Goal: Information Seeking & Learning: Find specific fact

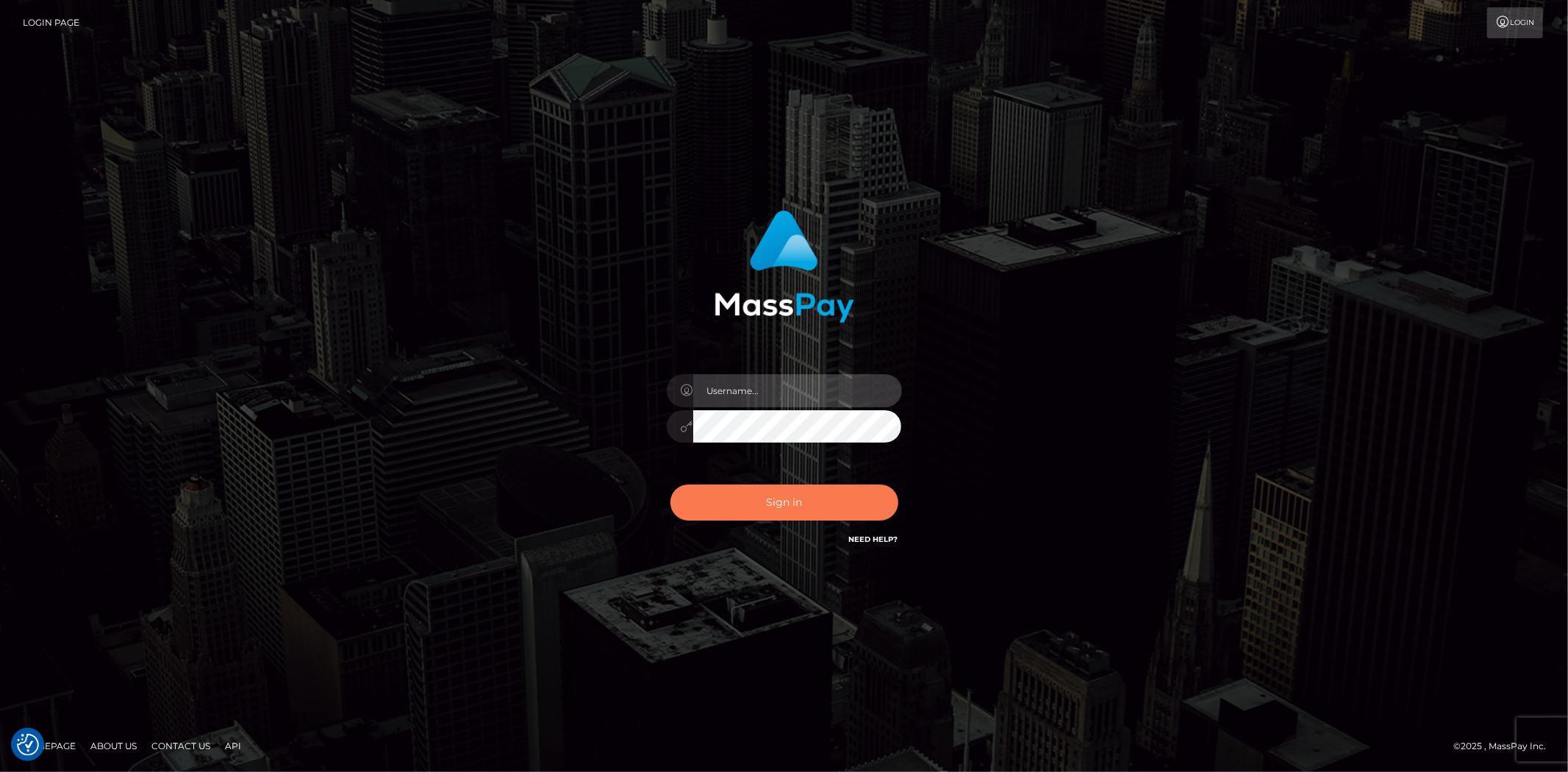
type input "alexstef"
click at [836, 489] on button "Sign in" at bounding box center [784, 502] width 228 height 36
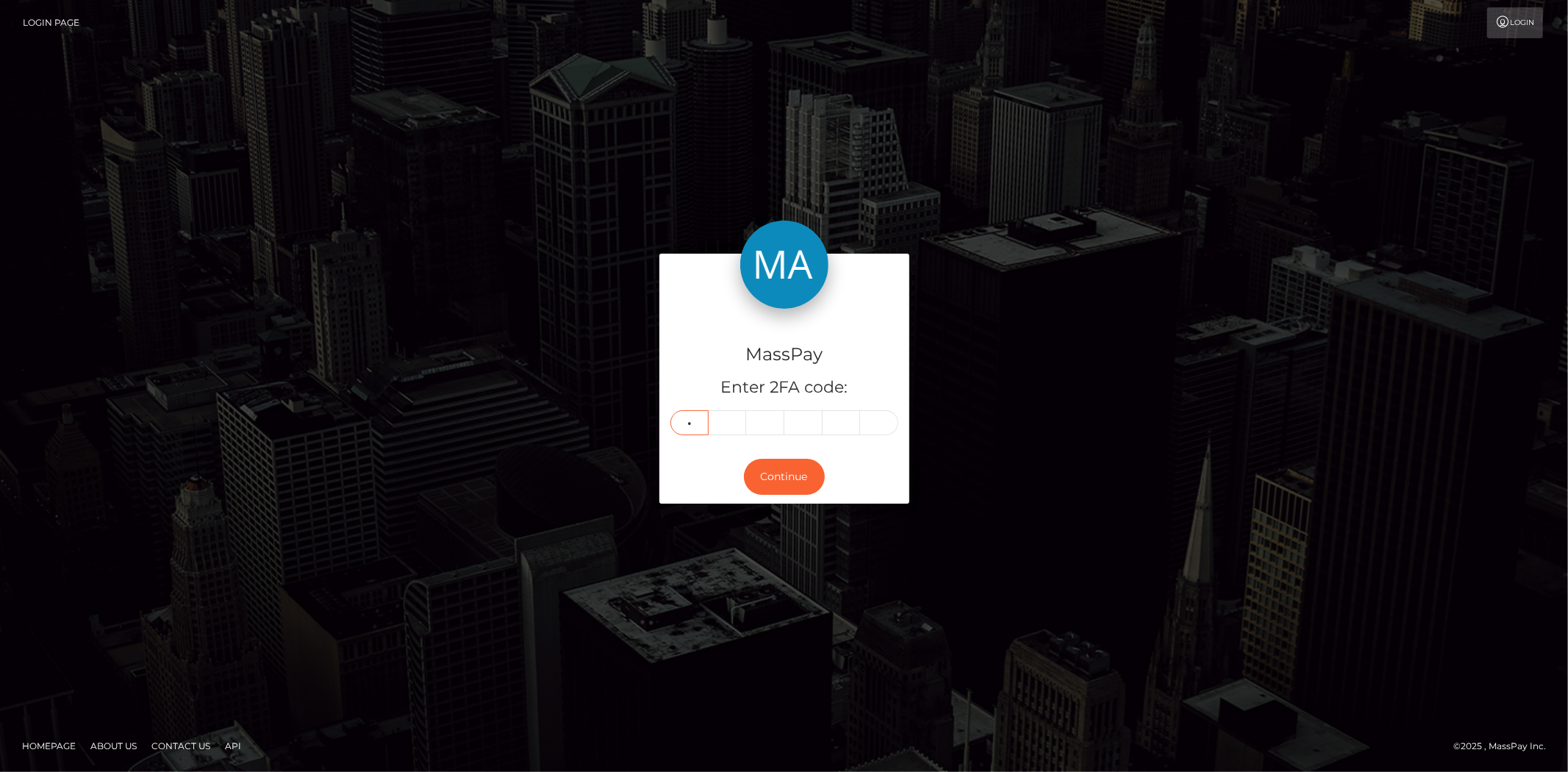
type input "9"
type input "7"
type input "3"
type input "6"
type input "3"
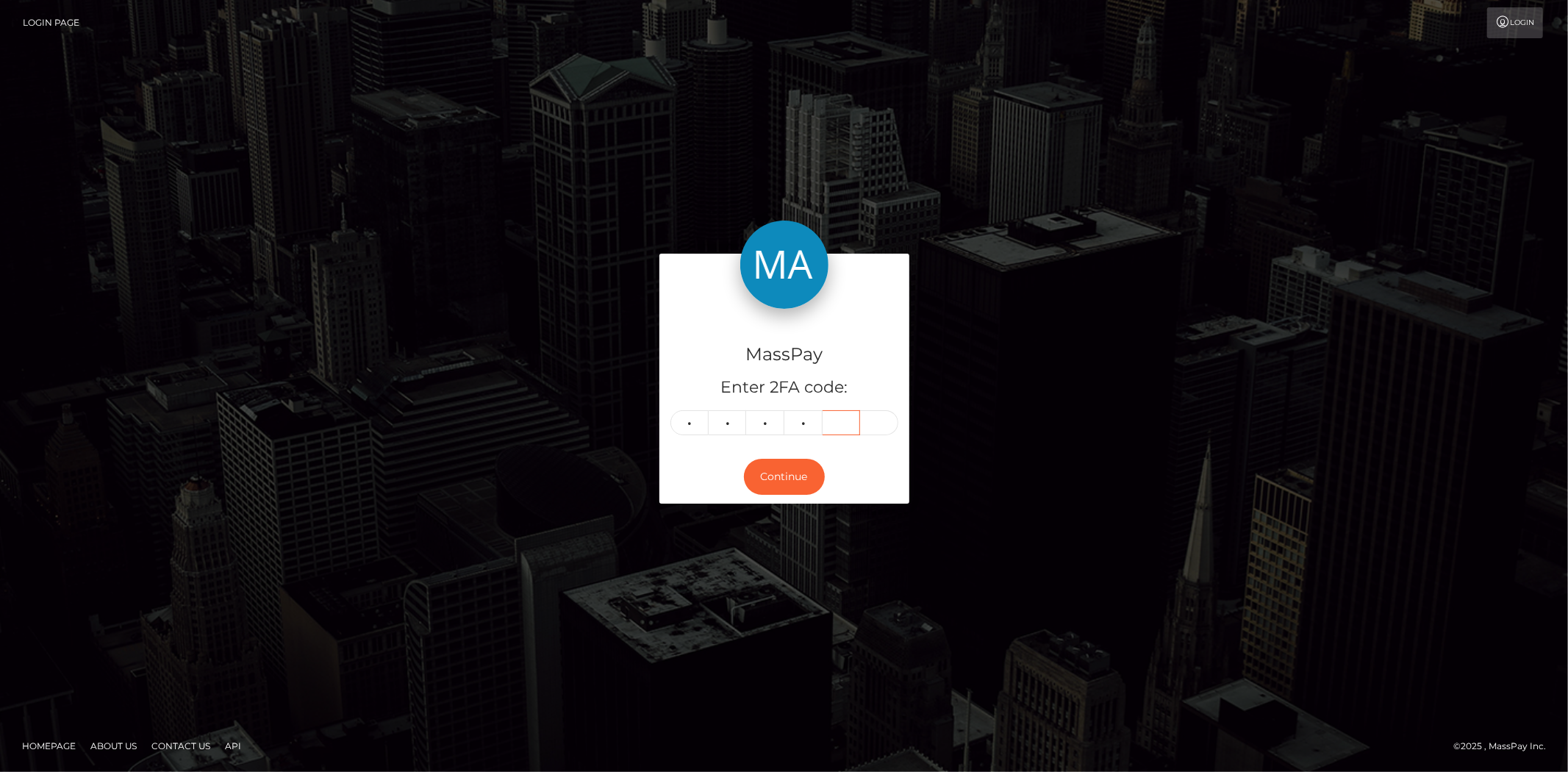
type input "9"
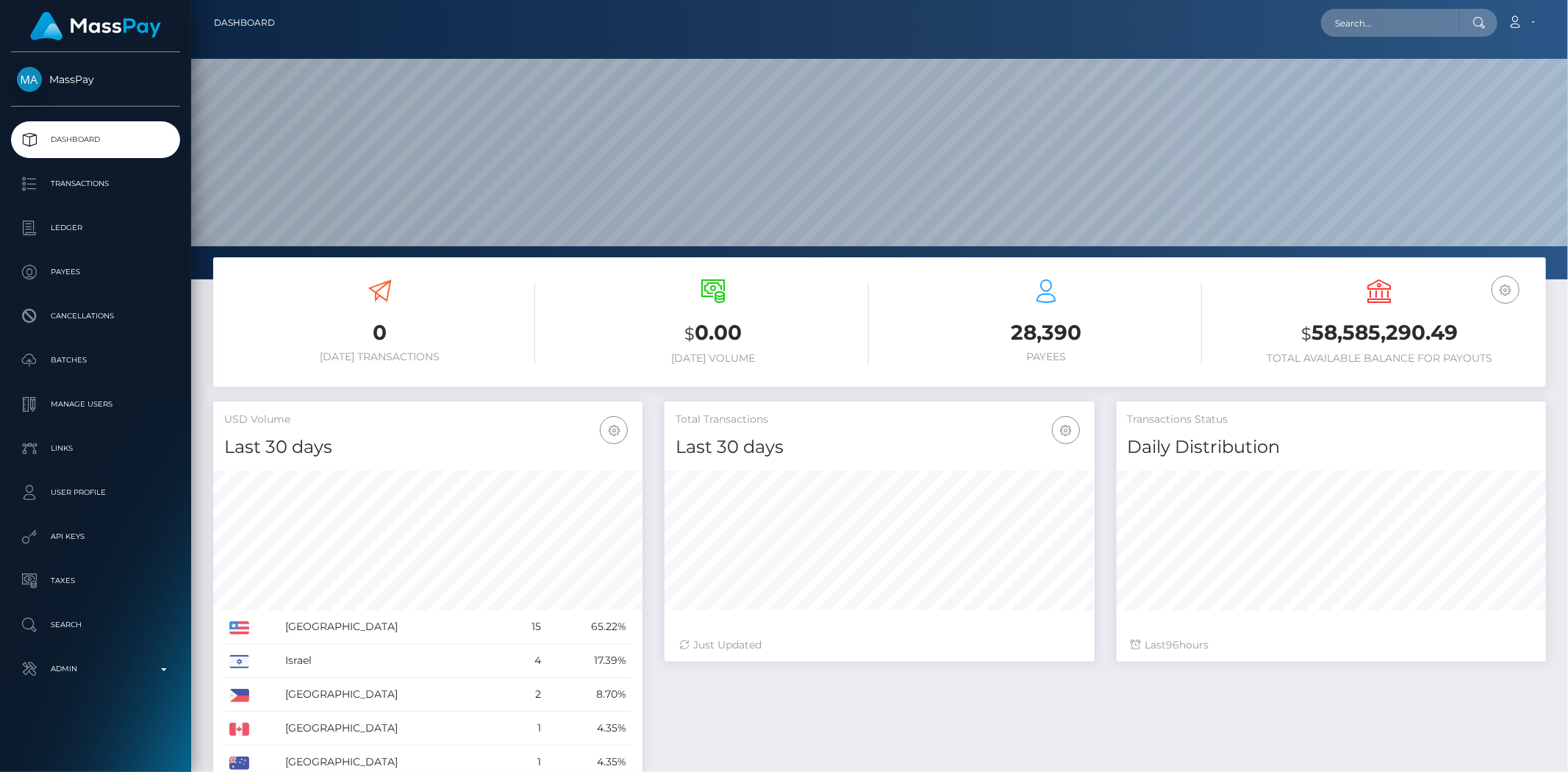
scroll to position [261, 429]
click at [1382, 31] on input "text" at bounding box center [1390, 22] width 138 height 28
paste input "1333859420"
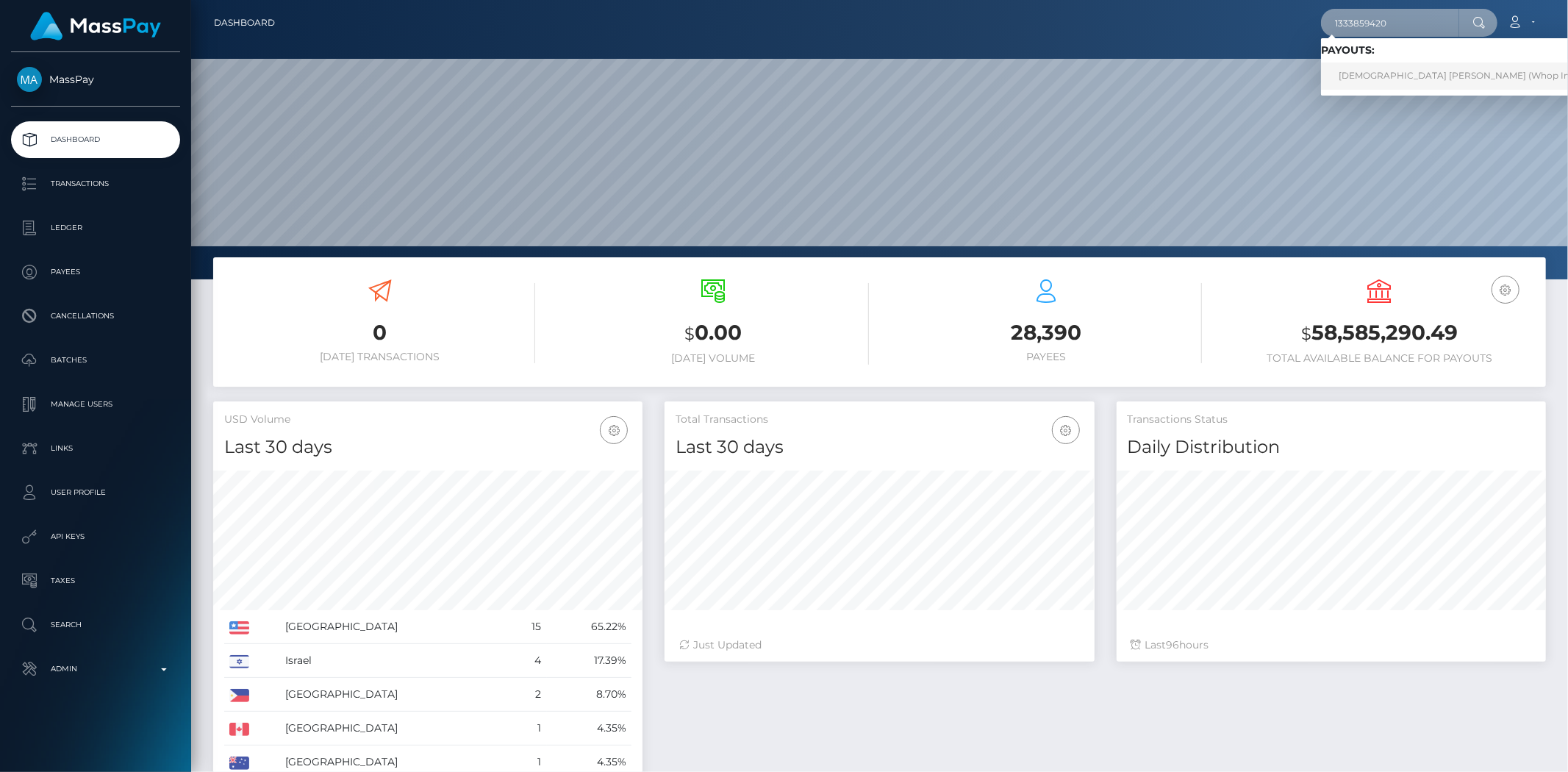
type input "1333859420"
click at [1394, 73] on link "JEVAUNIE ANTONIO DAYE (Whop Inc - )" at bounding box center [1462, 76] width 282 height 27
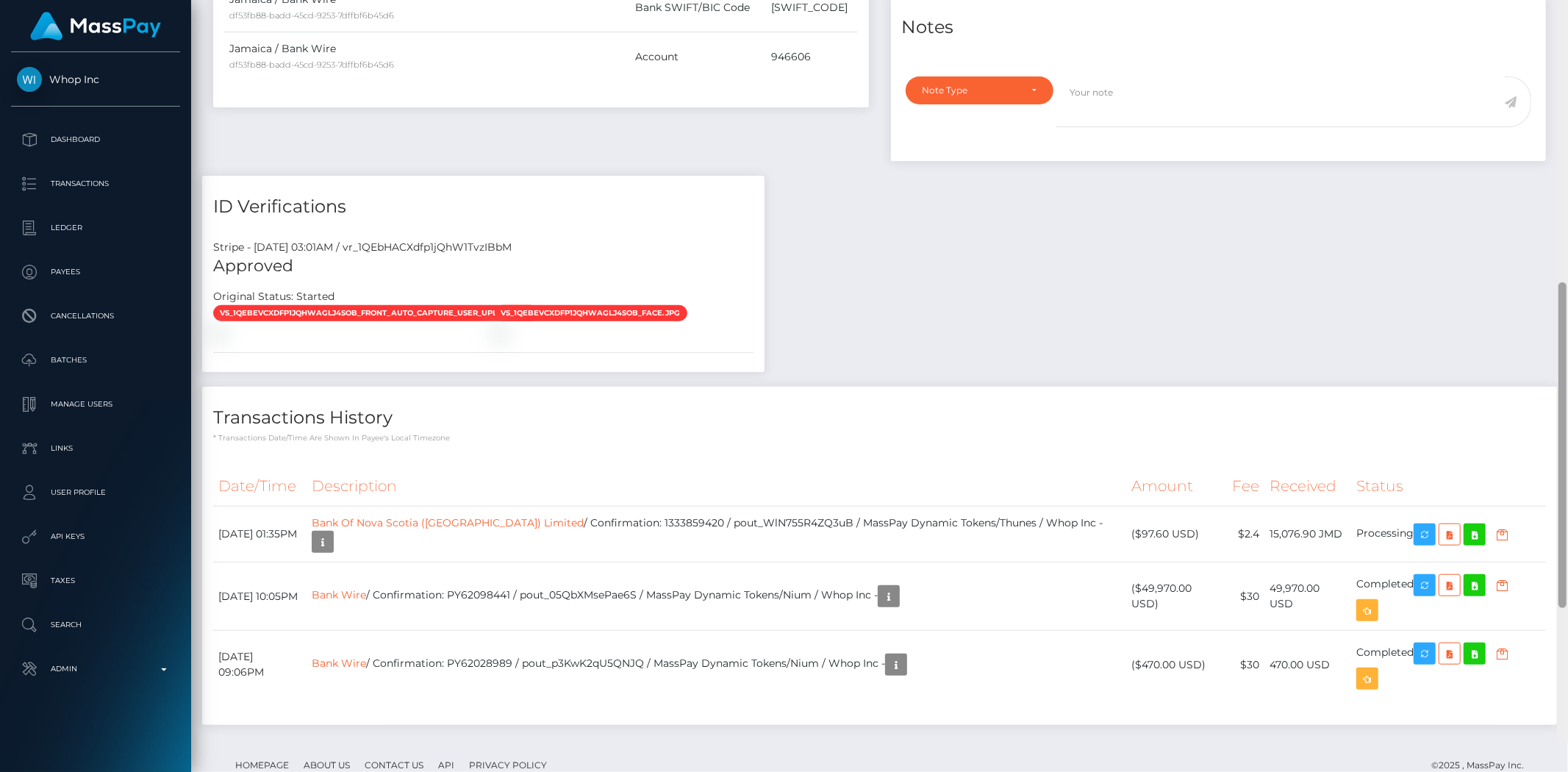
scroll to position [1055, 0]
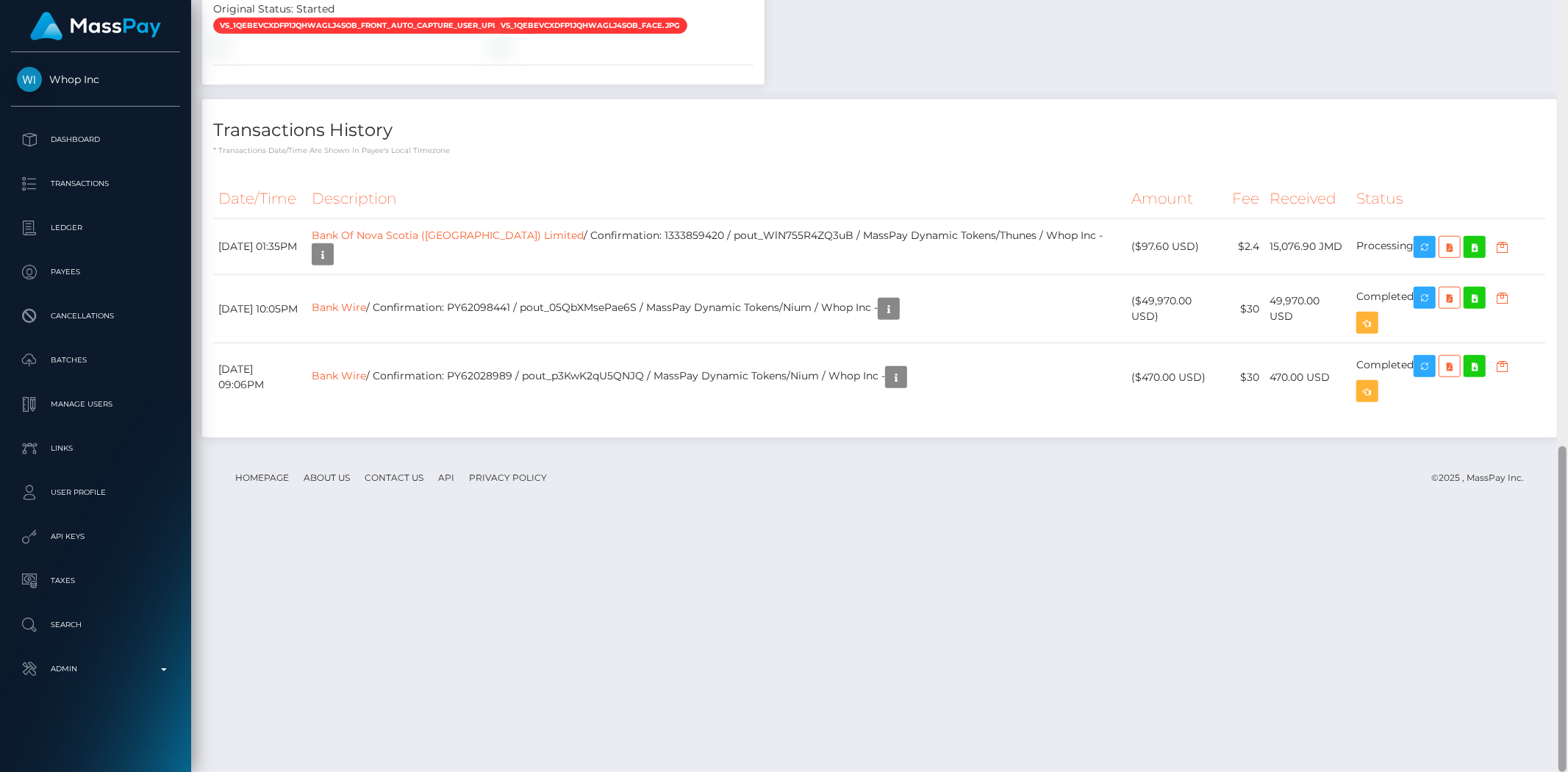
drag, startPoint x: 1563, startPoint y: 103, endPoint x: 1567, endPoint y: 557, distance: 454.0
click at [1567, 557] on div at bounding box center [1562, 386] width 11 height 772
click at [1416, 257] on icon "button" at bounding box center [1425, 247] width 18 height 18
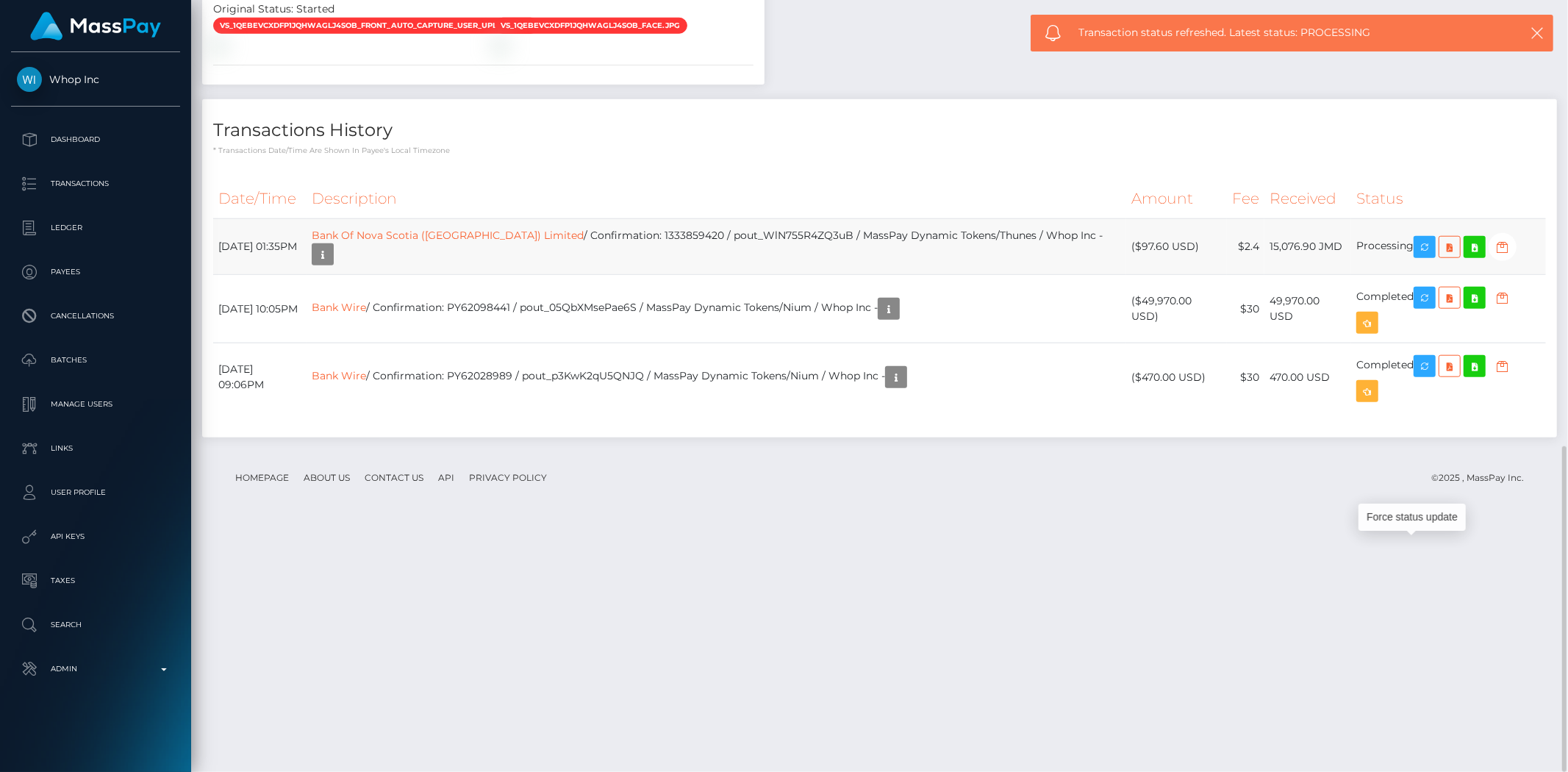
click at [673, 275] on td "Bank Of Nova Scotia (Jamaica) Limited / Confirmation: 1333859420 / pout_WlN755R…" at bounding box center [716, 247] width 820 height 56
copy td "1333859420"
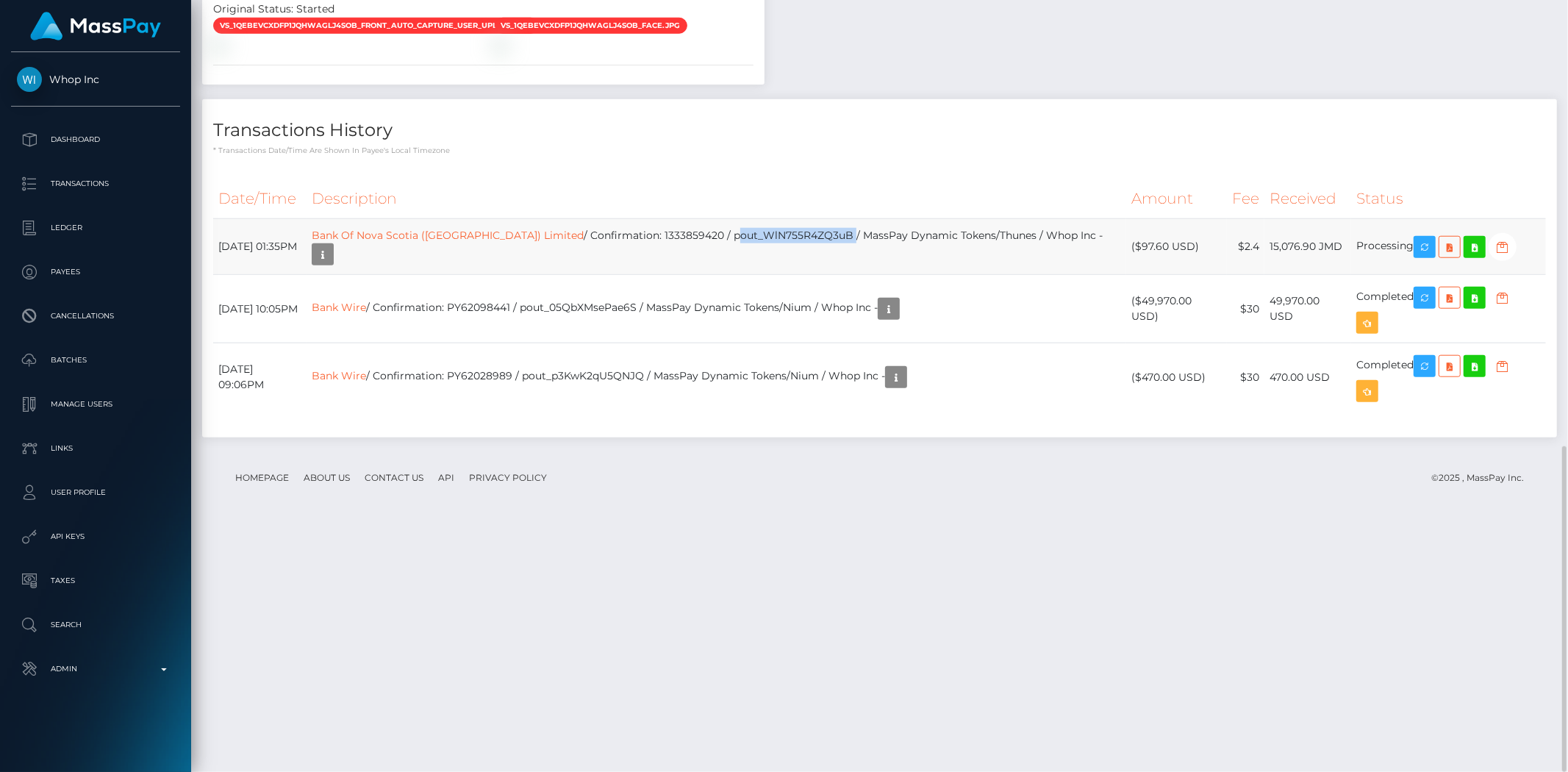
drag, startPoint x: 718, startPoint y: 543, endPoint x: 833, endPoint y: 539, distance: 115.1
click at [833, 275] on td "Bank Of Nova Scotia (Jamaica) Limited / Confirmation: 1333859420 / pout_WlN755R…" at bounding box center [716, 247] width 820 height 56
copy td "pout_WlN755R4ZQ3uB"
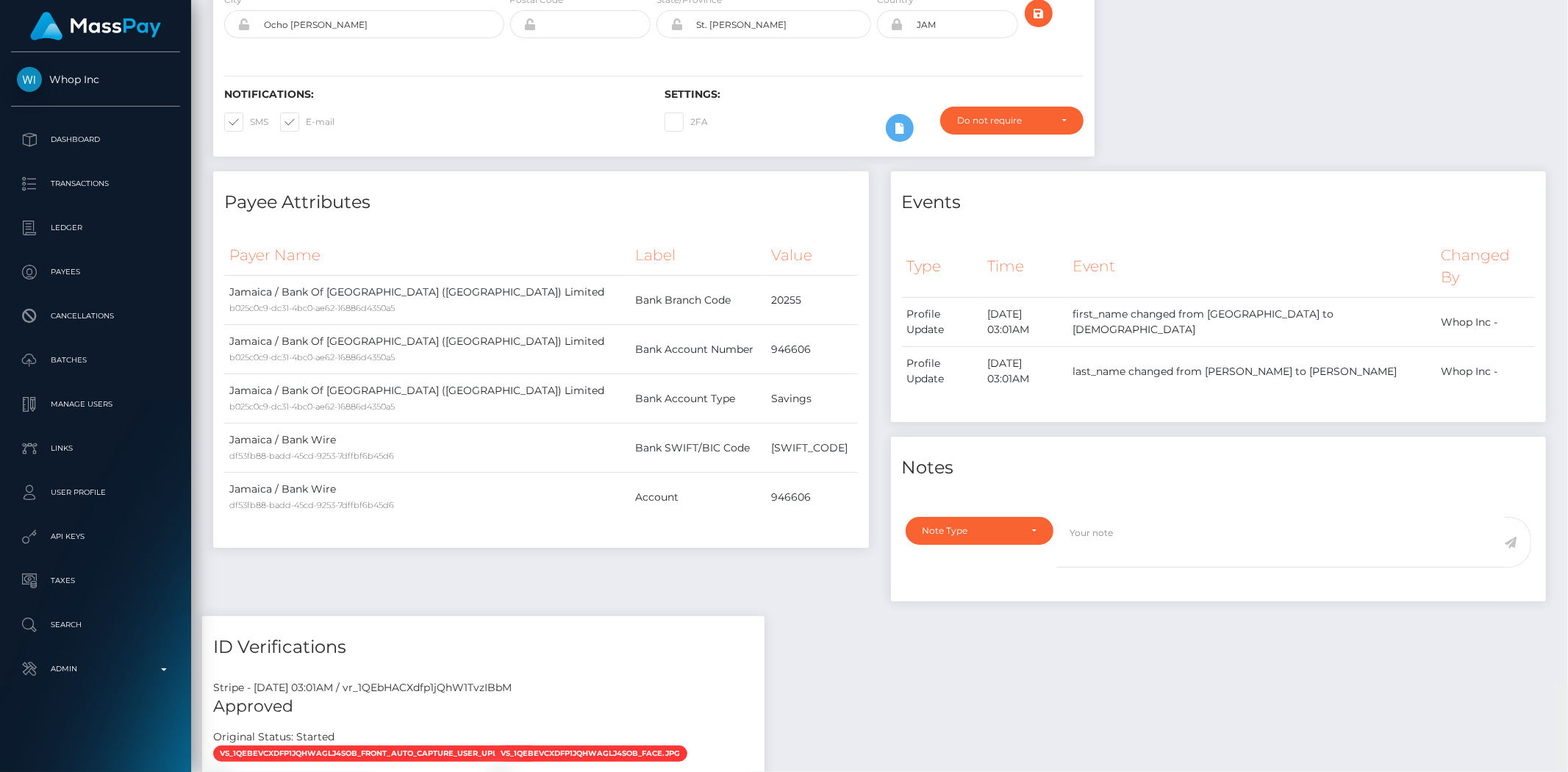
scroll to position [0, 0]
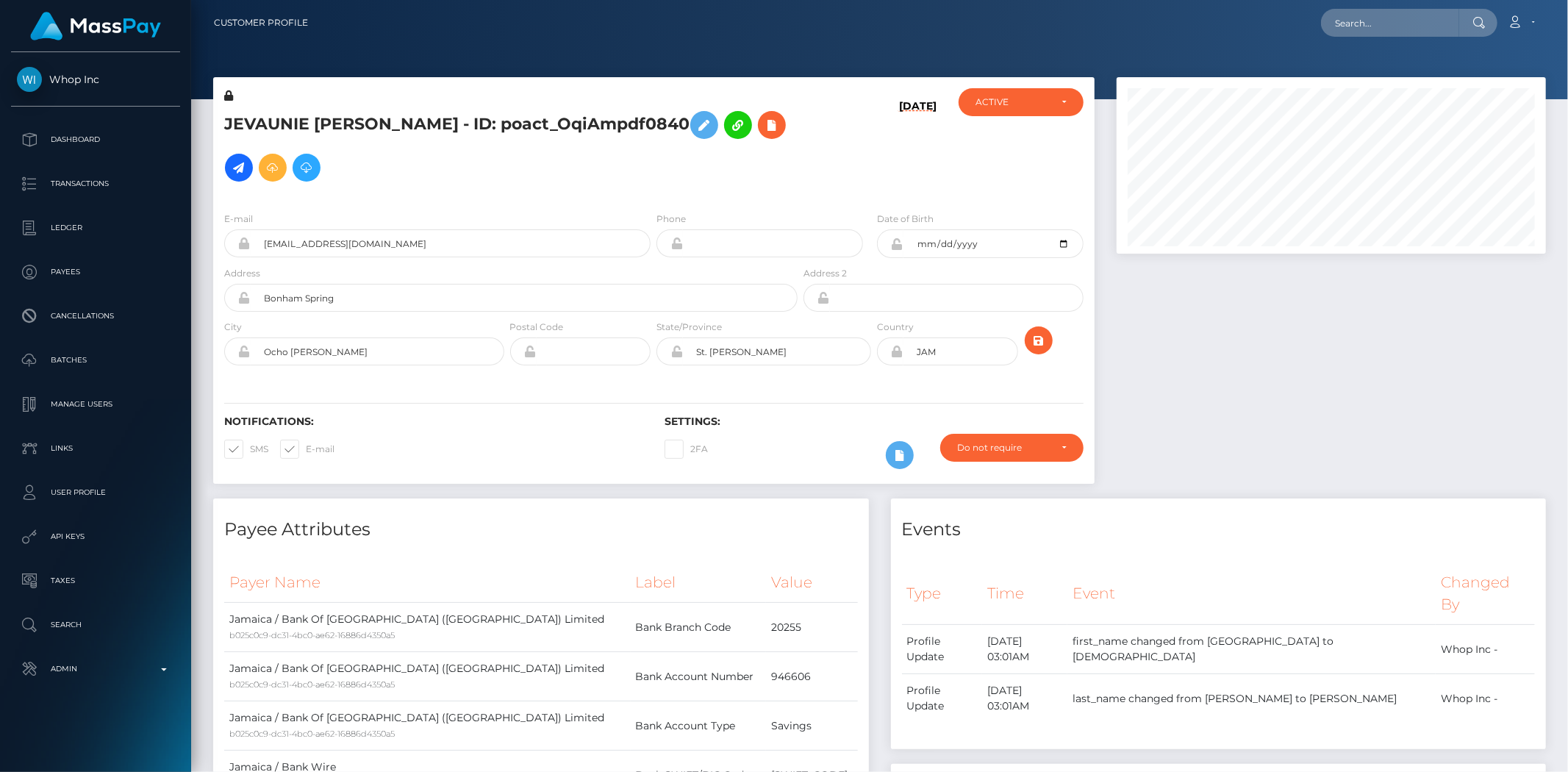
drag, startPoint x: 1563, startPoint y: 497, endPoint x: 1564, endPoint y: -71, distance: 568.0
click at [1564, 0] on html "Whop Inc Dashboard Transactions Ledger Payees Cancellations Links" at bounding box center [784, 386] width 1568 height 772
click at [1401, 12] on input "text" at bounding box center [1390, 22] width 138 height 28
paste input "pout_CrU4wb7OQrrCw"
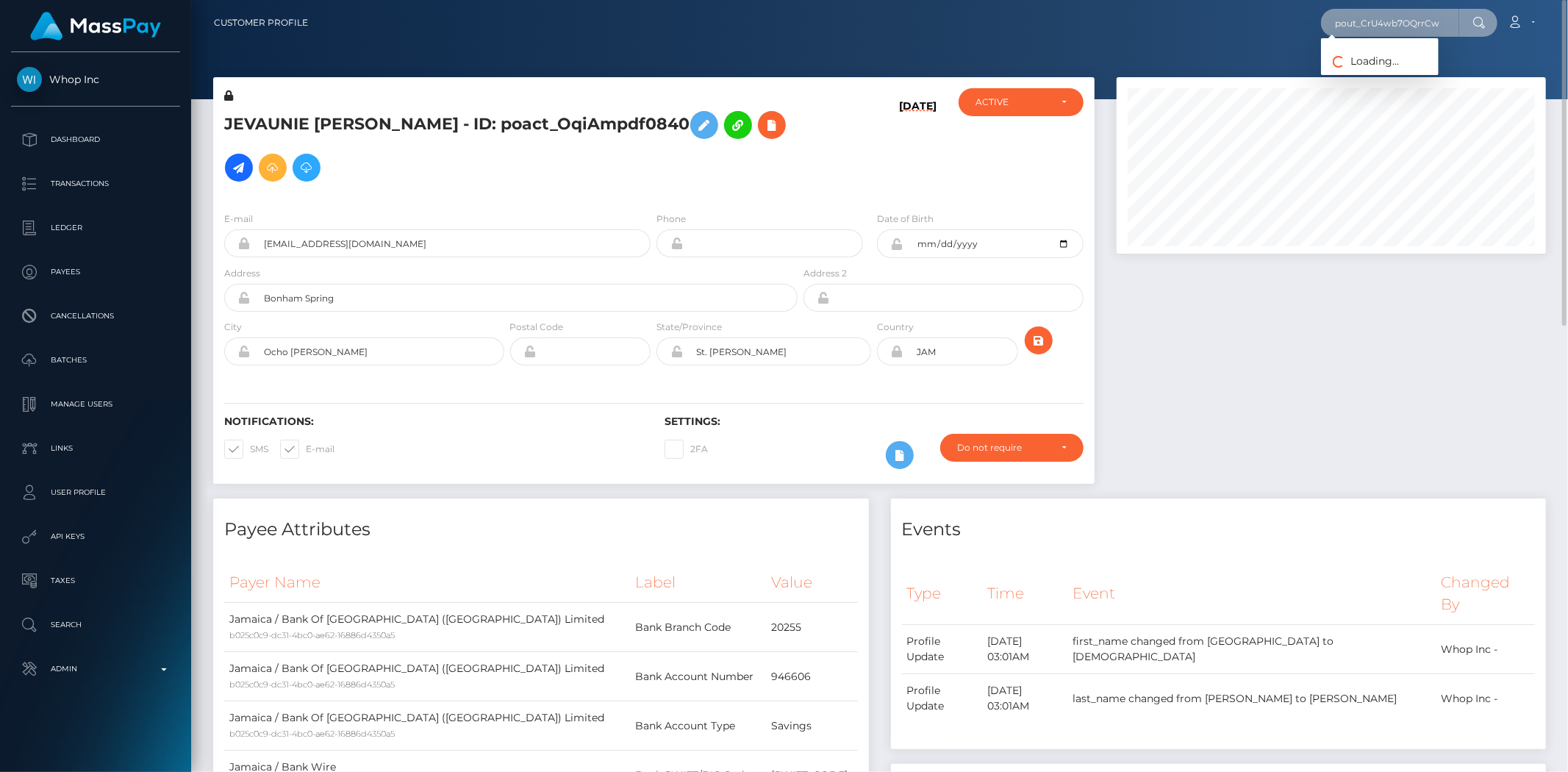
type input "pout_CrU4wb7OQrrCw"
click at [1385, 77] on link "ClubCloser (Whop Inc - )" at bounding box center [1393, 76] width 143 height 27
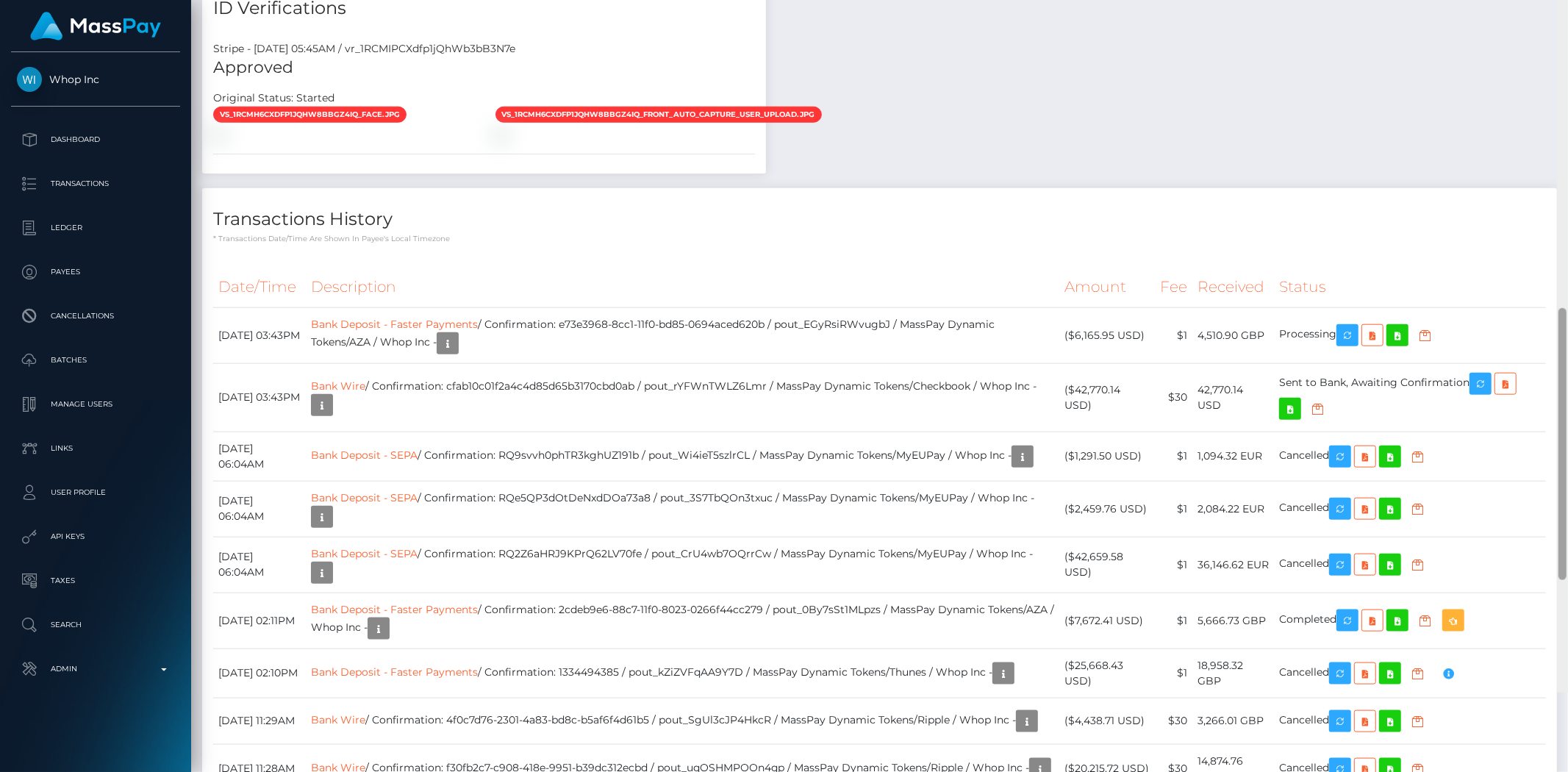
scroll to position [1237, 0]
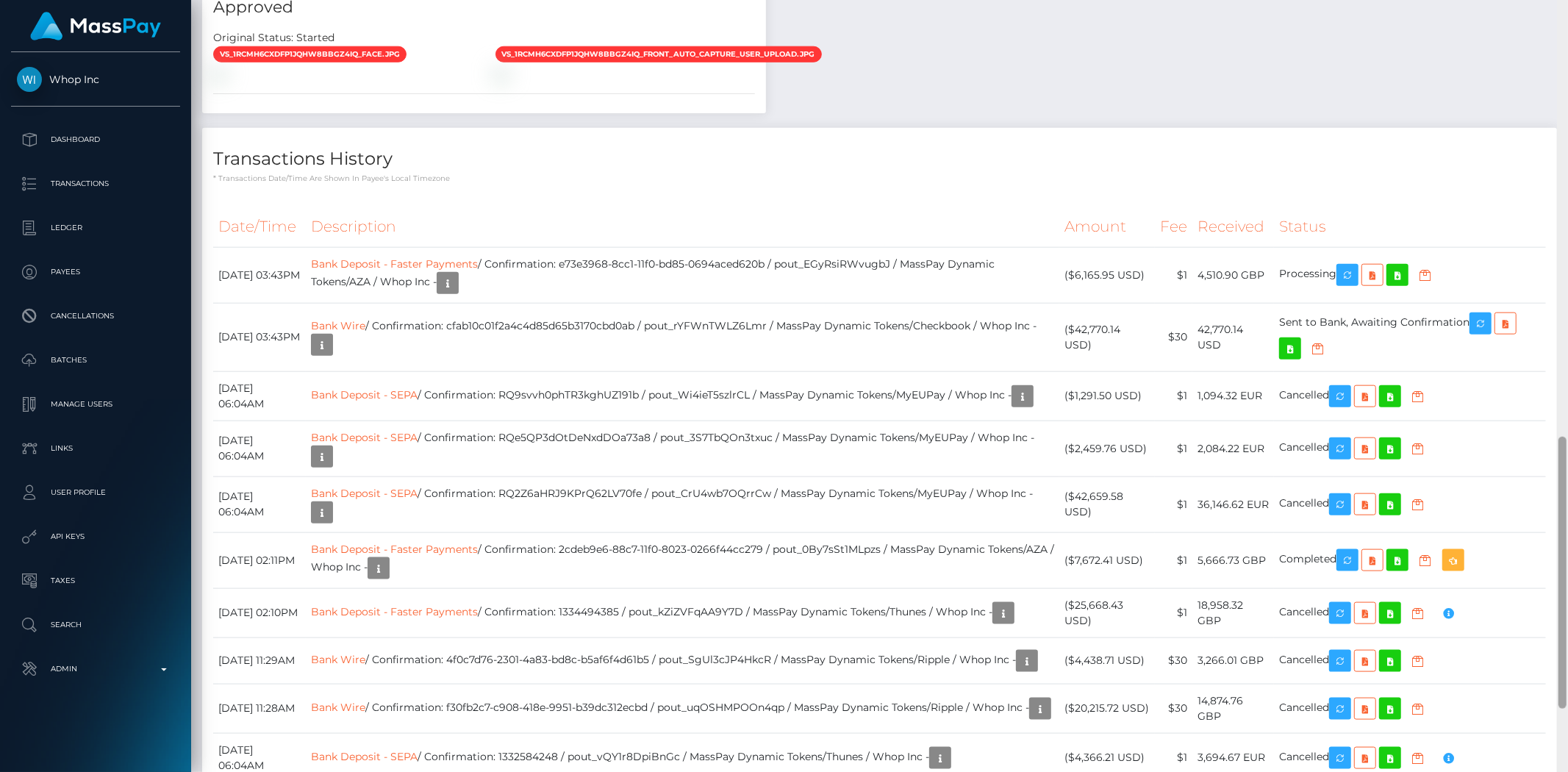
click at [1567, 458] on div at bounding box center [1562, 386] width 11 height 772
click at [406, 487] on link "Bank Deposit - SEPA" at bounding box center [364, 493] width 107 height 14
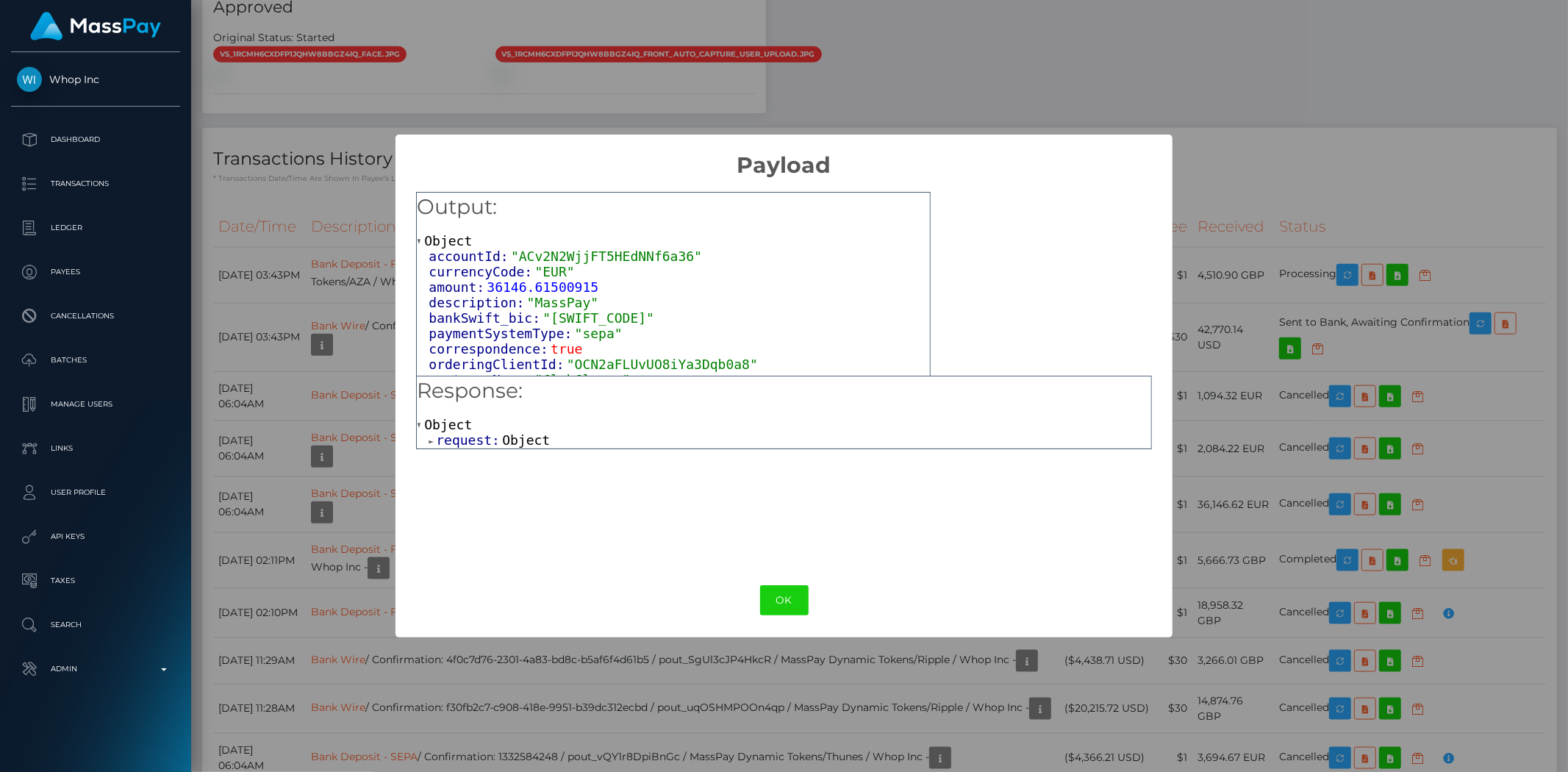
drag, startPoint x: 533, startPoint y: 445, endPoint x: 518, endPoint y: 440, distance: 15.8
click at [527, 443] on span "Object" at bounding box center [526, 440] width 48 height 15
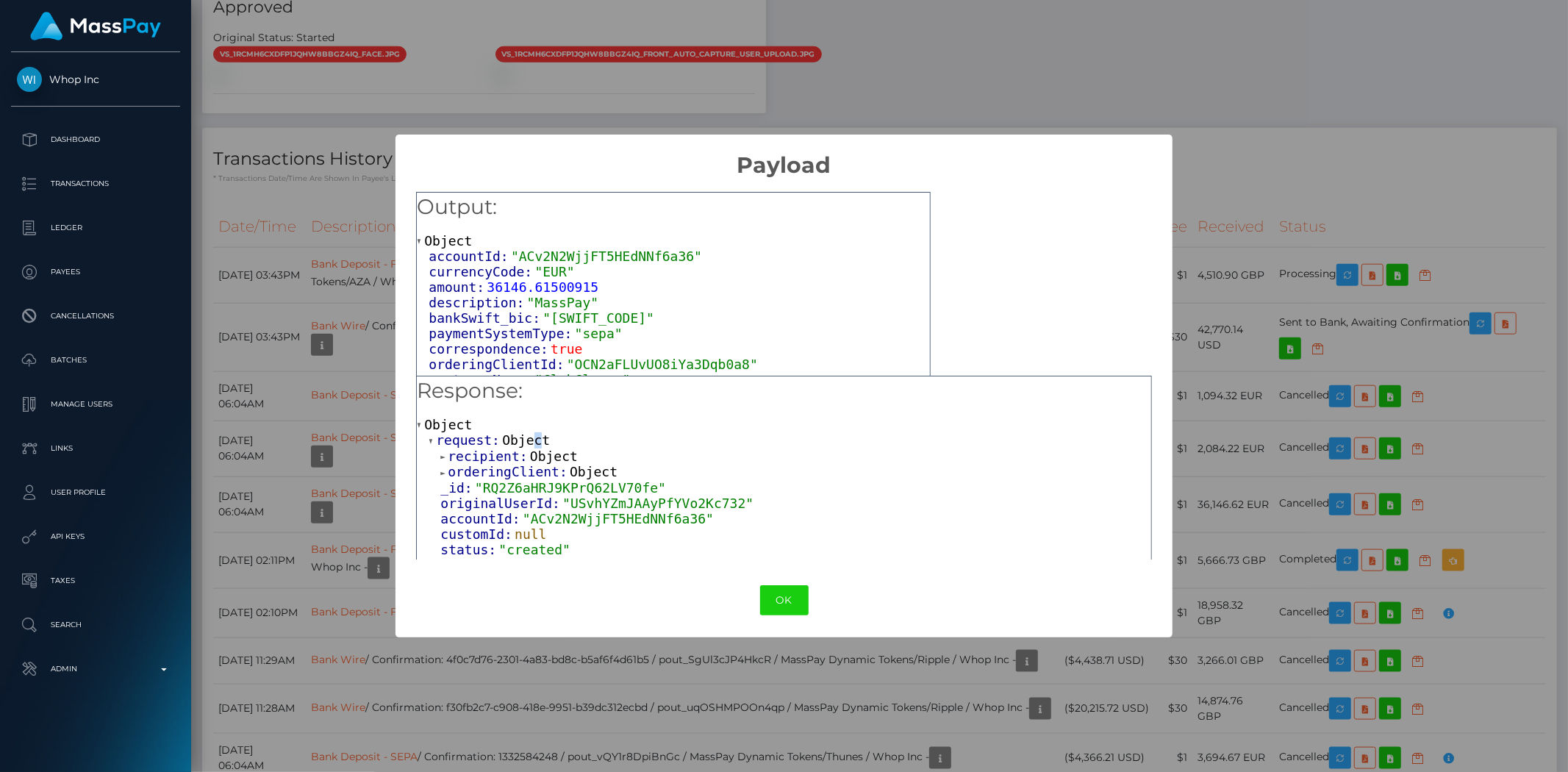
scroll to position [155, 0]
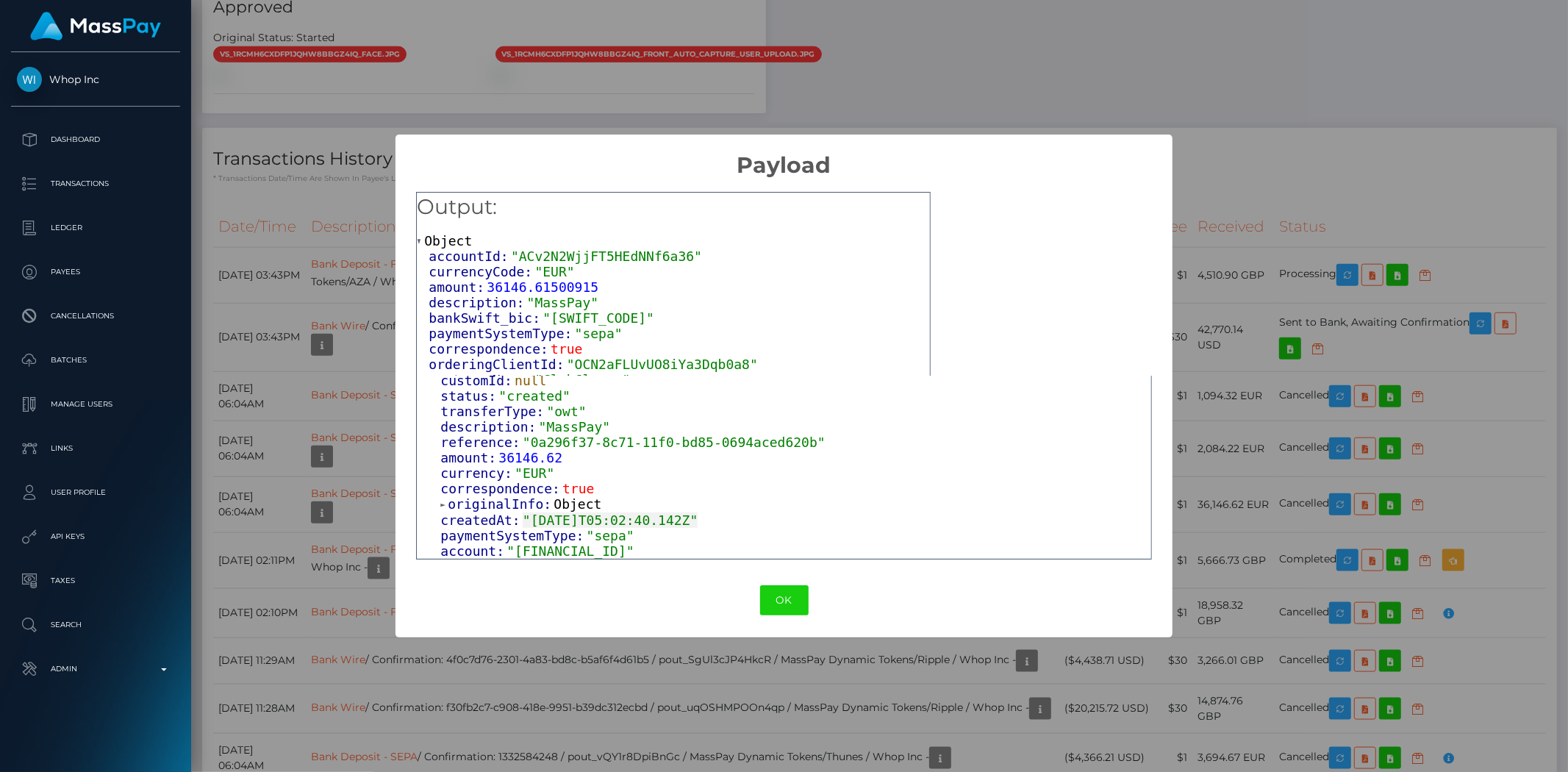
click at [560, 504] on span "Object" at bounding box center [578, 504] width 48 height 15
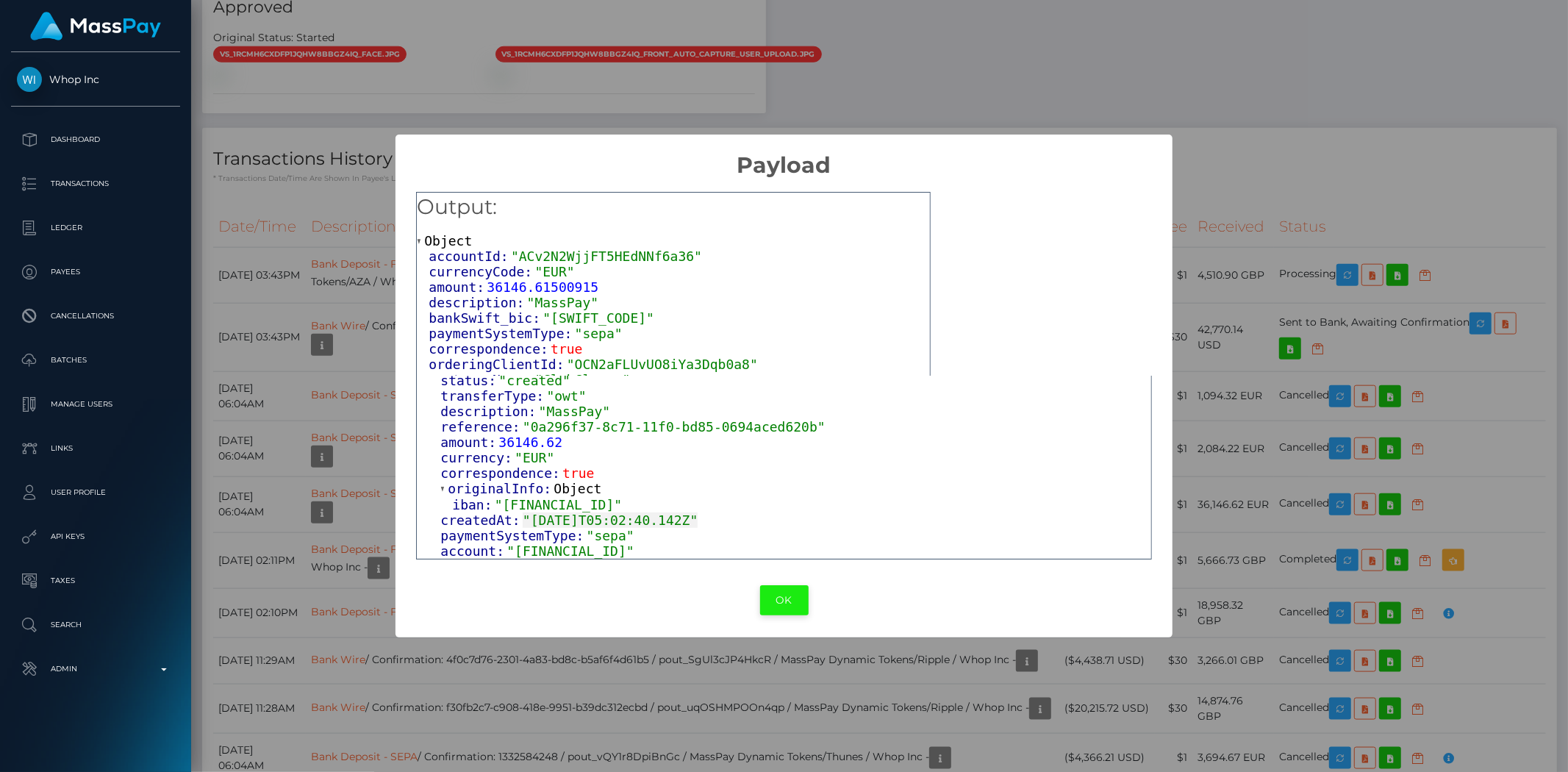
click at [776, 595] on button "OK" at bounding box center [784, 600] width 49 height 30
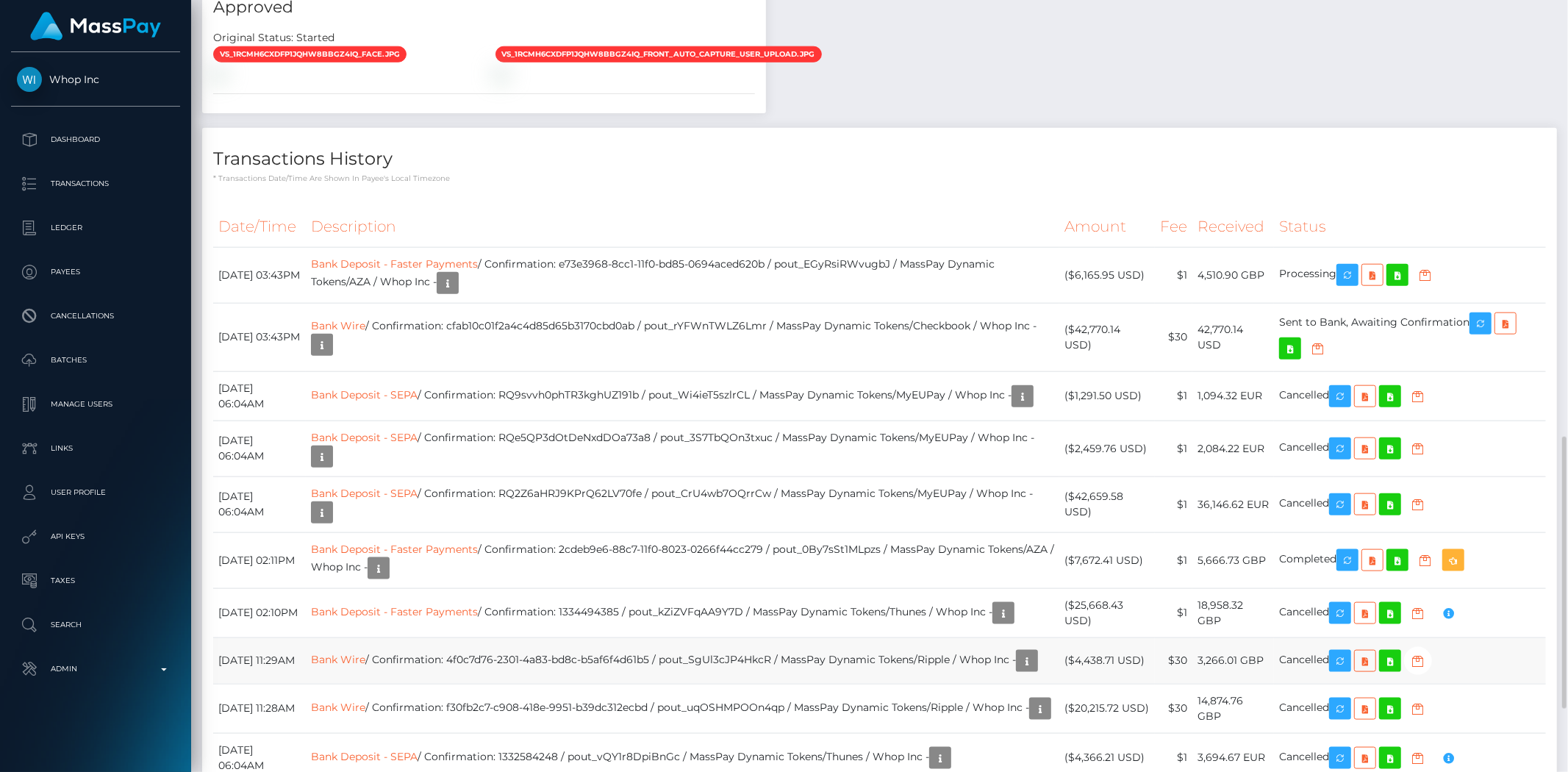
scroll to position [176, 429]
click at [813, 532] on td "Bank Deposit - Faster Payments / Confirmation: 2cdeb9e6-88c7-11f0-8023-0266f44c…" at bounding box center [683, 560] width 754 height 56
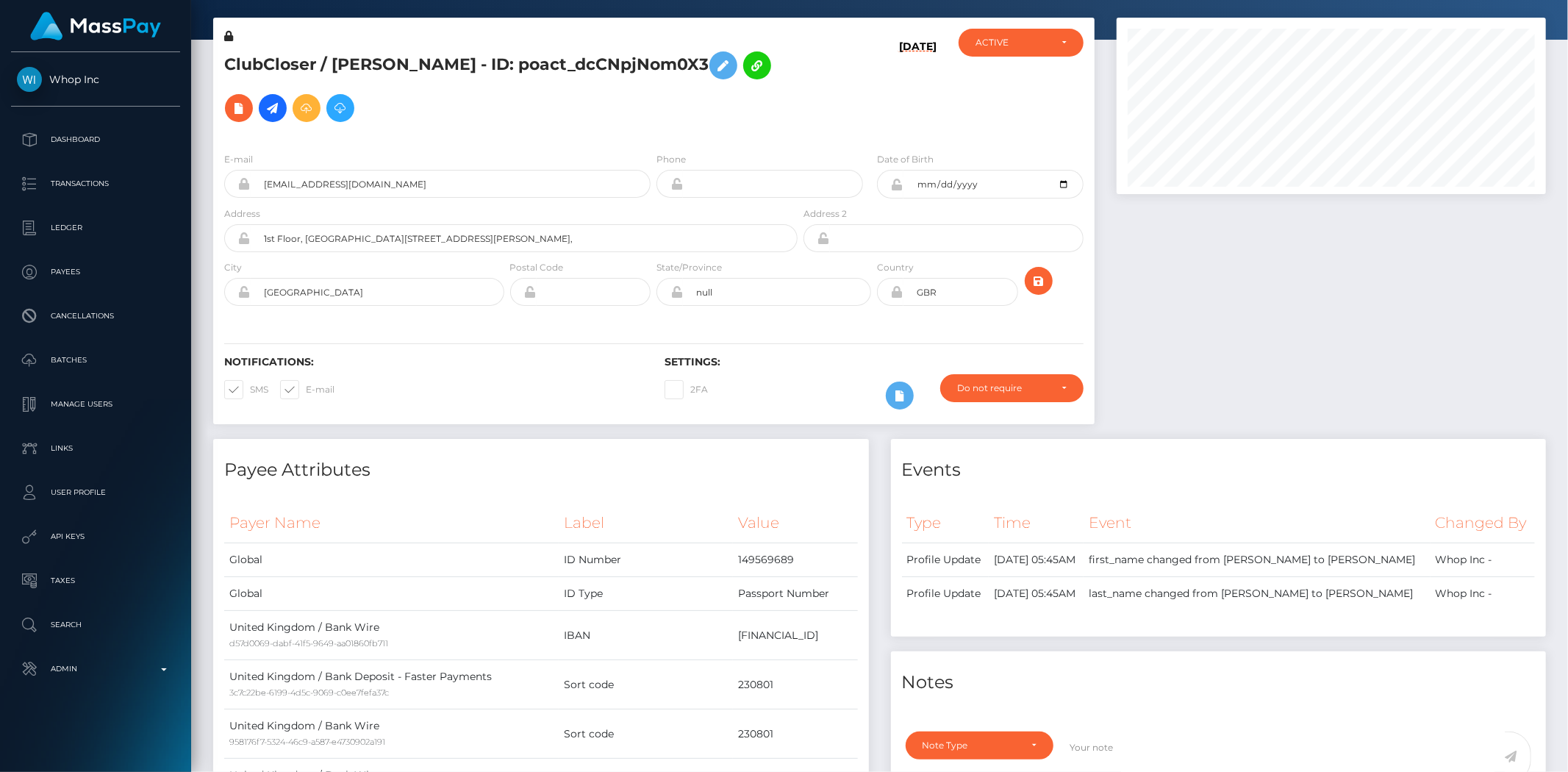
drag, startPoint x: 1561, startPoint y: 480, endPoint x: 1567, endPoint y: 54, distance: 426.0
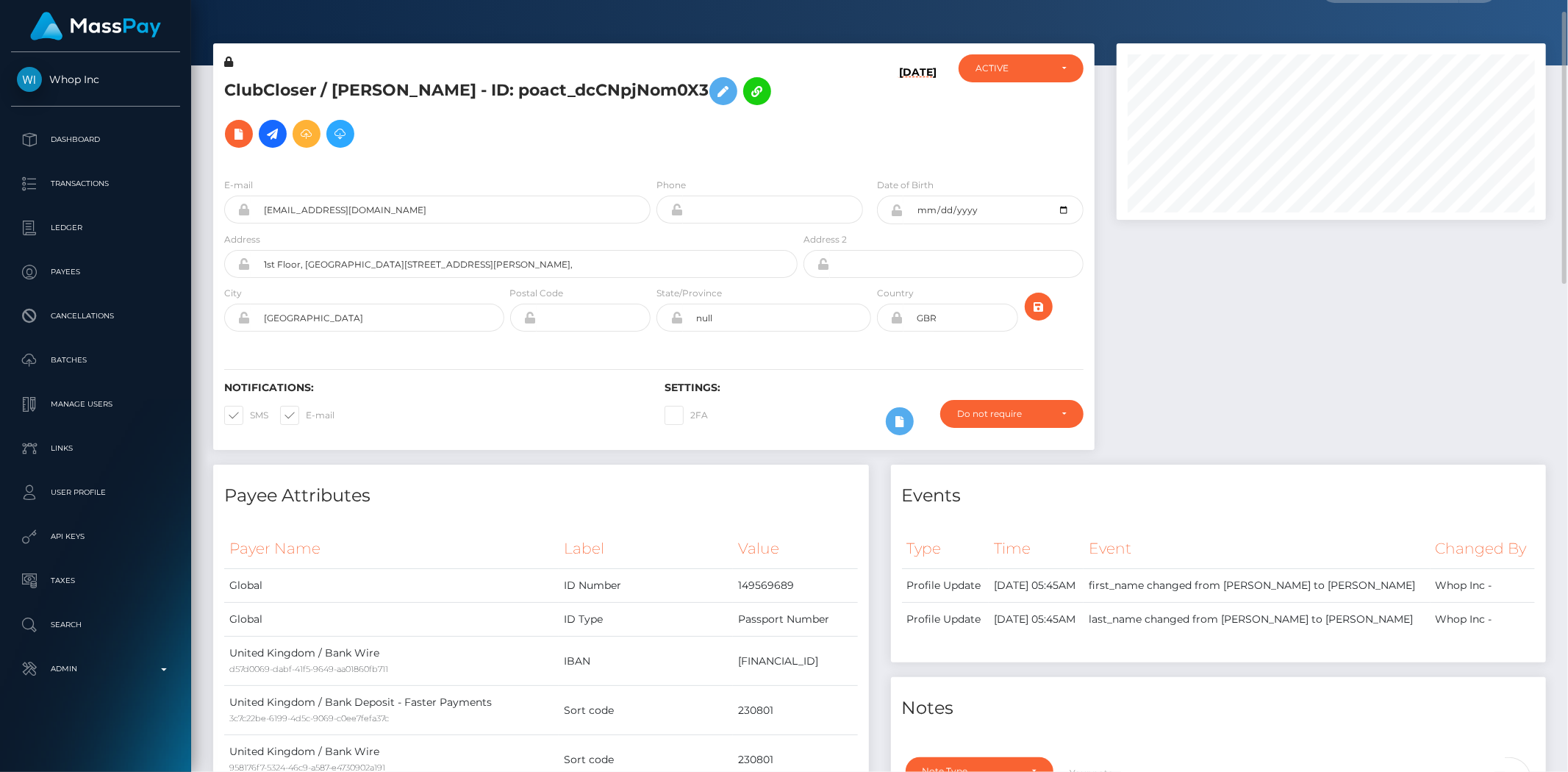
scroll to position [0, 0]
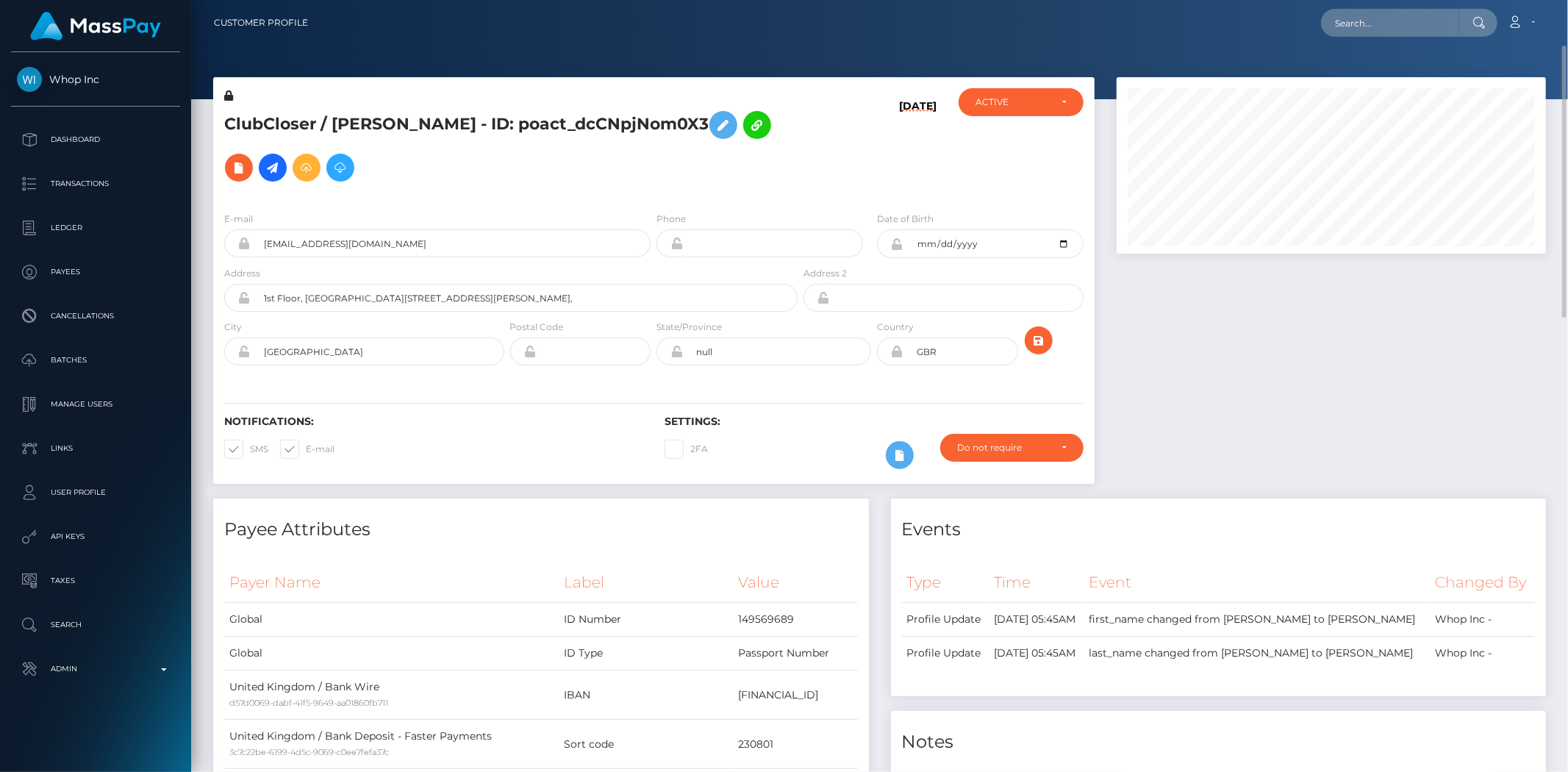
drag, startPoint x: 1559, startPoint y: 76, endPoint x: 1567, endPoint y: 22, distance: 54.6
click at [1567, 22] on div "Customer Profile Loading... Loading..." at bounding box center [880, 386] width 1377 height 772
click at [1408, 22] on input "text" at bounding box center [1390, 22] width 138 height 28
paste input "poact_8wrfllZEs1jK"
type input "poact_8wrfllZEs1jK"
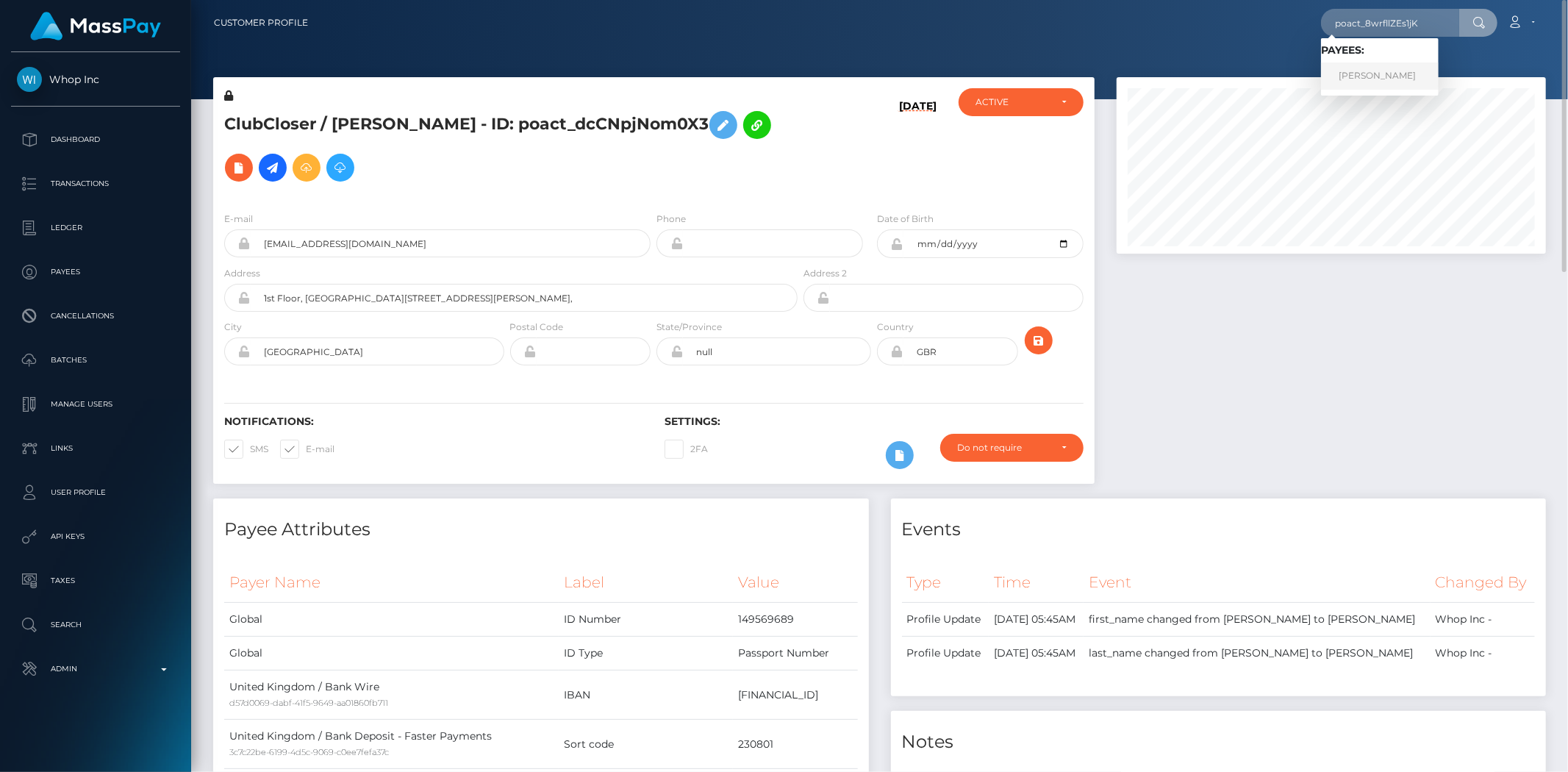
click at [1387, 76] on link "Aasir Mehmood" at bounding box center [1380, 76] width 118 height 27
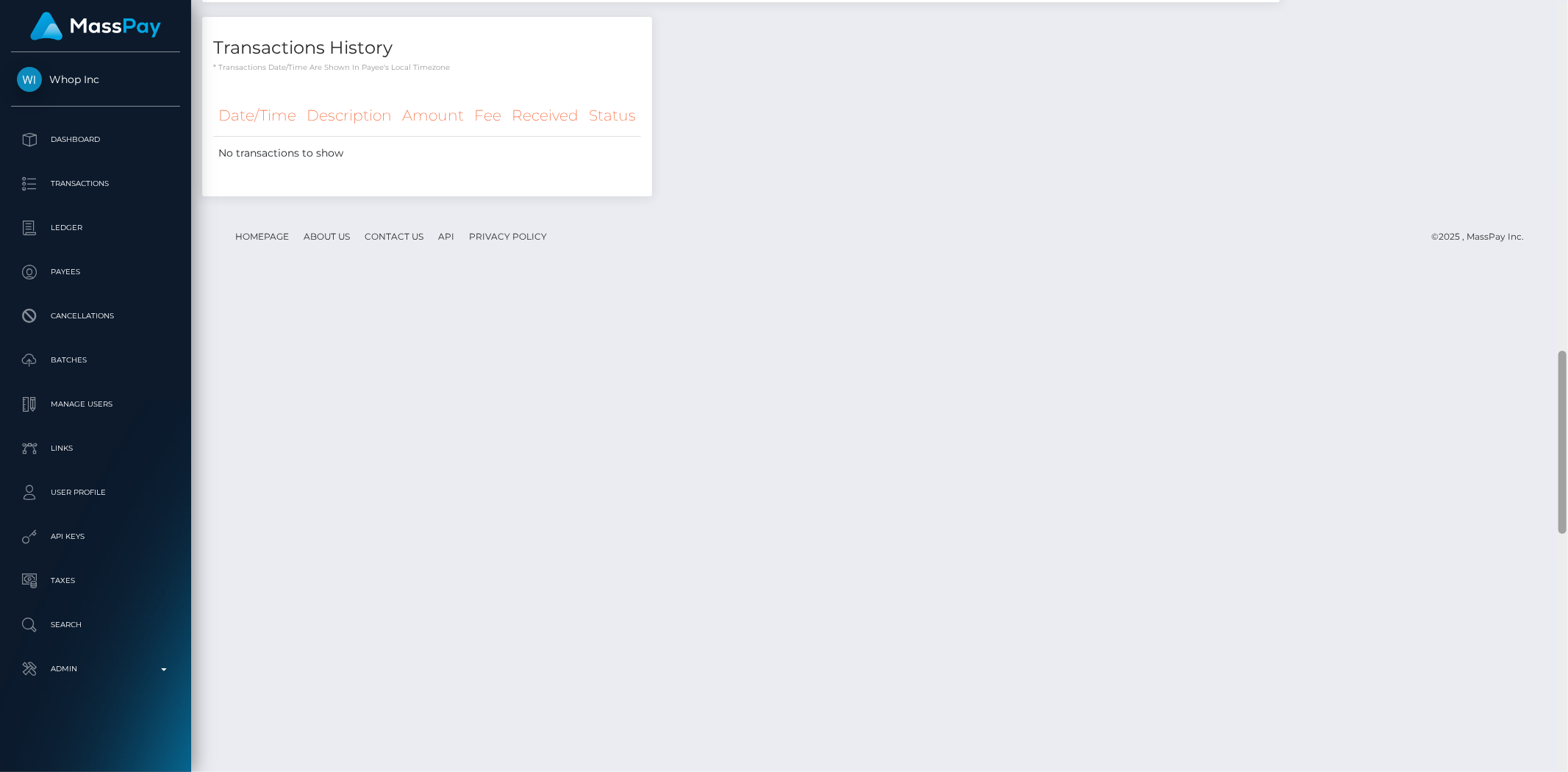
scroll to position [1467, 0]
drag, startPoint x: 0, startPoint y: 0, endPoint x: 1557, endPoint y: 384, distance: 1603.7
click at [1561, 385] on div at bounding box center [1562, 439] width 8 height 183
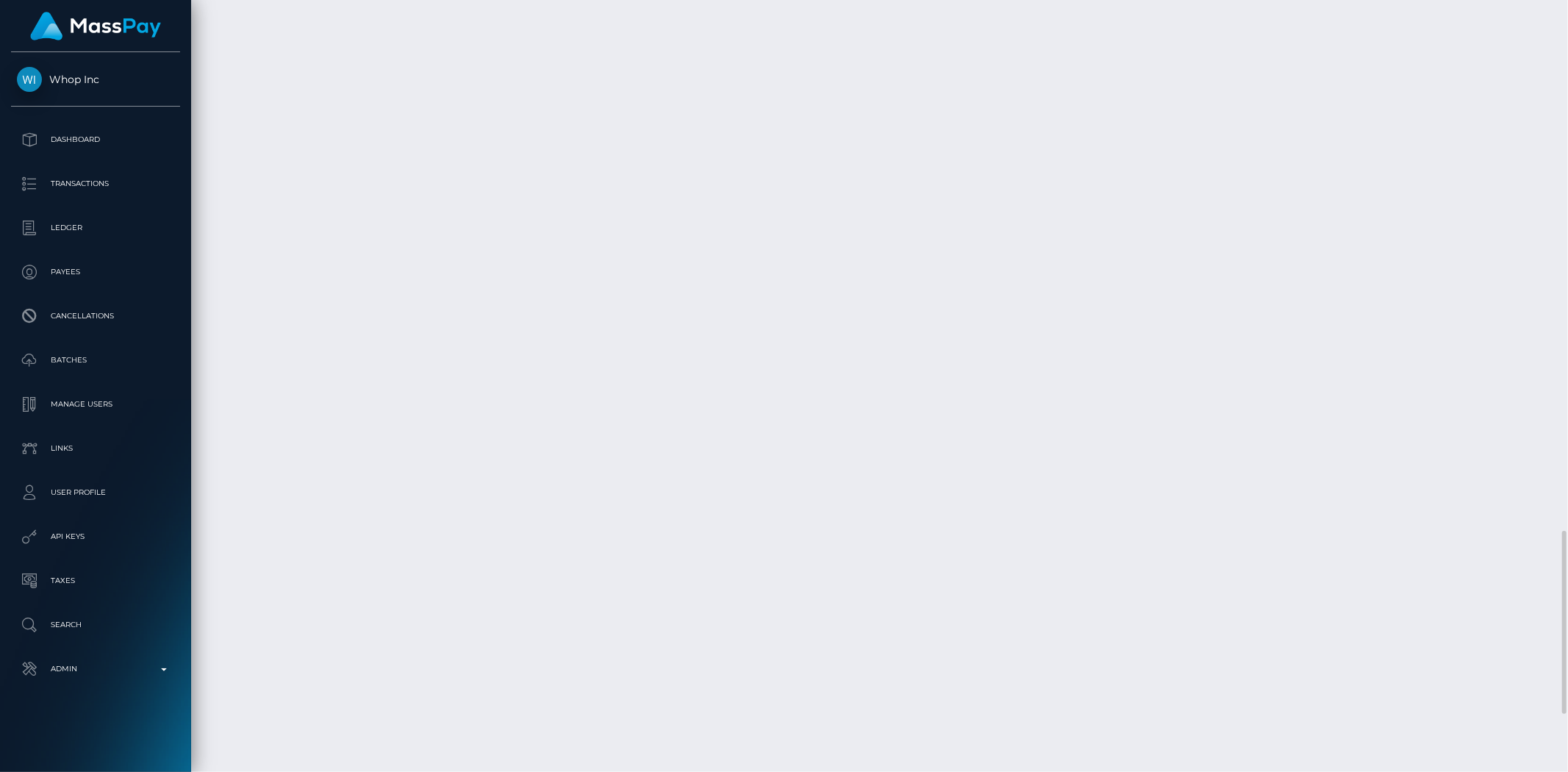
drag, startPoint x: 1556, startPoint y: 430, endPoint x: 1547, endPoint y: 581, distance: 151.3
click at [1546, 592] on div "Customer Profile Loading... Loading..." at bounding box center [880, 386] width 1377 height 772
click at [1563, 556] on div at bounding box center [1562, 622] width 8 height 183
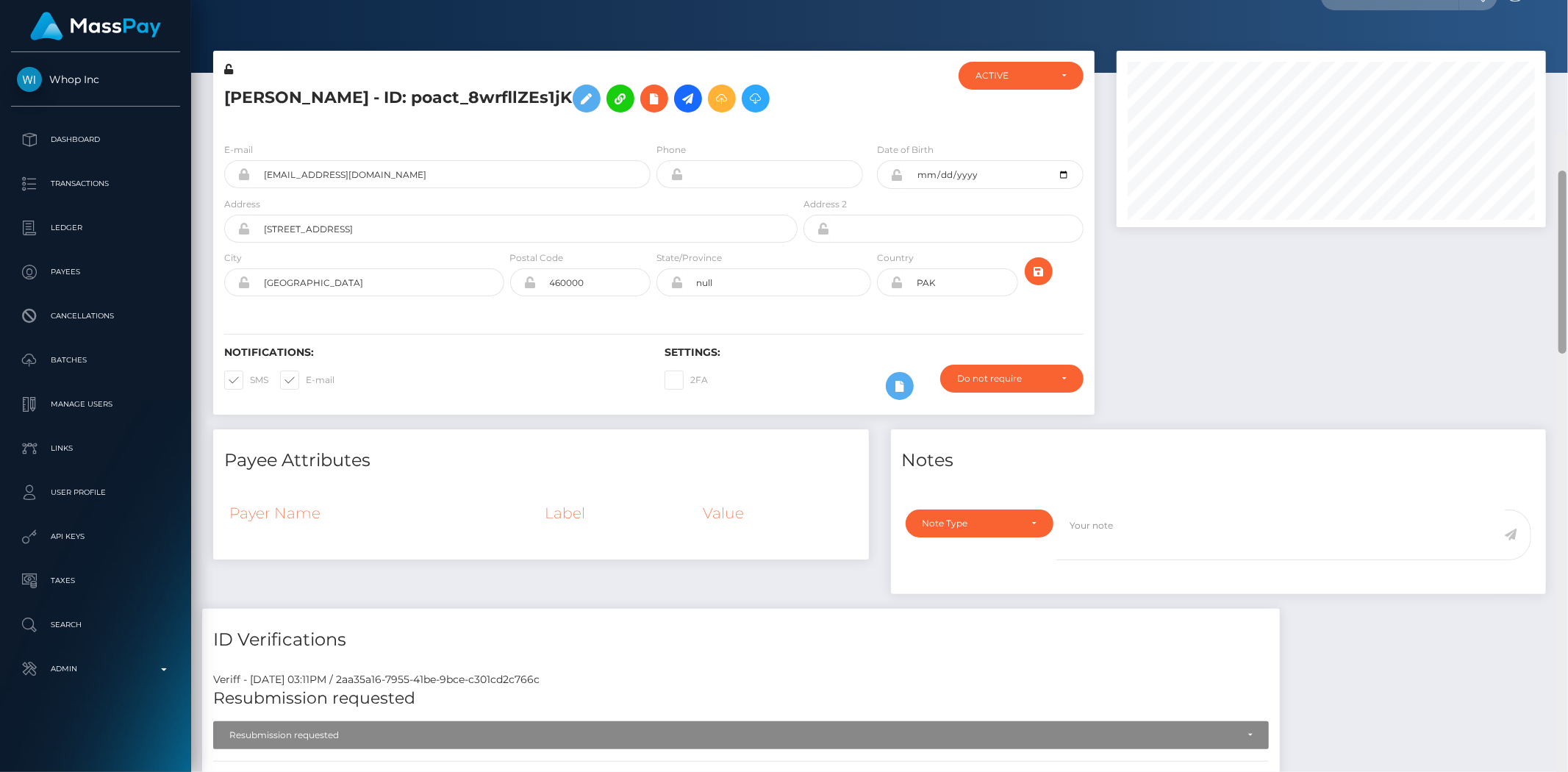
scroll to position [0, 0]
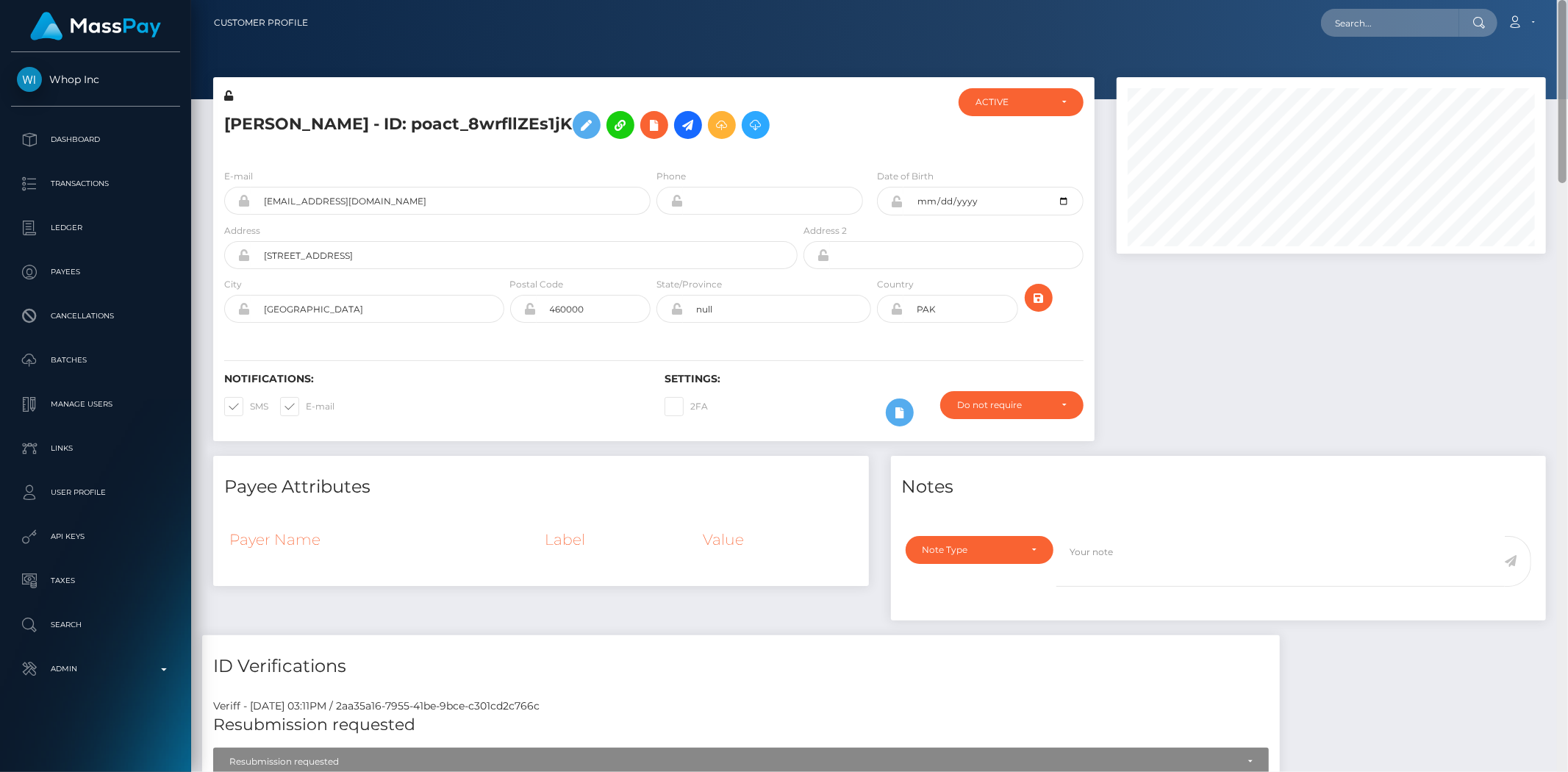
drag, startPoint x: 1564, startPoint y: 556, endPoint x: 1561, endPoint y: -26, distance: 582.0
click at [1561, 0] on html "Whop Inc Dashboard Transactions Ledger Payees Cancellations Links" at bounding box center [784, 386] width 1568 height 772
click at [1437, 24] on input "text" at bounding box center [1390, 22] width 138 height 28
paste input "poact_HQpFjkElmCZ7"
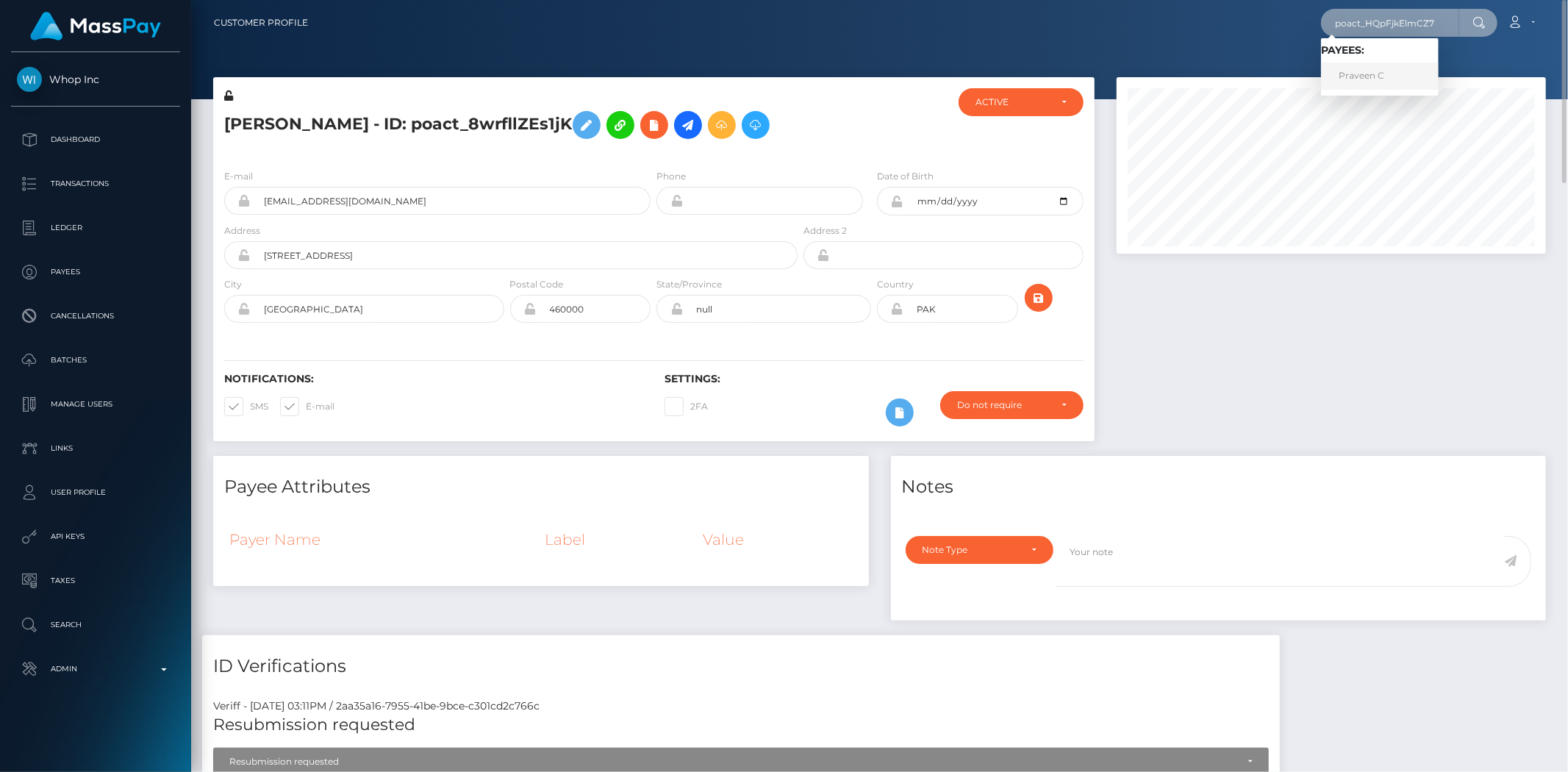
type input "poact_HQpFjkElmCZ7"
drag, startPoint x: 1392, startPoint y: 68, endPoint x: 1376, endPoint y: 70, distance: 16.1
click at [1392, 68] on link "Praveen C" at bounding box center [1380, 76] width 118 height 27
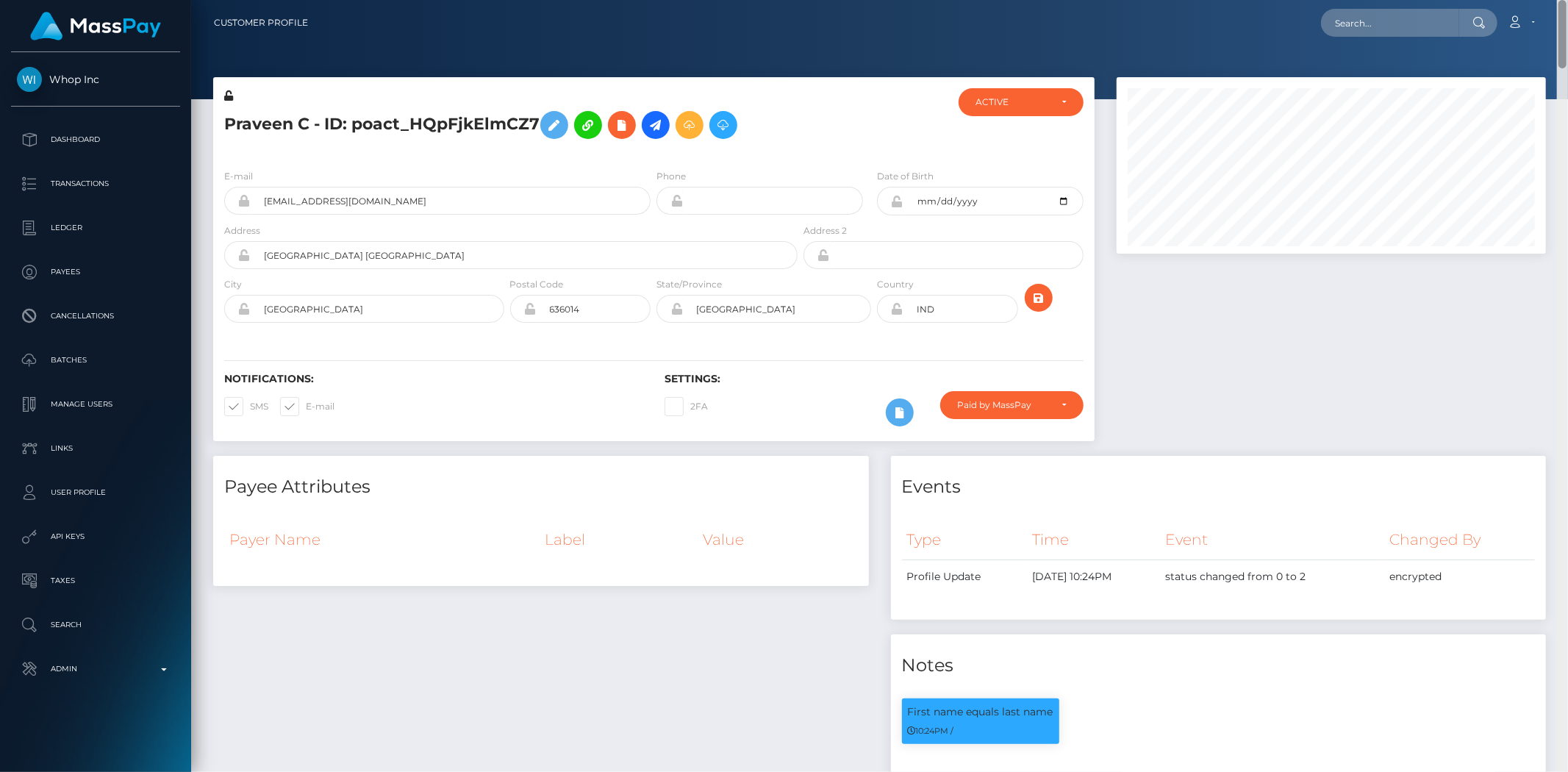
drag, startPoint x: 0, startPoint y: 0, endPoint x: 1567, endPoint y: -71, distance: 1568.6
click at [1567, 0] on html "Whop Inc Dashboard Transactions Ledger Payees Cancellations Links" at bounding box center [784, 386] width 1568 height 772
click at [1426, 17] on input "text" at bounding box center [1390, 22] width 138 height 28
paste input "poact_l2xjxBITa9Ls"
type input "poact_l2xjxBITa9Ls"
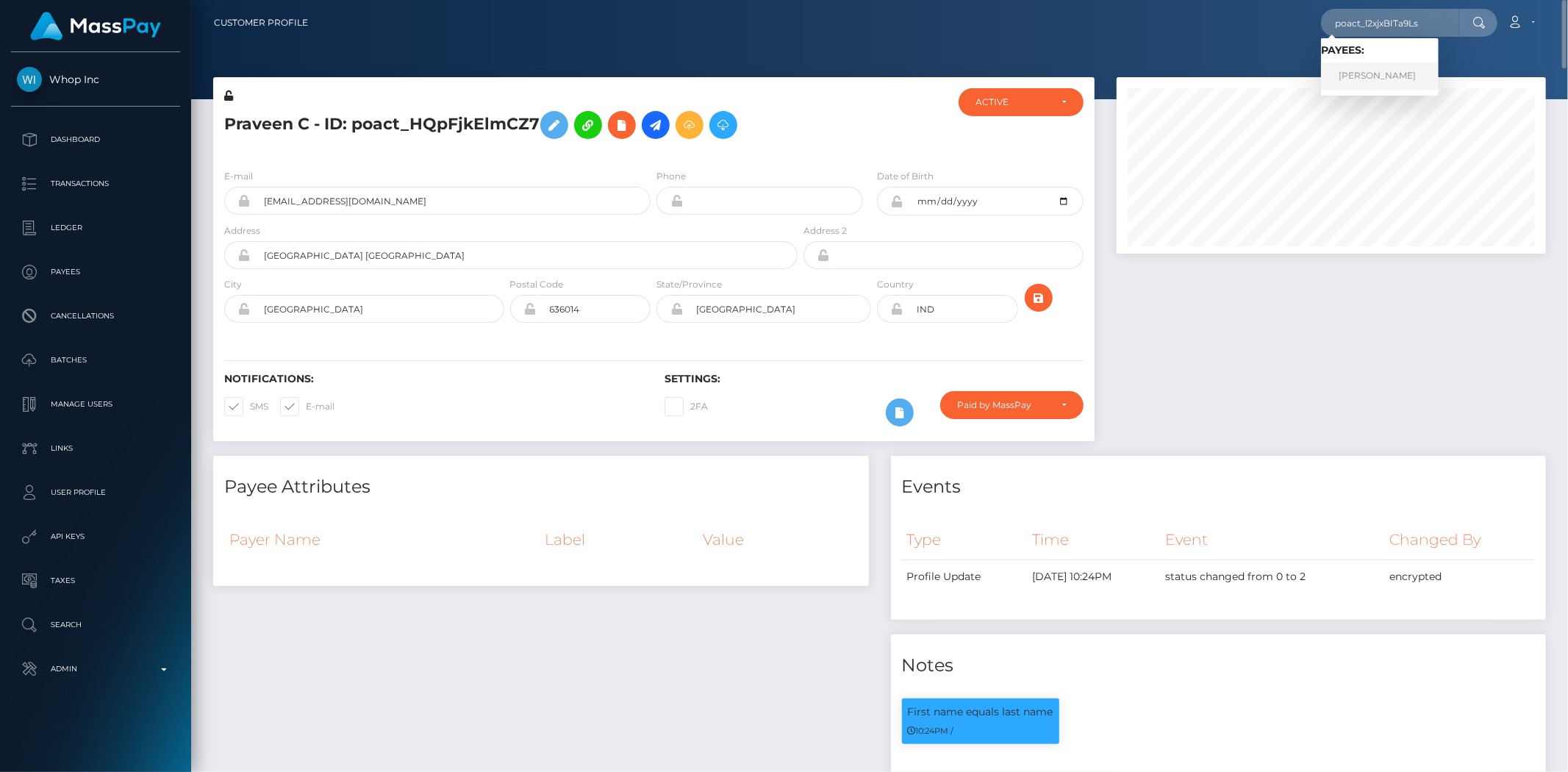
click at [1348, 70] on link "JAGDISH YADAV" at bounding box center [1380, 76] width 118 height 27
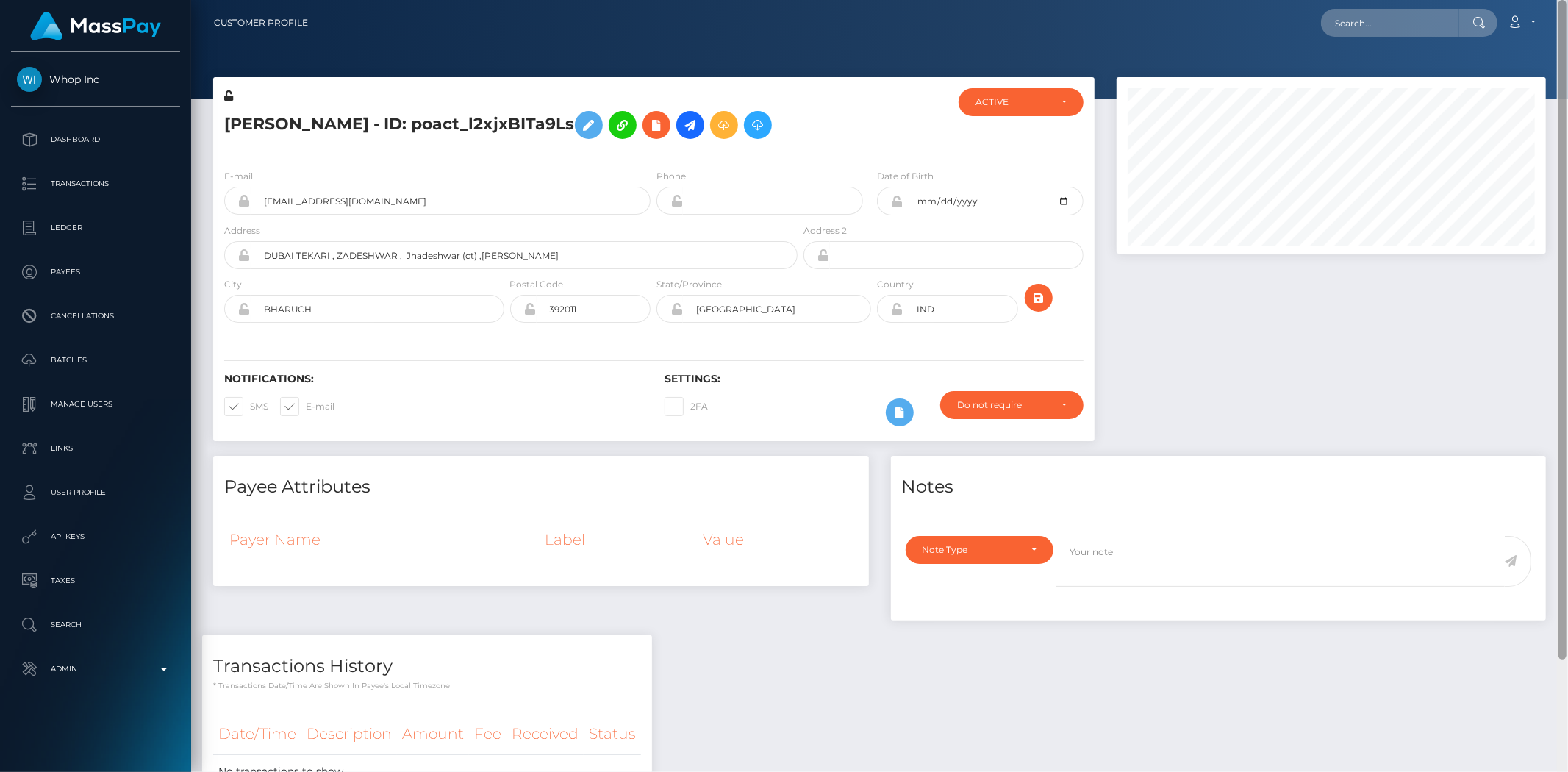
click at [1559, 20] on div "Customer Profile Loading... Loading..." at bounding box center [880, 386] width 1377 height 772
click at [649, 119] on icon at bounding box center [657, 125] width 18 height 18
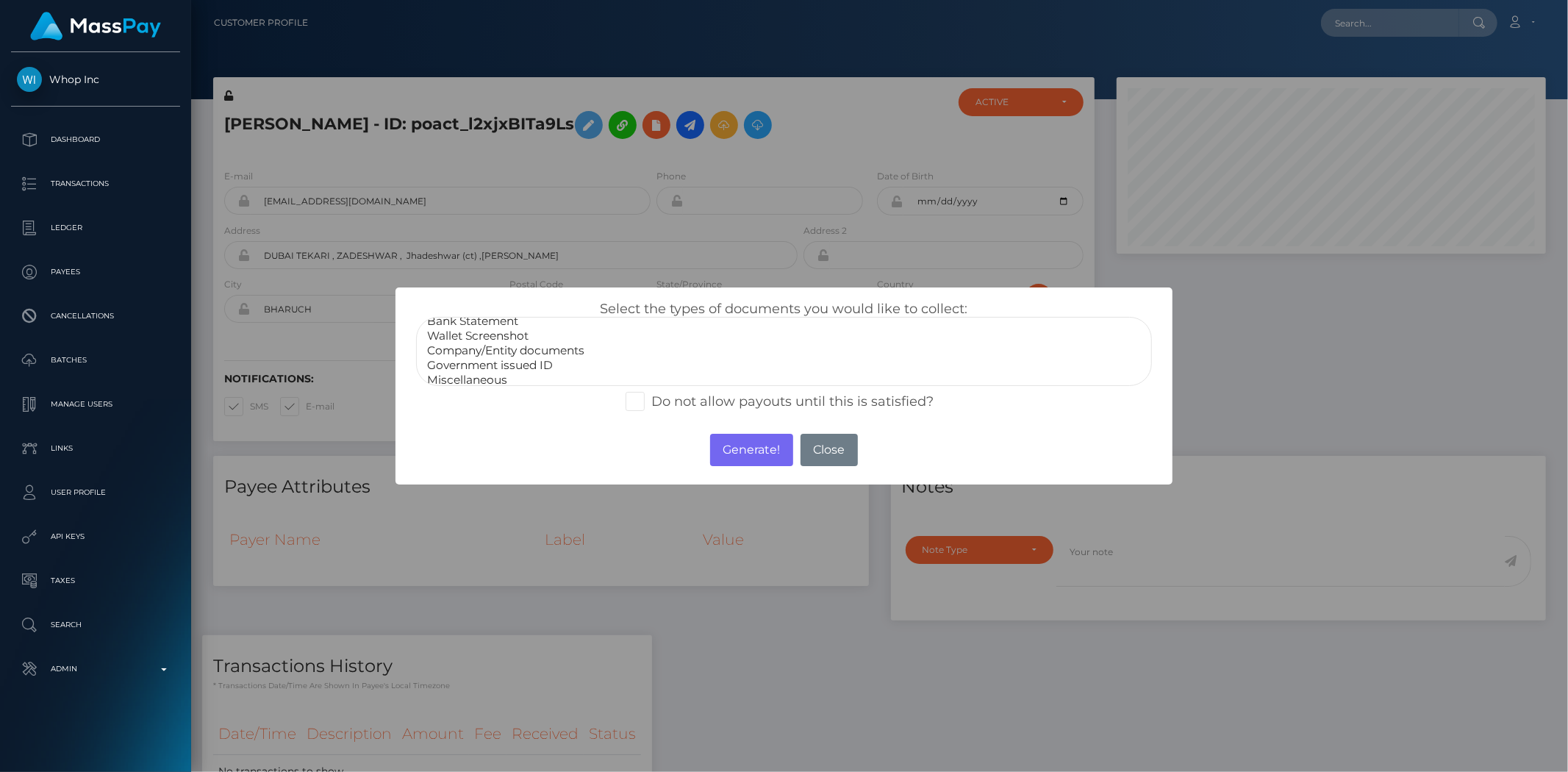
scroll to position [27, 0]
select select "Government issued ID"
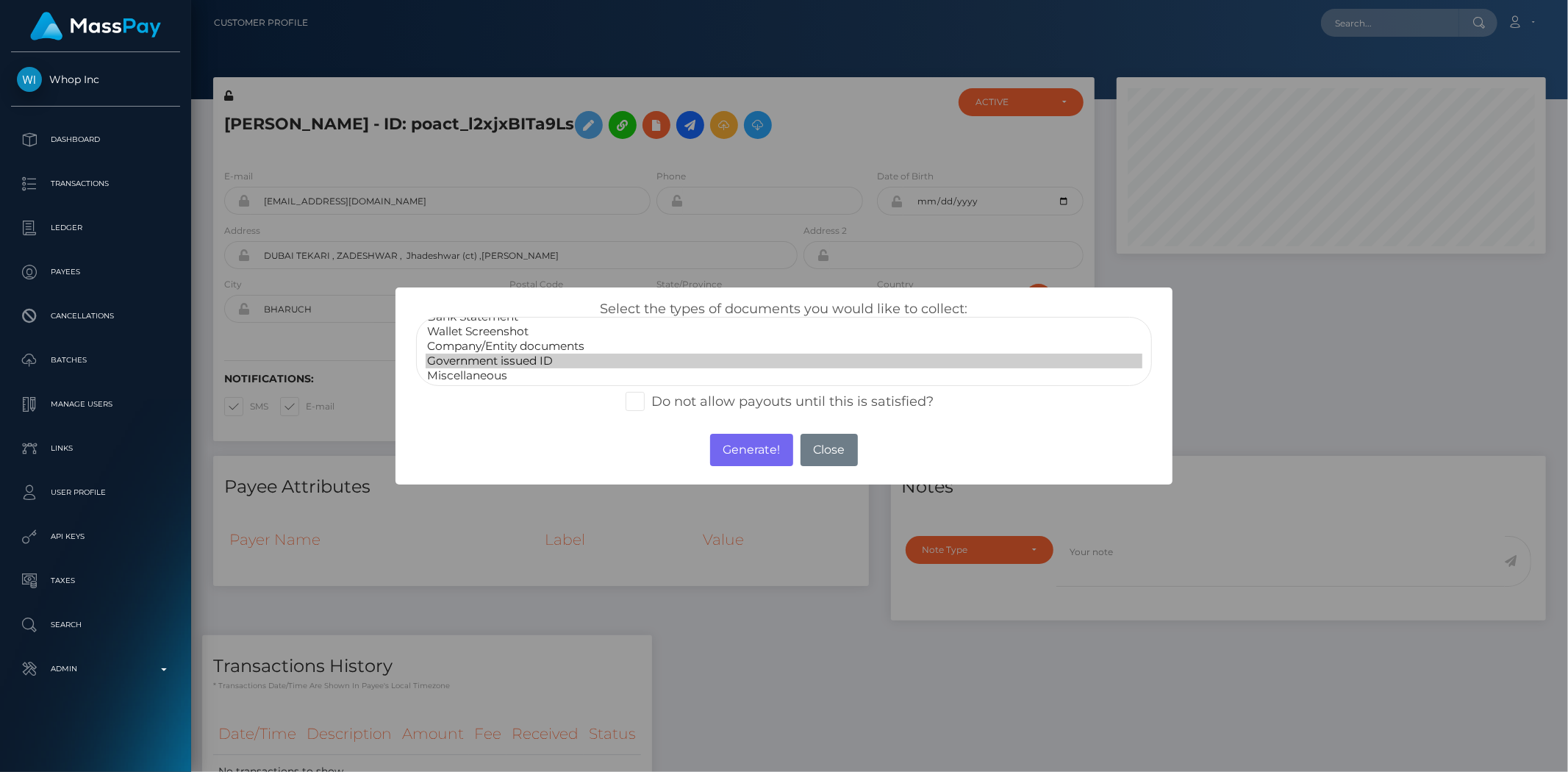
click at [530, 360] on option "Government issued ID" at bounding box center [783, 361] width 716 height 14
click at [734, 445] on button "Generate!" at bounding box center [751, 449] width 83 height 33
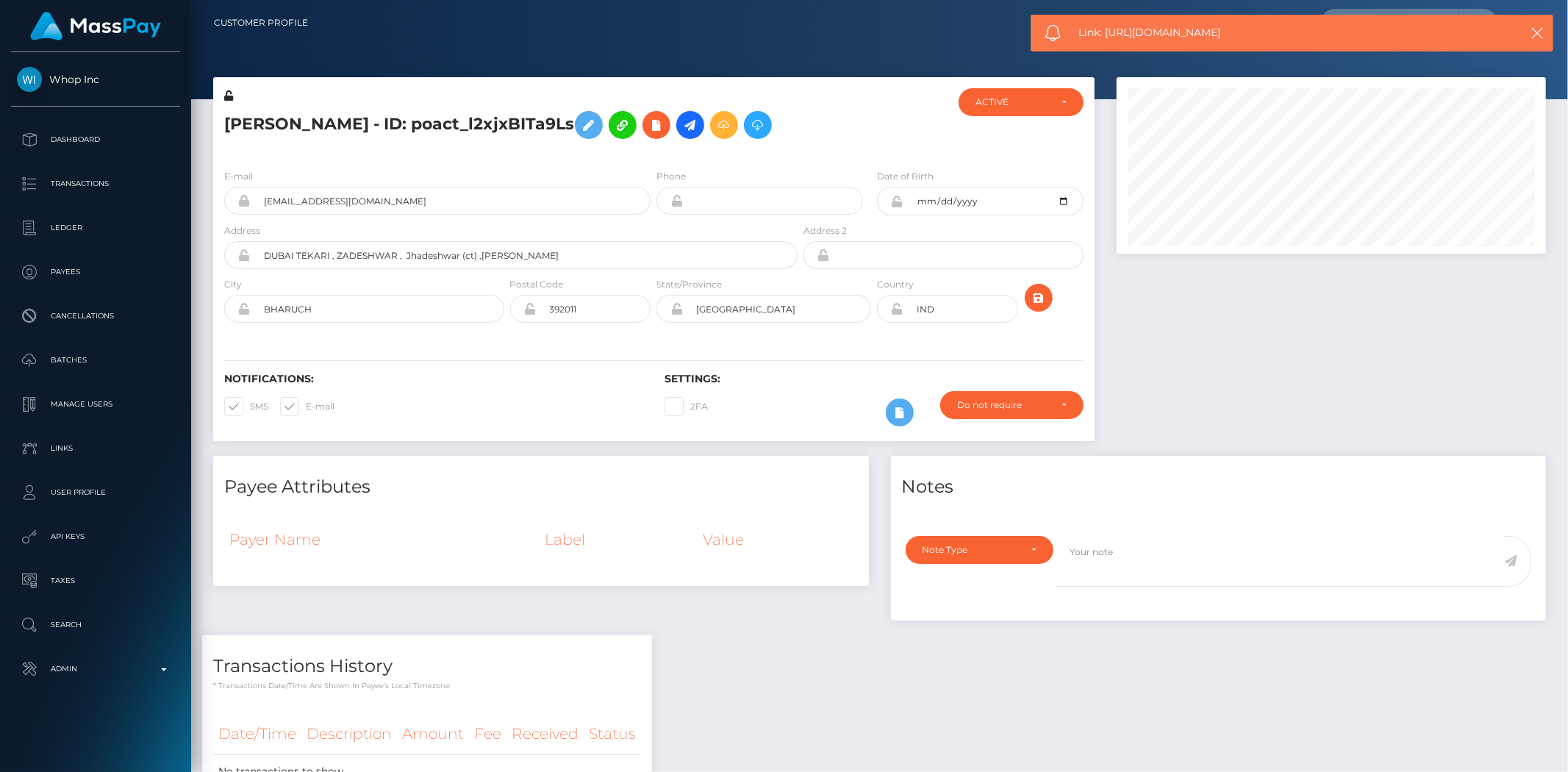
click at [1115, 37] on span "Link: https://l.maspay.io/zjzYg" at bounding box center [1283, 32] width 410 height 15
copy span "Link: https://l.maspay.io/zjzYg"
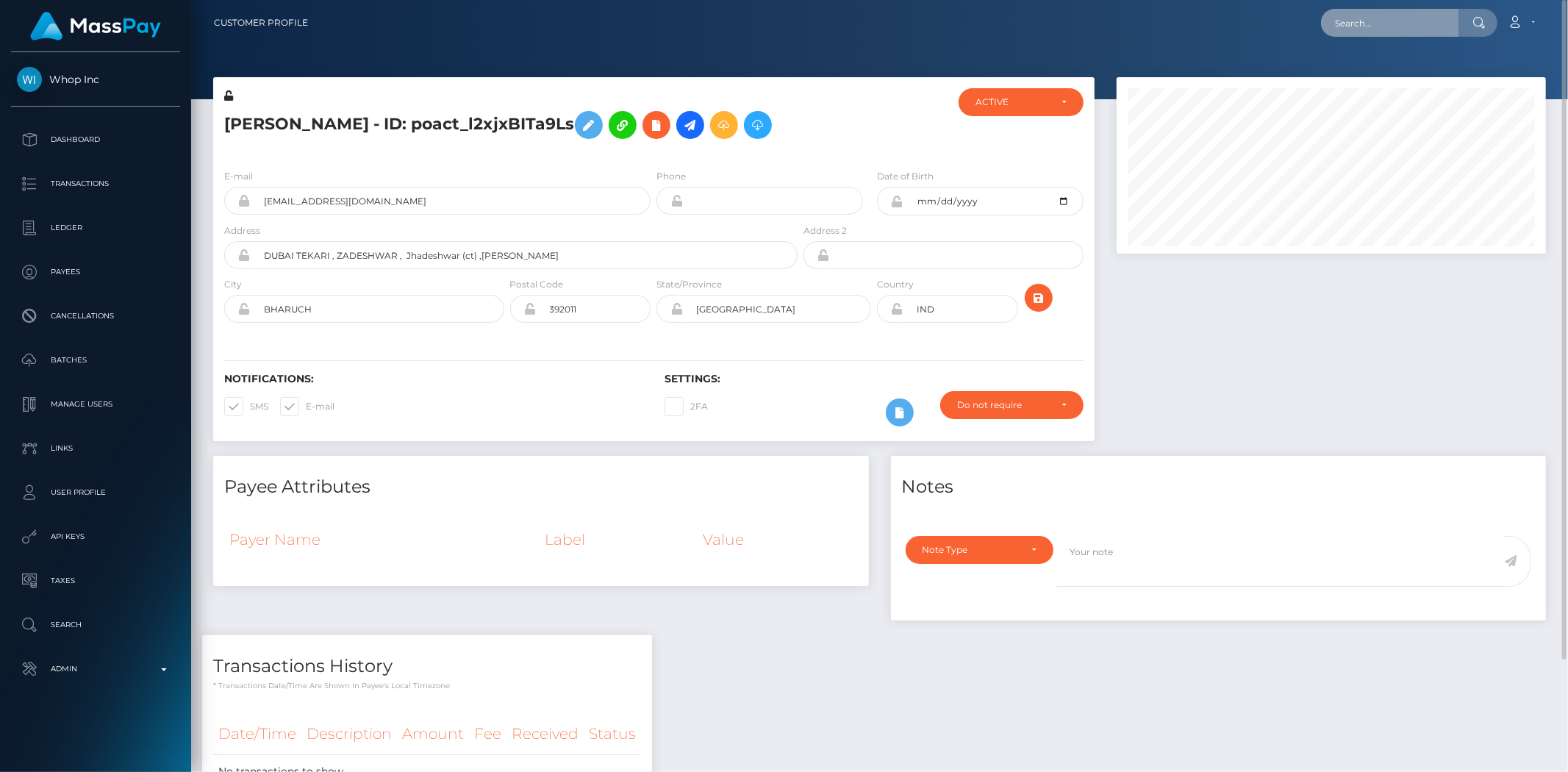
drag, startPoint x: 1390, startPoint y: 33, endPoint x: 1382, endPoint y: 37, distance: 8.9
click at [1390, 33] on input "text" at bounding box center [1390, 22] width 138 height 28
paste input "PY62376771"
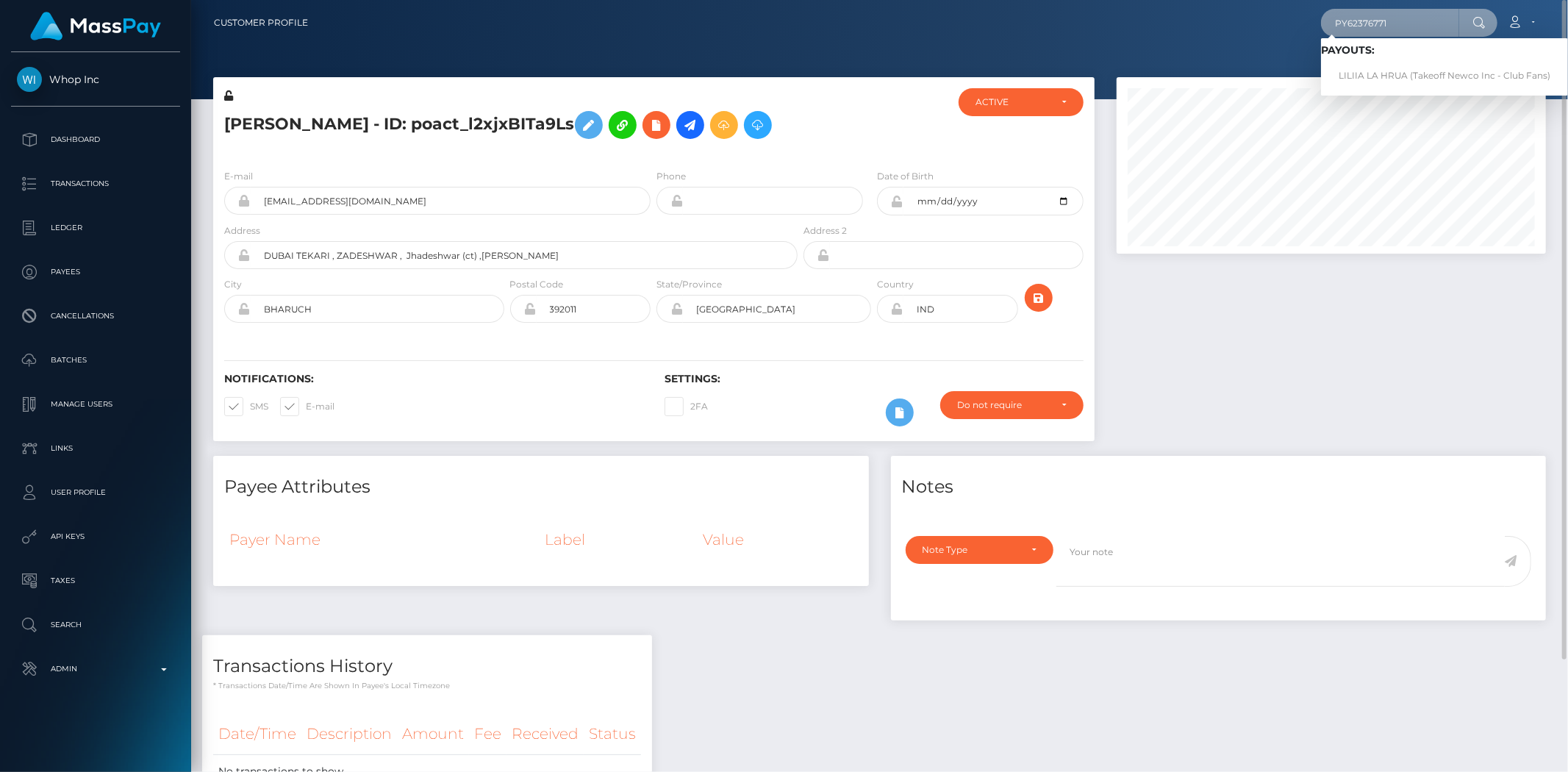
type input "PY62376771"
click at [1378, 70] on link "LILIIA LA HRUA (Takeoff Newco Inc - Club Fans)" at bounding box center [1445, 76] width 247 height 27
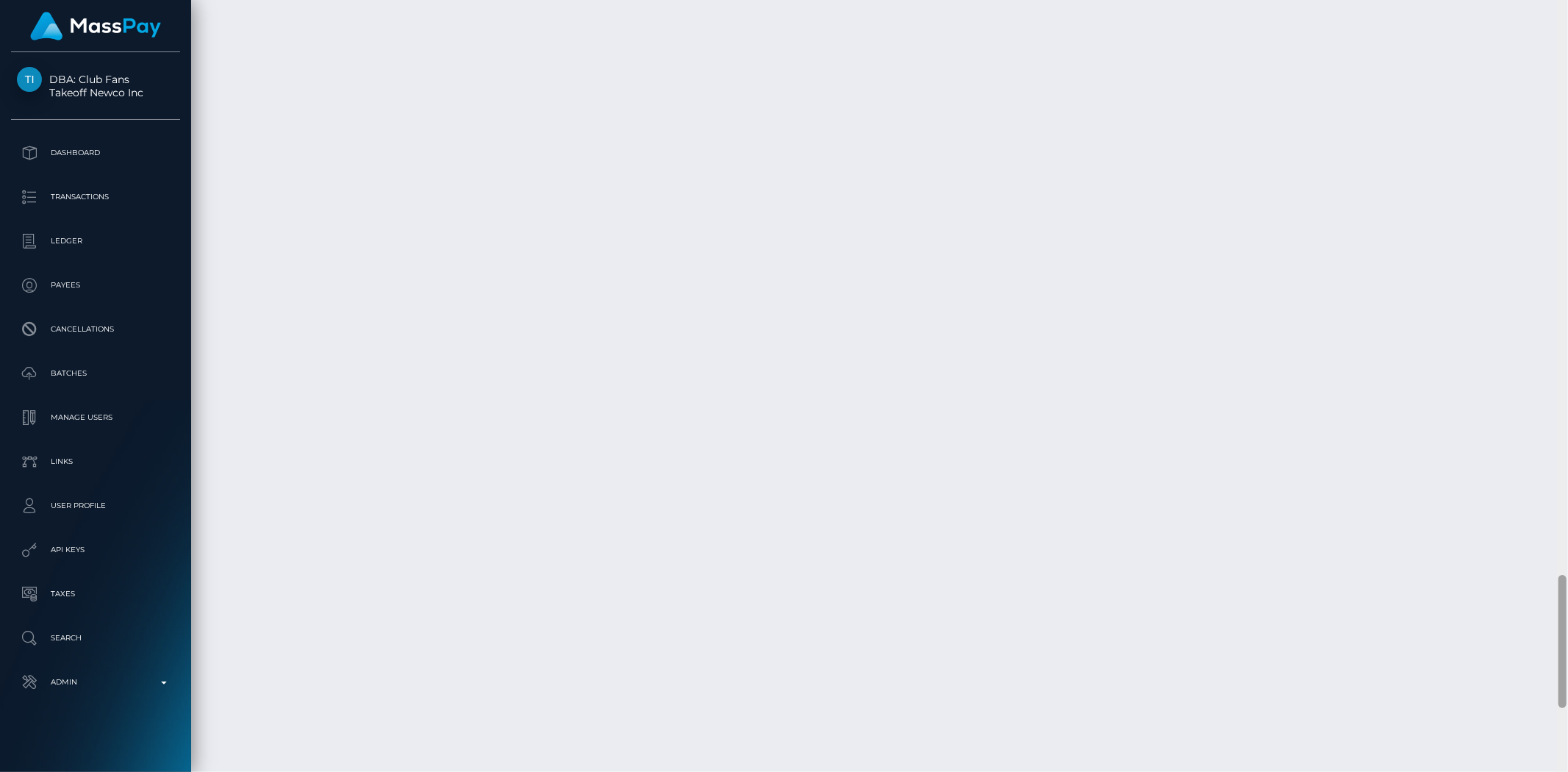
scroll to position [3687, 0]
click at [1527, 730] on div "Customer Profile Loading... Loading..." at bounding box center [880, 386] width 1377 height 772
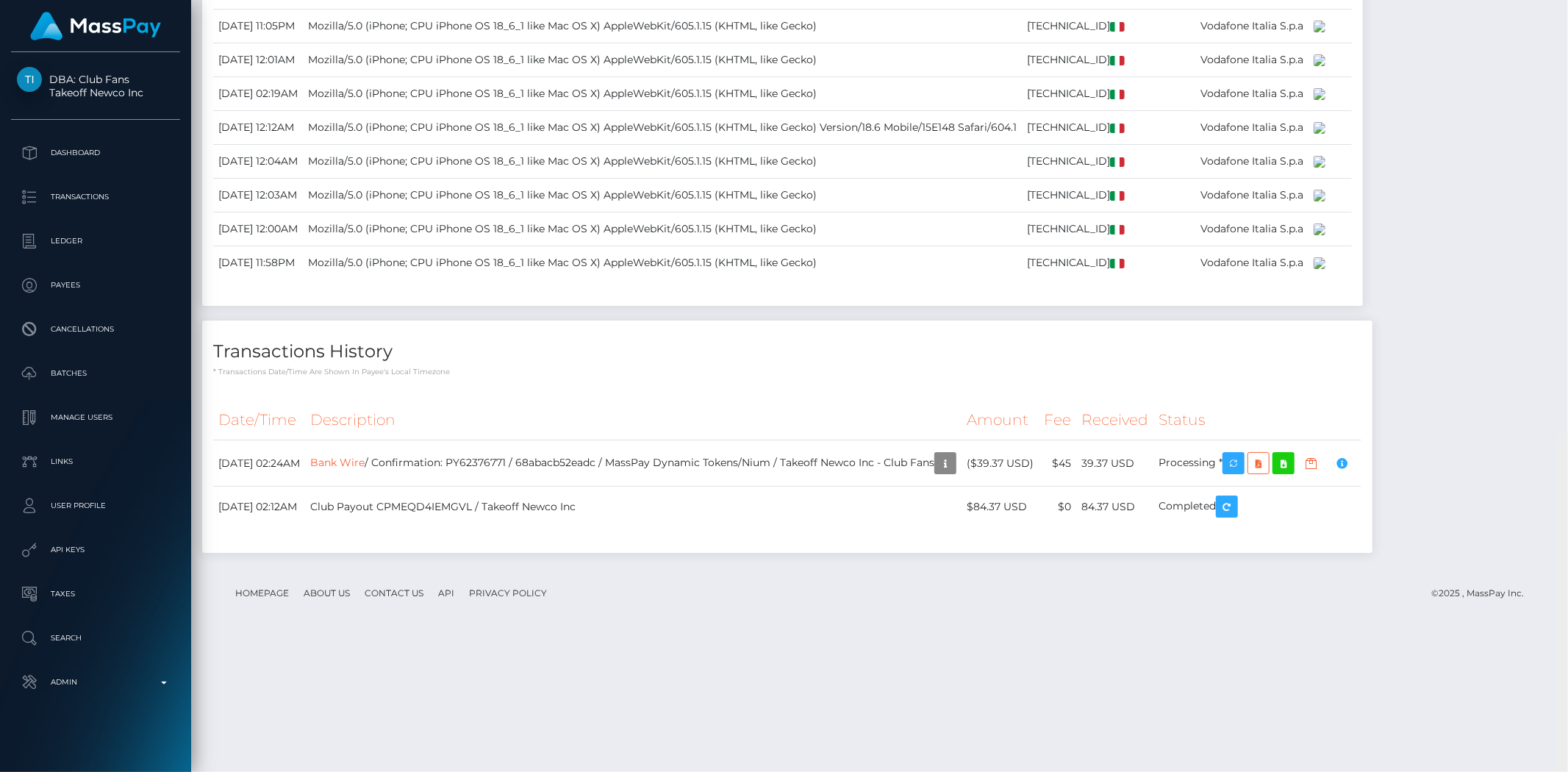
scroll to position [0, 0]
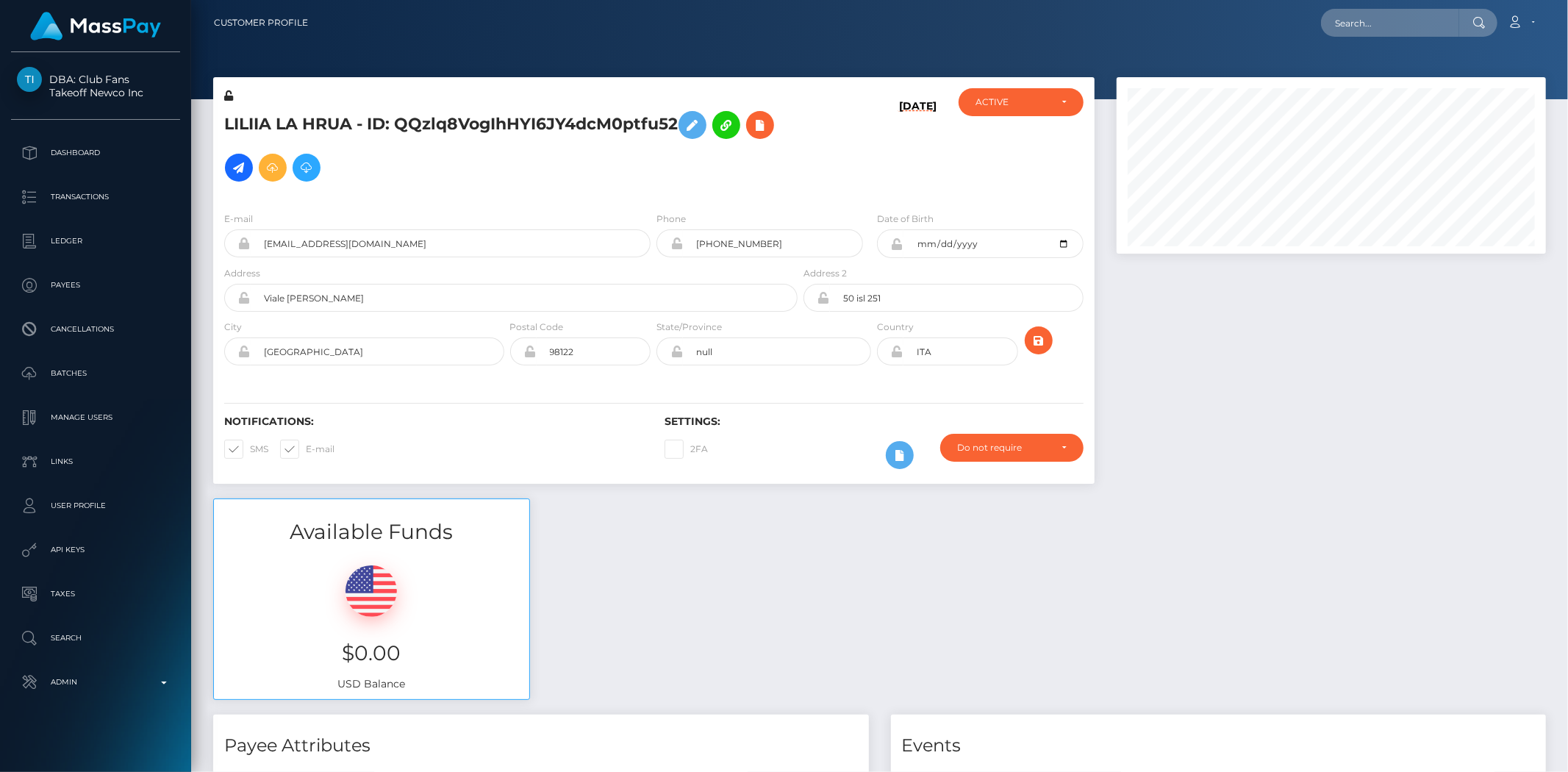
drag, startPoint x: 1564, startPoint y: 658, endPoint x: 1558, endPoint y: -71, distance: 729.0
click at [1558, 0] on html "DBA: Club Fans Takeoff Newco Inc Dashboard Transactions Ledger Payees" at bounding box center [784, 386] width 1568 height 772
click at [1376, 7] on div "Loading... Loading... Account Edit Profile Logout" at bounding box center [932, 22] width 1225 height 31
click at [1378, 11] on input "text" at bounding box center [1390, 22] width 138 height 28
paste input "[PERSON_NAME][EMAIL_ADDRESS][DOMAIN_NAME]"
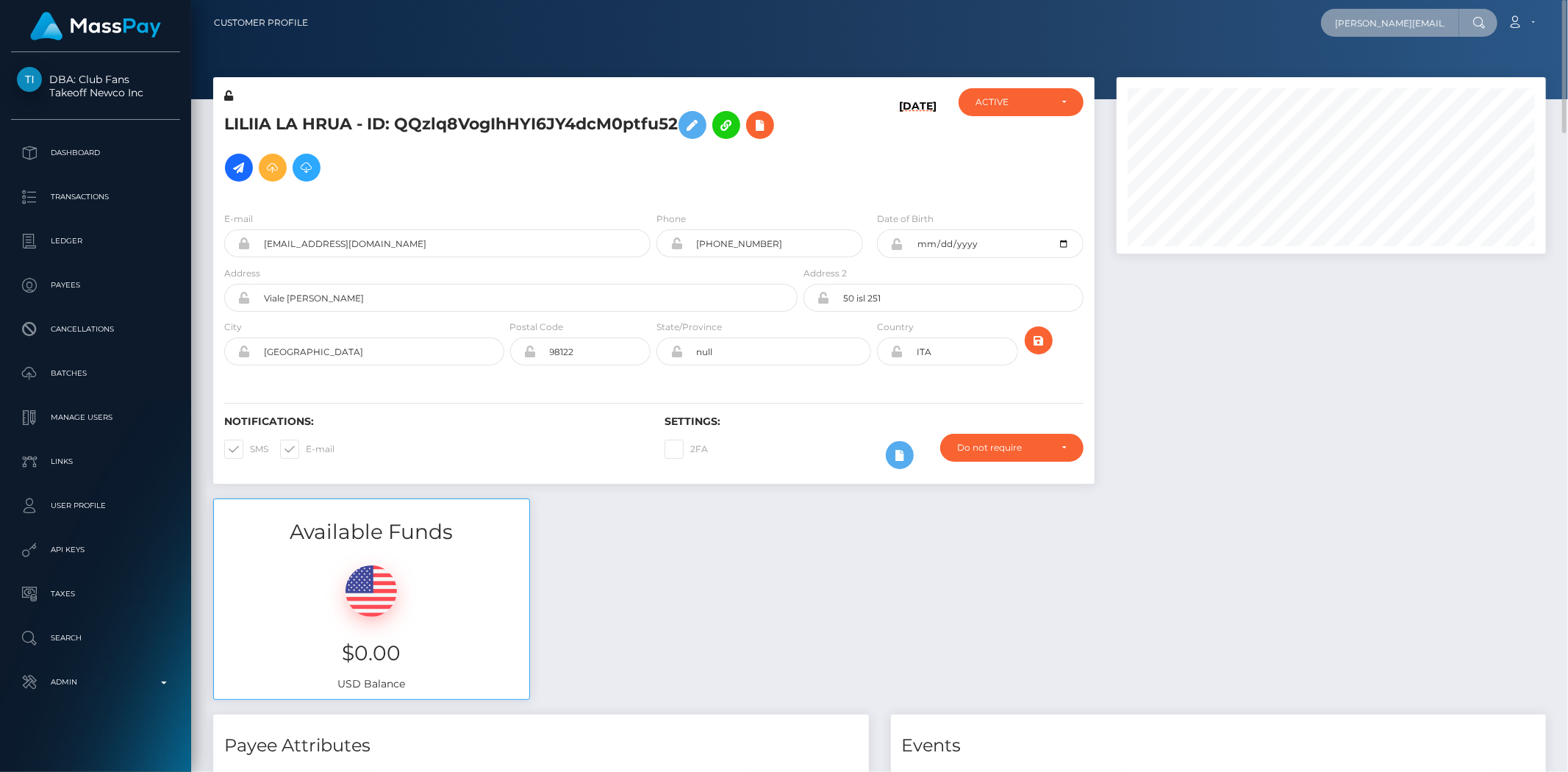
scroll to position [0, 5]
type input "[PERSON_NAME][EMAIL_ADDRESS][DOMAIN_NAME]"
click at [1361, 66] on link "LISA ANNA HOEKSTRA" at bounding box center [1380, 76] width 118 height 27
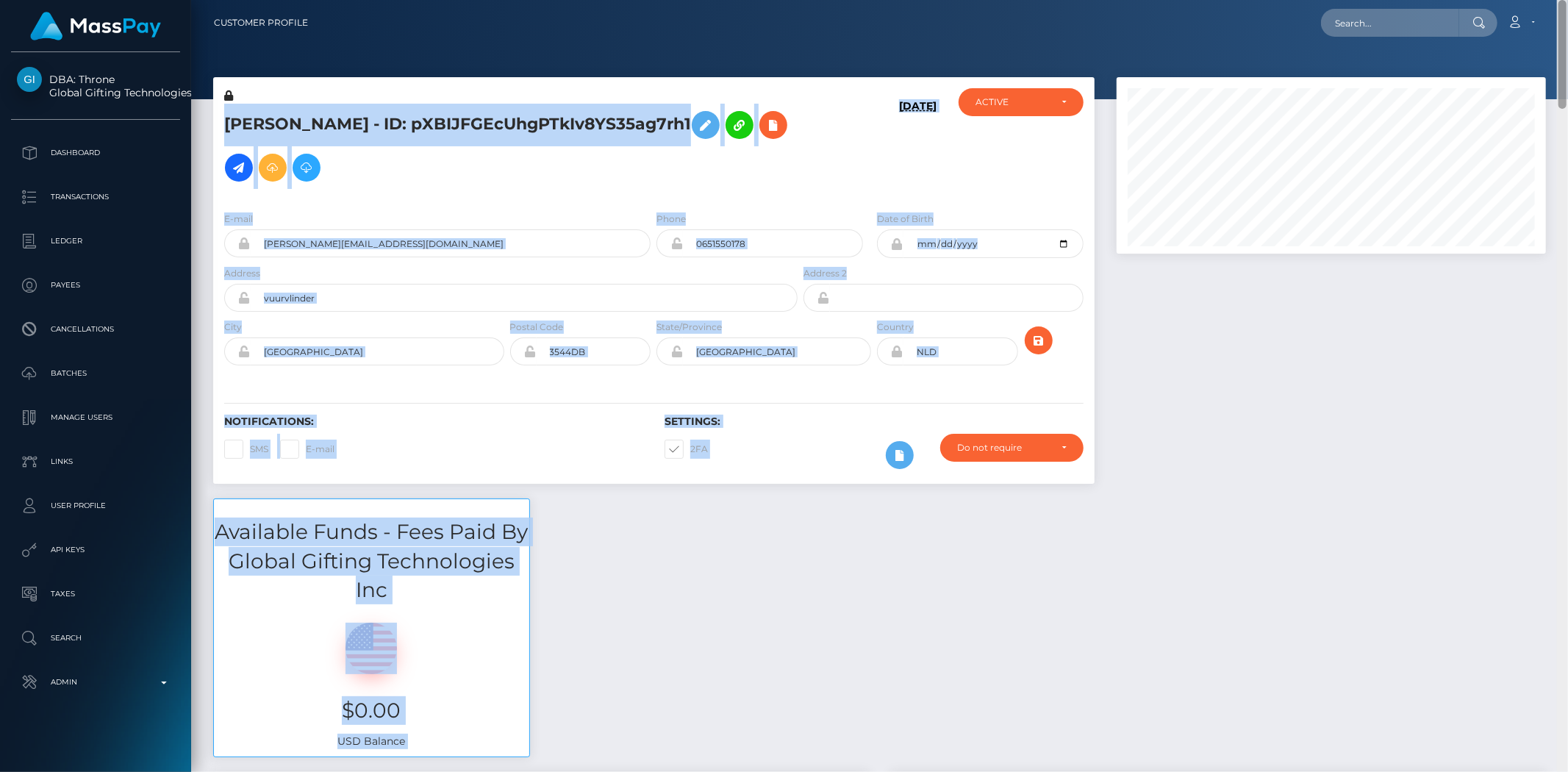
drag, startPoint x: 1564, startPoint y: 35, endPoint x: 1563, endPoint y: 52, distance: 17.0
click at [1563, 52] on div "Customer Profile Loading... Loading..." at bounding box center [880, 386] width 1377 height 772
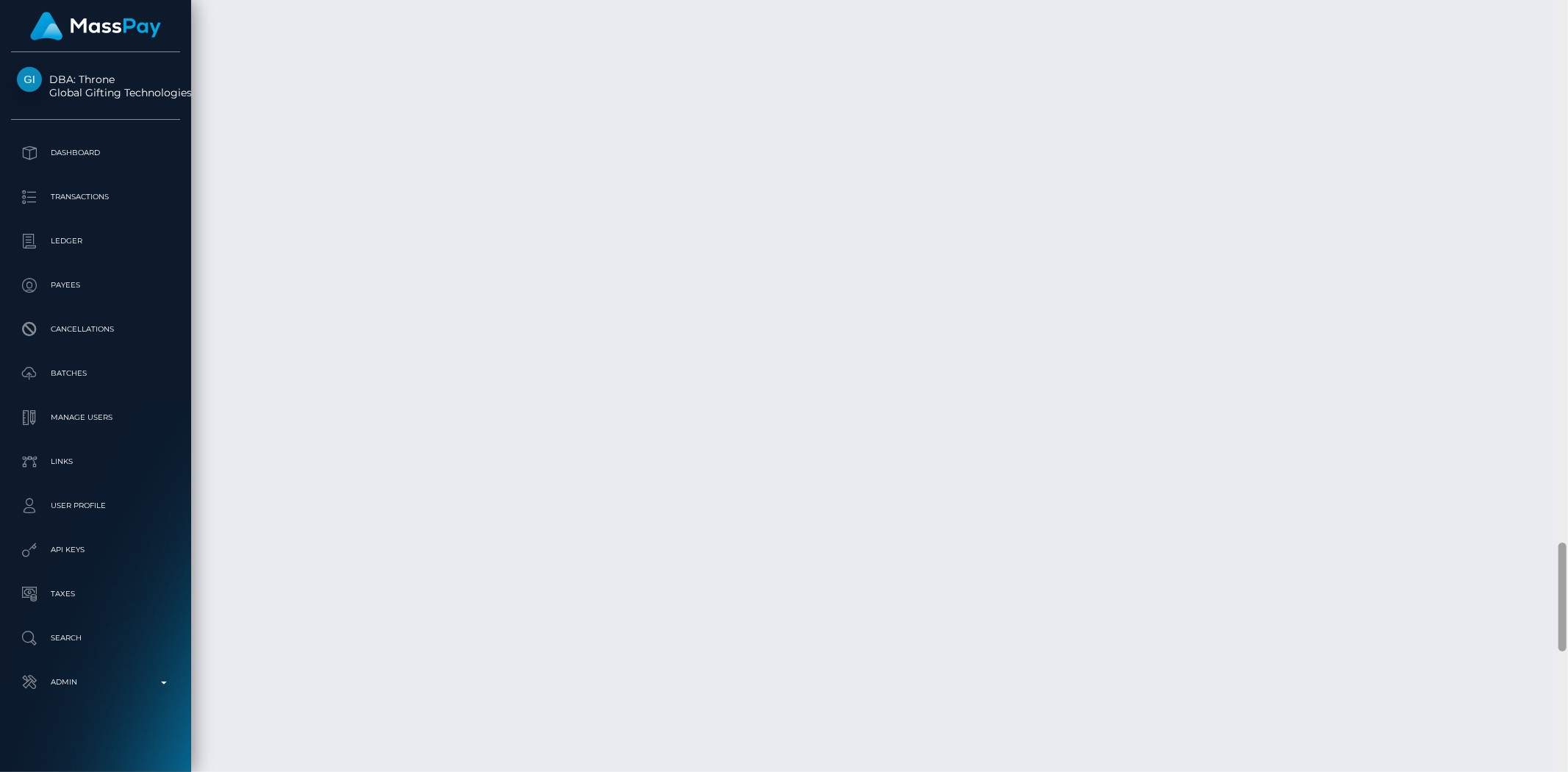
drag, startPoint x: 1559, startPoint y: 65, endPoint x: 1492, endPoint y: 541, distance: 480.7
click at [1566, 563] on div at bounding box center [1562, 597] width 8 height 109
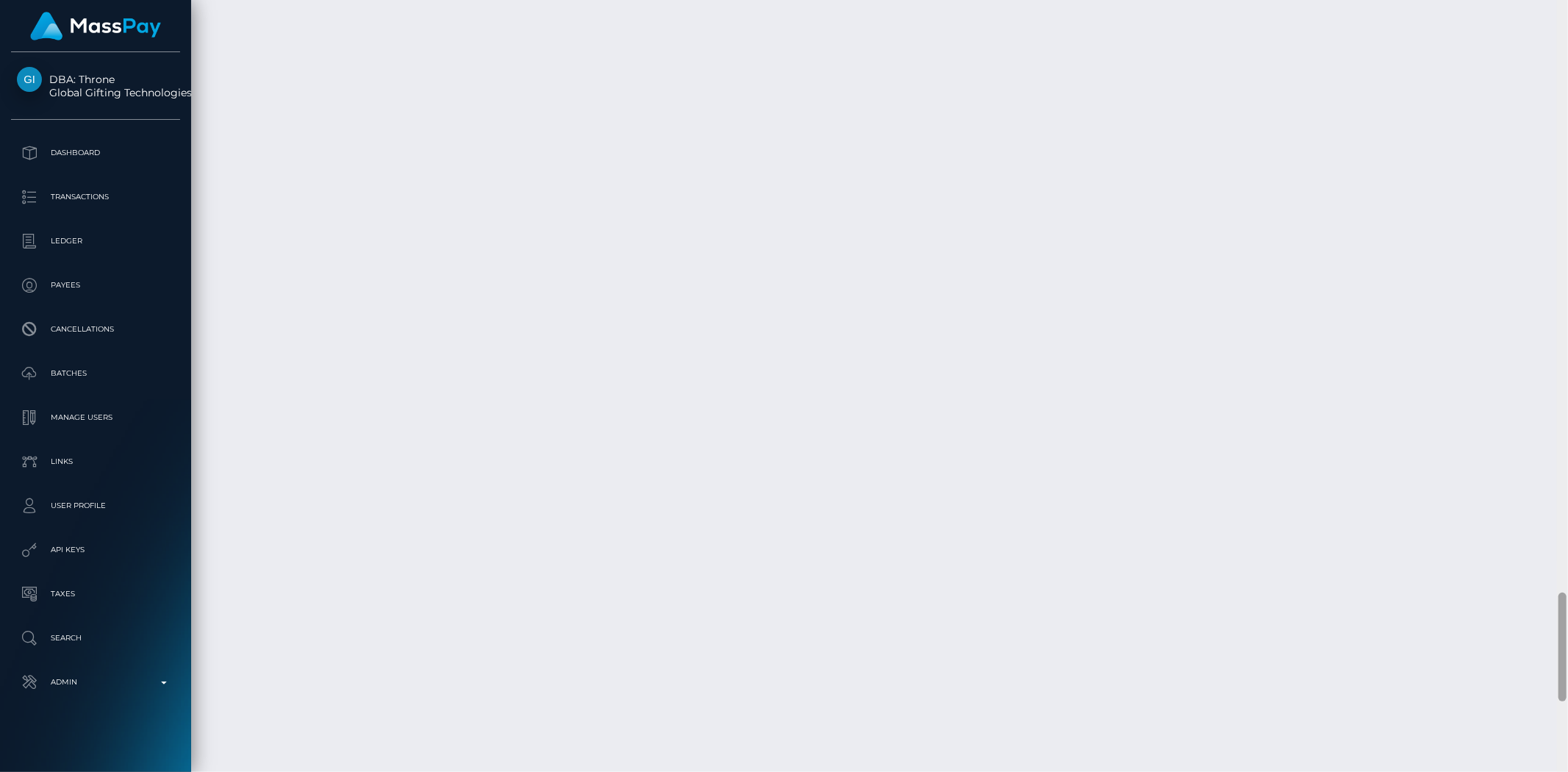
drag, startPoint x: 1562, startPoint y: 581, endPoint x: 1562, endPoint y: 613, distance: 32.0
click at [1562, 613] on div at bounding box center [1562, 647] width 8 height 109
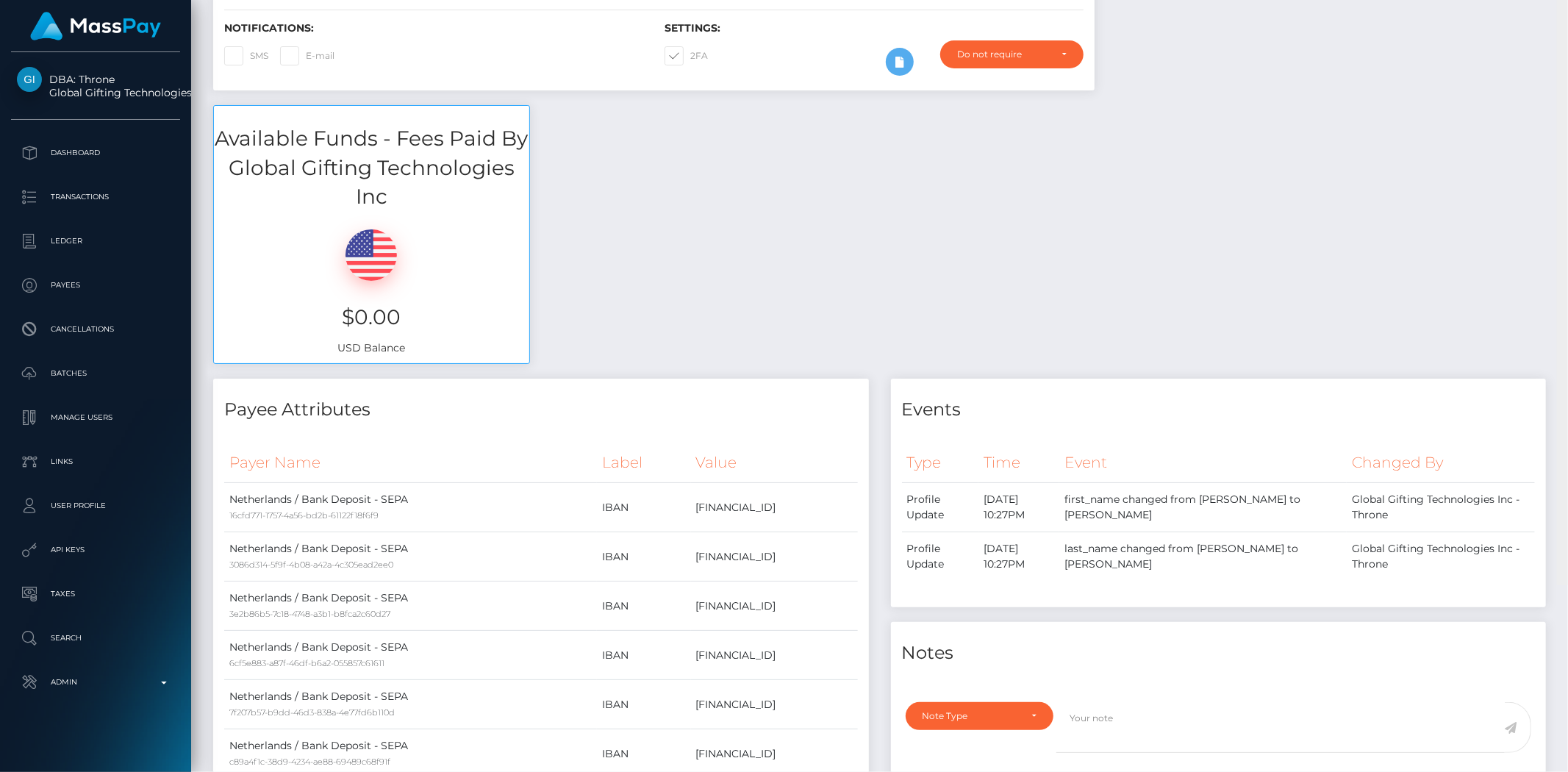
scroll to position [0, 0]
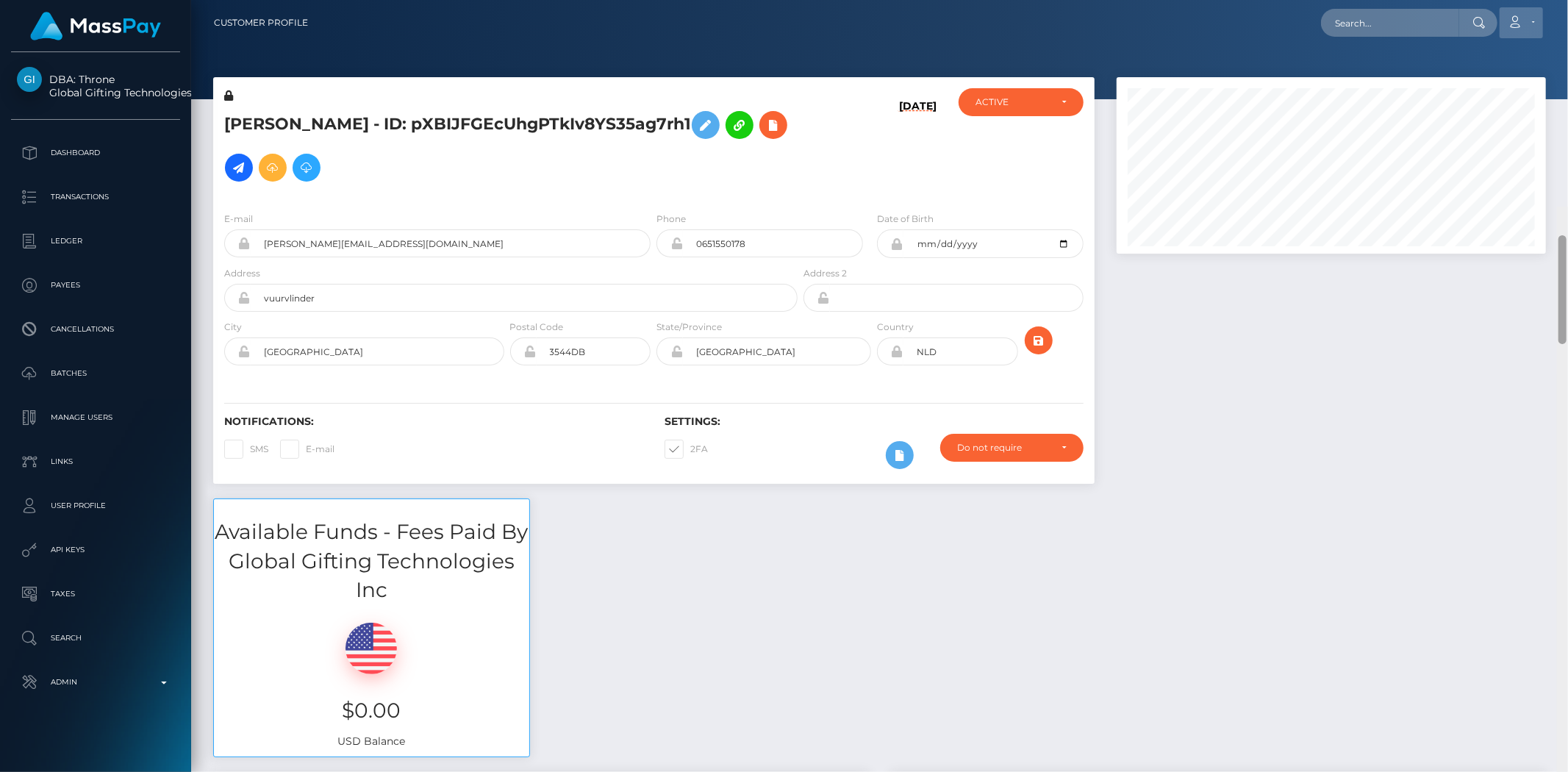
drag, startPoint x: 1561, startPoint y: 622, endPoint x: 1538, endPoint y: 7, distance: 615.4
click at [1542, 5] on div "Customer Profile Loading... Loading..." at bounding box center [880, 386] width 1377 height 772
click at [1393, 18] on input "text" at bounding box center [1390, 22] width 138 height 28
paste input "poact_nisc94uvHIAk"
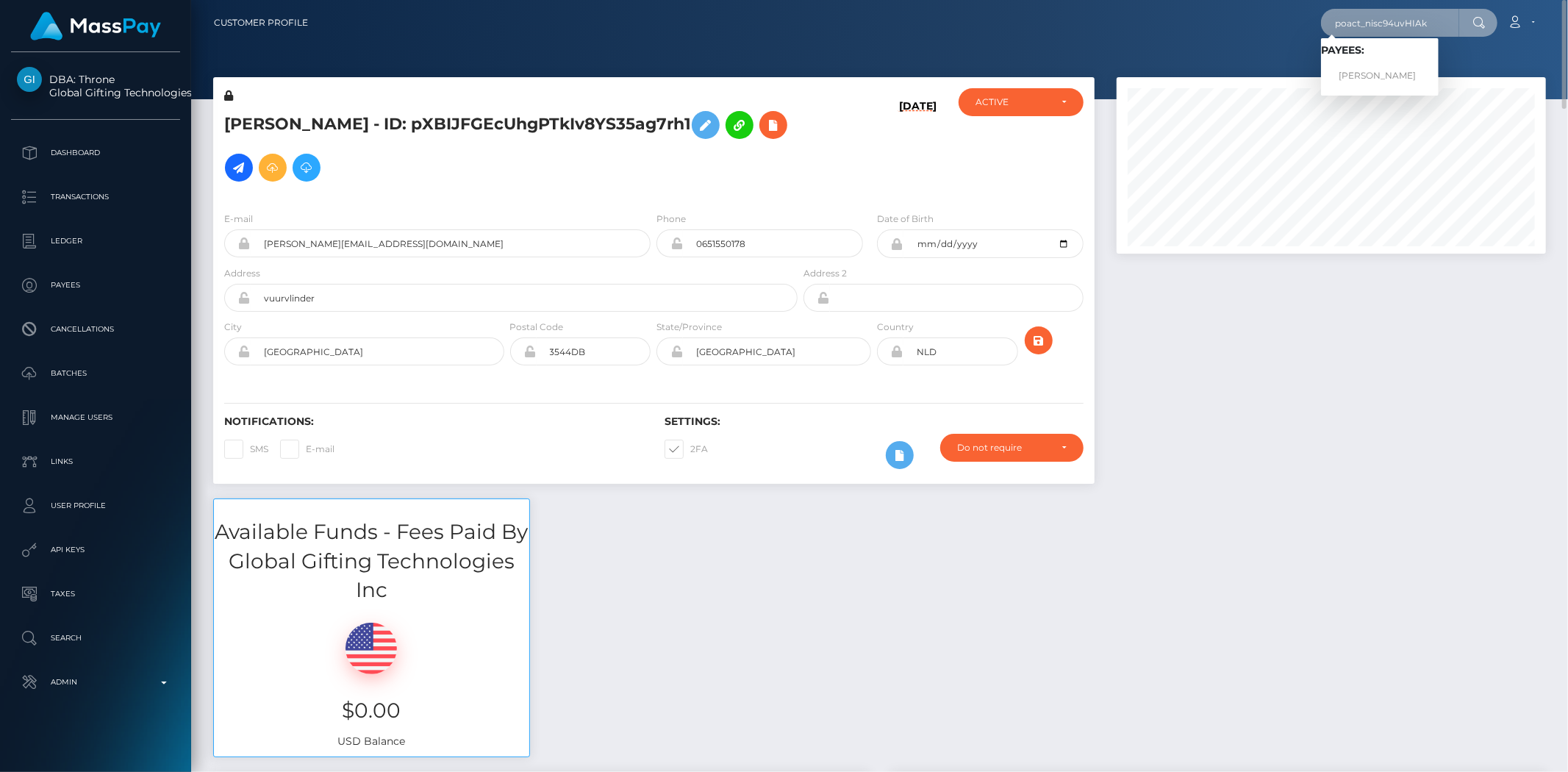
type input "poact_nisc94uvHIAk"
drag, startPoint x: 1397, startPoint y: 76, endPoint x: 1354, endPoint y: 74, distance: 43.0
click at [1392, 74] on link "ALI REHMAN" at bounding box center [1380, 76] width 118 height 27
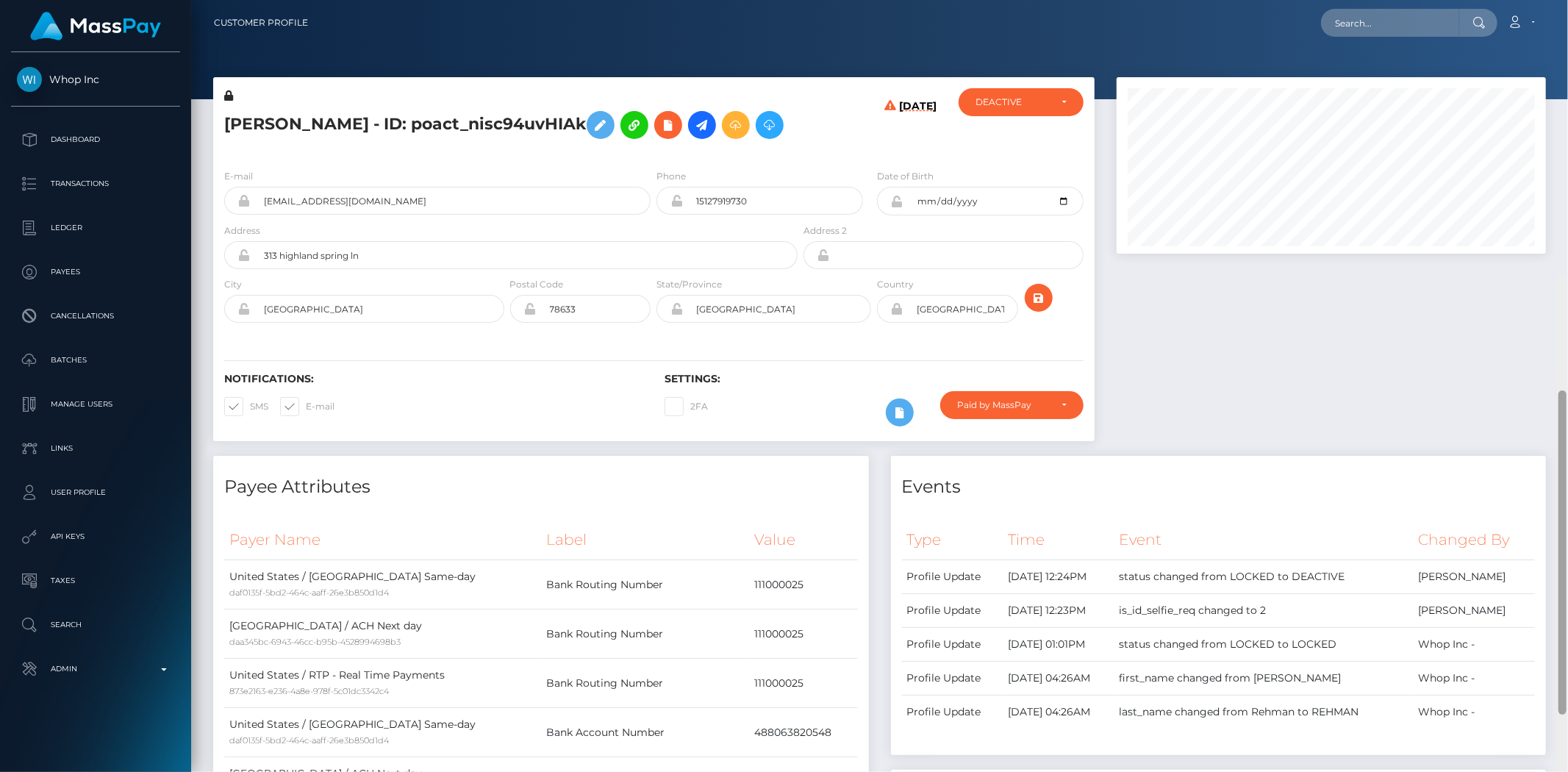
drag, startPoint x: 1562, startPoint y: 151, endPoint x: 1256, endPoint y: 49, distance: 322.6
click at [1539, 57] on div "Customer Profile Loading... Loading..." at bounding box center [880, 386] width 1377 height 772
click at [660, 128] on icon at bounding box center [668, 125] width 18 height 18
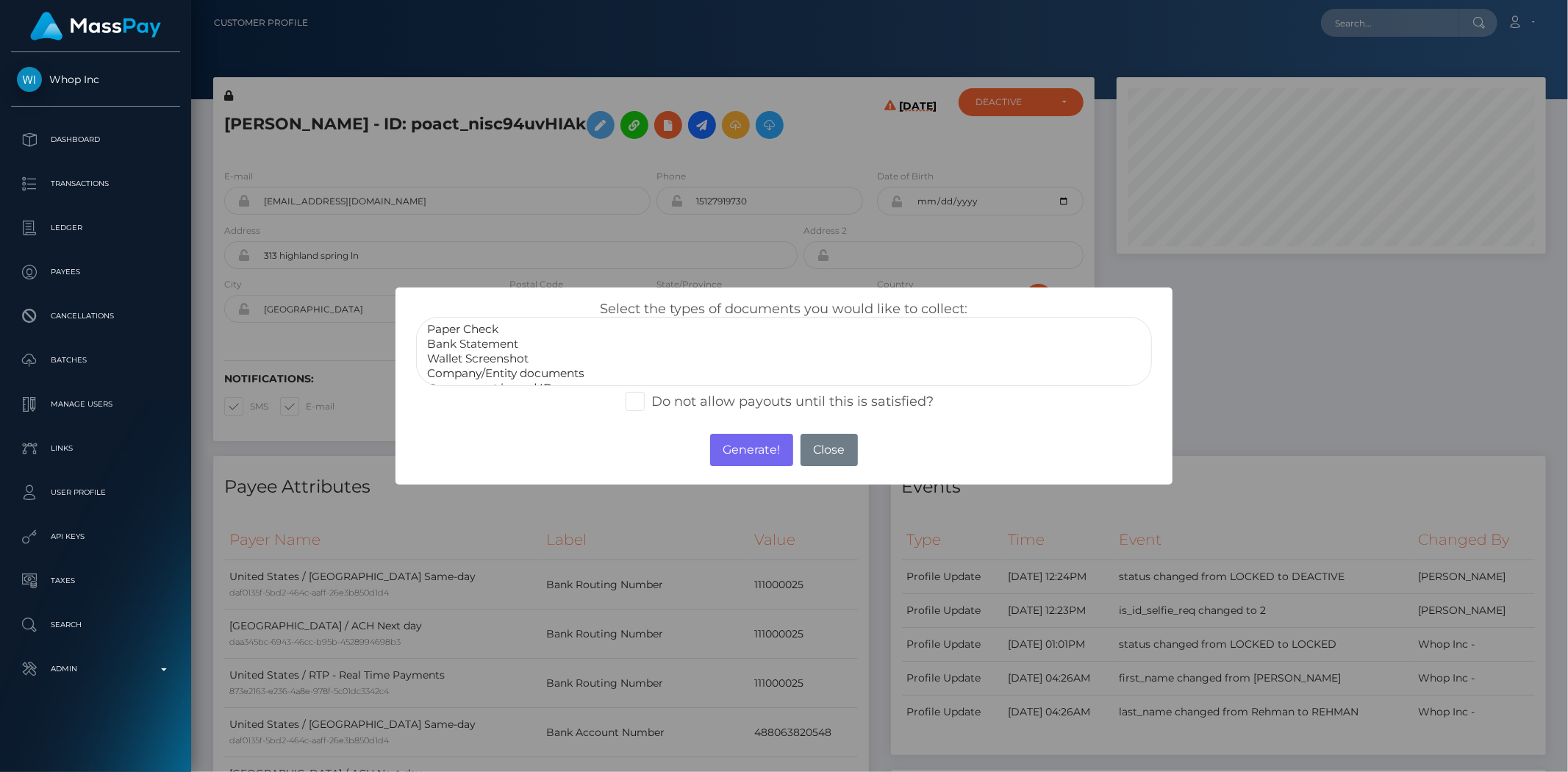
scroll to position [27, 0]
select select "Government issued ID"
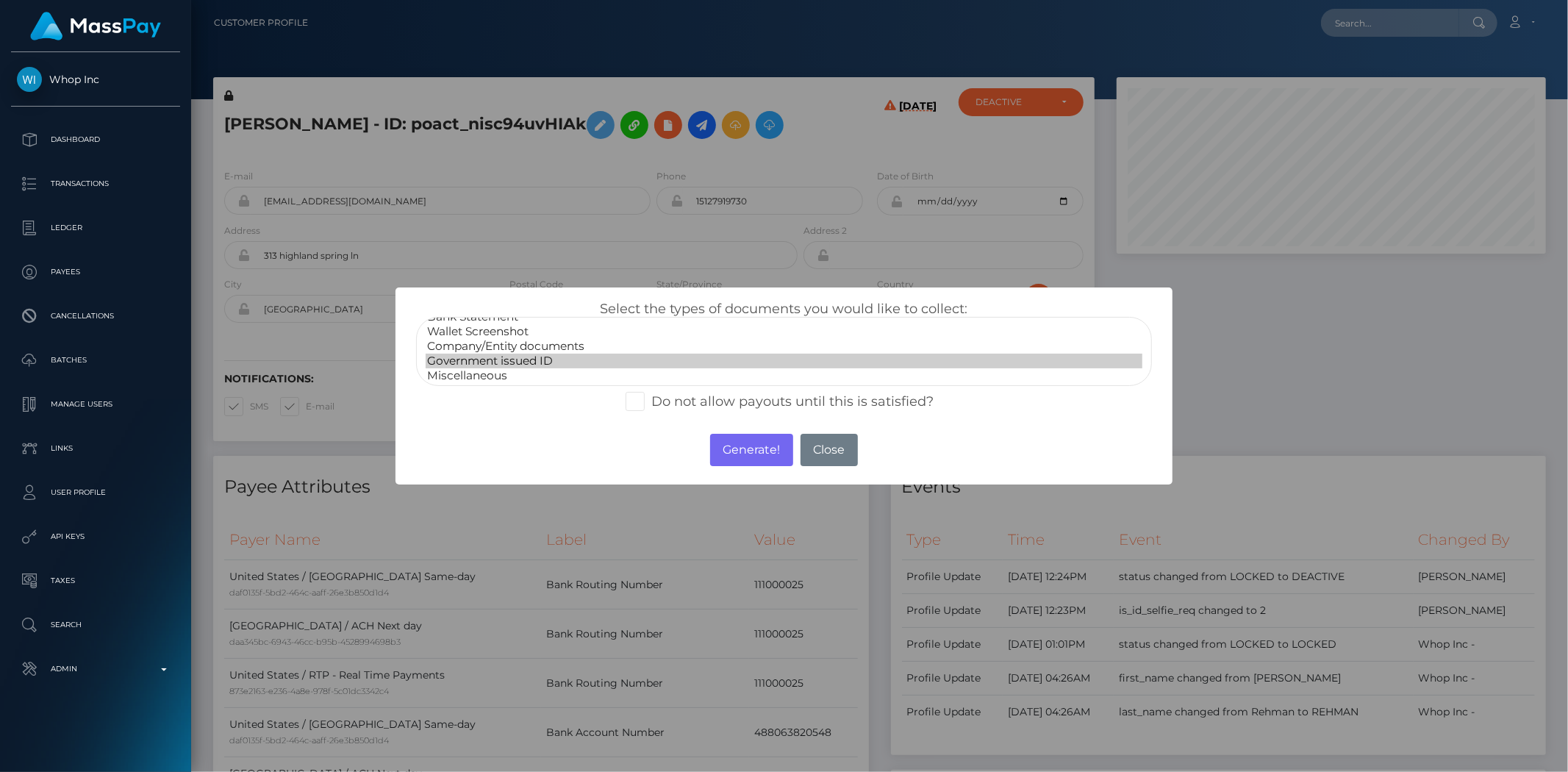
click at [539, 354] on option "Government issued ID" at bounding box center [783, 361] width 716 height 14
click at [757, 440] on button "Generate!" at bounding box center [751, 449] width 83 height 33
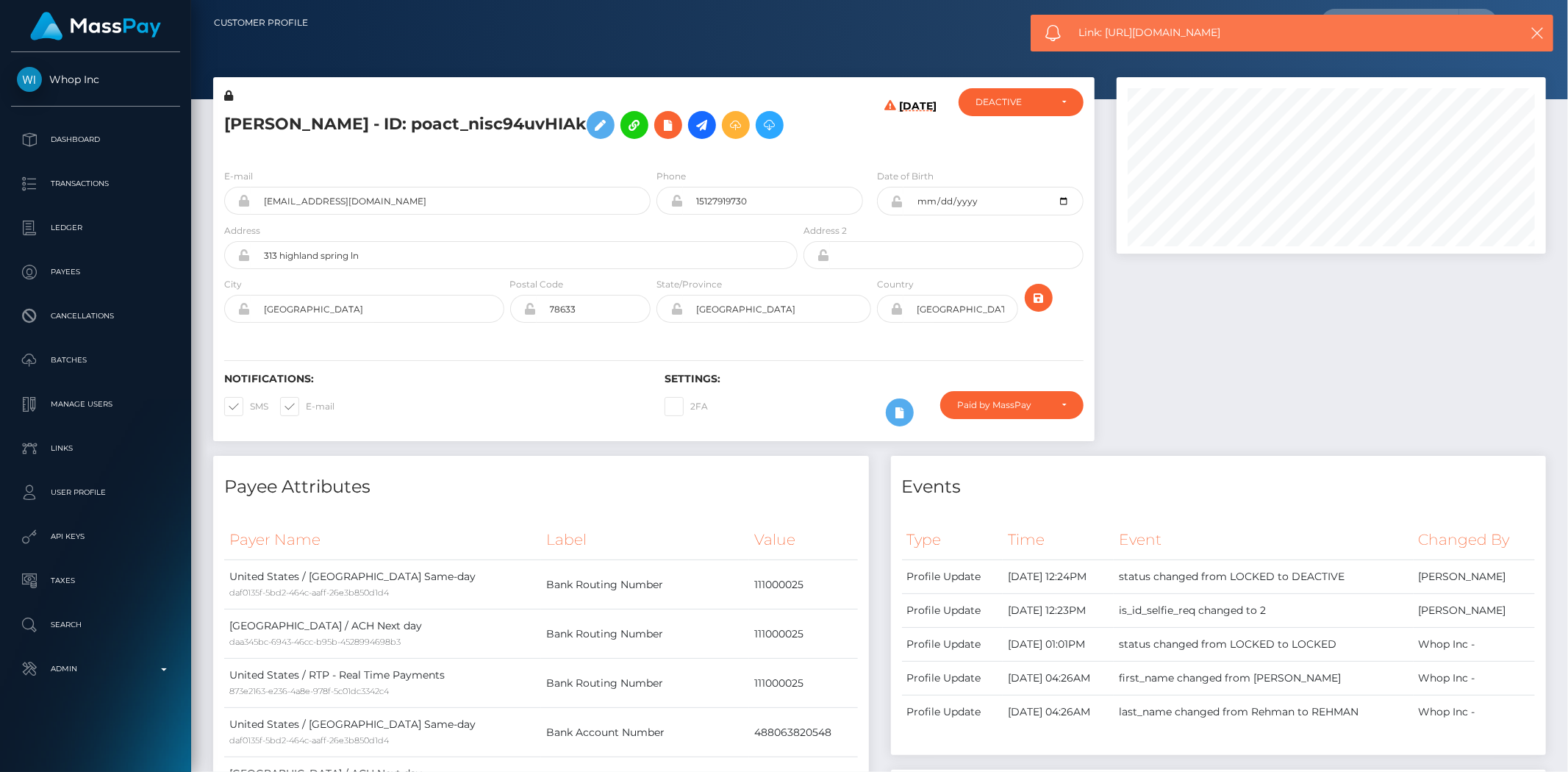
click at [1135, 37] on span "Link: https://l.maspay.io/gjzIQ" at bounding box center [1283, 32] width 410 height 15
copy span "Link: https://l.maspay.io/gjzIQ"
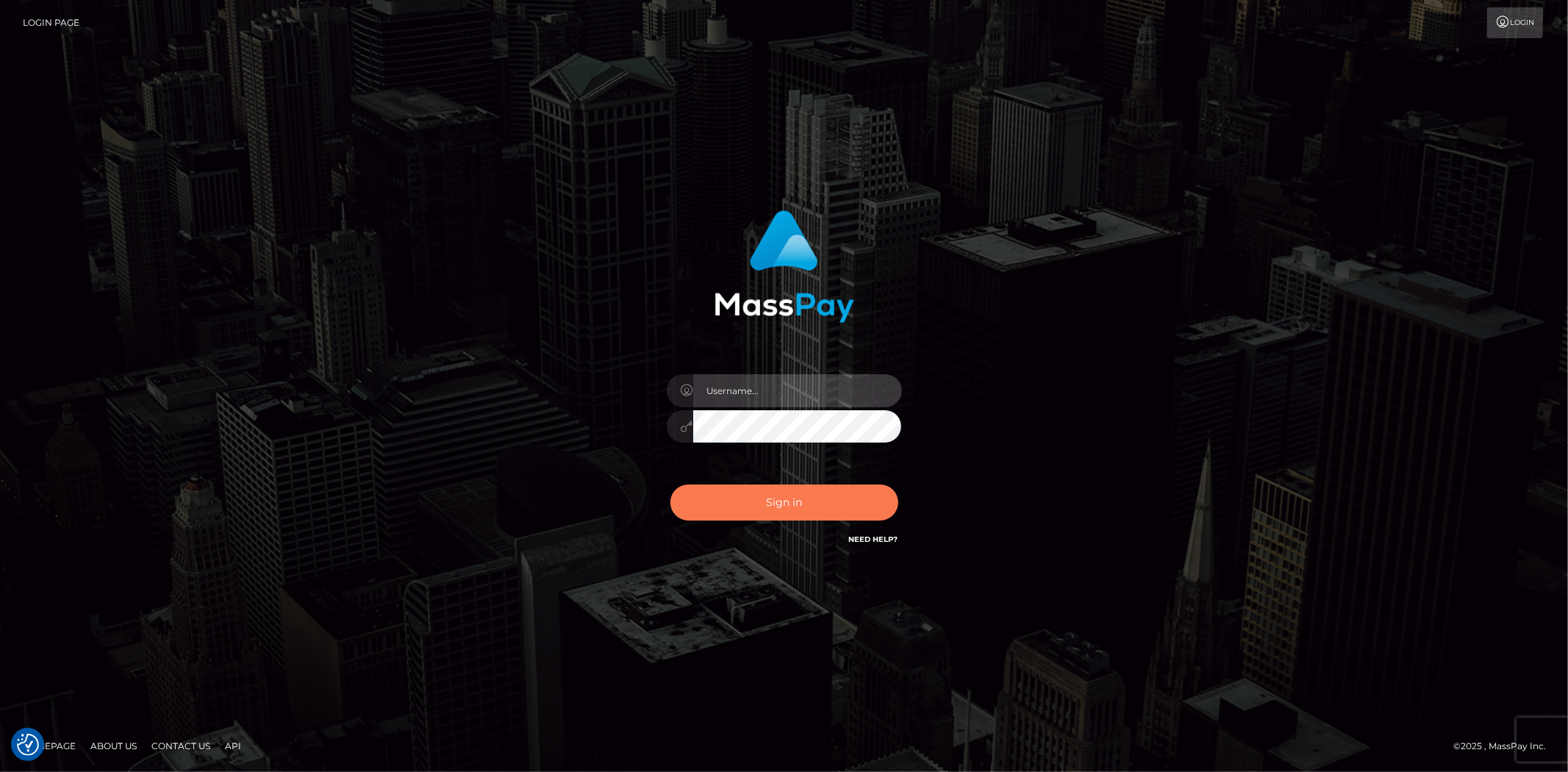
type input "alexstef"
click at [823, 507] on button "Sign in" at bounding box center [784, 502] width 228 height 36
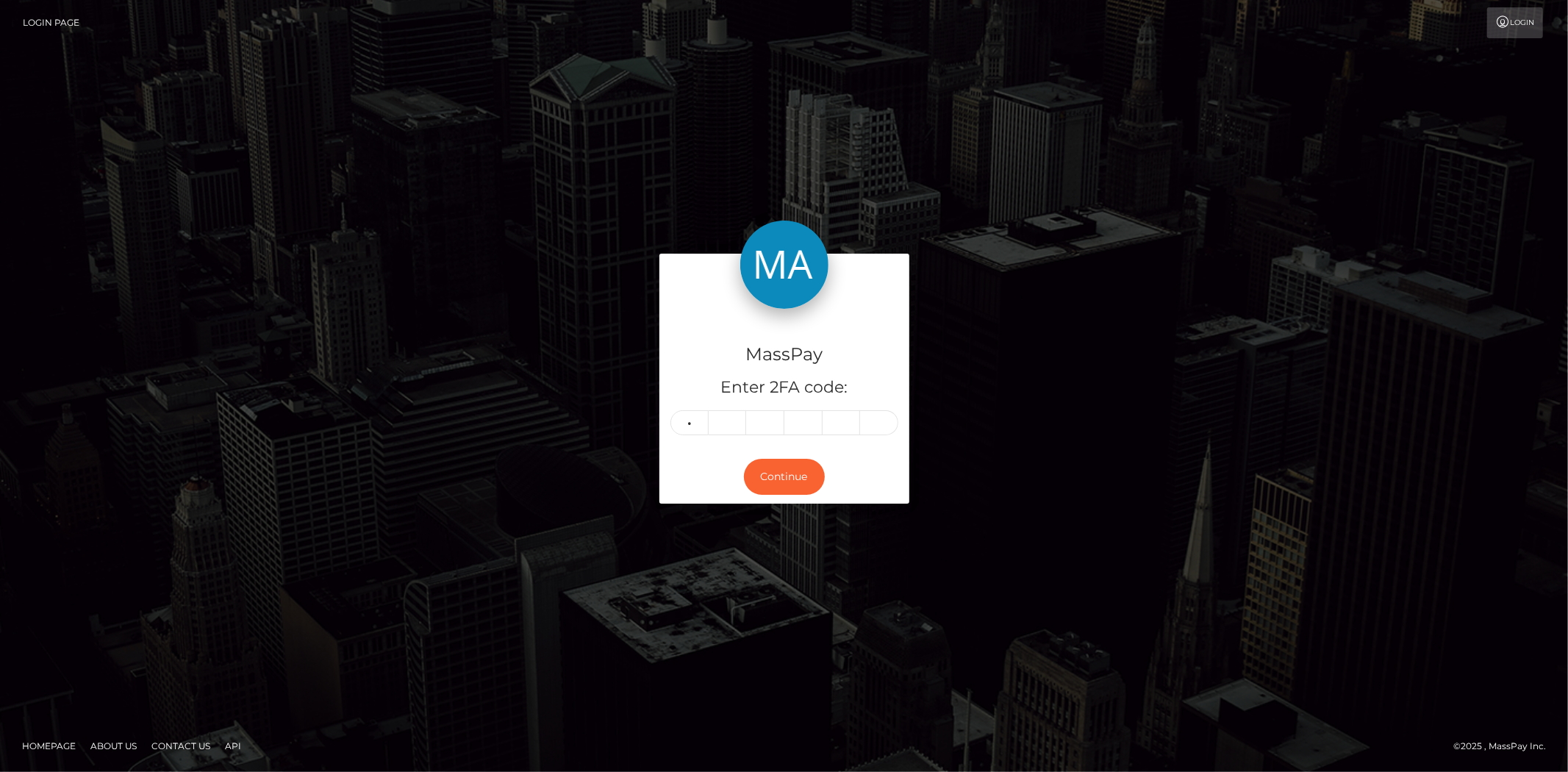
type input "5"
type input "0"
type input "2"
type input "4"
type input "2"
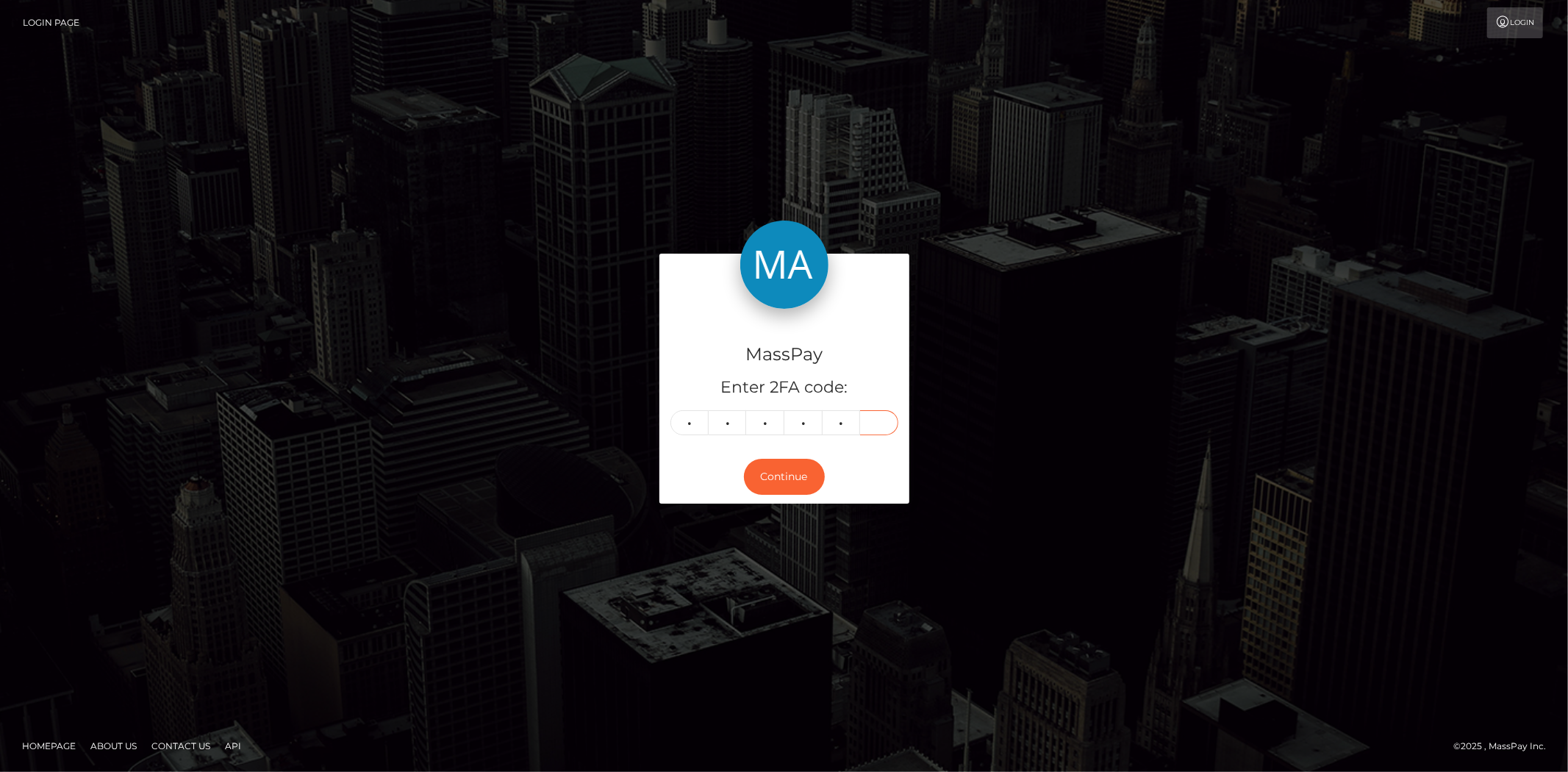
type input "7"
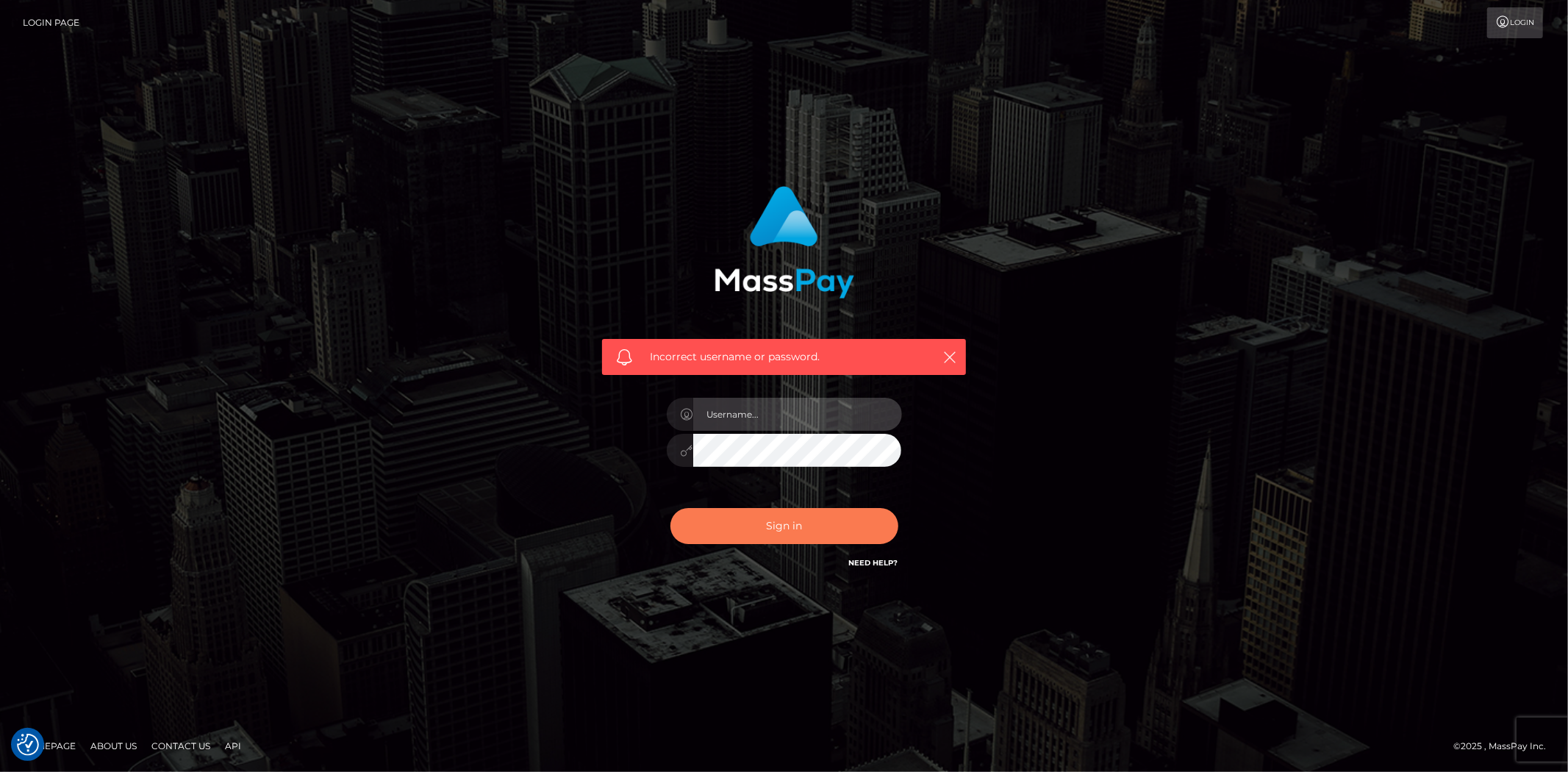
type input "alexstef"
click at [798, 517] on button "Sign in" at bounding box center [784, 526] width 228 height 36
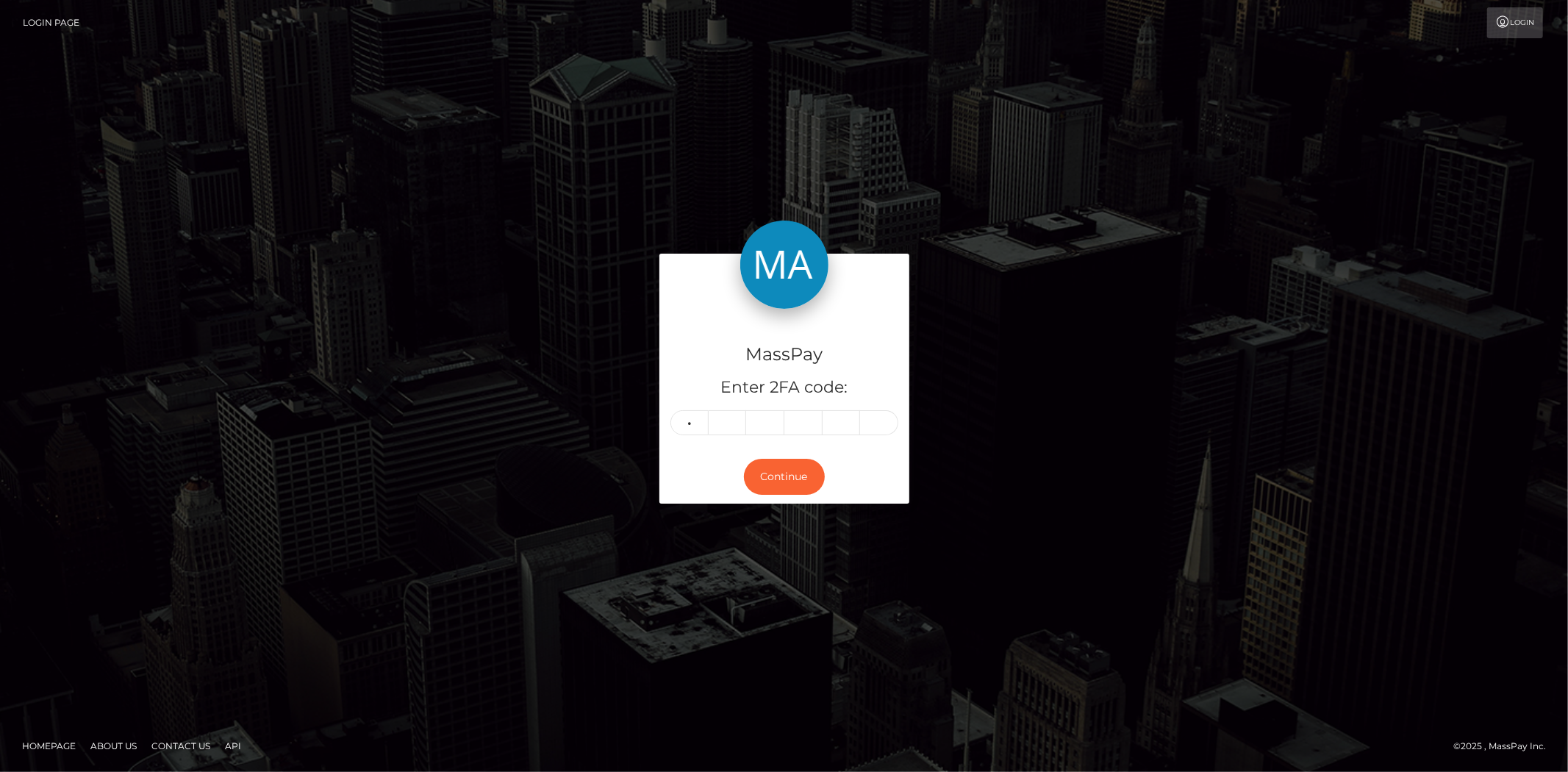
type input "3"
type input "4"
type input "3"
type input "2"
type input "0"
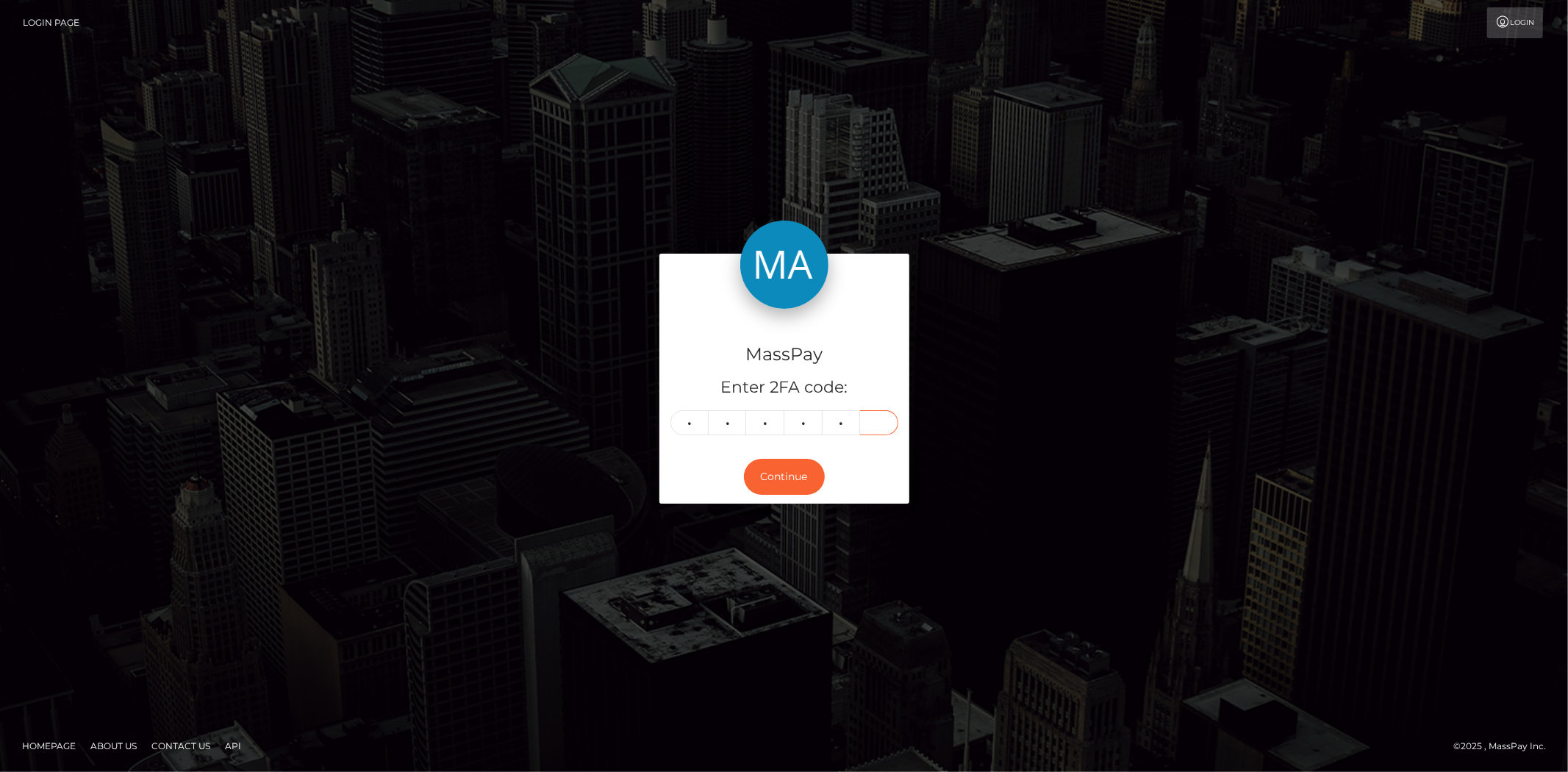
type input "8"
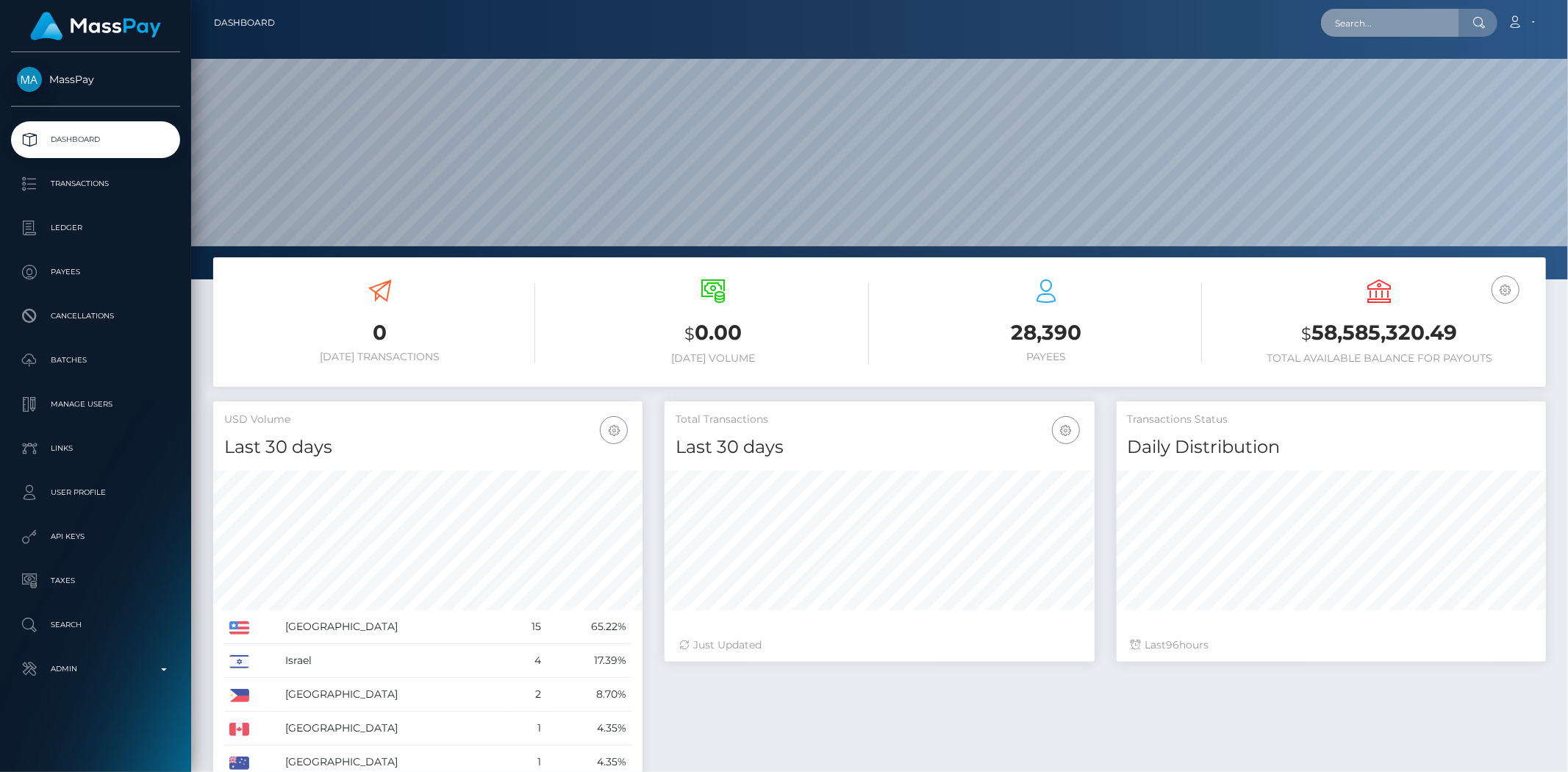
scroll to position [261, 429]
click at [1351, 19] on input "text" at bounding box center [1390, 22] width 138 height 28
paste input "pout_3S7TbQOn3txuc"
type input "pout_3S7TbQOn3txuc"
click at [1383, 76] on link "ClubCloser (Whop Inc - )" at bounding box center [1393, 76] width 143 height 27
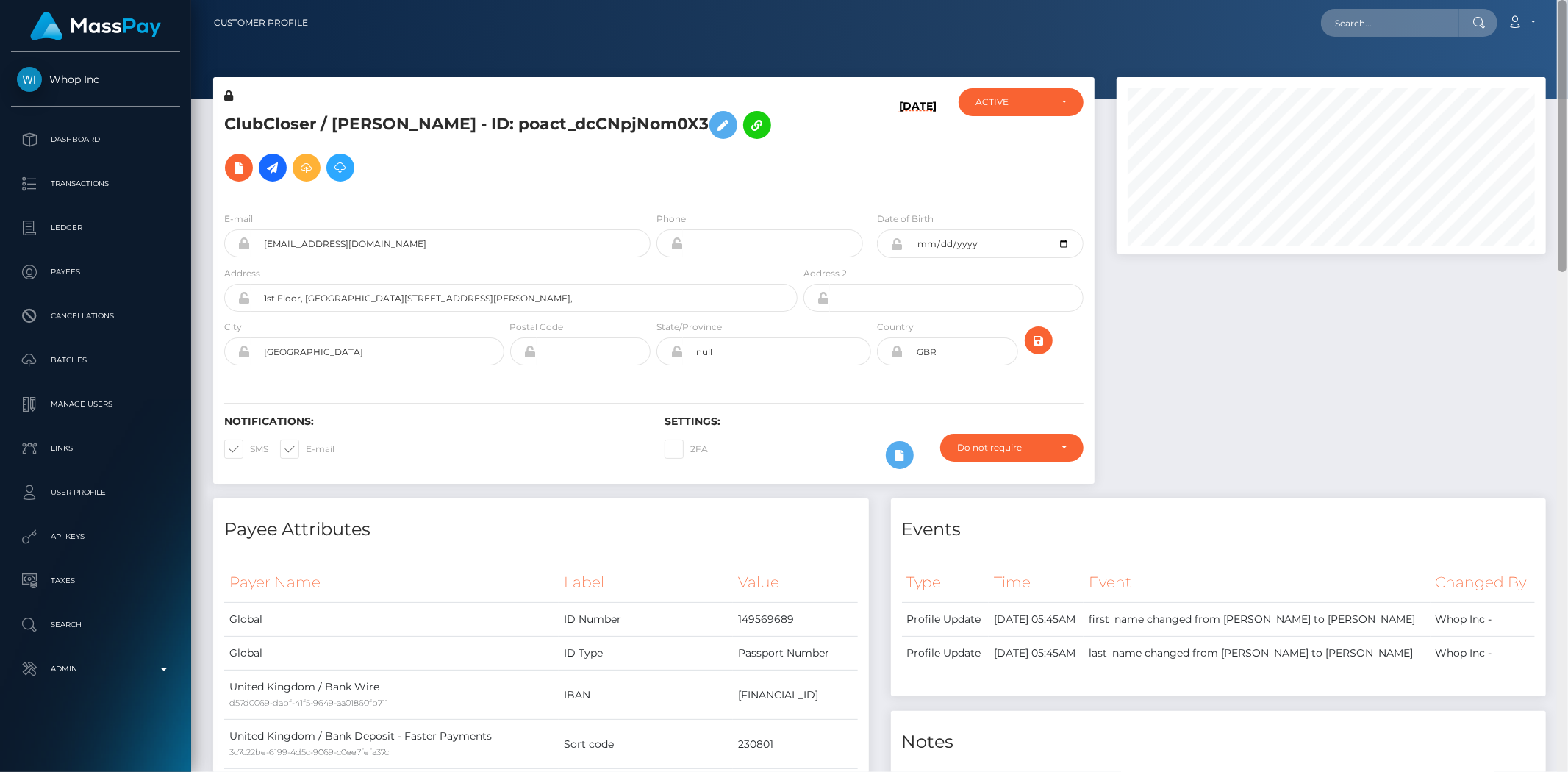
drag, startPoint x: 1562, startPoint y: 52, endPoint x: 1562, endPoint y: -16, distance: 68.0
click at [1562, 0] on html "Whop Inc Dashboard Transactions Ledger Payees Cancellations Links" at bounding box center [784, 386] width 1568 height 772
click at [248, 159] on icon at bounding box center [239, 167] width 18 height 18
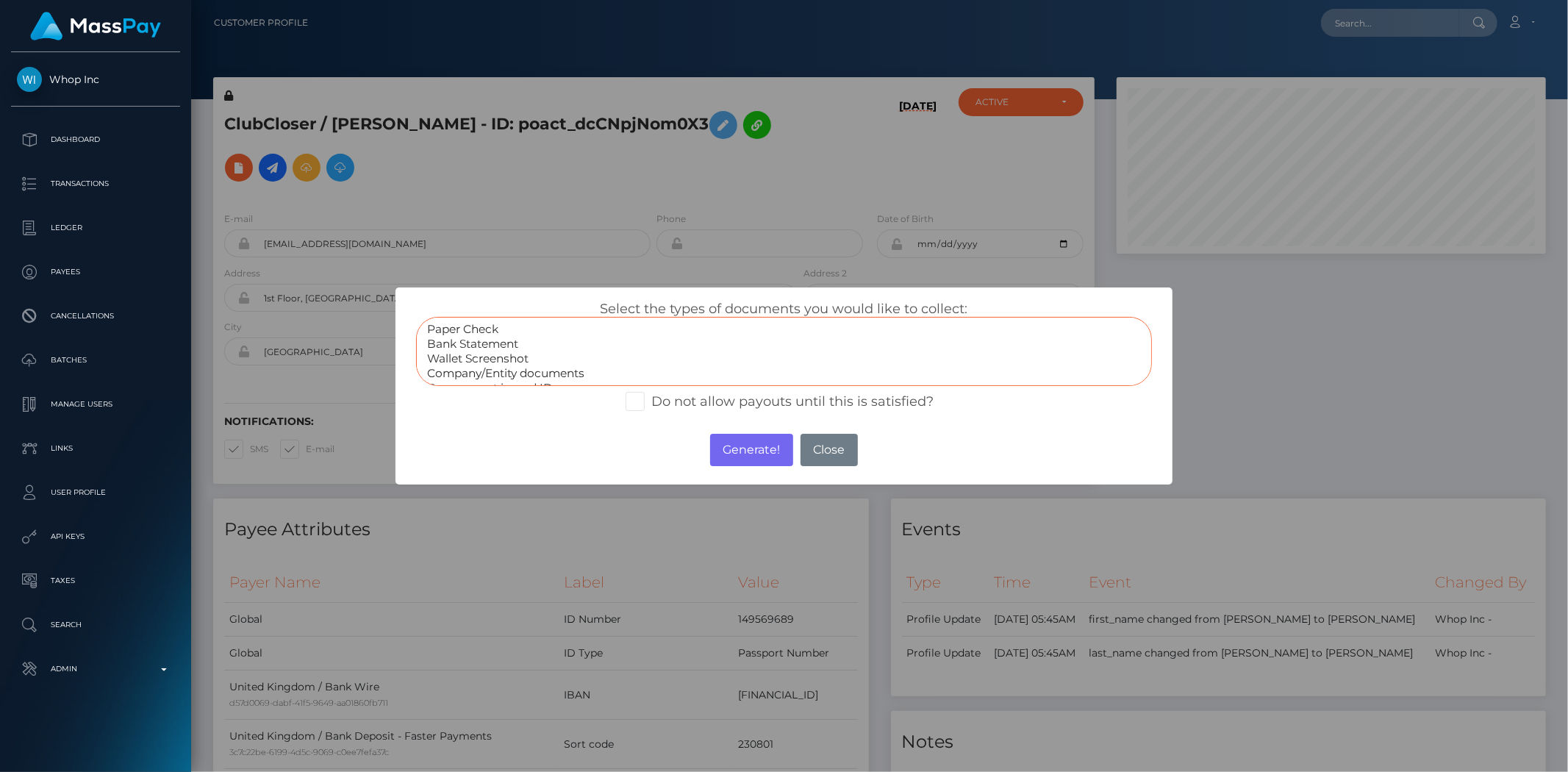
select select "Bank Statement"
click at [504, 343] on option "Bank Statement" at bounding box center [783, 344] width 716 height 14
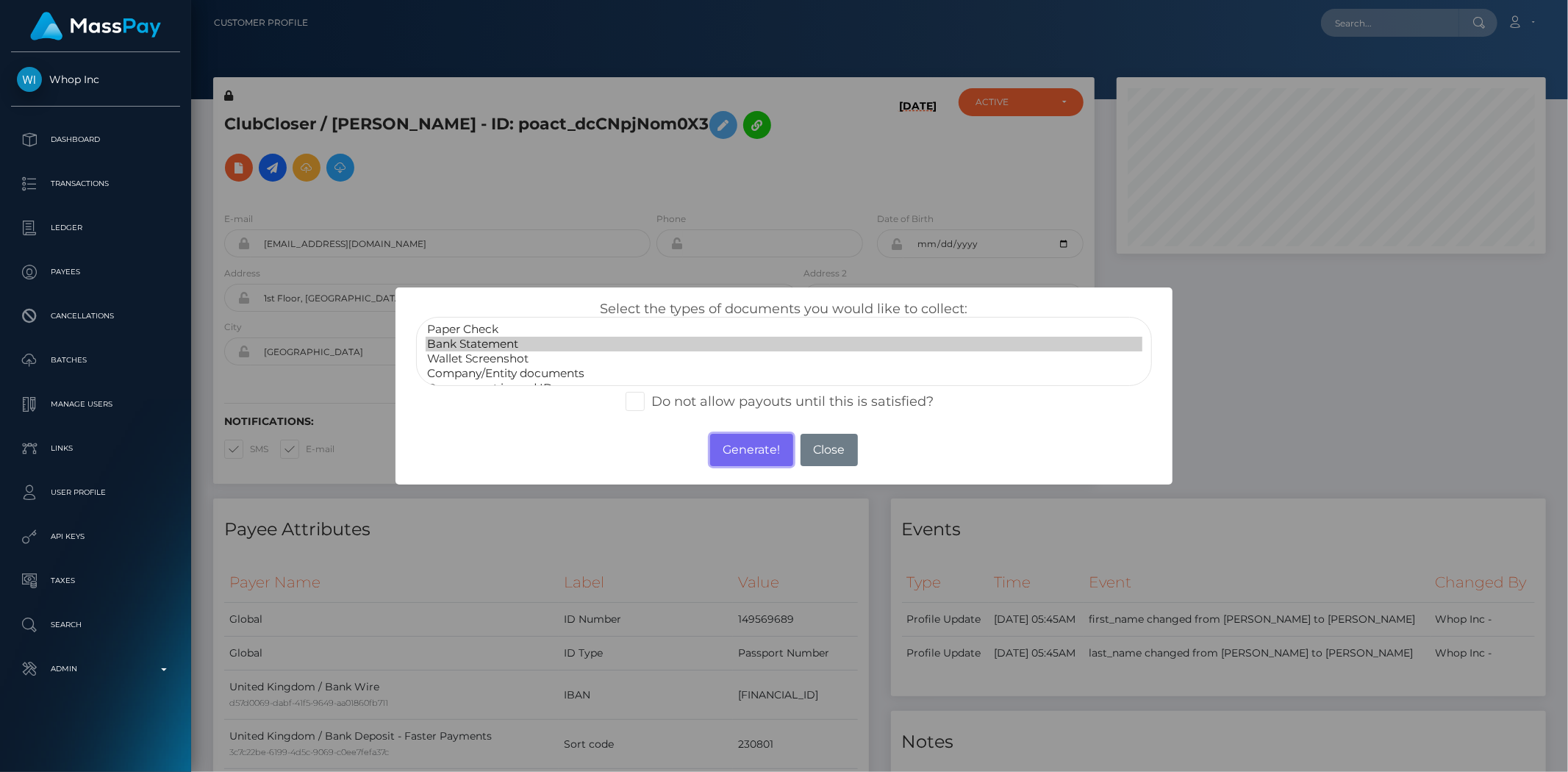
click at [734, 437] on button "Generate!" at bounding box center [751, 449] width 83 height 33
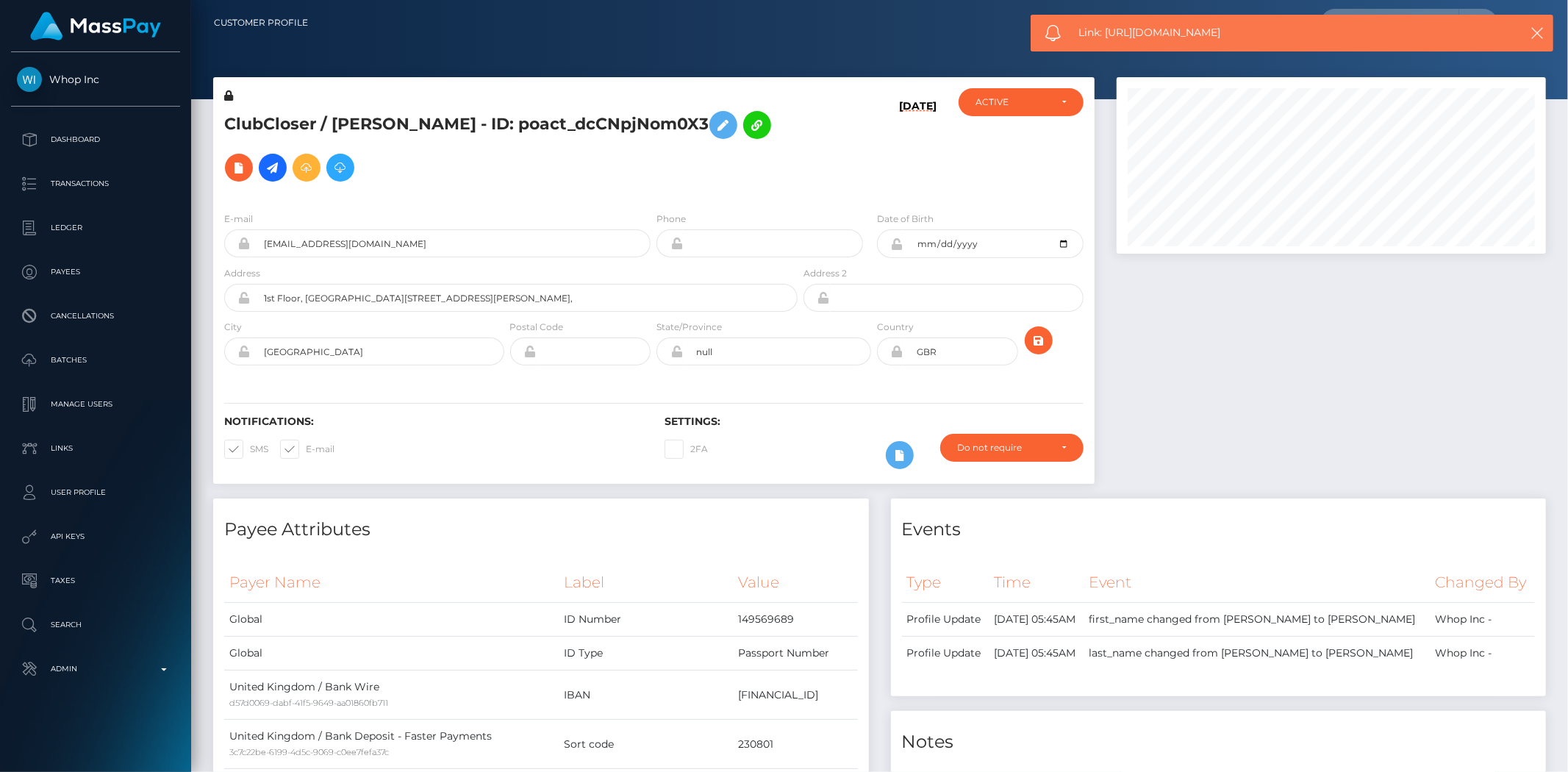
click at [1186, 34] on span "Link: https://l.maspay.io/QjzPu" at bounding box center [1283, 32] width 410 height 15
copy span "Link: https://l.maspay.io/QjzPu"
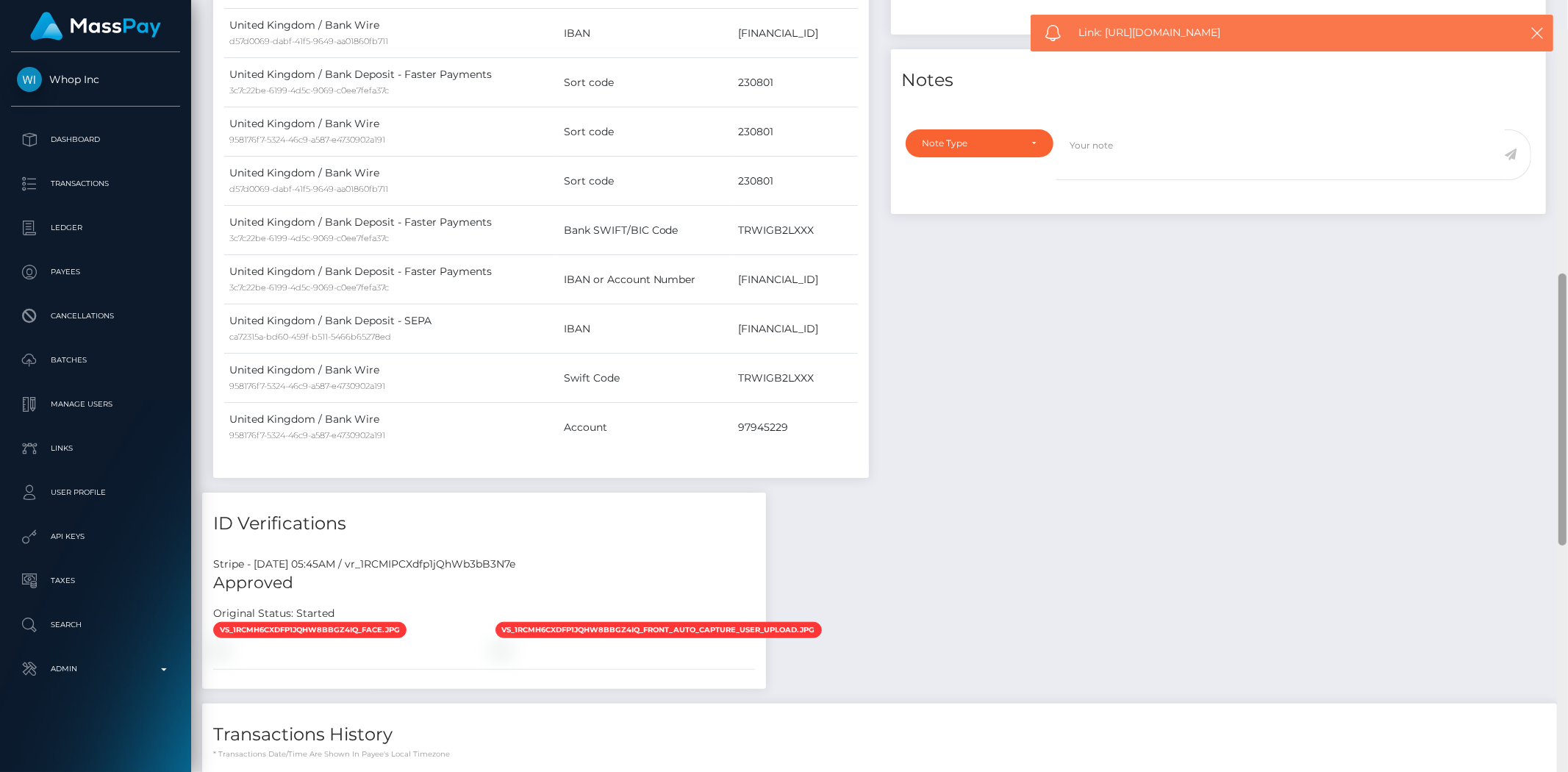
scroll to position [416, 0]
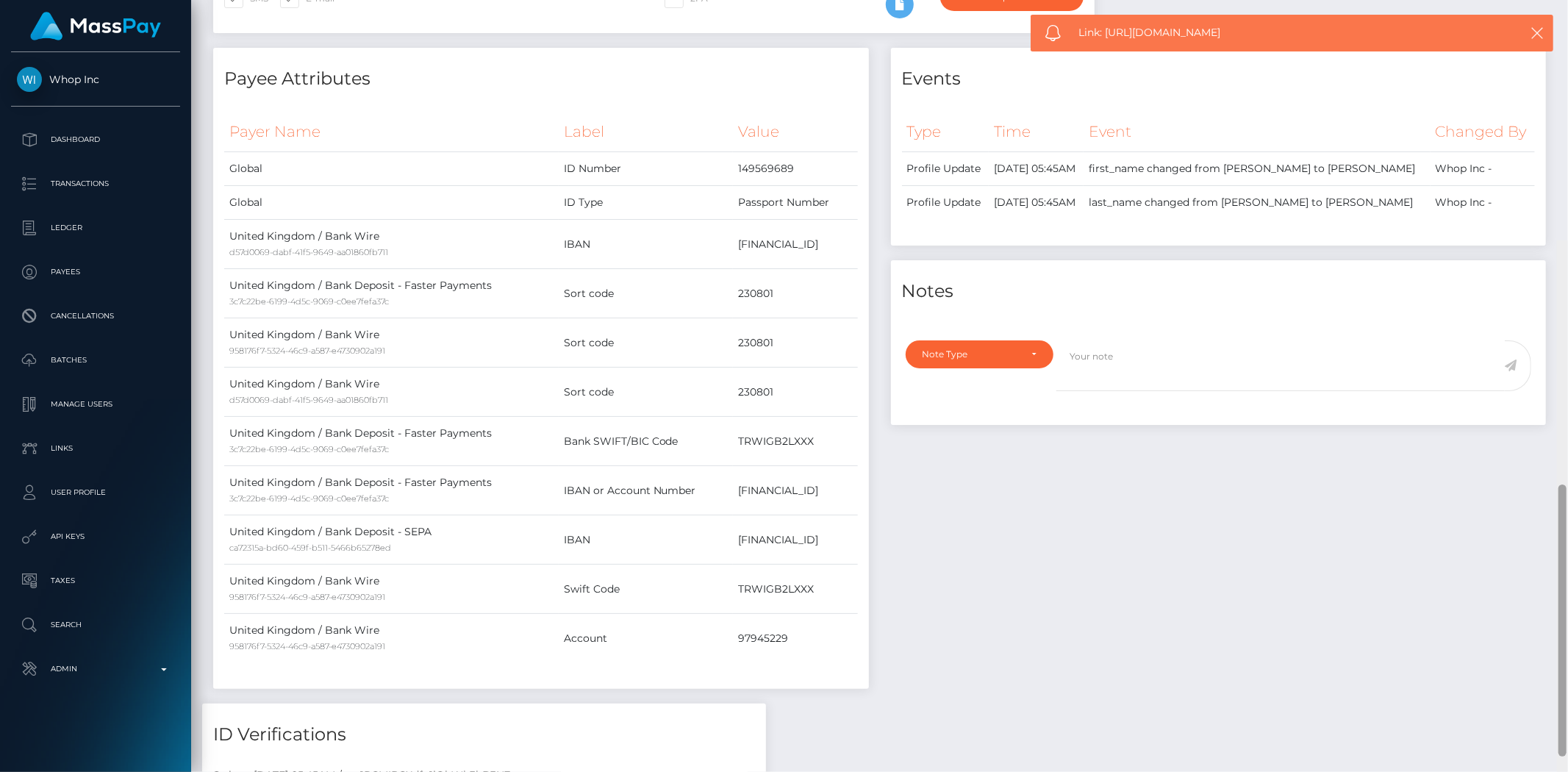
drag, startPoint x: 1561, startPoint y: 232, endPoint x: 1395, endPoint y: 317, distance: 186.5
click at [1567, 378] on div at bounding box center [1562, 627] width 11 height 772
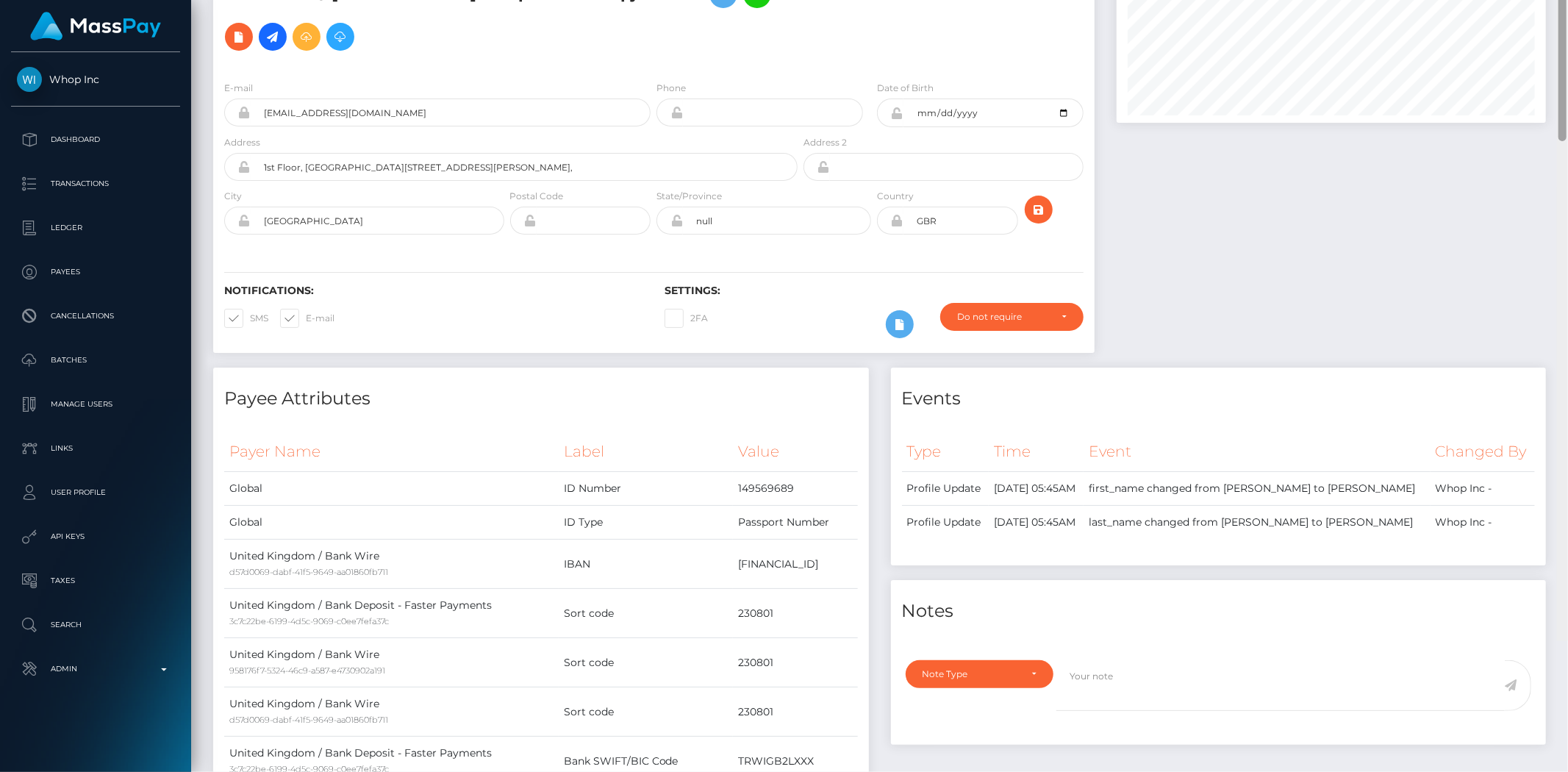
scroll to position [0, 0]
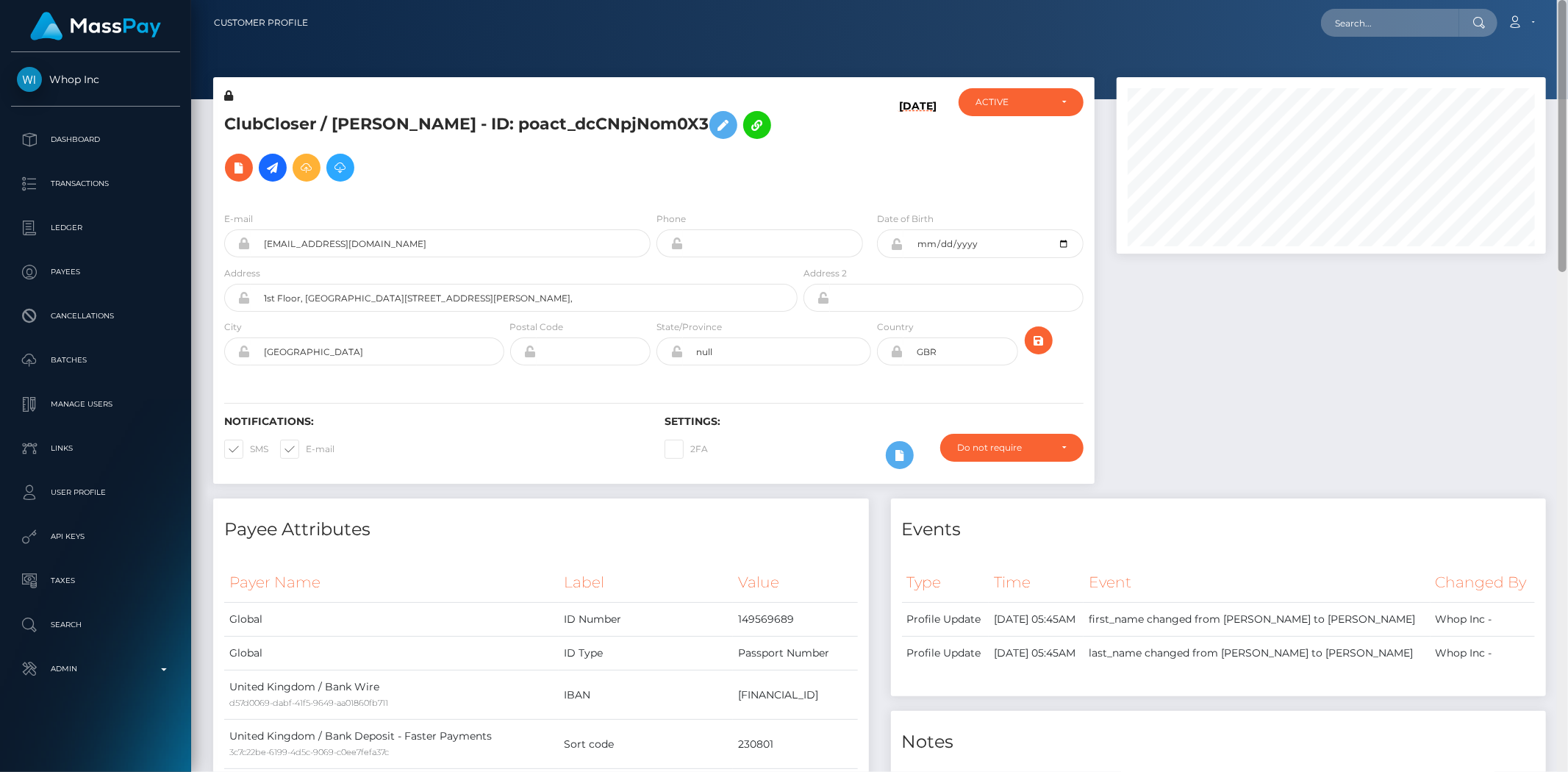
drag, startPoint x: 1563, startPoint y: 405, endPoint x: 1535, endPoint y: 187, distance: 219.8
click at [1544, 193] on div "Customer Profile Loading... Loading..." at bounding box center [880, 386] width 1377 height 772
click at [1375, 12] on input "text" at bounding box center [1390, 22] width 138 height 28
paste input "pout_3S7TbQOn3txuc"
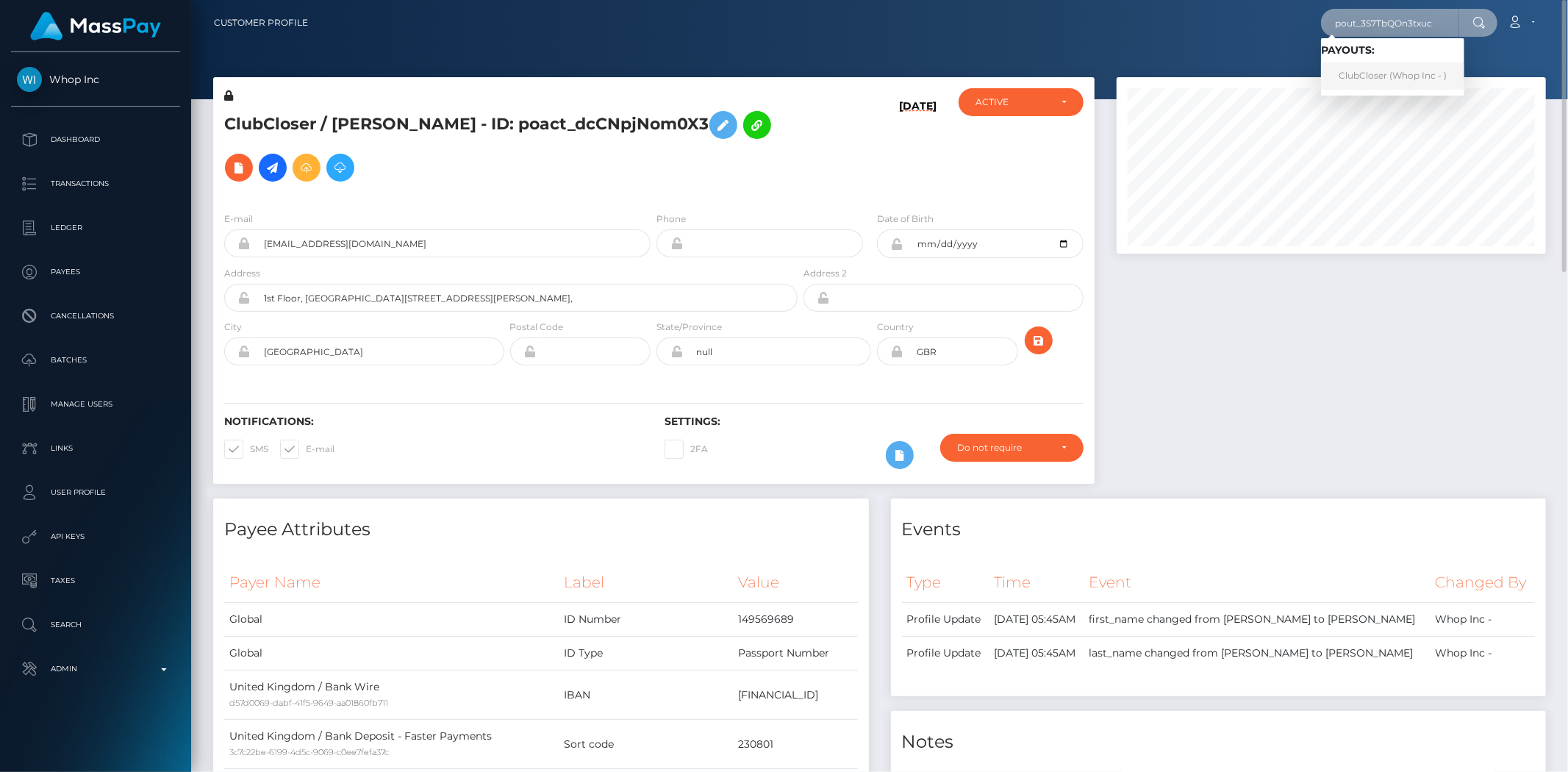
type input "pout_3S7TbQOn3txuc"
click at [1378, 80] on link "ClubCloser (Whop Inc - )" at bounding box center [1393, 76] width 143 height 27
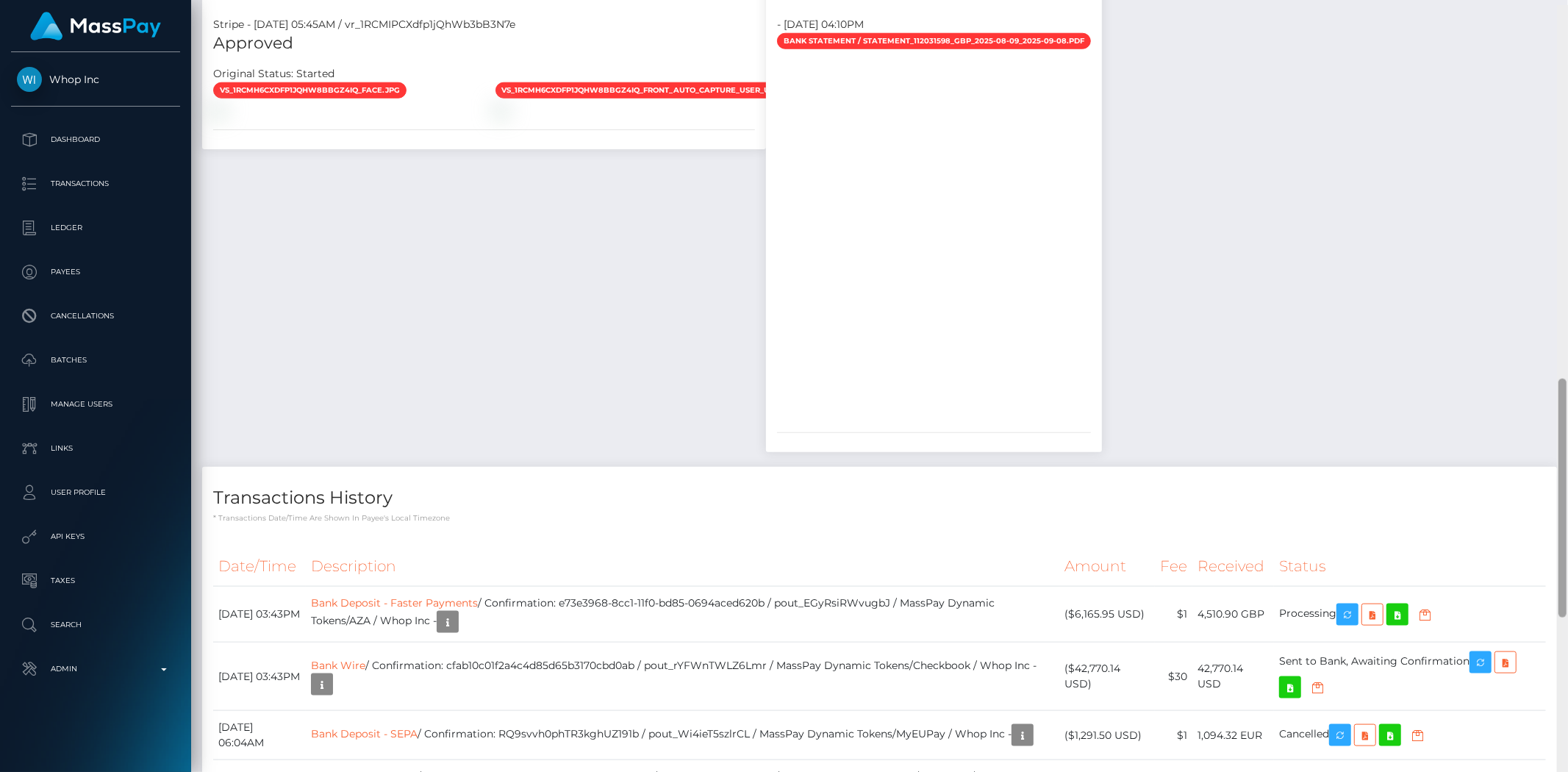
scroll to position [1206, 0]
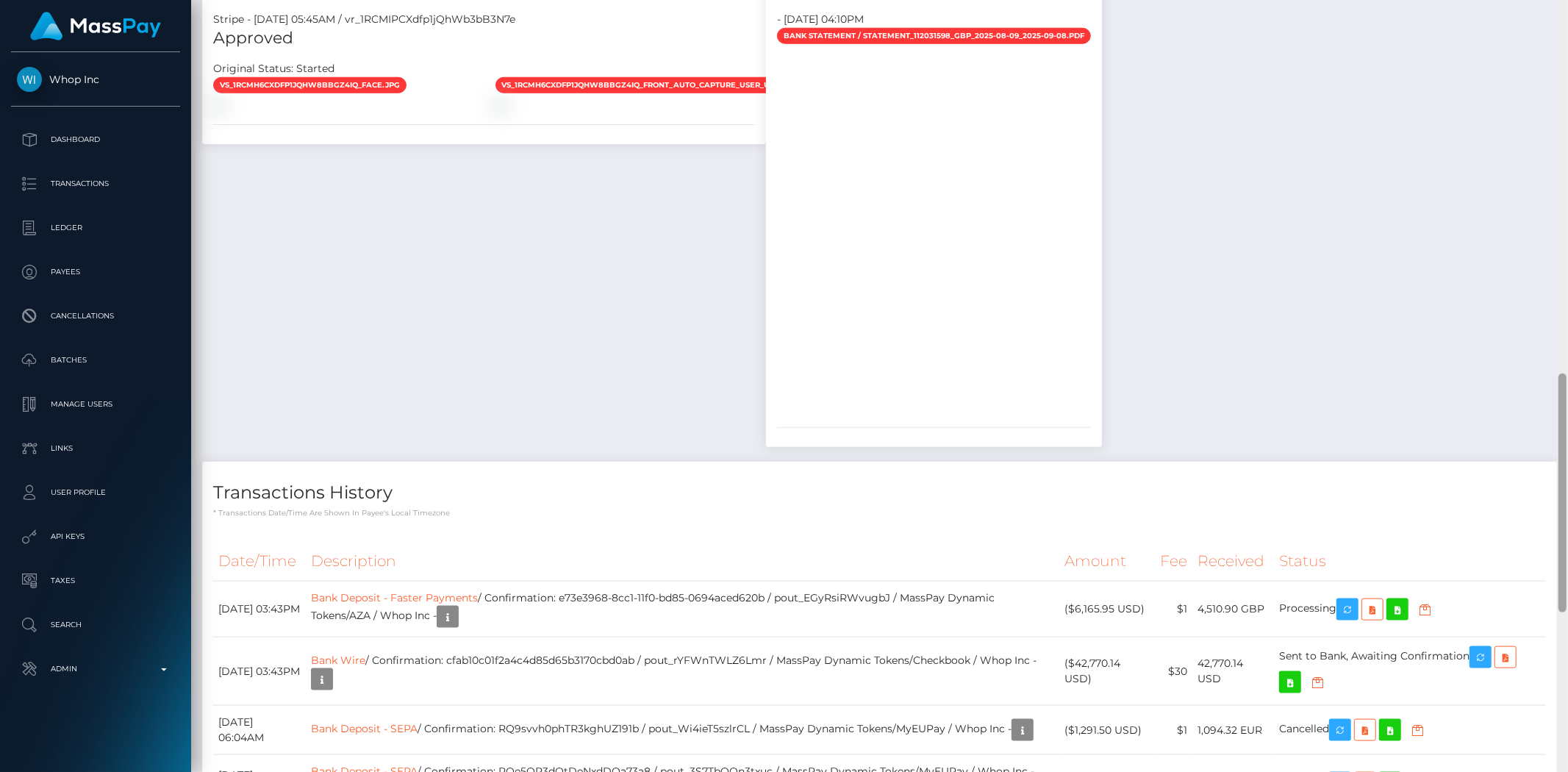
click at [1567, 480] on div at bounding box center [1562, 386] width 11 height 772
click at [457, 608] on icon "button" at bounding box center [448, 617] width 18 height 18
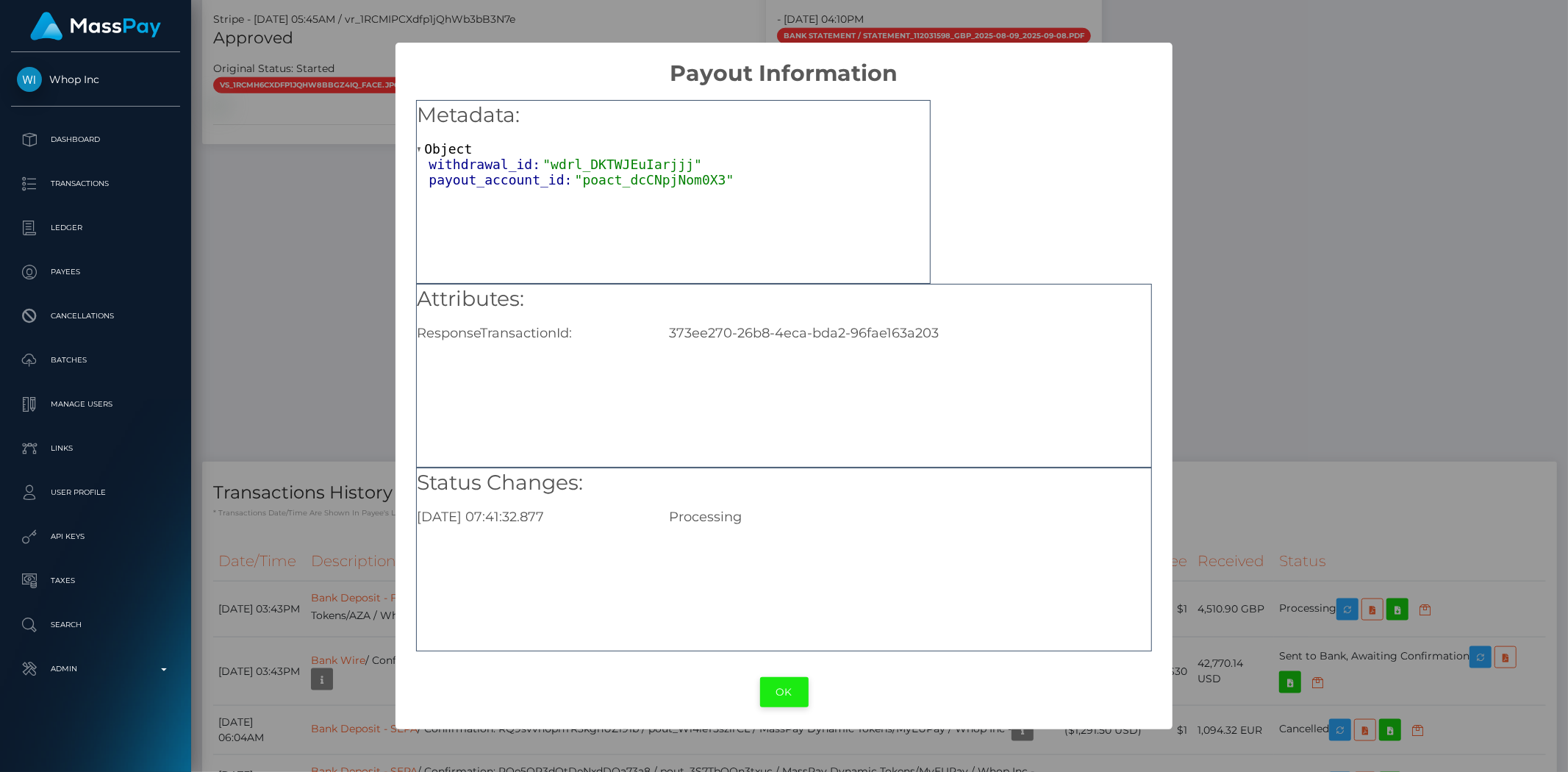
click at [774, 688] on button "OK" at bounding box center [784, 692] width 49 height 30
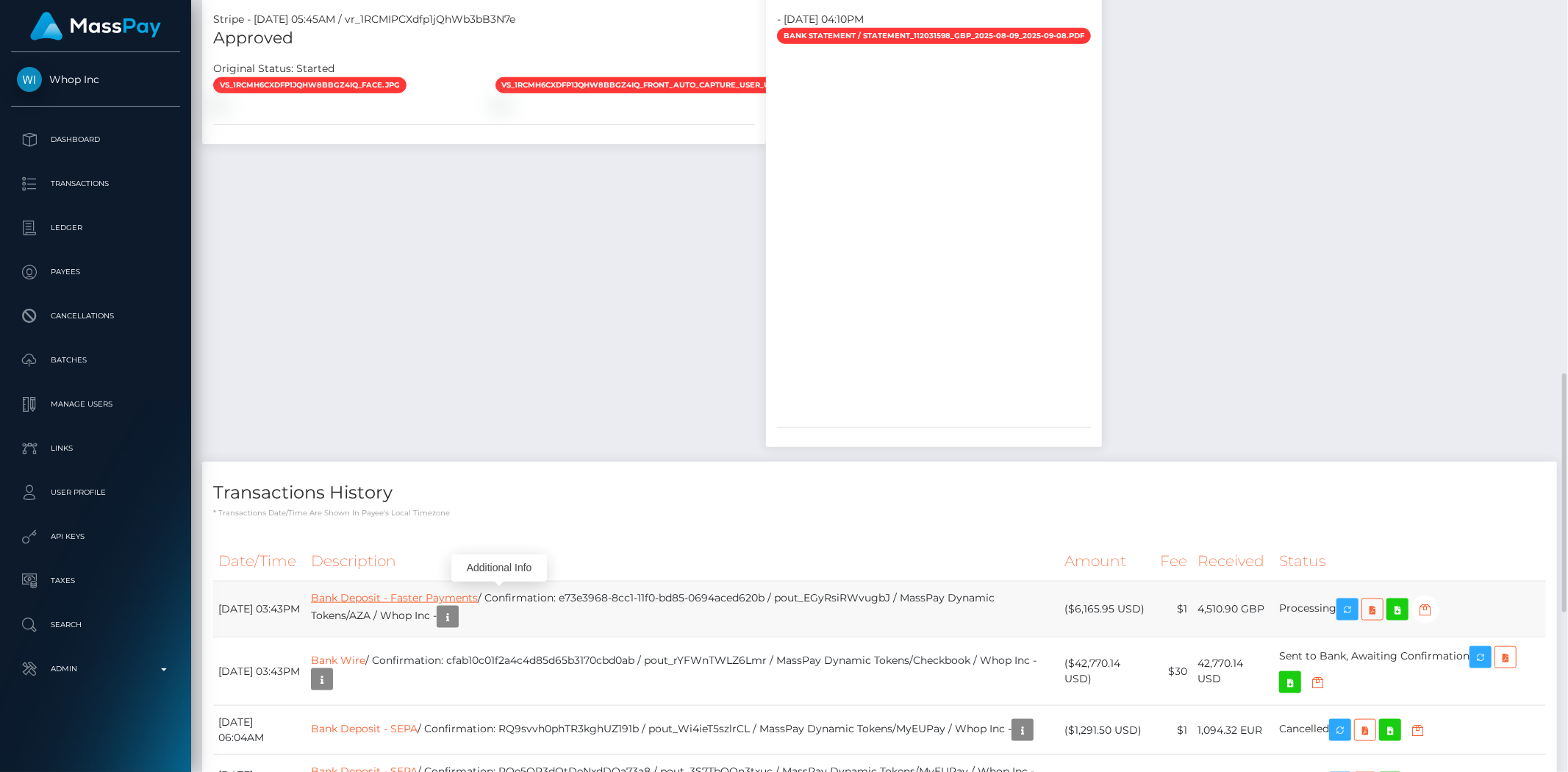
click at [391, 591] on link "Bank Deposit - Faster Payments" at bounding box center [394, 598] width 167 height 14
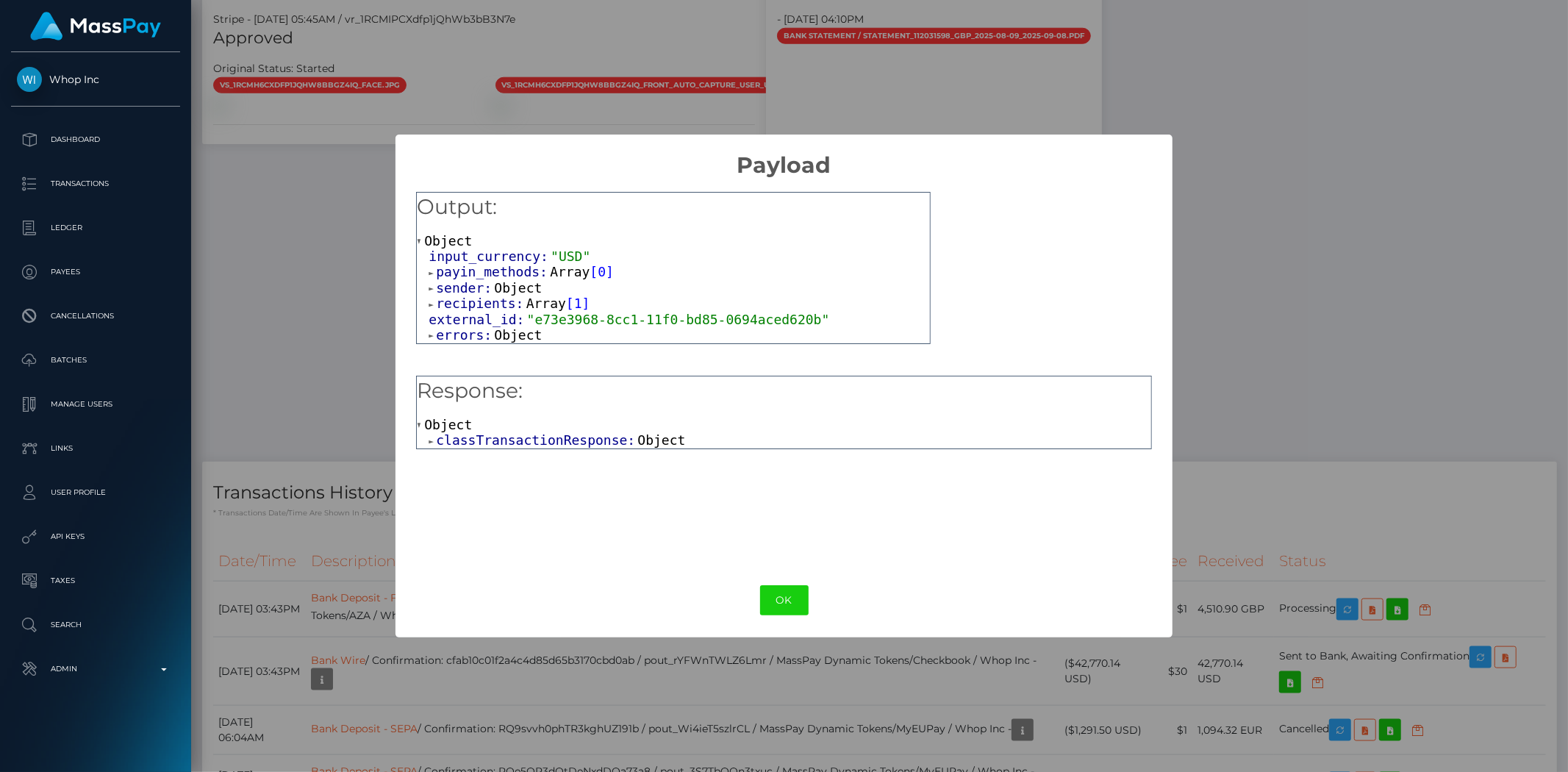
click at [640, 430] on div "Object classTransactionResponse: Object" at bounding box center [783, 433] width 734 height 32
click at [647, 441] on span "Object" at bounding box center [661, 440] width 48 height 15
click at [522, 457] on span "Object" at bounding box center [538, 456] width 48 height 15
click at [601, 472] on span "Object" at bounding box center [621, 471] width 48 height 15
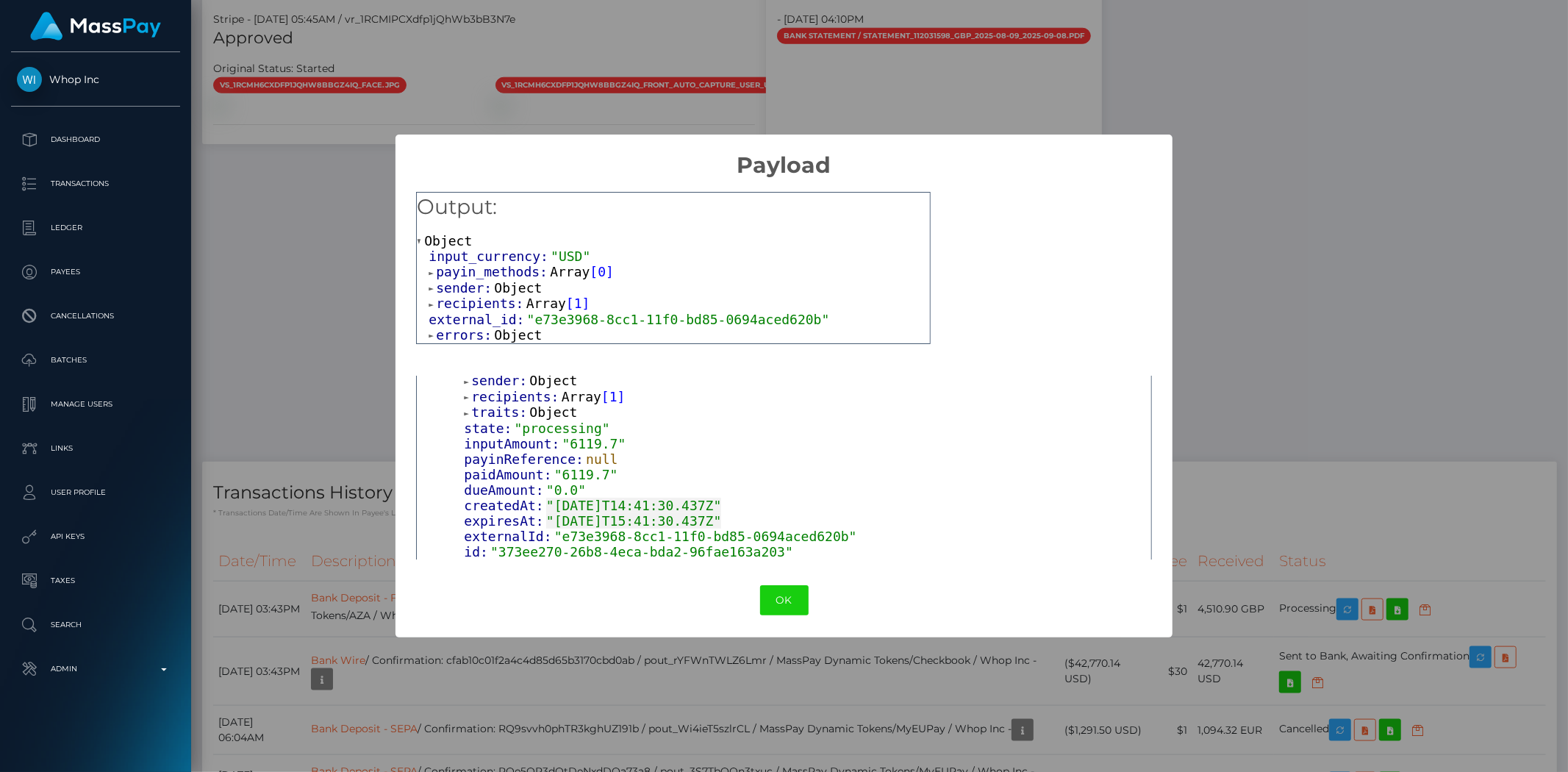
scroll to position [189, 0]
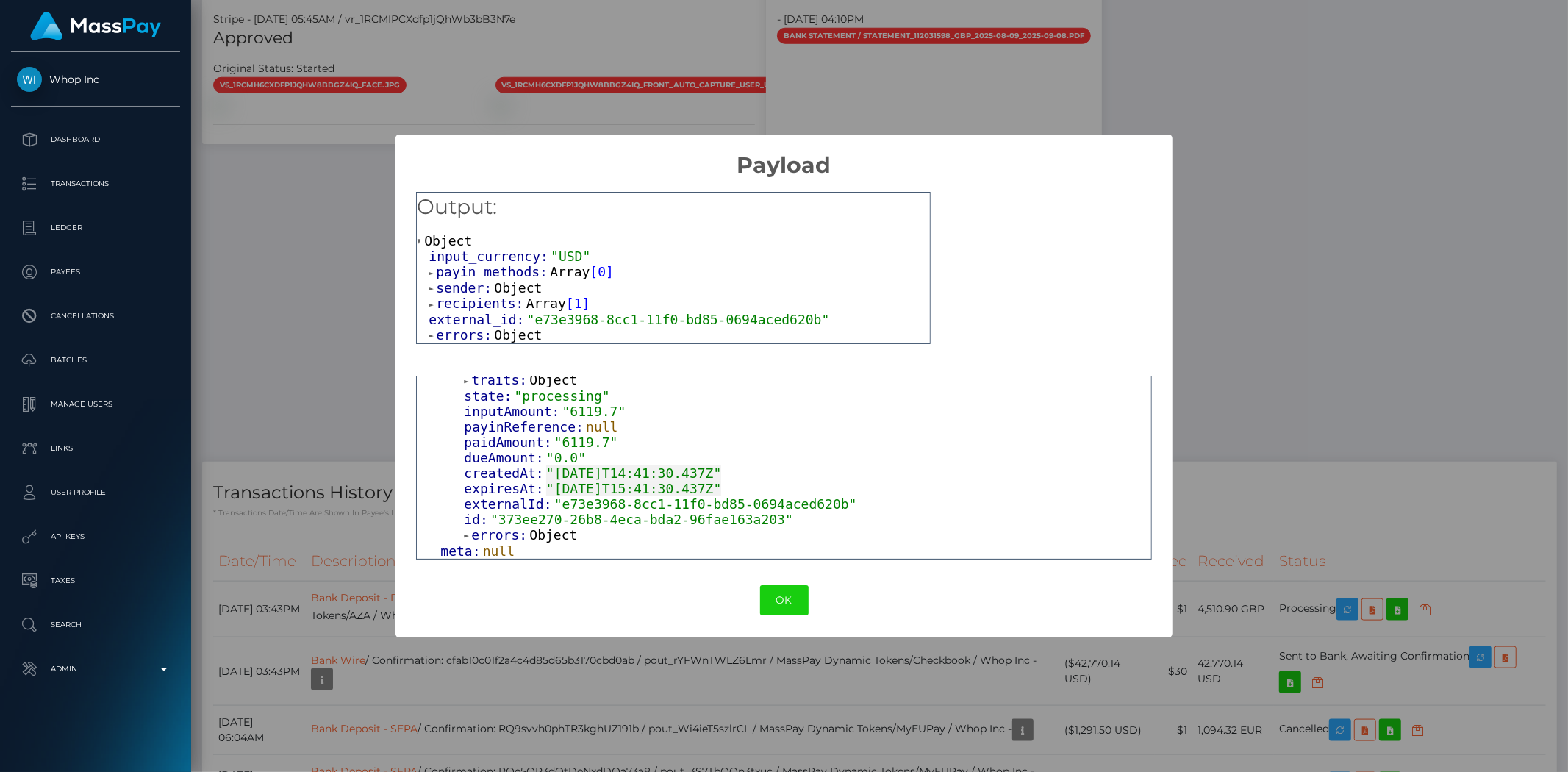
click at [543, 537] on span "Object" at bounding box center [553, 535] width 48 height 15
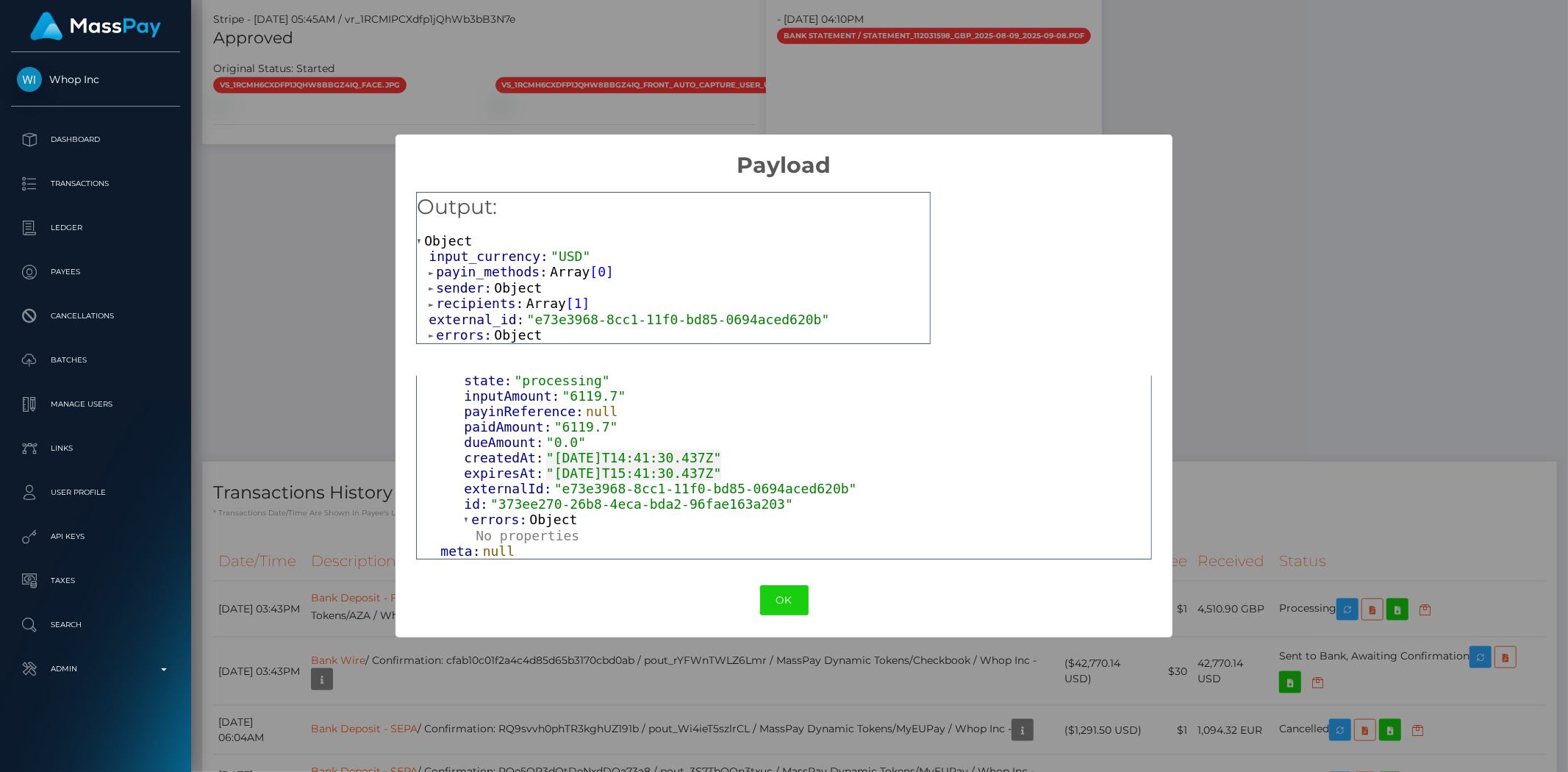
scroll to position [0, 0]
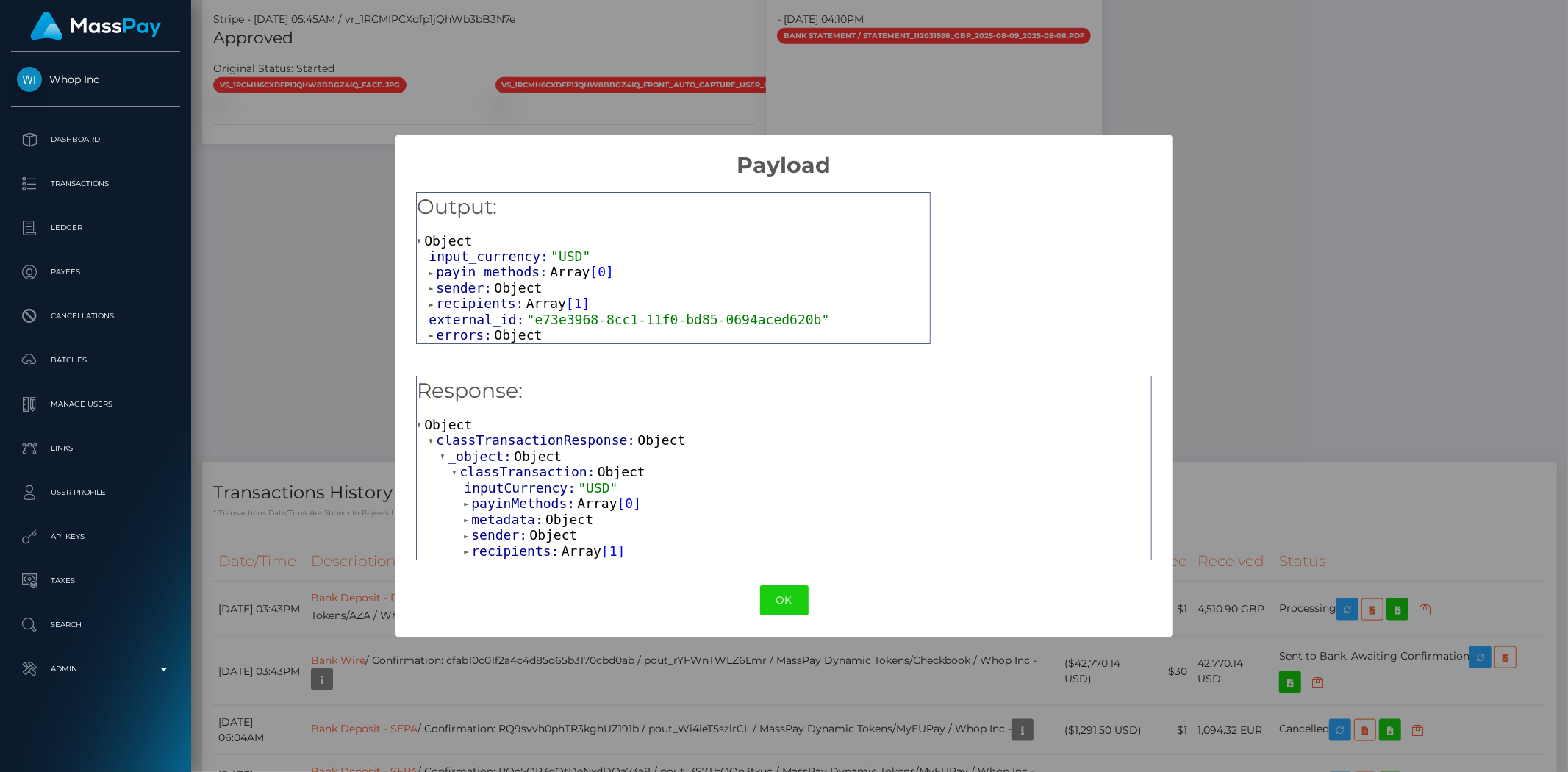
drag, startPoint x: 556, startPoint y: 269, endPoint x: 585, endPoint y: 323, distance: 61.3
click at [556, 270] on span "Array" at bounding box center [570, 271] width 40 height 15
click at [519, 298] on span "Object" at bounding box center [518, 303] width 48 height 15
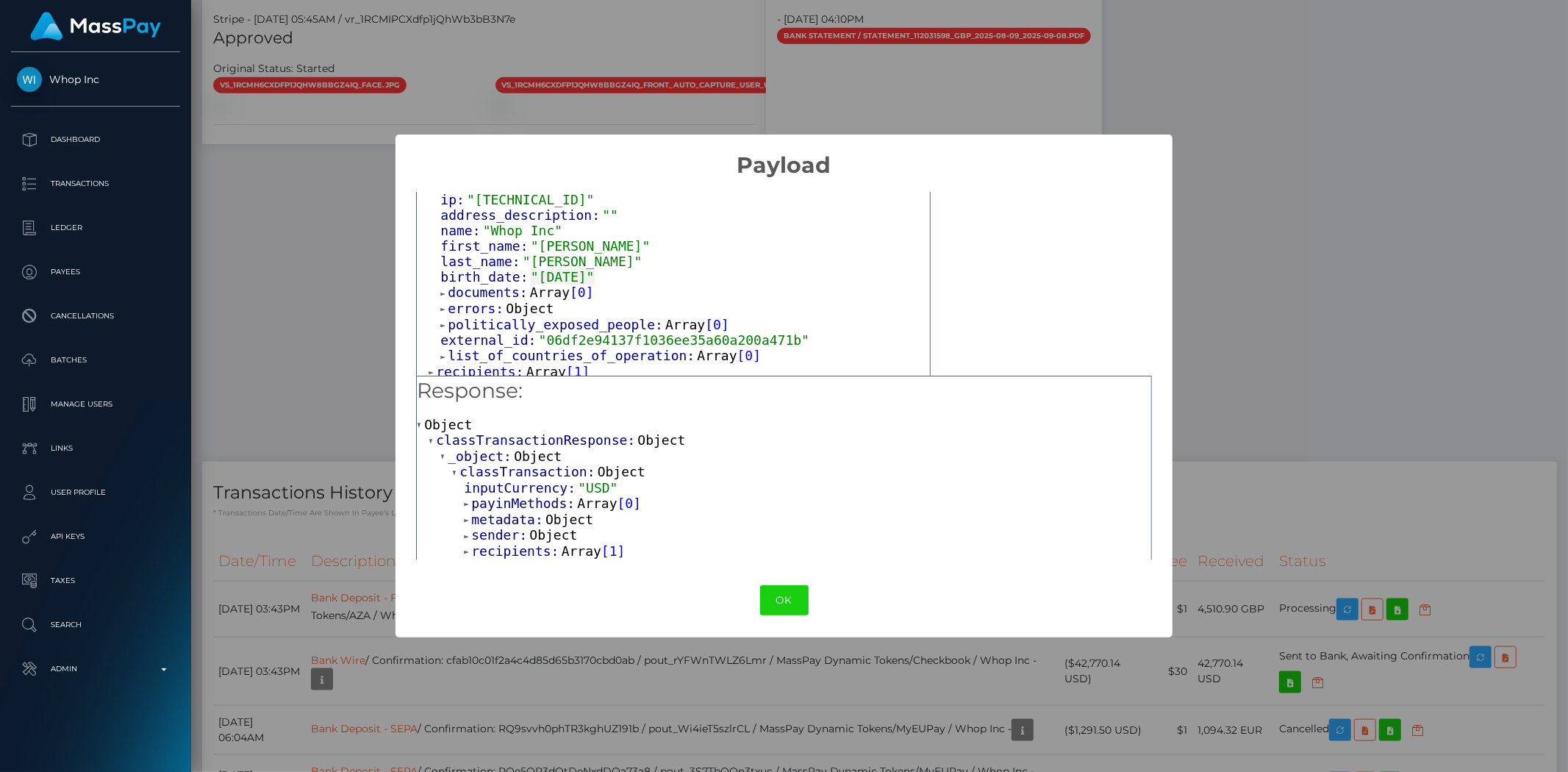
scroll to position [245, 0]
click at [544, 290] on span "Array" at bounding box center [550, 289] width 40 height 15
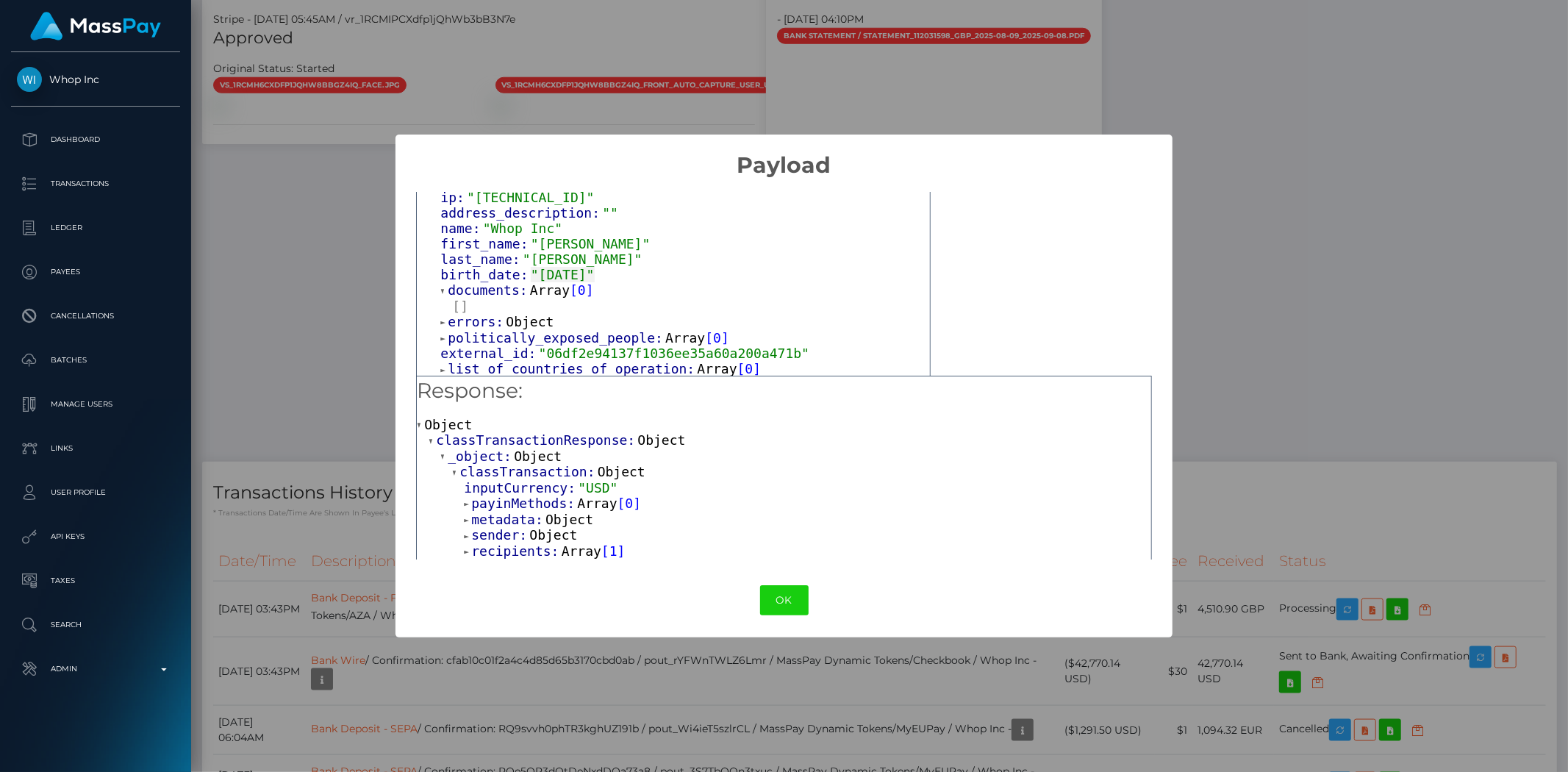
click at [508, 328] on span "Object" at bounding box center [530, 321] width 48 height 15
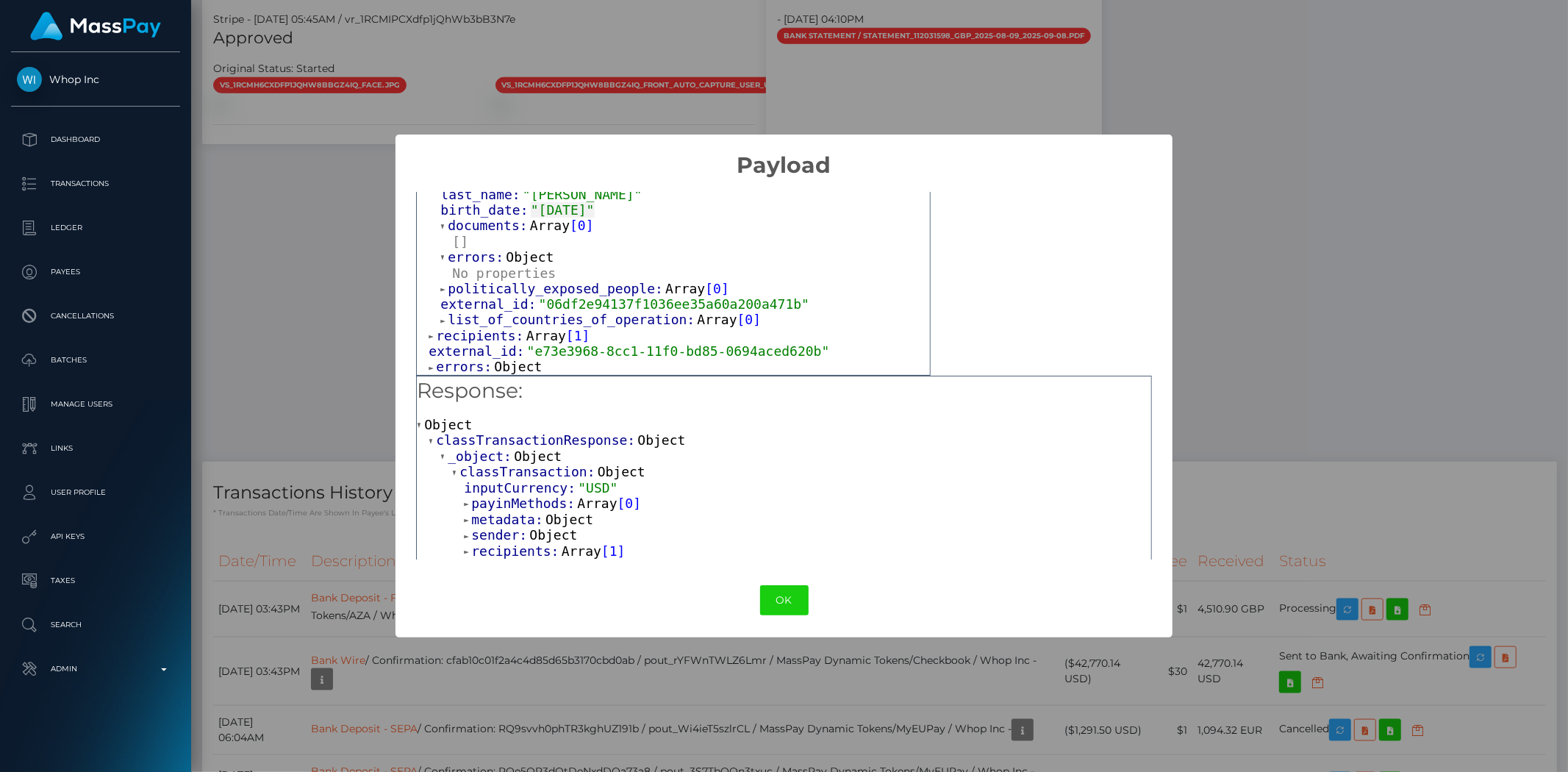
click at [665, 284] on span "Array" at bounding box center [685, 288] width 40 height 15
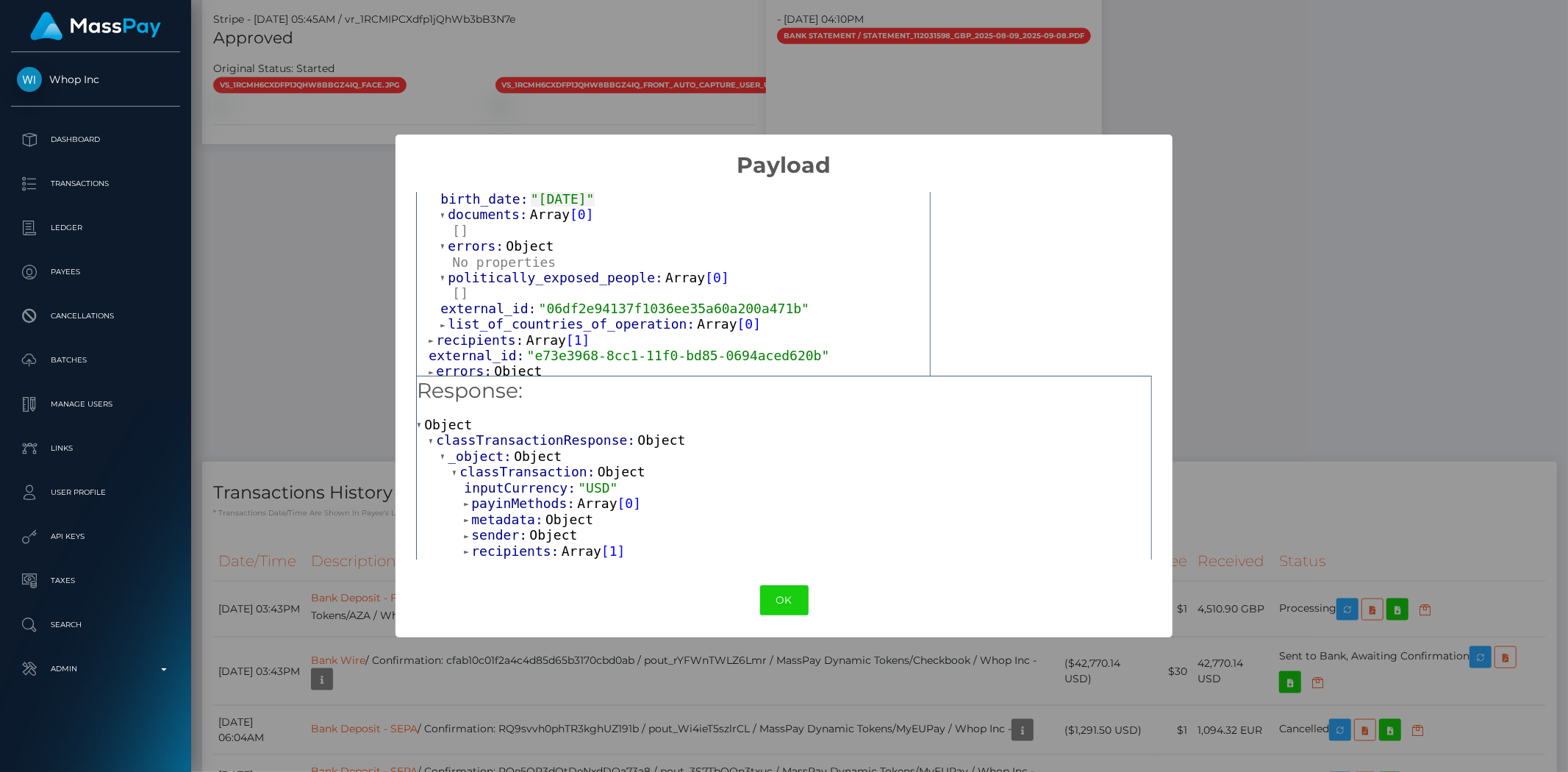
scroll to position [327, 0]
click at [698, 324] on span "Array" at bounding box center [718, 319] width 40 height 15
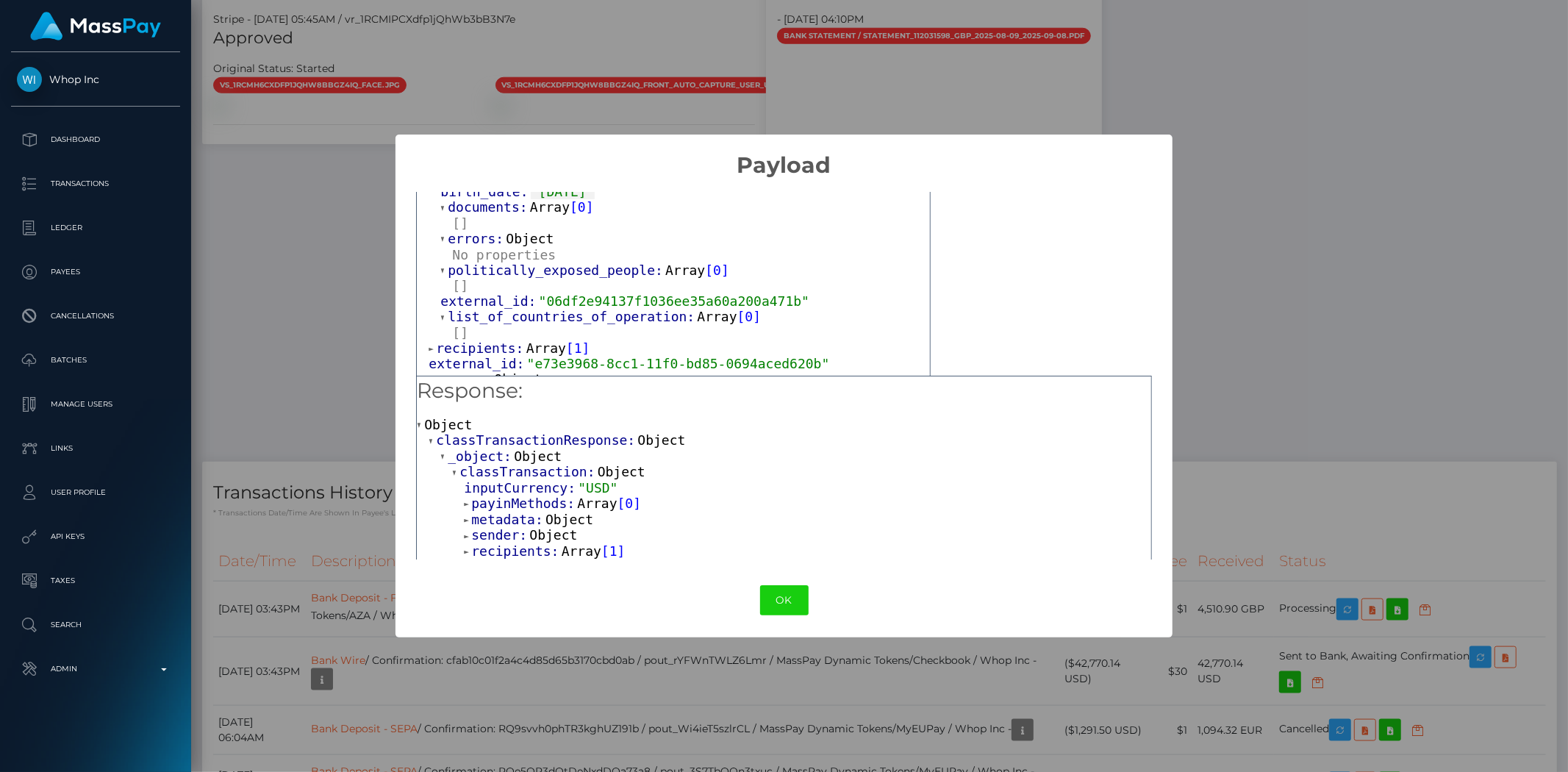
scroll to position [343, 0]
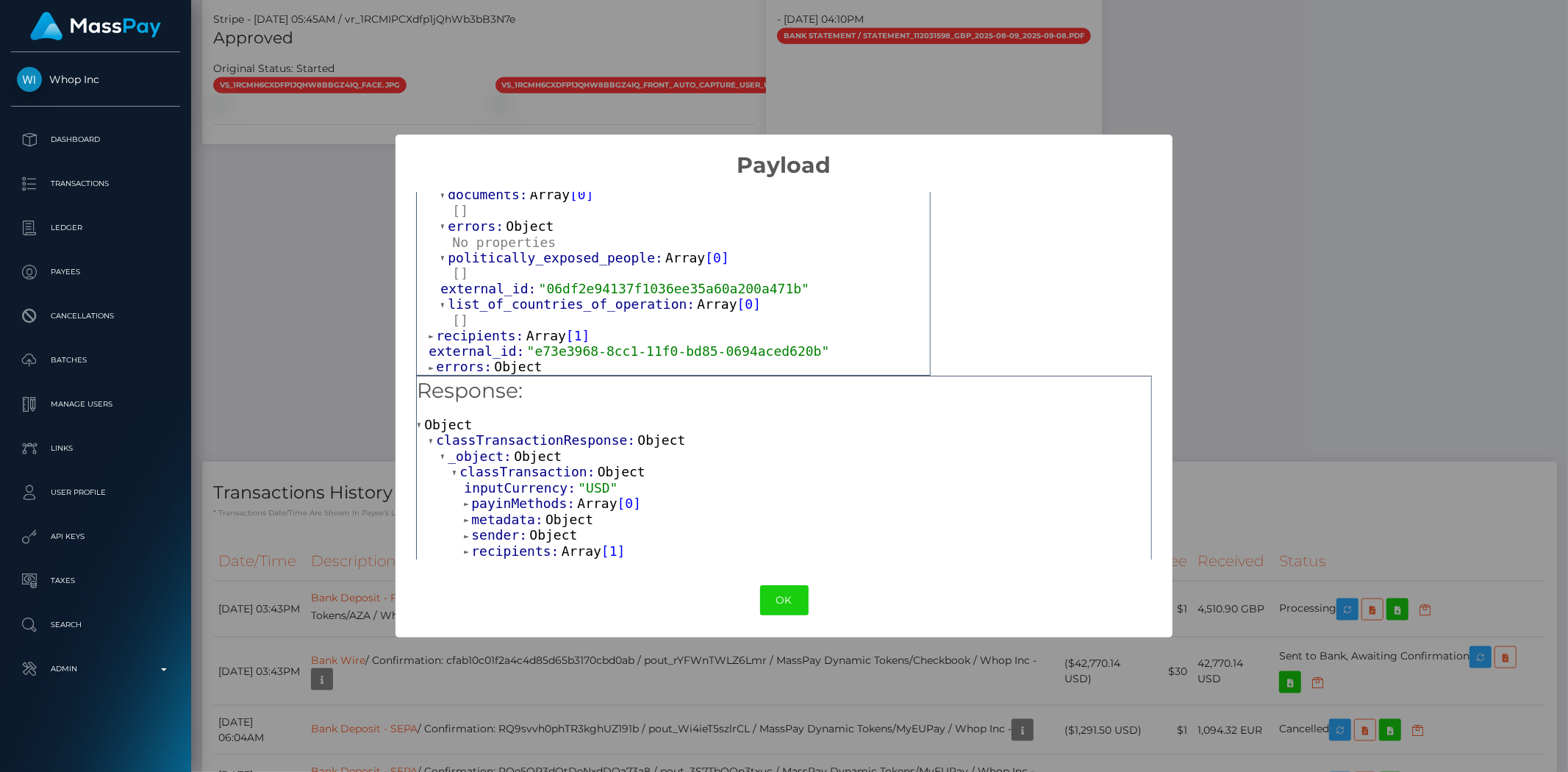
click at [531, 342] on span "Array" at bounding box center [547, 335] width 40 height 15
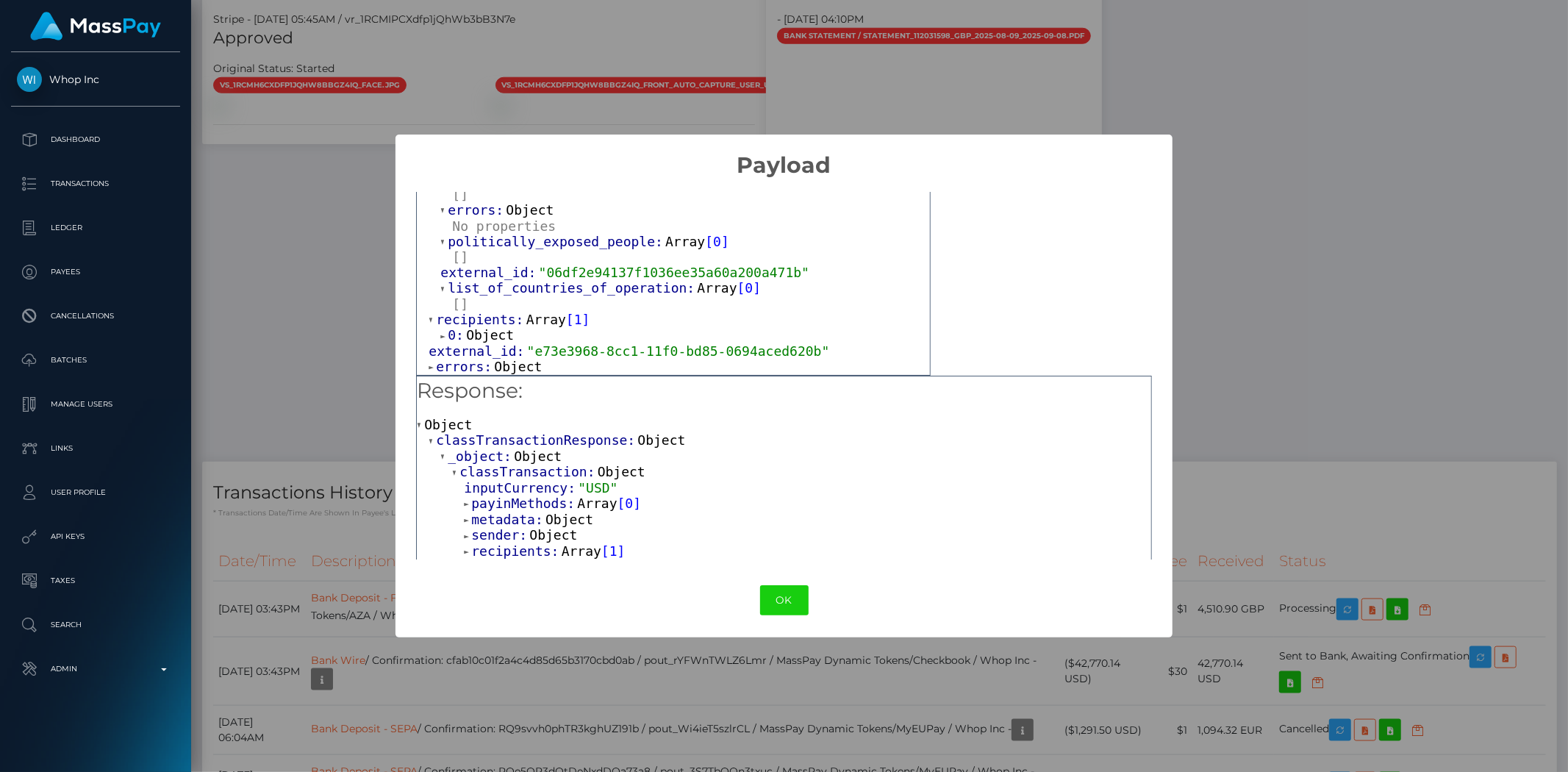
click at [502, 368] on span "Object" at bounding box center [518, 366] width 48 height 15
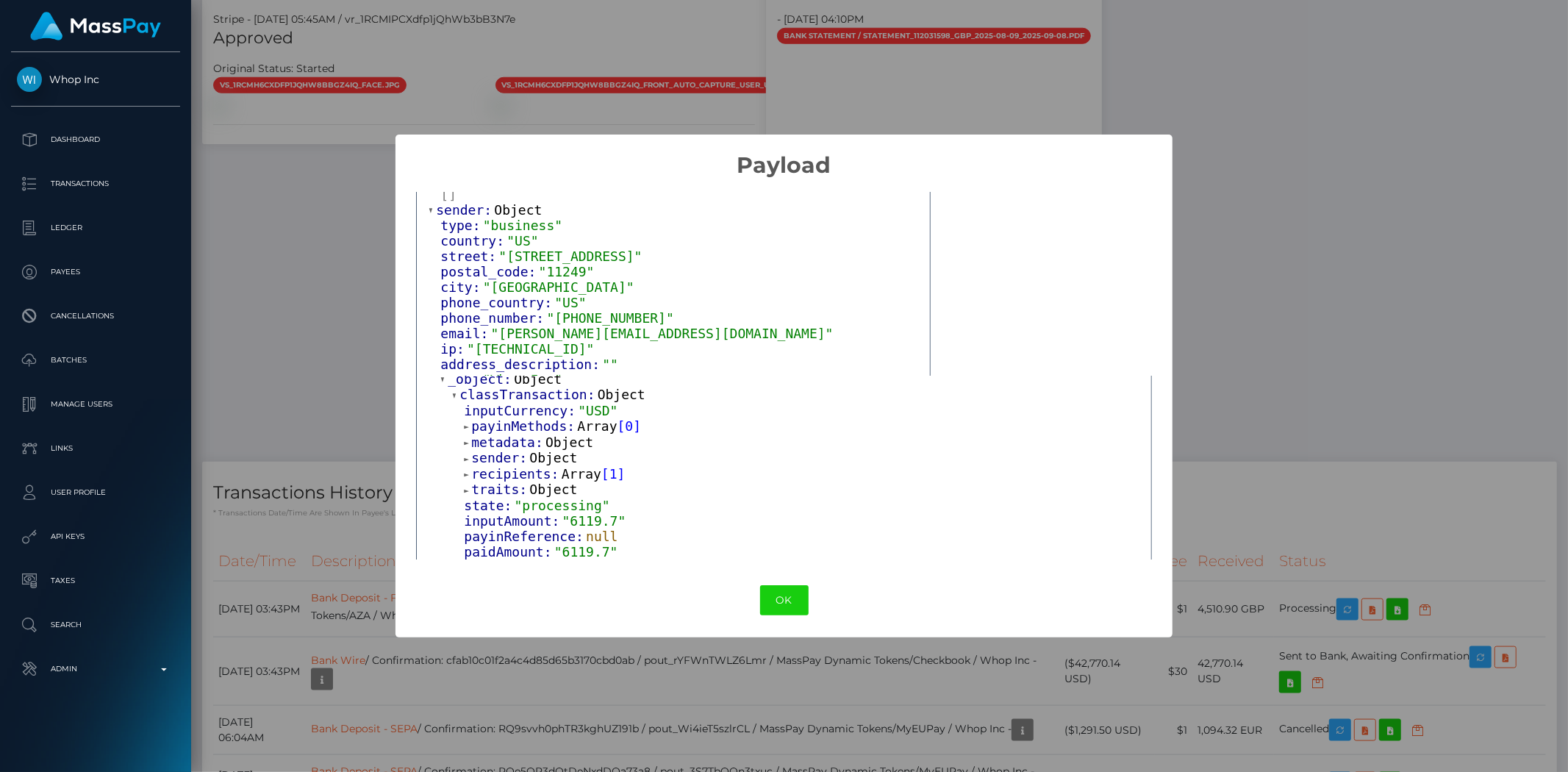
scroll to position [85, 0]
click at [570, 468] on span "Array" at bounding box center [582, 465] width 40 height 15
click at [523, 486] on span "Object" at bounding box center [525, 480] width 48 height 15
click at [617, 500] on span "Object" at bounding box center [641, 496] width 48 height 15
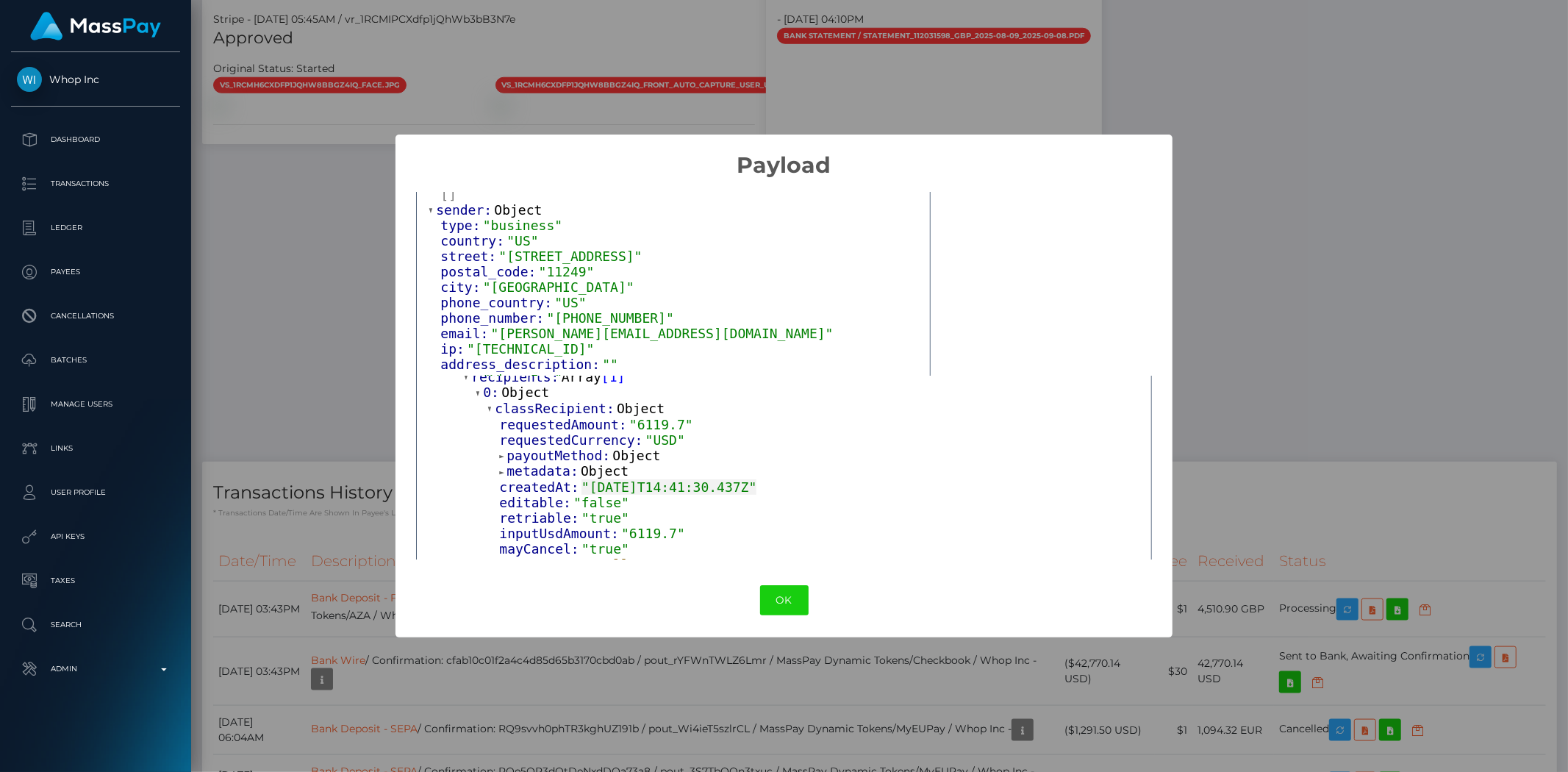
scroll to position [195, 0]
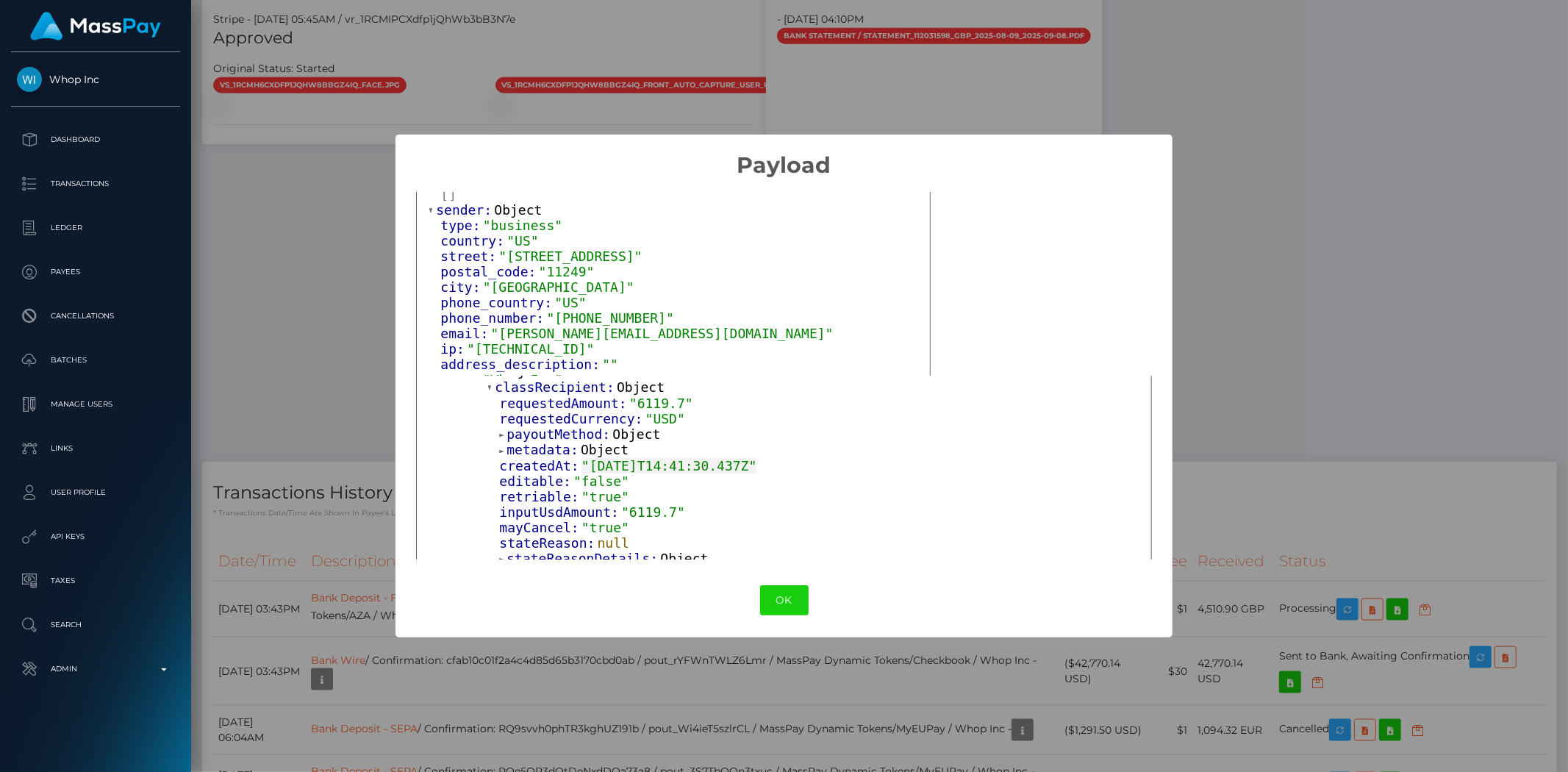
click at [631, 438] on span "Object" at bounding box center [637, 433] width 48 height 15
click at [602, 466] on span "Object" at bounding box center [605, 465] width 48 height 15
click at [674, 453] on span "Object" at bounding box center [688, 449] width 48 height 15
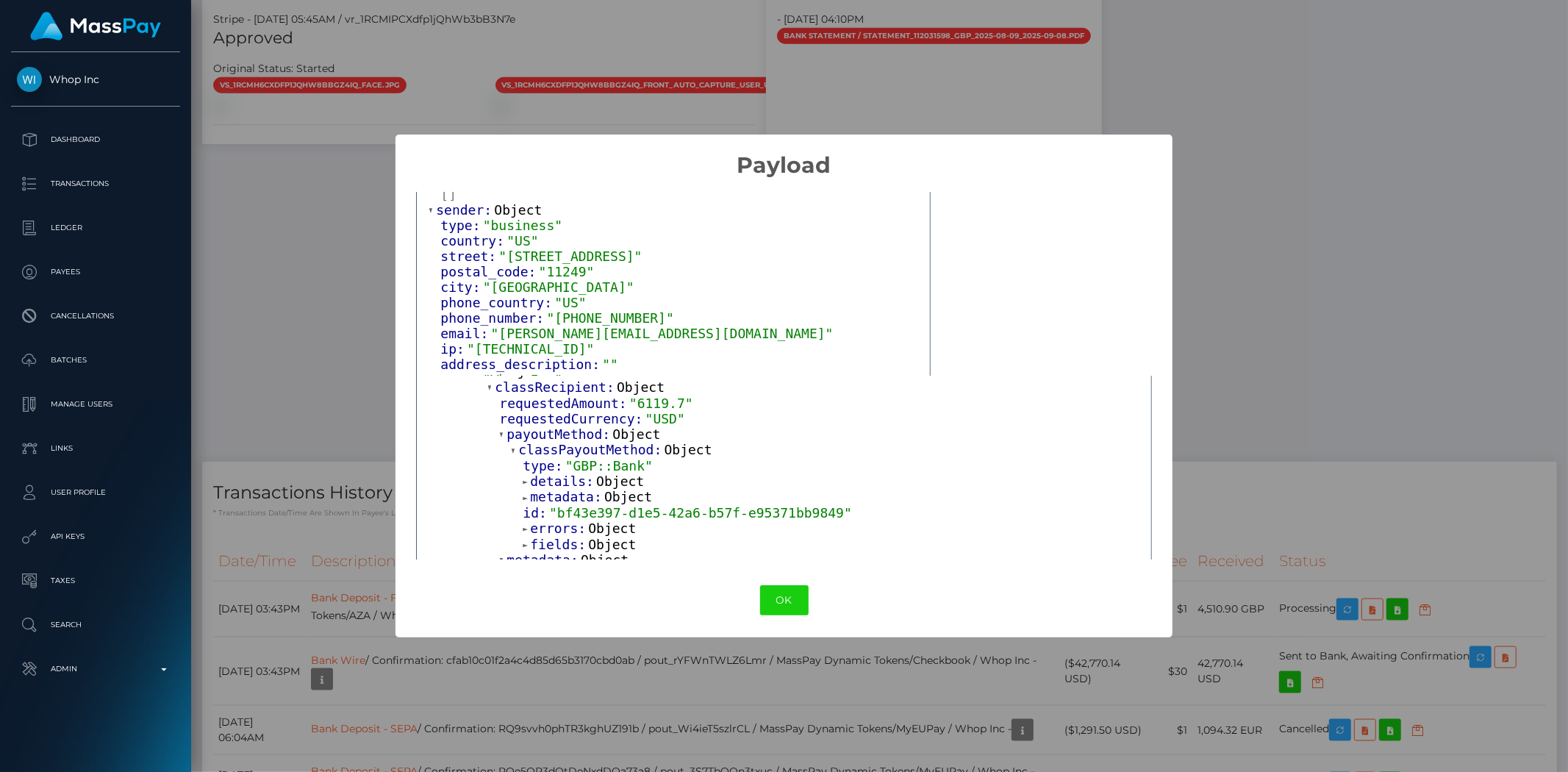
click at [620, 486] on span "Object" at bounding box center [620, 480] width 48 height 15
click at [621, 515] on span "Object" at bounding box center [628, 512] width 48 height 15
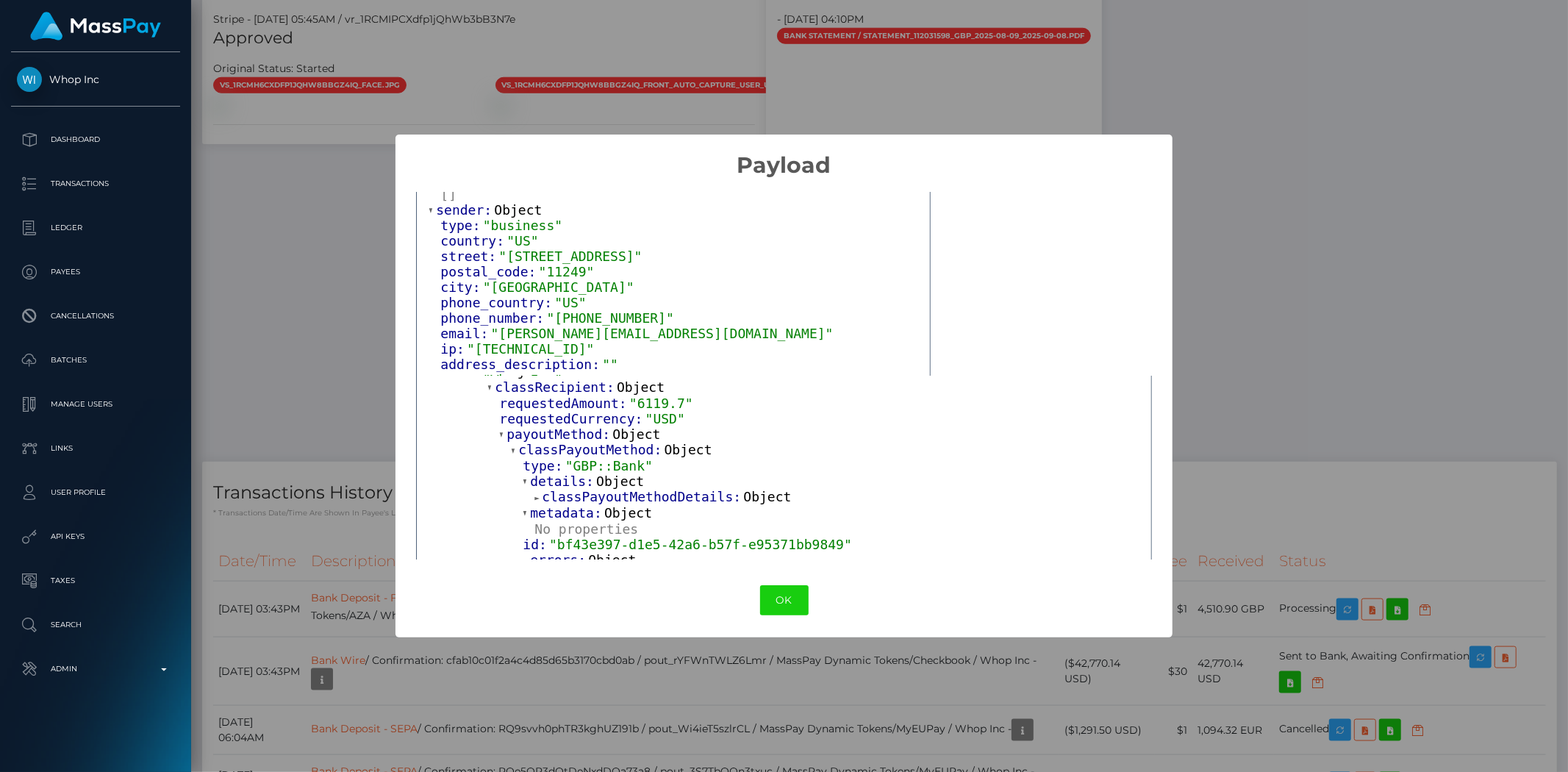
click at [641, 501] on span "classPayoutMethodDetails:" at bounding box center [642, 496] width 202 height 15
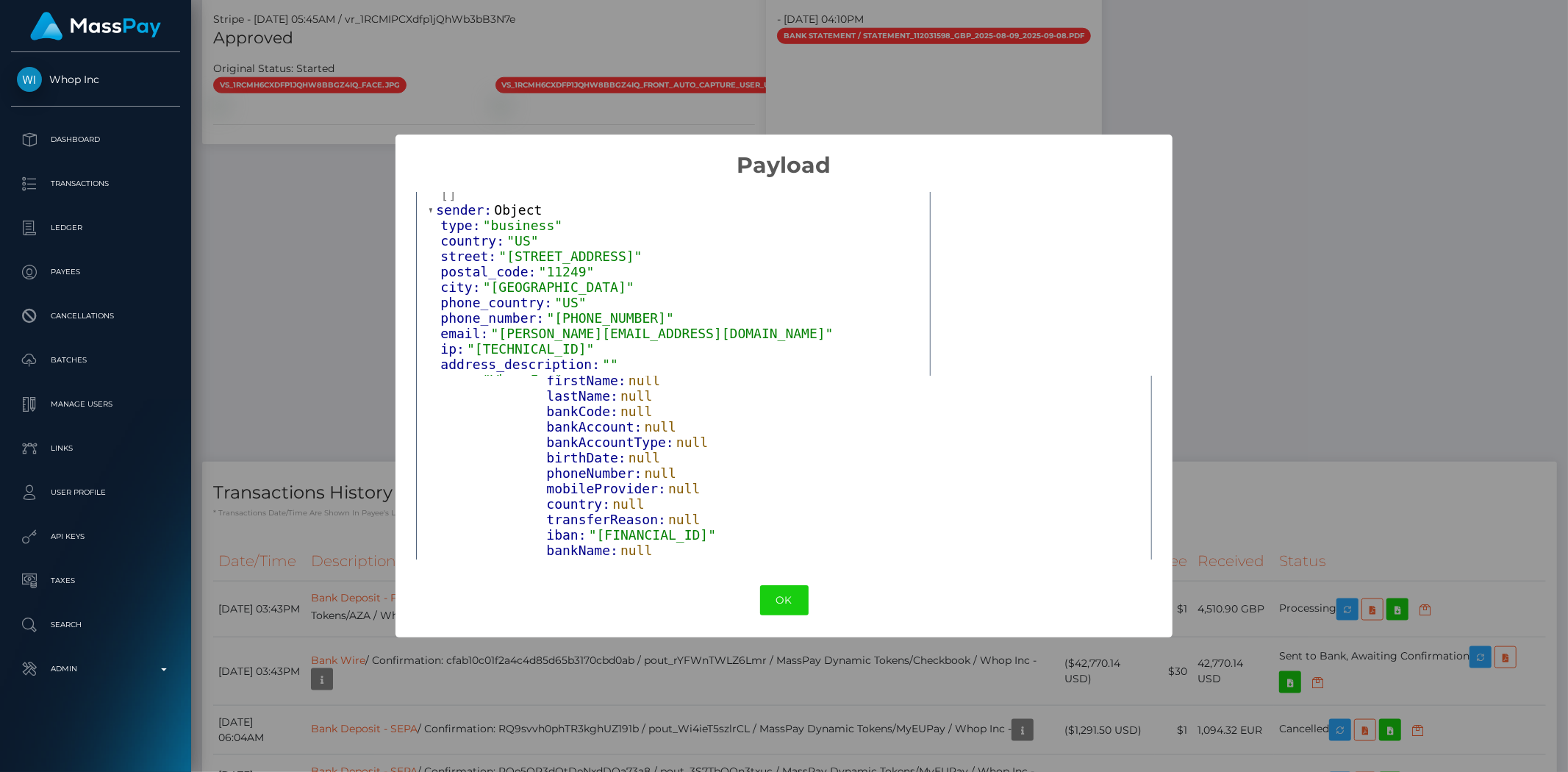
scroll to position [355, 0]
click at [711, 511] on span ""GB49TRWI23080197945229"" at bounding box center [653, 507] width 127 height 15
click at [713, 511] on span ""GB49TRWI23080197945229"" at bounding box center [653, 507] width 127 height 15
copy span "GB49TRWI23080197945229"
click at [1329, 186] on div "× Payload Output: Object input_currency: "USD" payin_methods: Array [ 0 ] sende…" at bounding box center [784, 386] width 1568 height 772
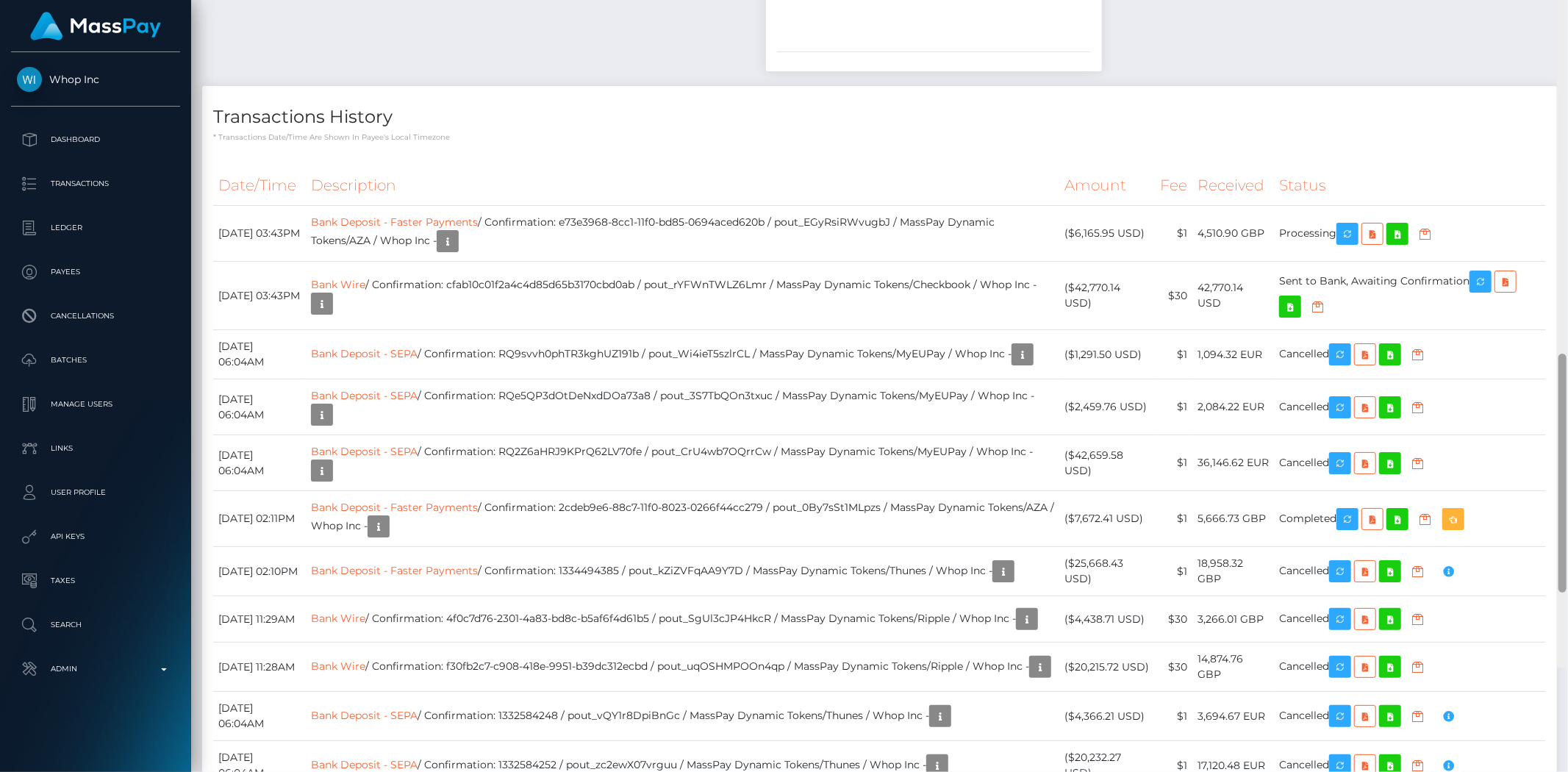
scroll to position [1584, 0]
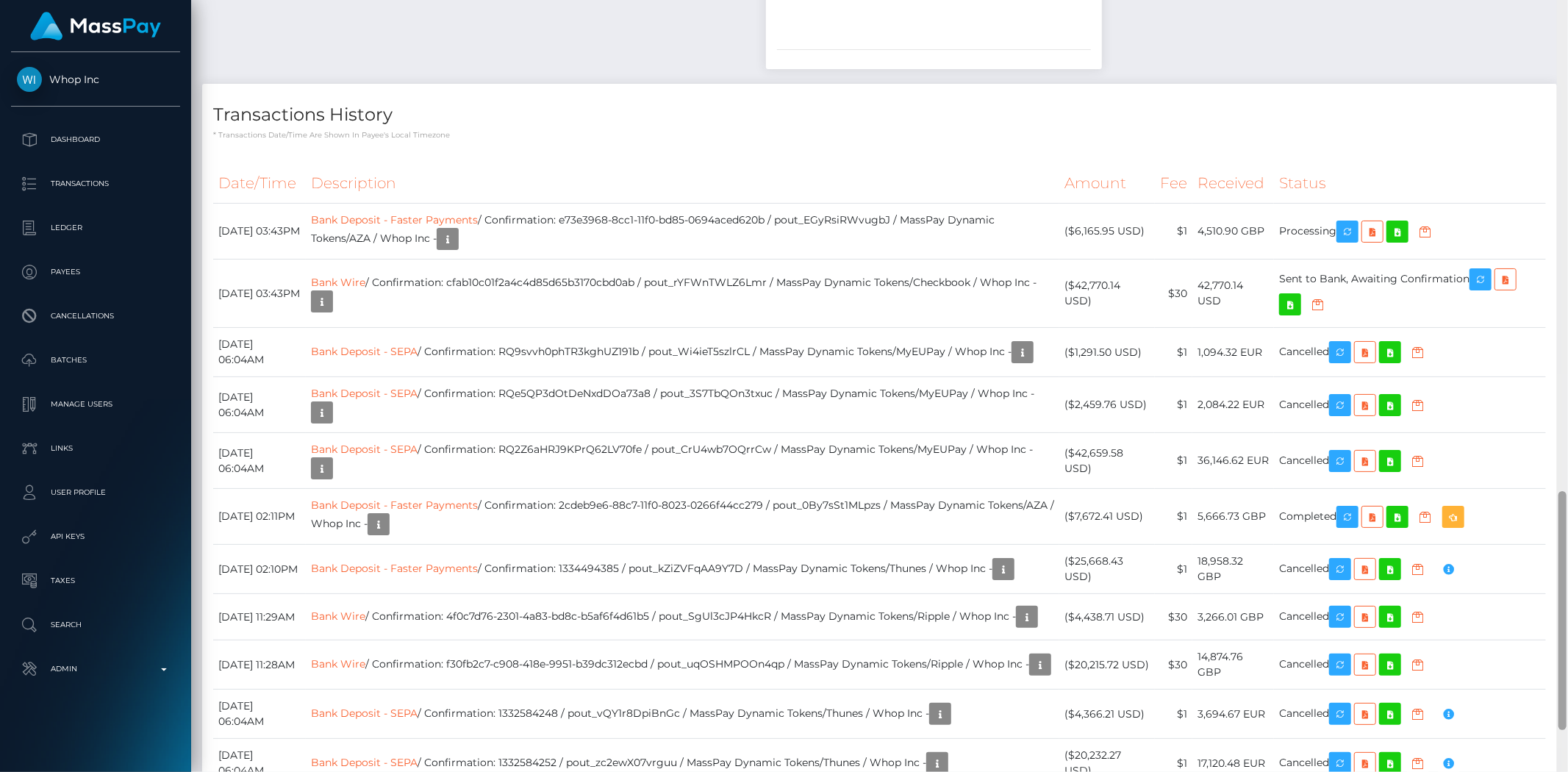
drag, startPoint x: 1562, startPoint y: 460, endPoint x: 1567, endPoint y: 531, distance: 71.2
click at [1567, 531] on div at bounding box center [1562, 386] width 11 height 772
click at [1356, 223] on icon "button" at bounding box center [1347, 232] width 18 height 18
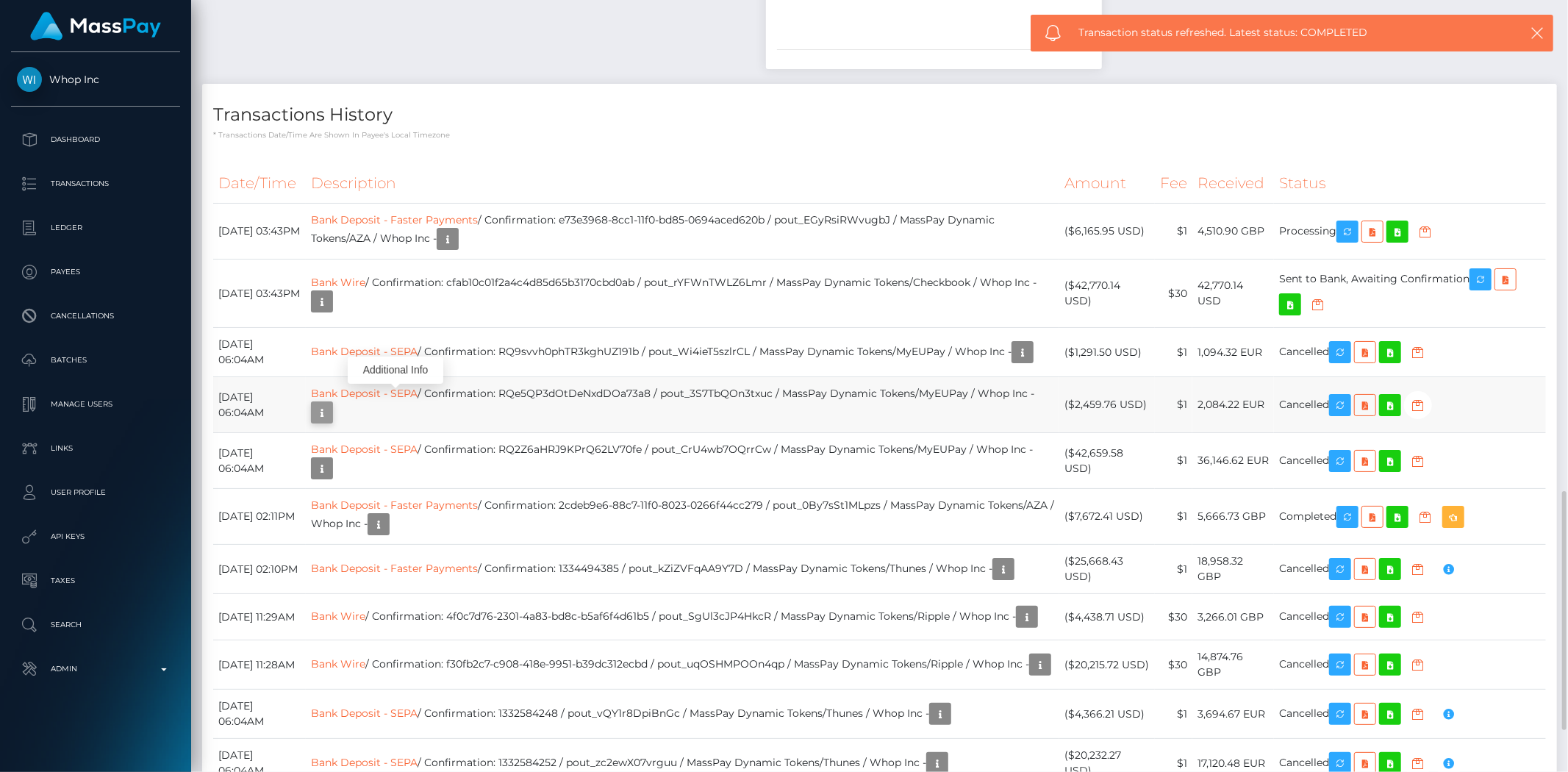
click at [331, 404] on icon "button" at bounding box center [322, 413] width 18 height 18
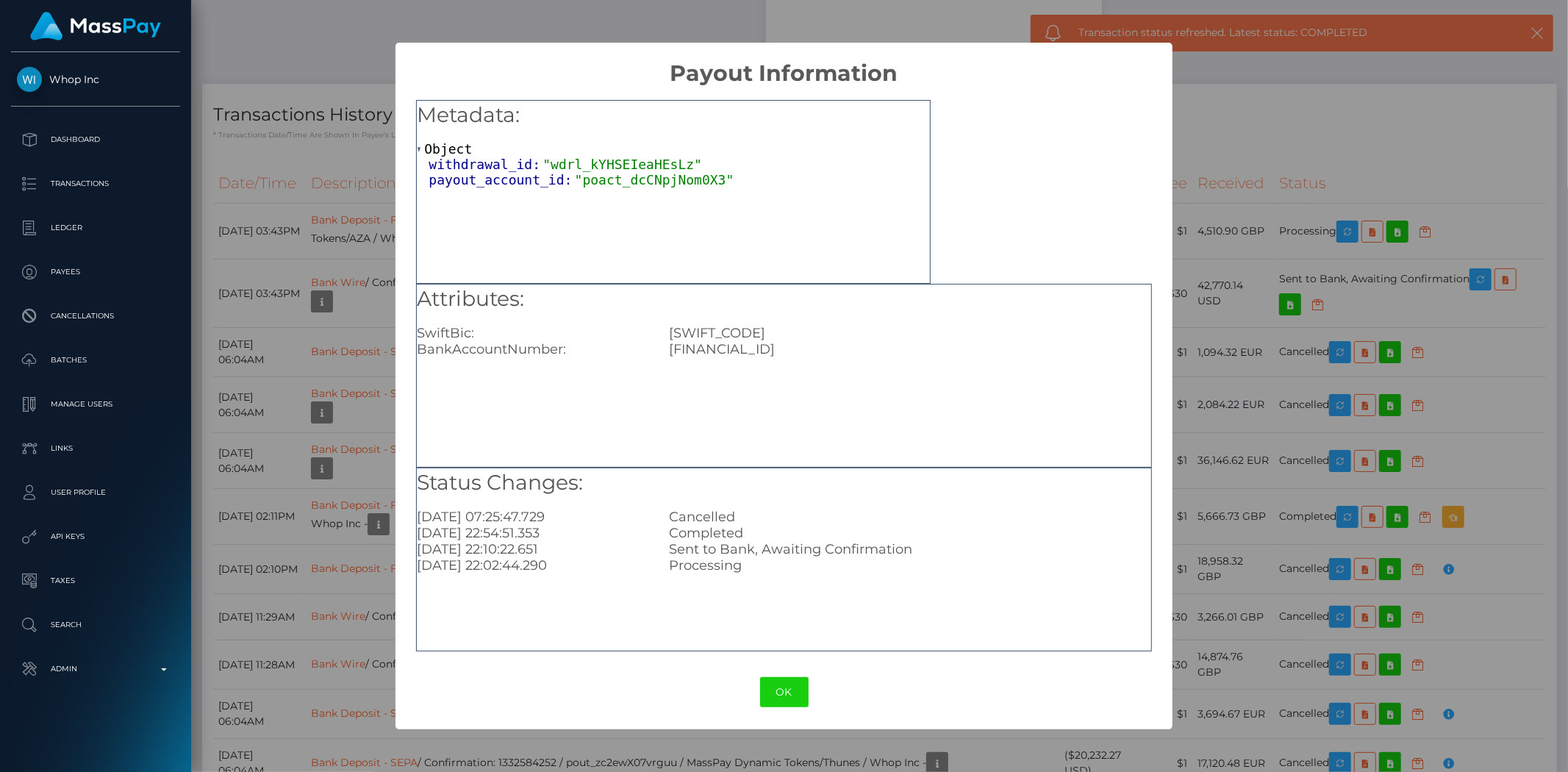
click at [739, 347] on div "GB49TRWI23080197945229" at bounding box center [910, 349] width 504 height 16
copy div "GB49TRWI23080197945229"
click at [1199, 402] on div "× Payout Information Metadata: Object withdrawal_id: "wdrl_kYHSEIeaHEsLz" payou…" at bounding box center [784, 386] width 1568 height 772
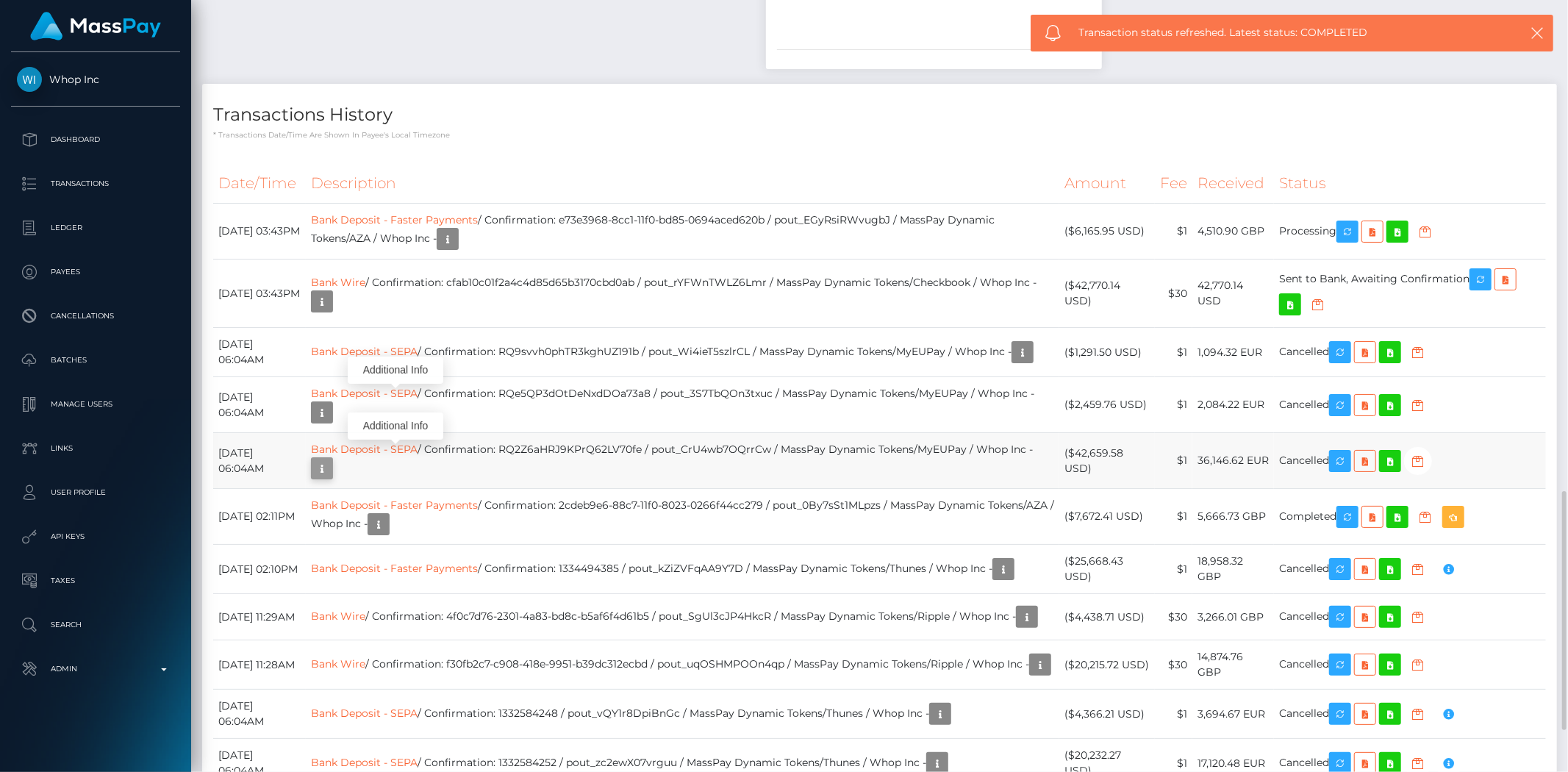
click at [331, 460] on icon "button" at bounding box center [322, 468] width 18 height 18
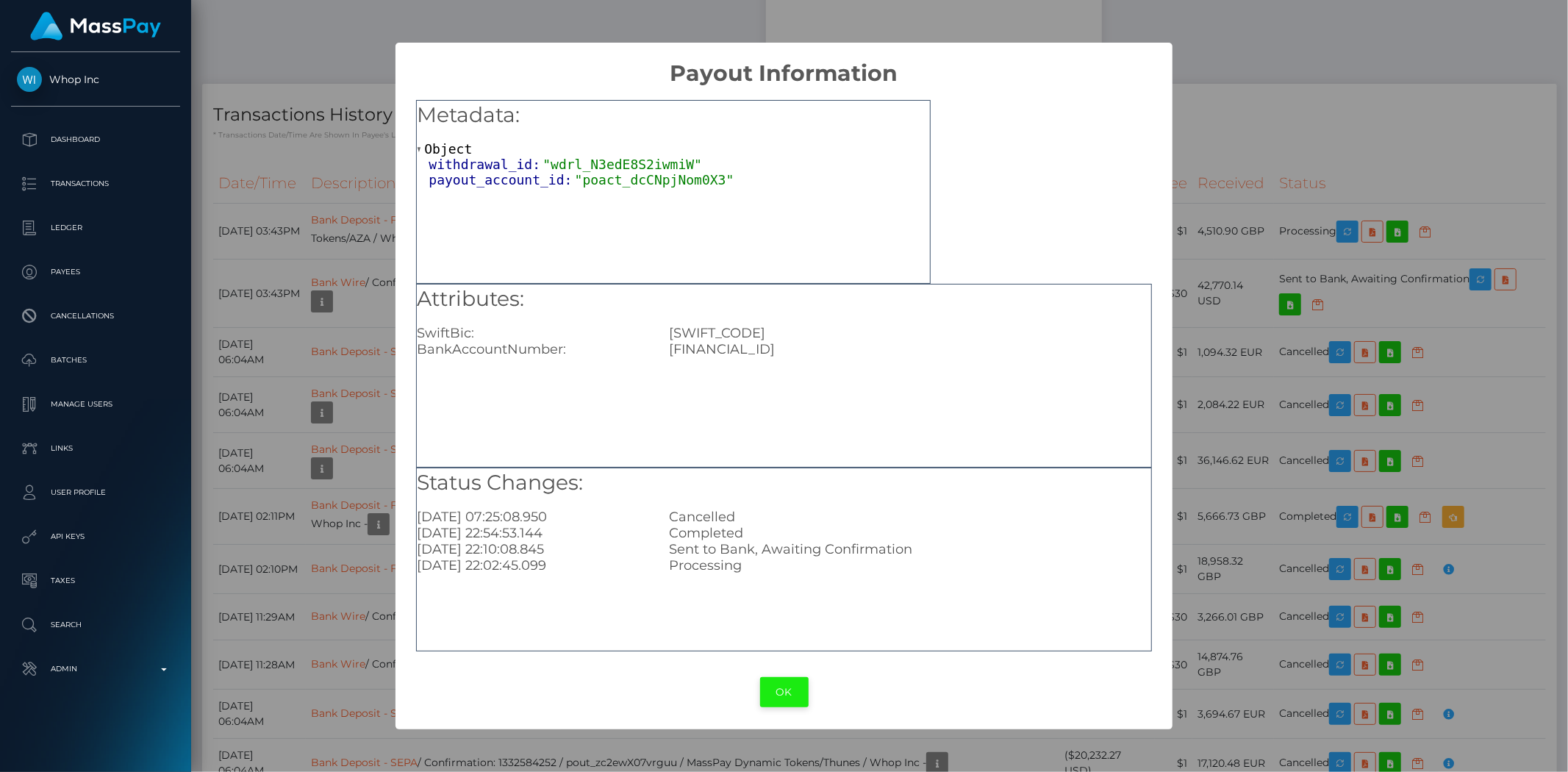
click at [787, 696] on button "OK" at bounding box center [784, 692] width 49 height 30
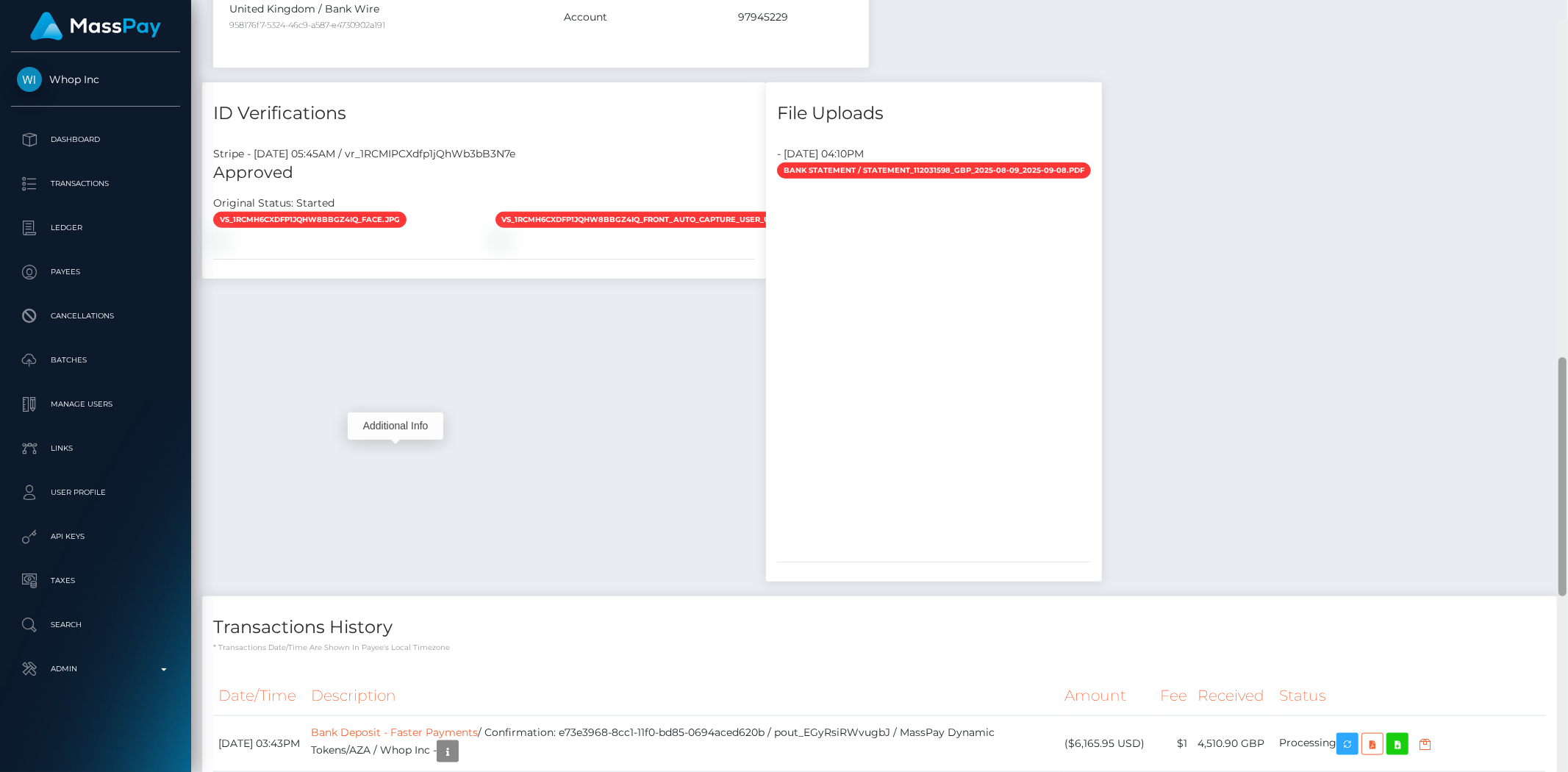
drag, startPoint x: 1562, startPoint y: 499, endPoint x: 1304, endPoint y: 329, distance: 309.0
click at [1567, 350] on div at bounding box center [1562, 405] width 11 height 772
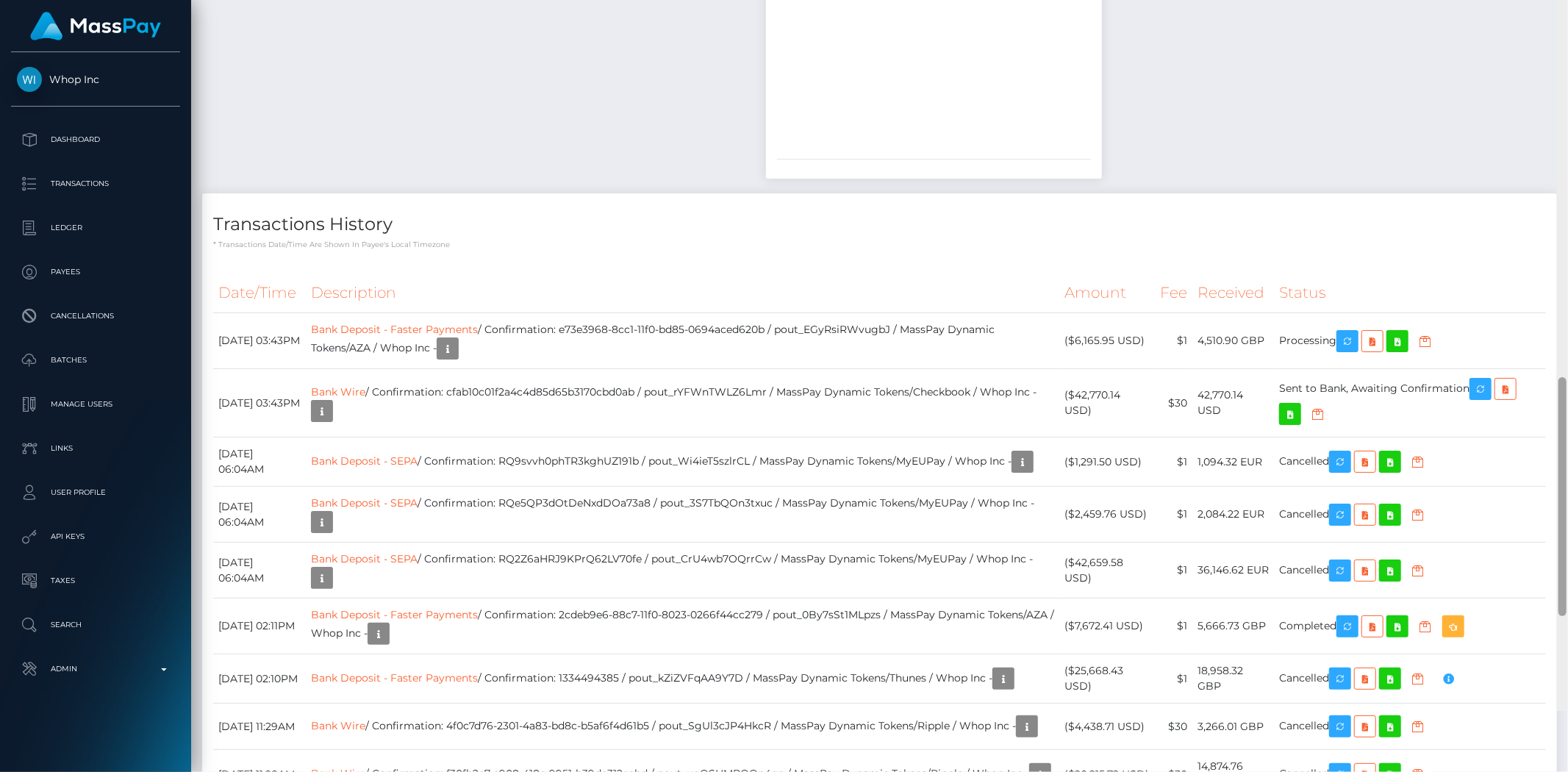
scroll to position [1515, 0]
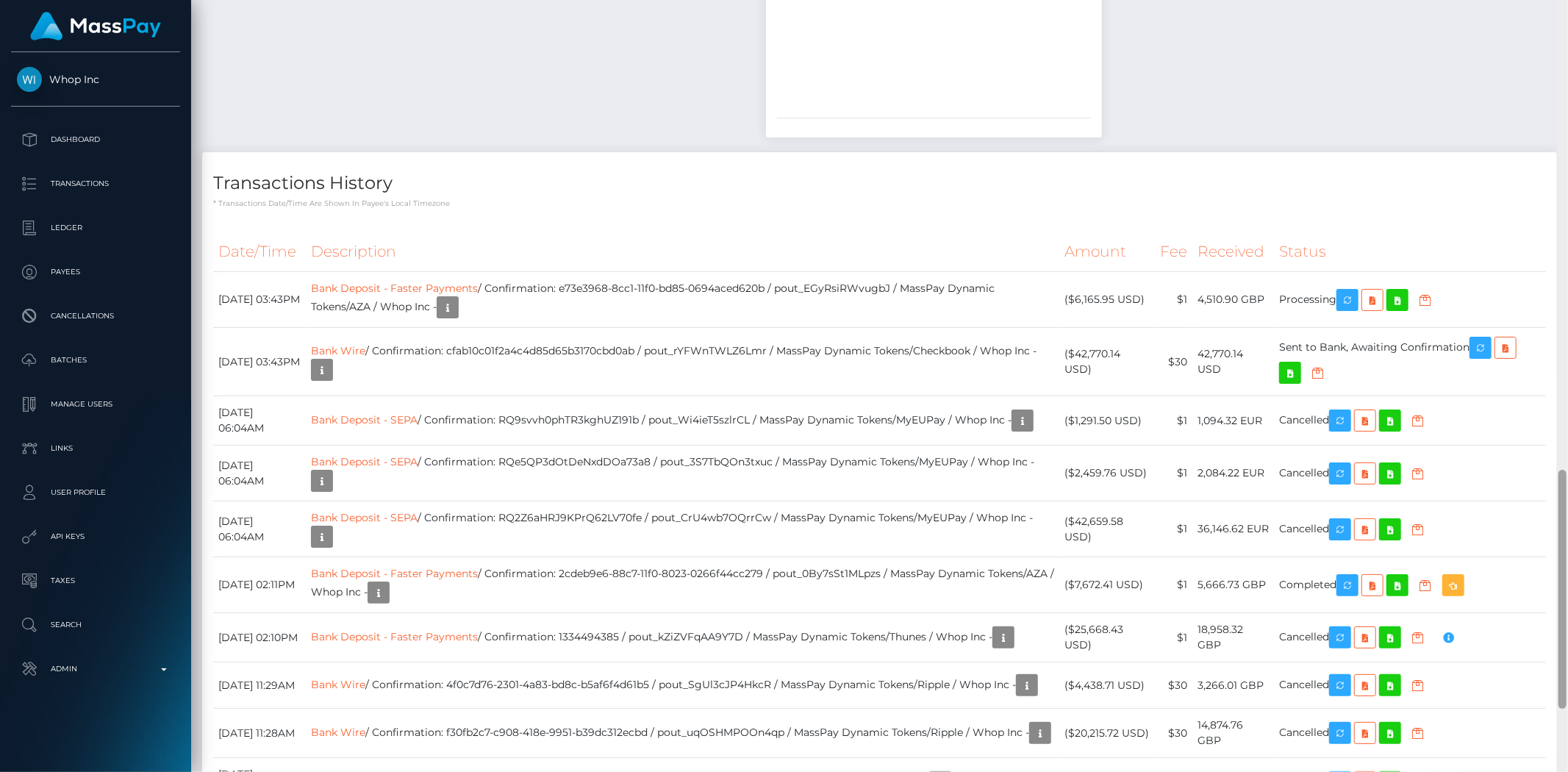
drag, startPoint x: 1559, startPoint y: 371, endPoint x: 1566, endPoint y: 509, distance: 138.2
click at [1566, 509] on div at bounding box center [1562, 590] width 8 height 239
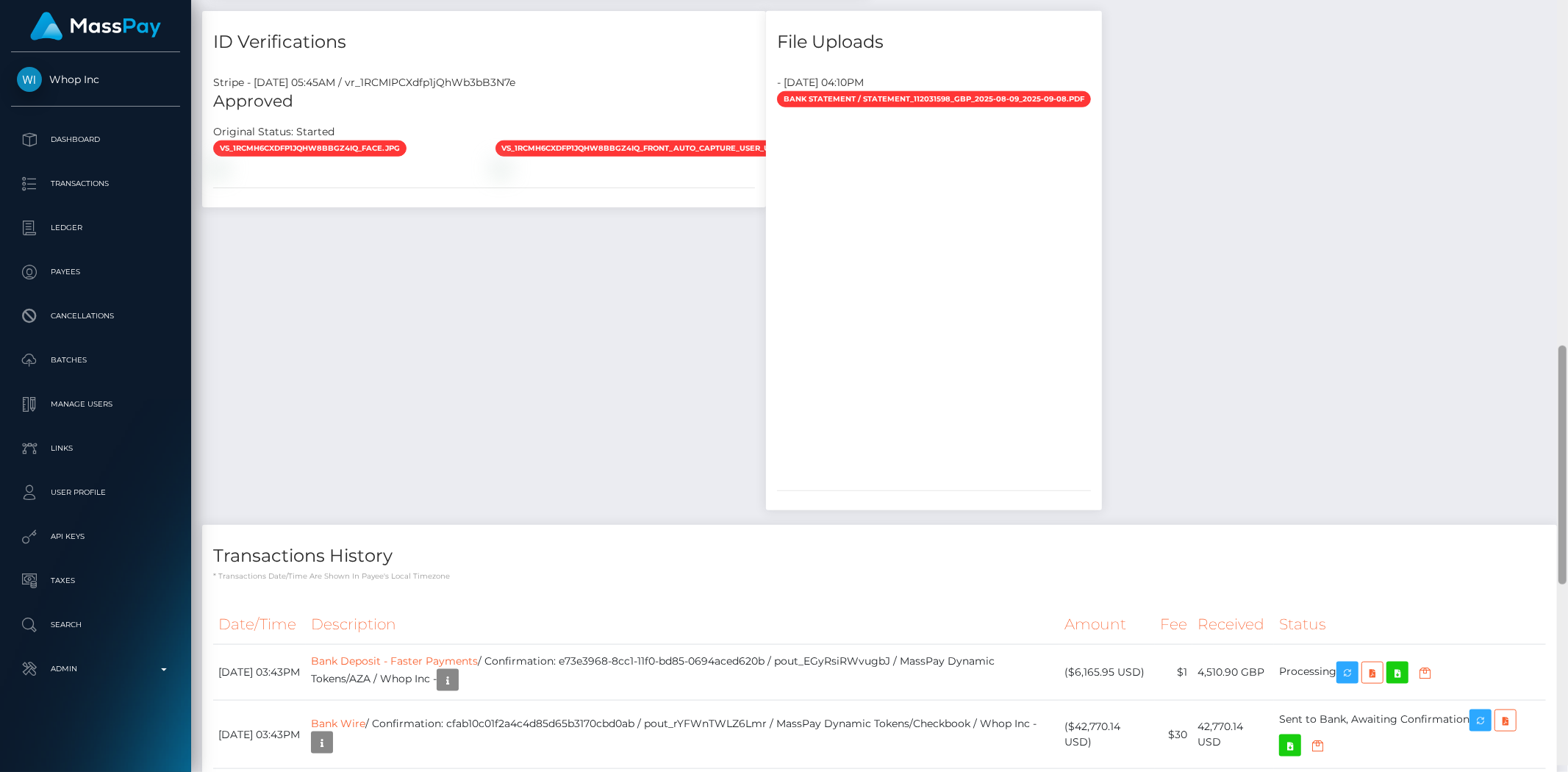
scroll to position [1132, 0]
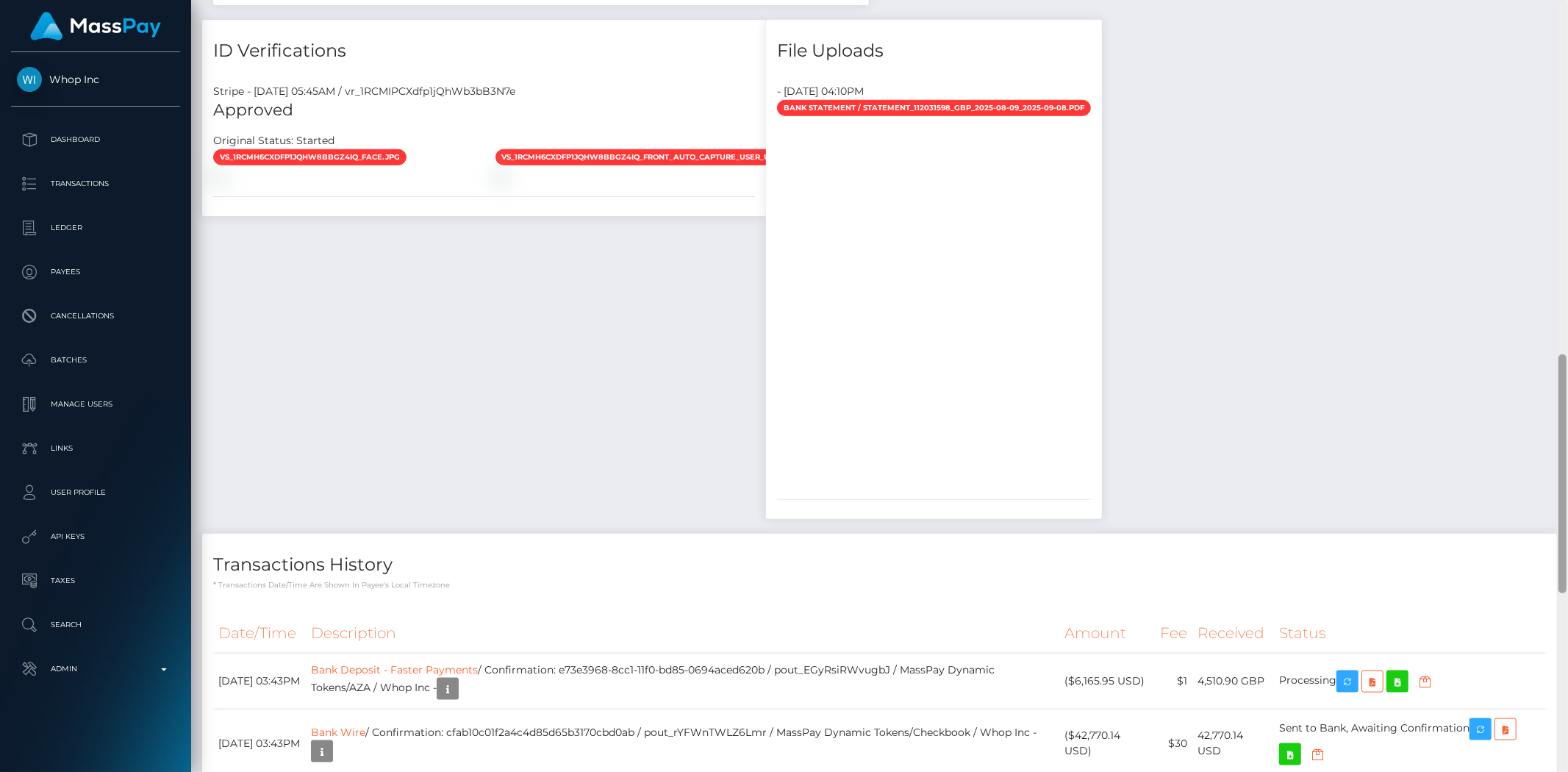
drag, startPoint x: 1560, startPoint y: 503, endPoint x: 1545, endPoint y: 370, distance: 133.8
click at [1562, 384] on div at bounding box center [1562, 474] width 8 height 239
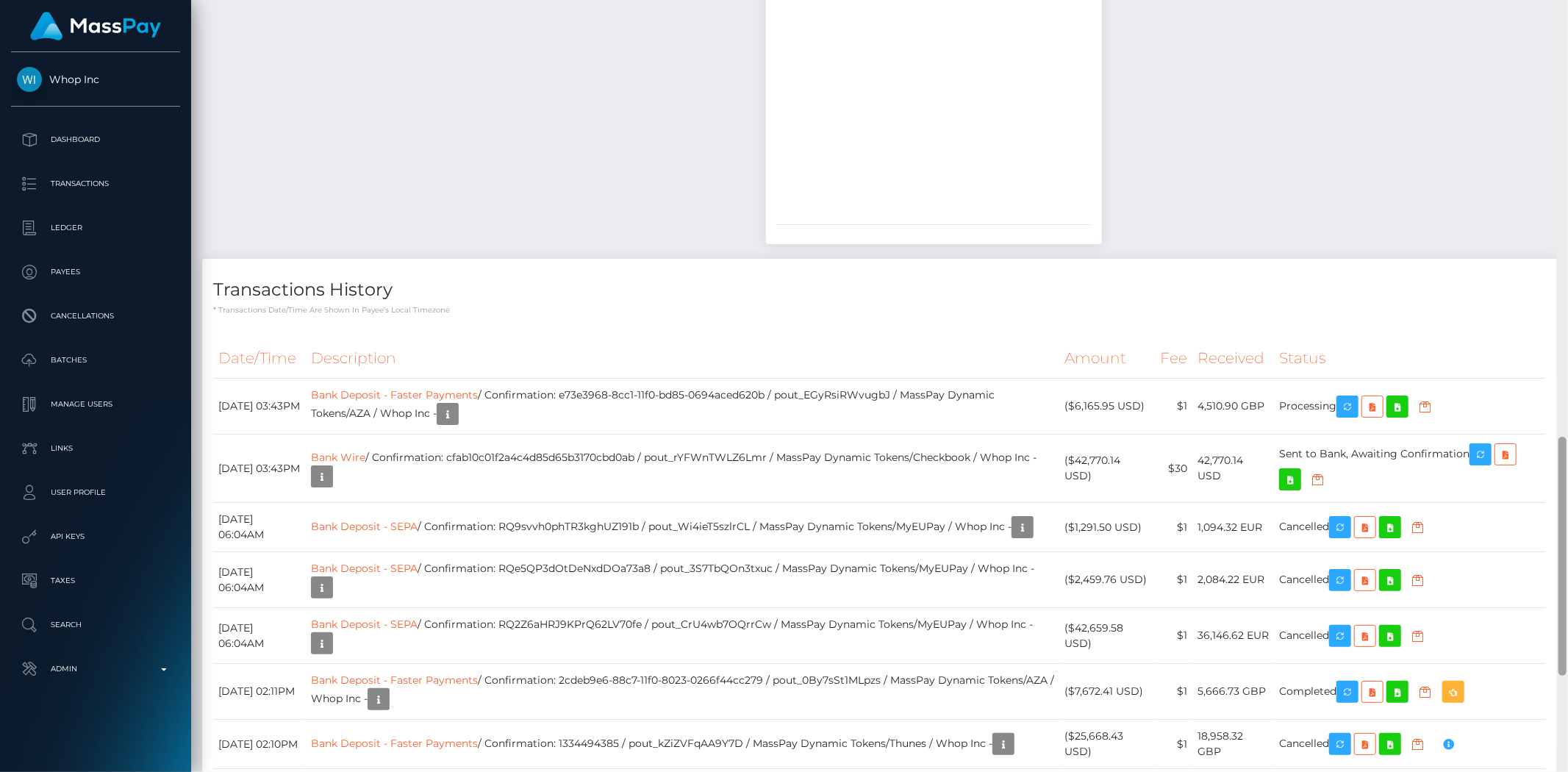
scroll to position [1426, 0]
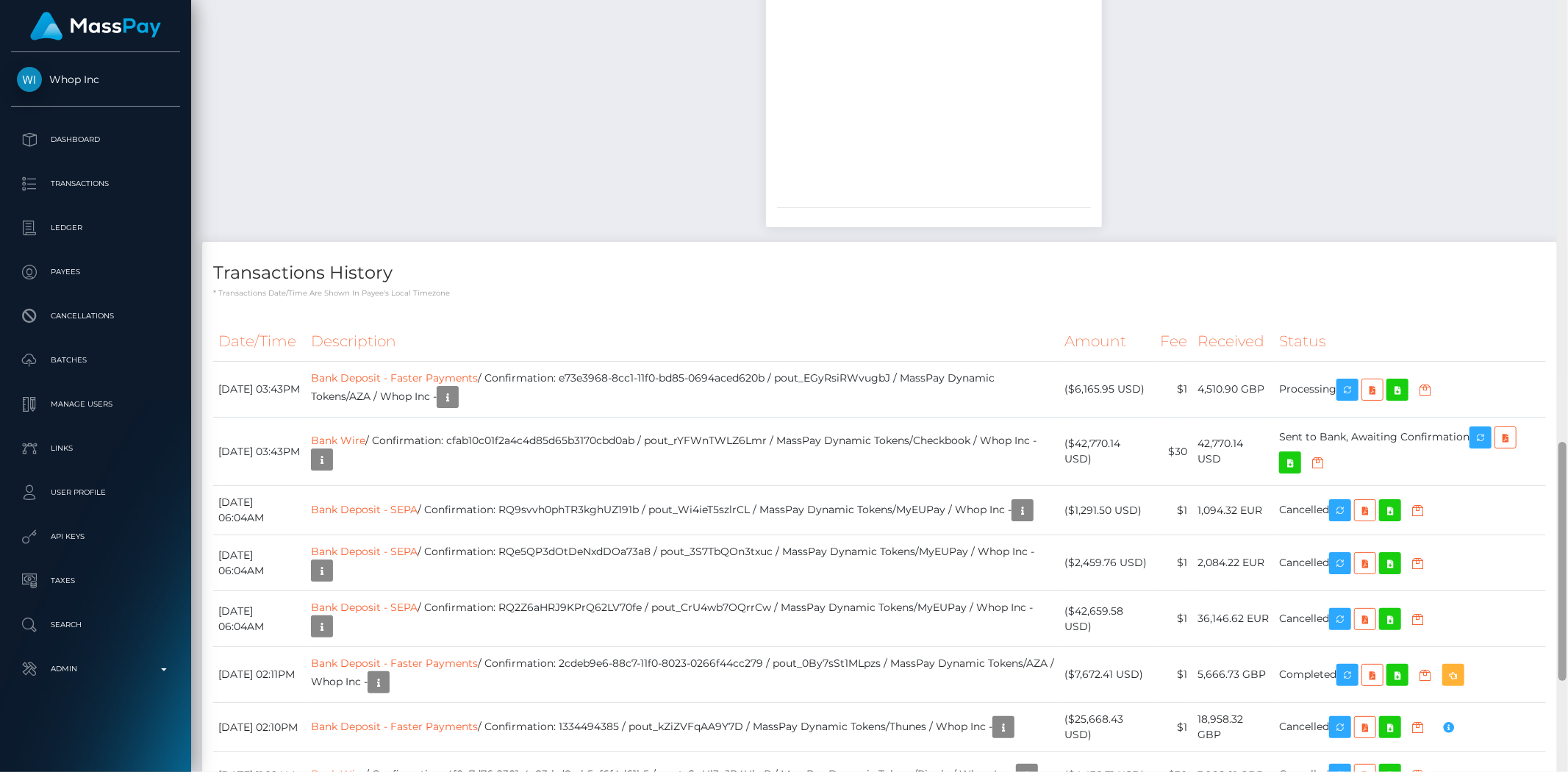
drag, startPoint x: 1562, startPoint y: 384, endPoint x: 1562, endPoint y: 466, distance: 82.0
click at [1562, 466] on div at bounding box center [1562, 561] width 8 height 239
drag, startPoint x: 821, startPoint y: 651, endPoint x: 916, endPoint y: 668, distance: 96.5
click at [928, 647] on td "Bank Deposit - Faster Payments / Confirmation: 2cdeb9e6-88c7-11f0-8023-0266f44c…" at bounding box center [683, 675] width 754 height 56
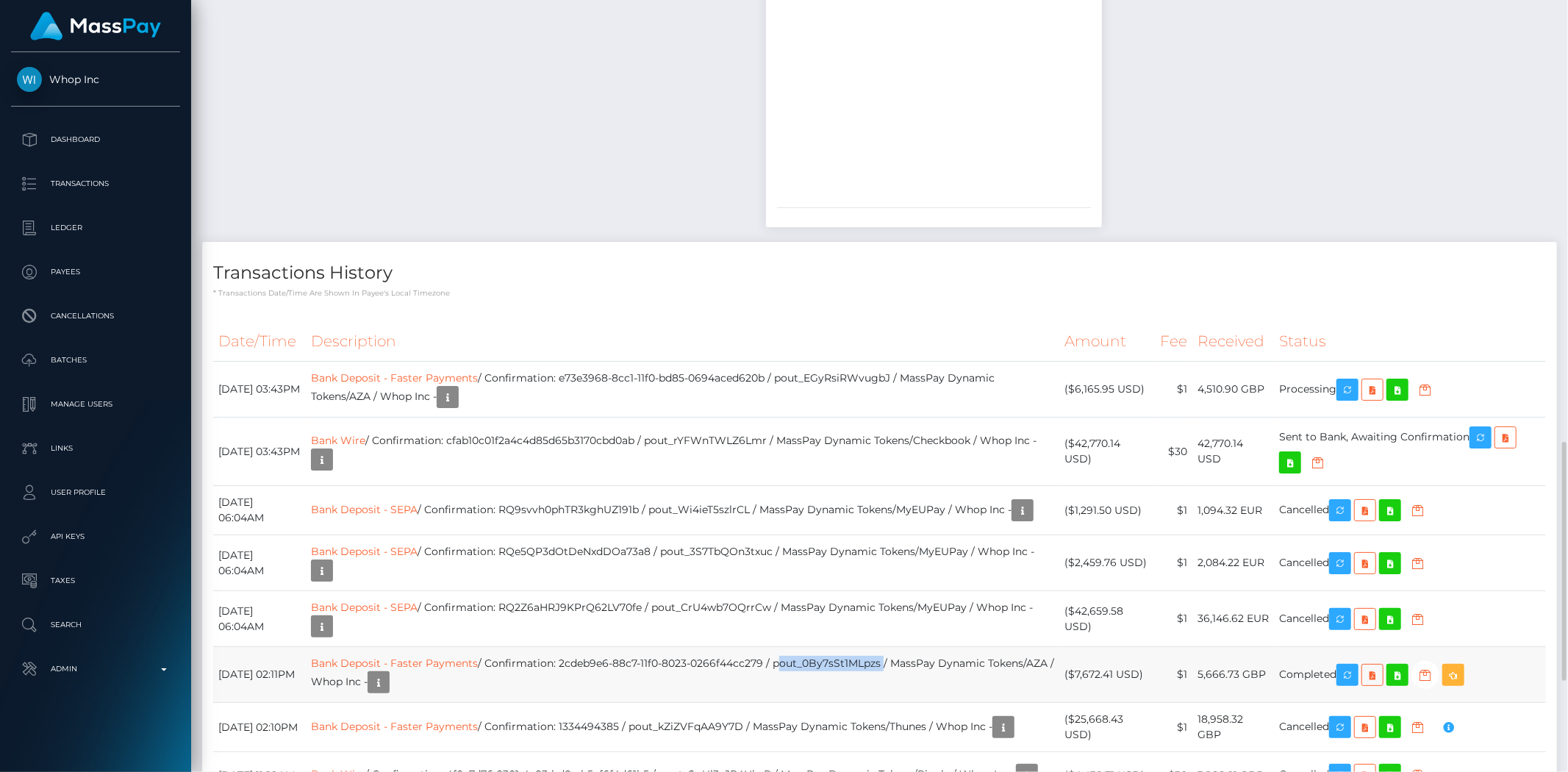
copy td "pout_0By7sSt1MLpzs"
drag, startPoint x: 825, startPoint y: 356, endPoint x: 938, endPoint y: 355, distance: 113.0
click at [938, 362] on td "Bank Deposit - Faster Payments / Confirmation: e73e3968-8cc1-11f0-bd85-0694aced…" at bounding box center [683, 390] width 754 height 56
copy td "pout_EGyRsiRWvugbJ"
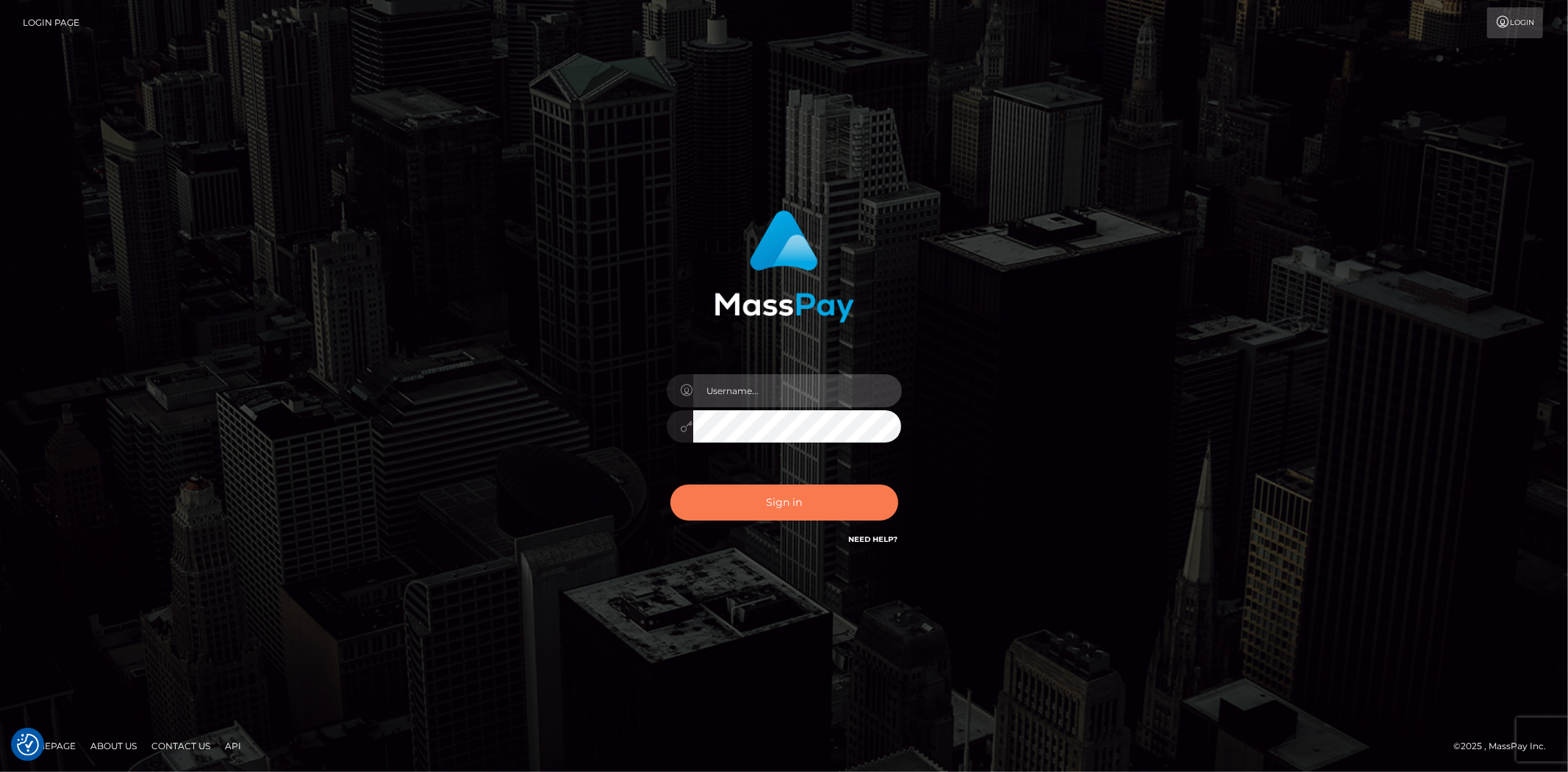
type input "alexstef"
click at [790, 495] on button "Sign in" at bounding box center [784, 502] width 228 height 36
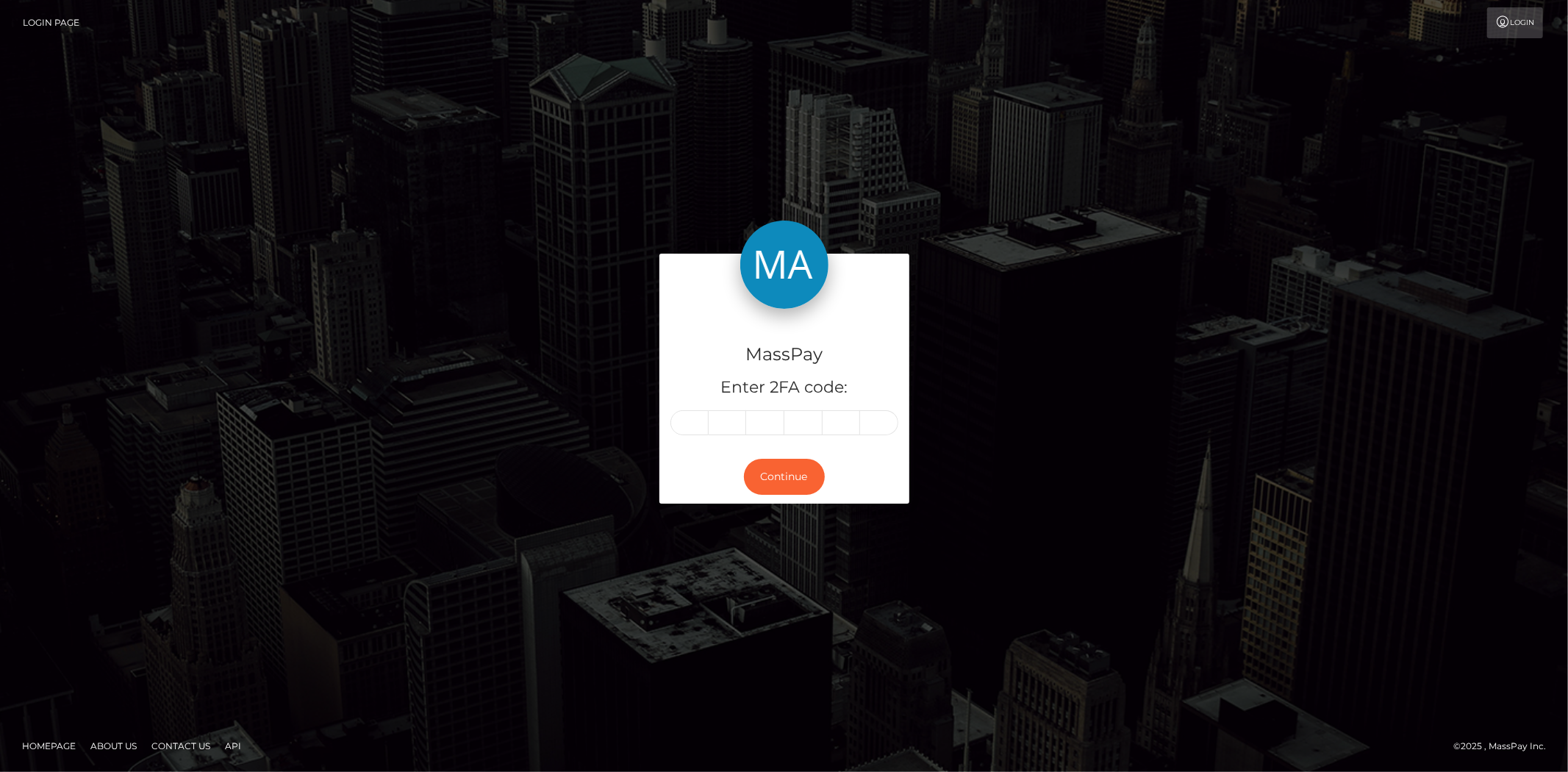
click at [686, 421] on input "text" at bounding box center [689, 422] width 38 height 25
type input "9"
type input "2"
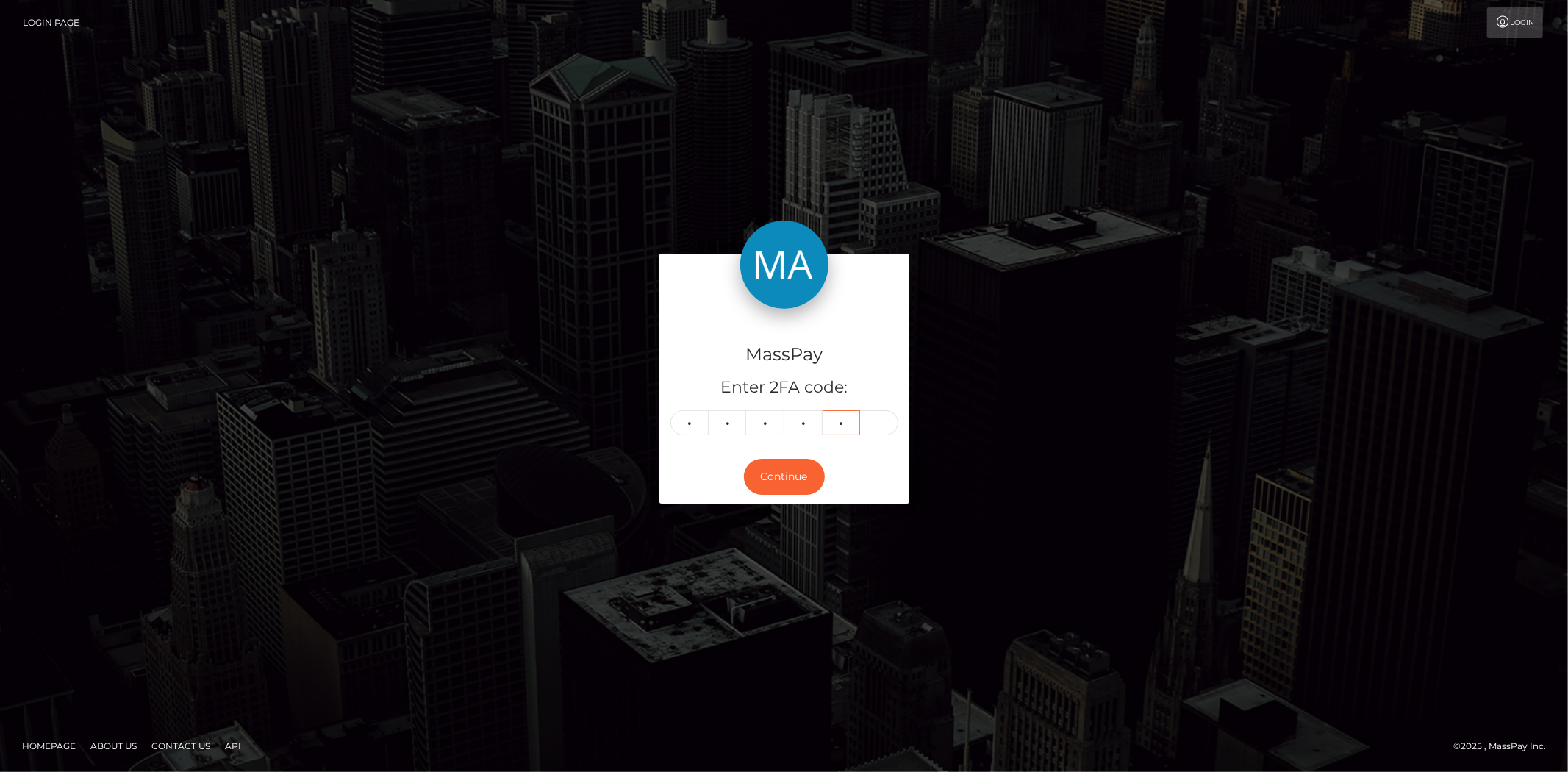
type input "6"
type input "4"
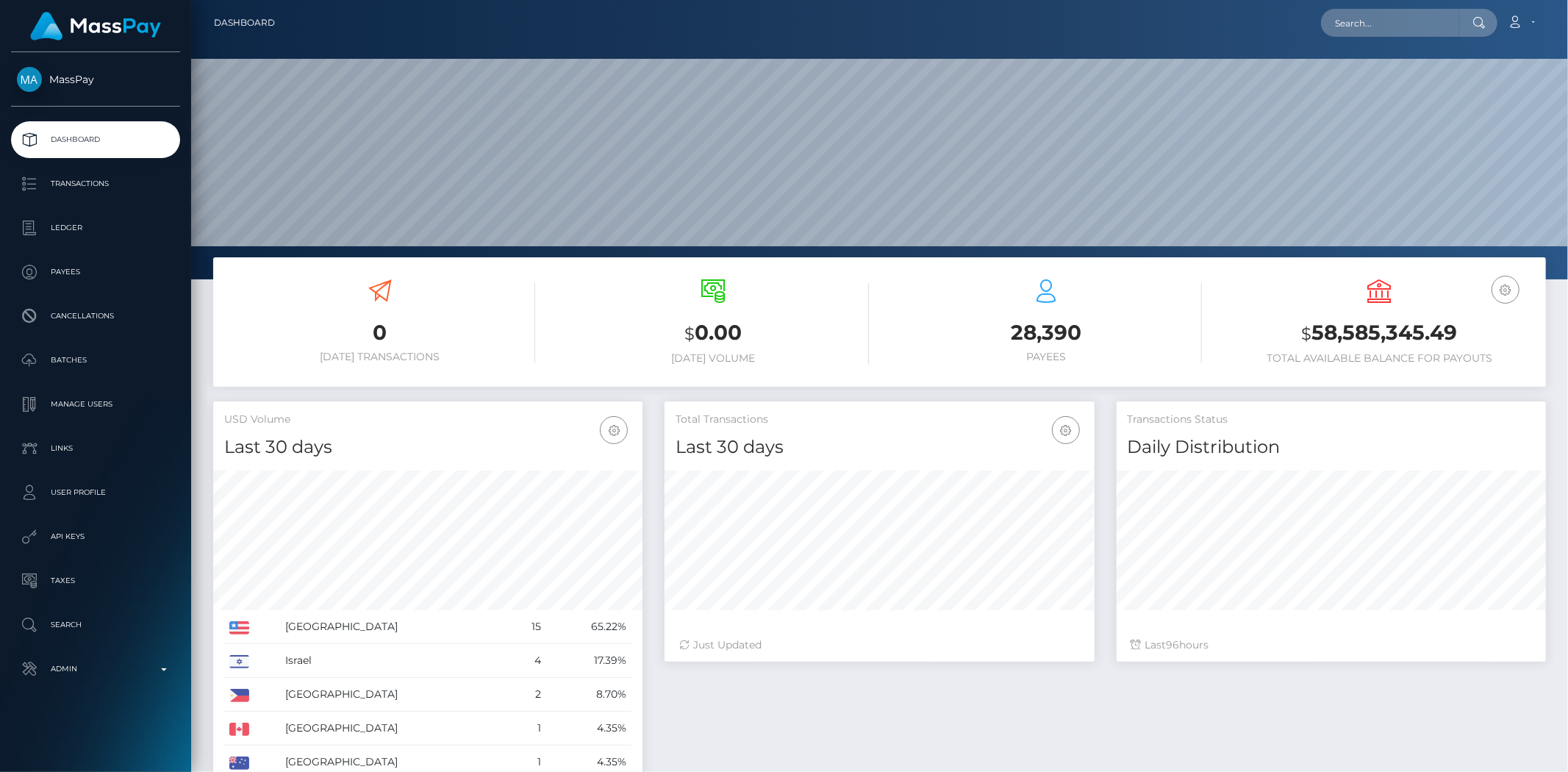
scroll to position [261, 429]
click at [1333, 25] on input "text" at bounding box center [1390, 22] width 138 height 28
paste input "tommy.cee@yandex.com"
click at [1381, 22] on input "tommy.cee@yandex.com" at bounding box center [1390, 22] width 138 height 28
paste input "missjosy.ros@gmail"
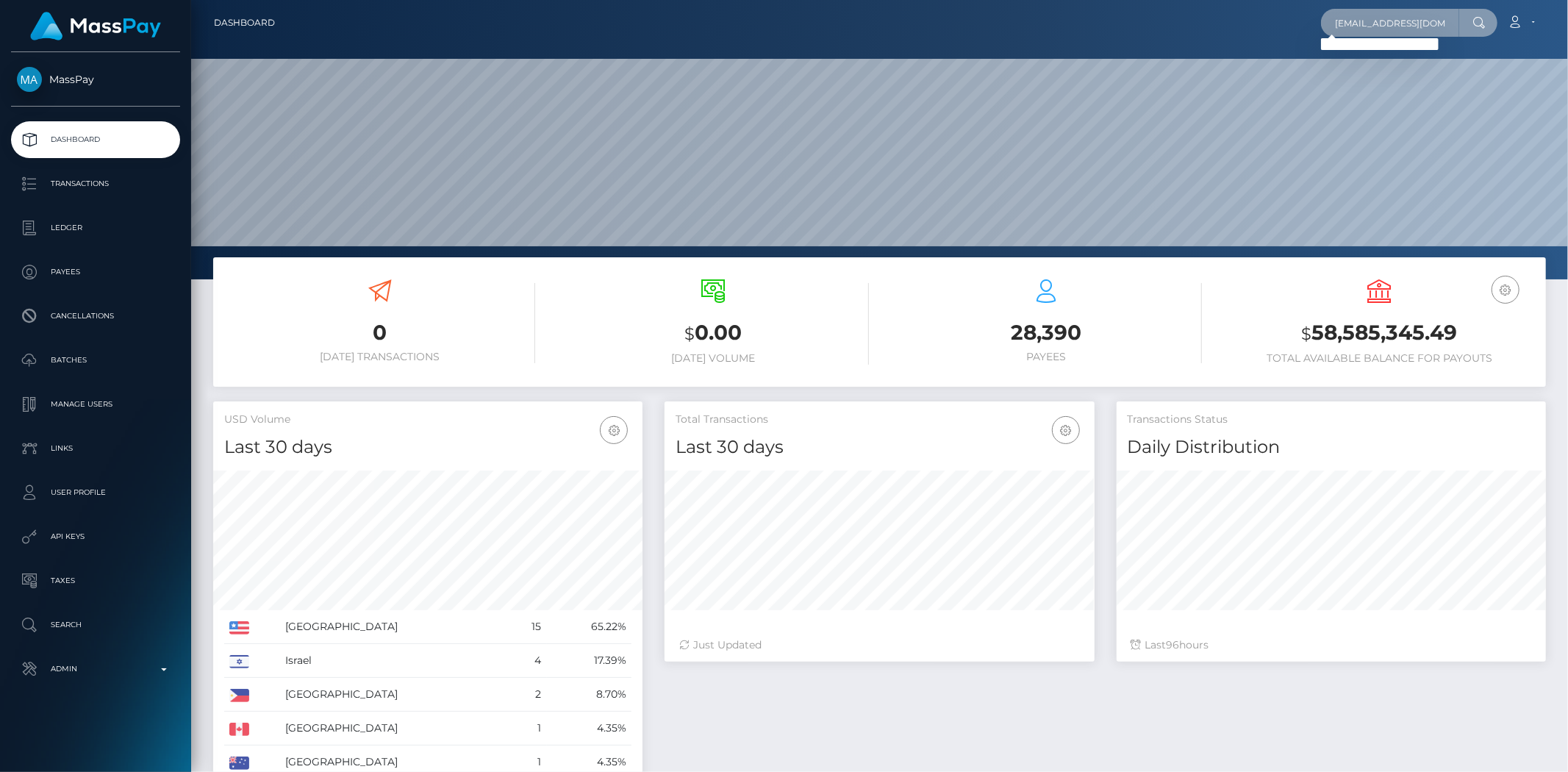
type input "missjosy.ros@gmail.com"
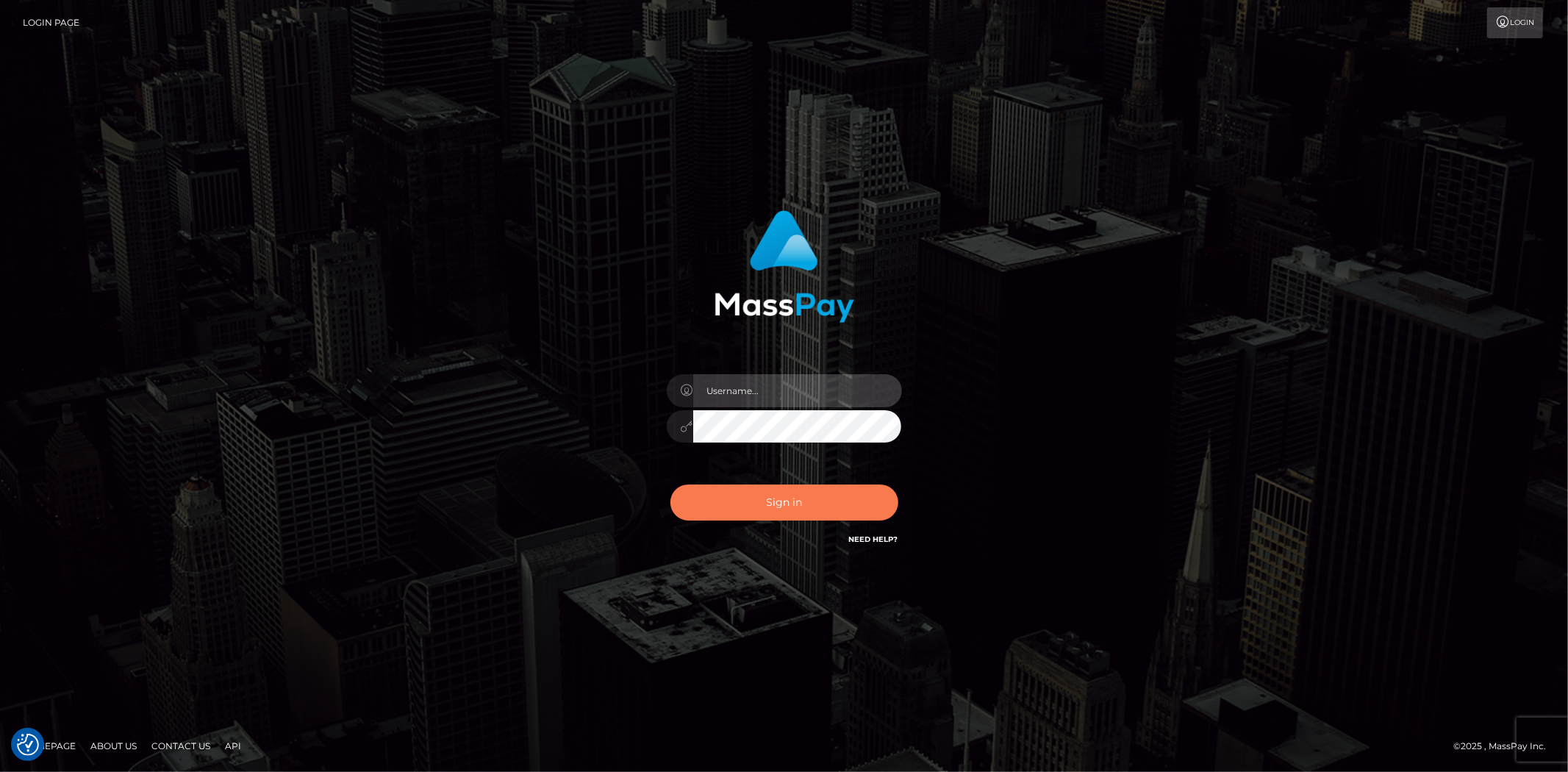
type input "alexstef"
click at [777, 509] on button "Sign in" at bounding box center [784, 502] width 228 height 36
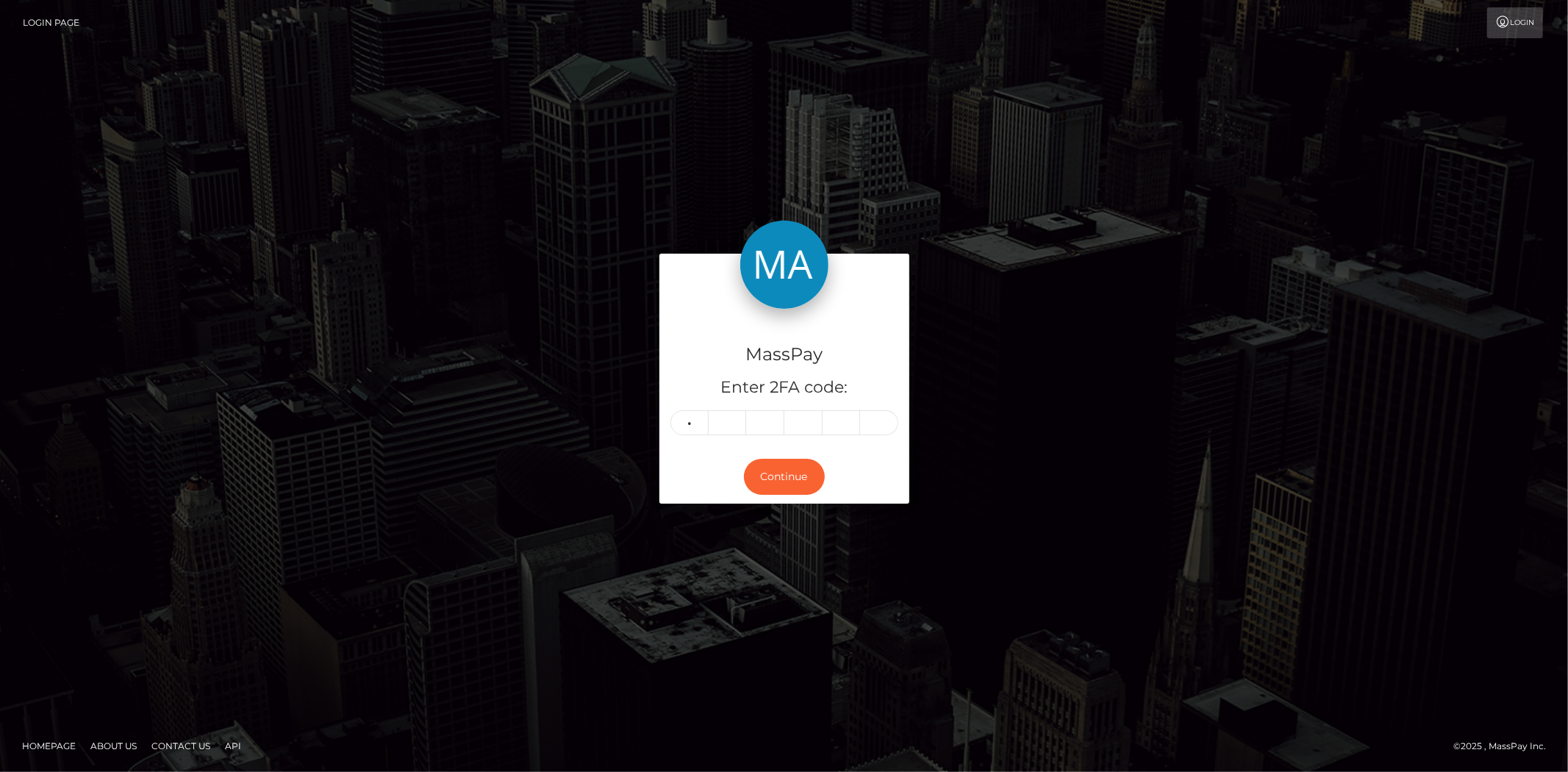
type input "9"
type input "8"
type input "1"
type input "7"
type input "4"
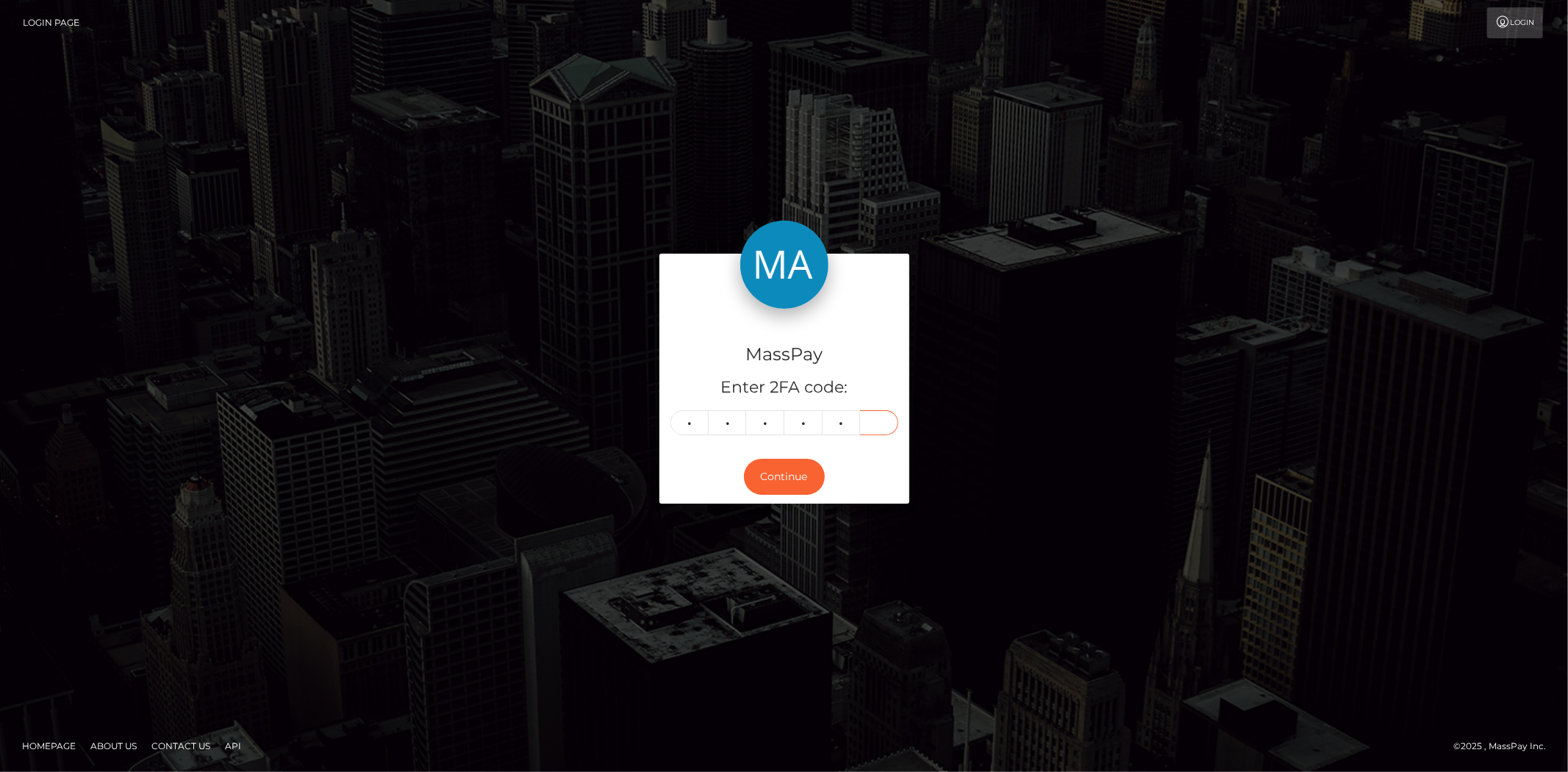
type input "9"
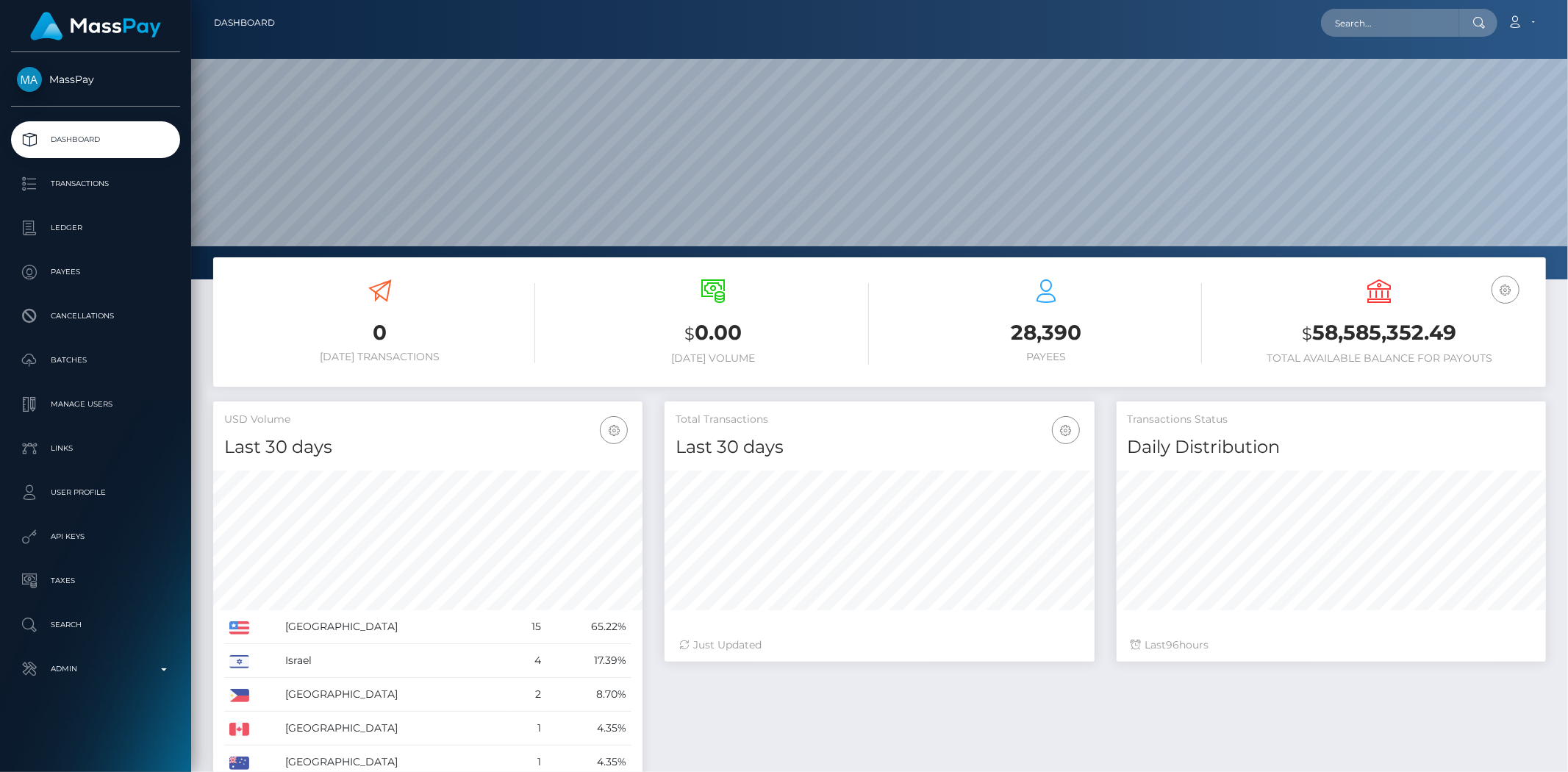
scroll to position [261, 429]
click at [1401, 10] on input "text" at bounding box center [1390, 22] width 138 height 28
paste input "pout_3S7TbQOn3txuc"
type input "pout_3S7TbQOn3txuc"
click at [1369, 80] on link "ClubCloser (Whop Inc - )" at bounding box center [1393, 76] width 143 height 27
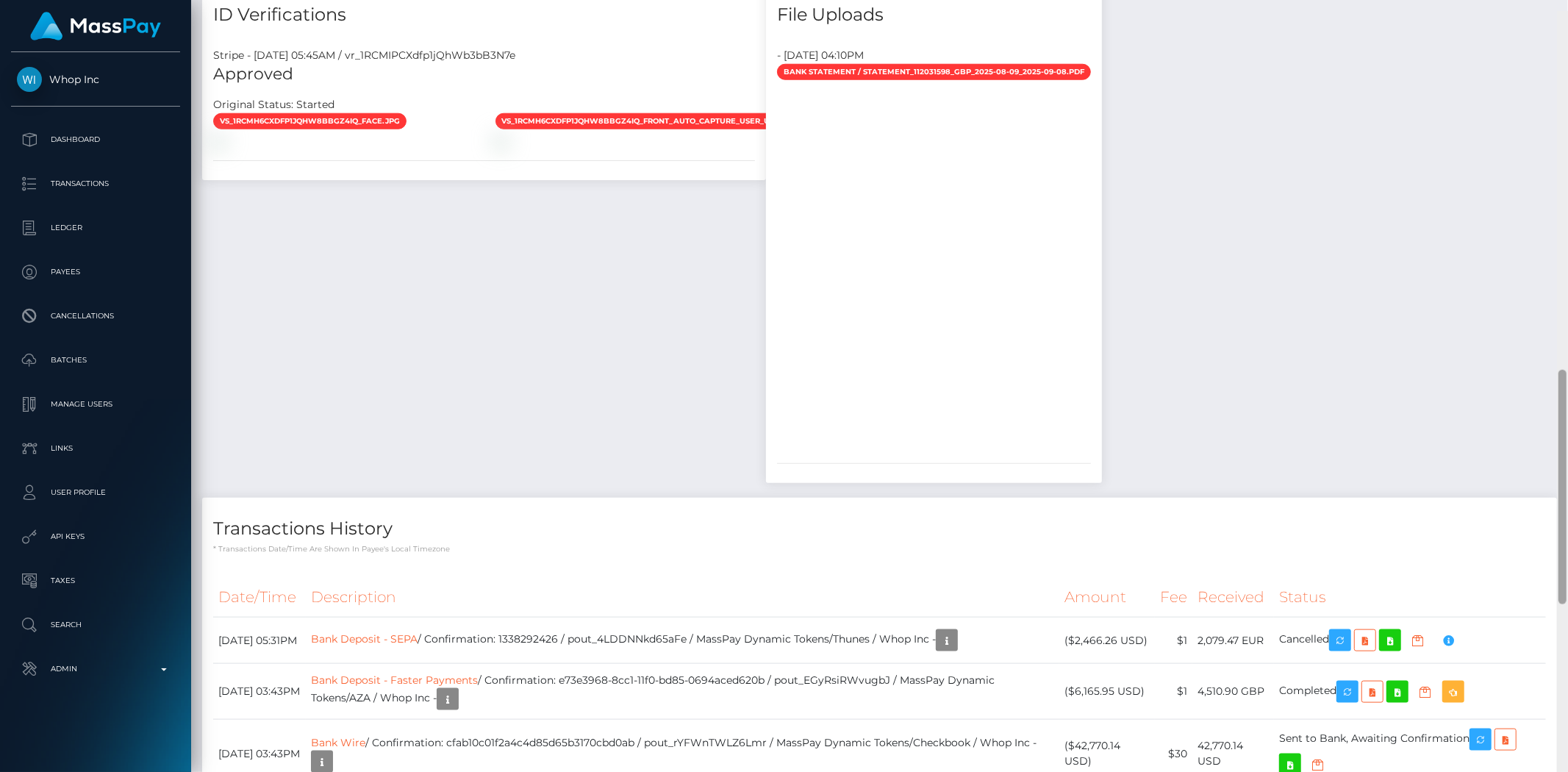
scroll to position [1126, 0]
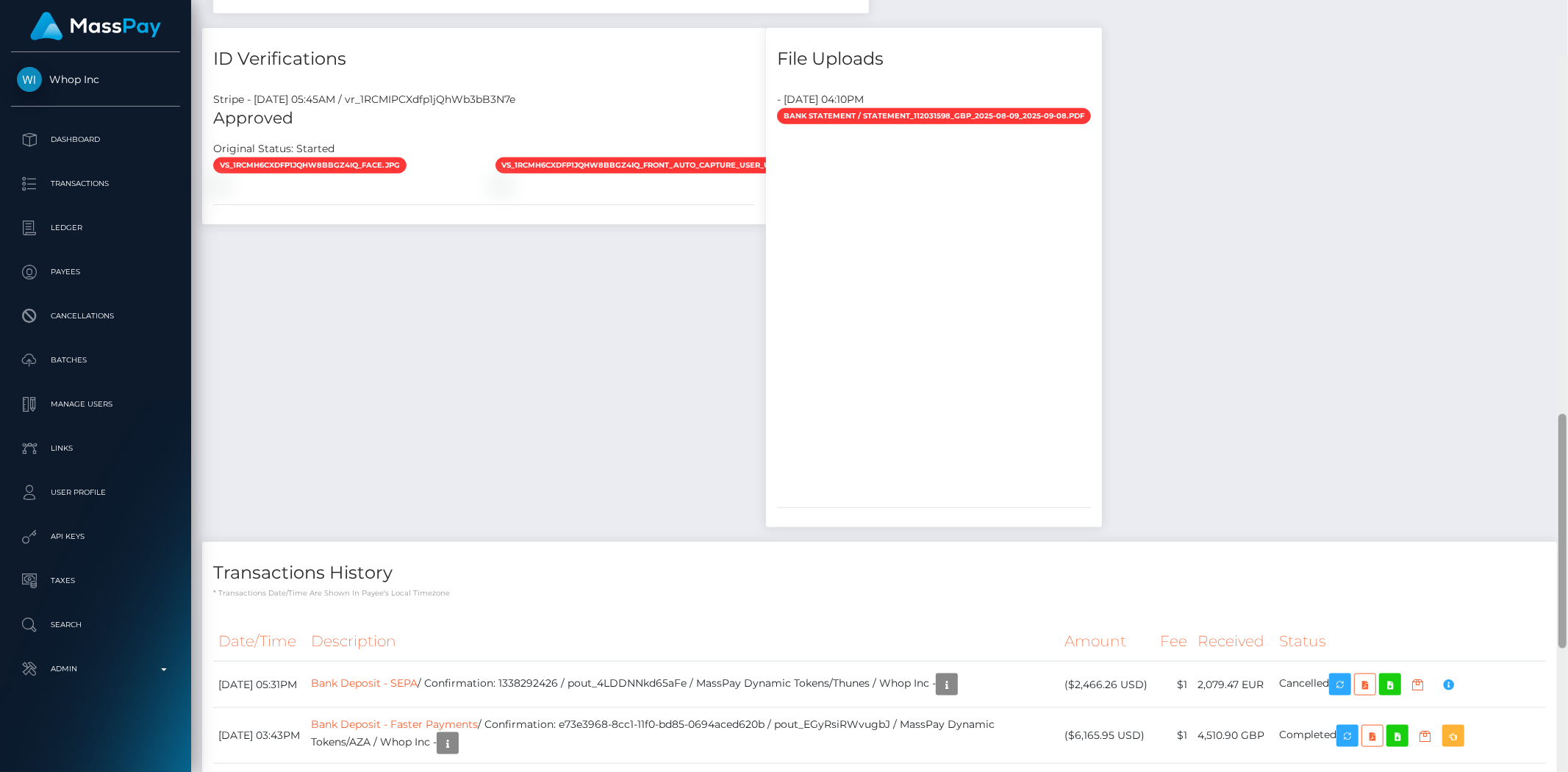
drag, startPoint x: 1561, startPoint y: 470, endPoint x: 1558, endPoint y: 369, distance: 101.0
click at [1558, 413] on div at bounding box center [1562, 531] width 8 height 234
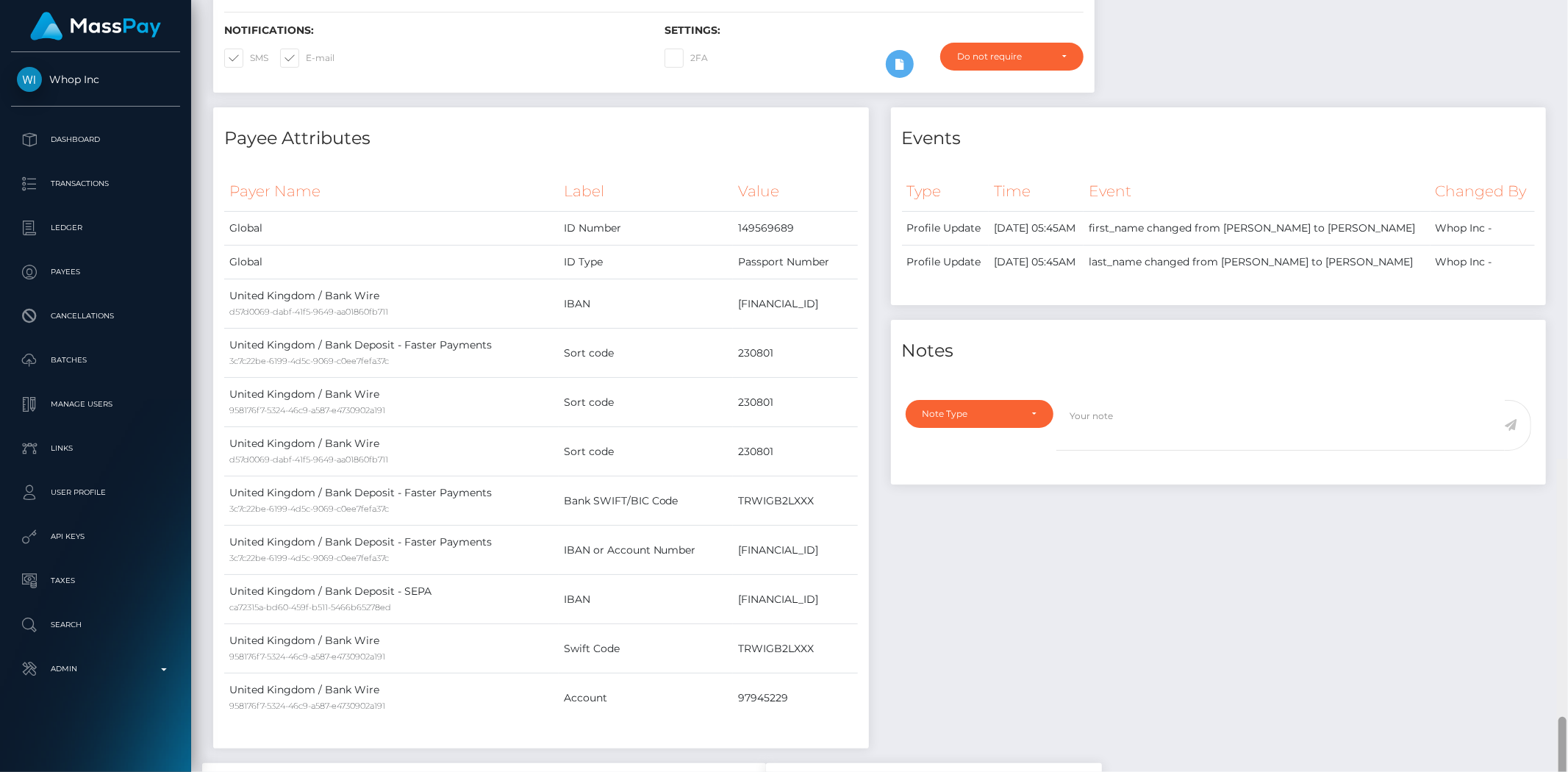
scroll to position [0, 0]
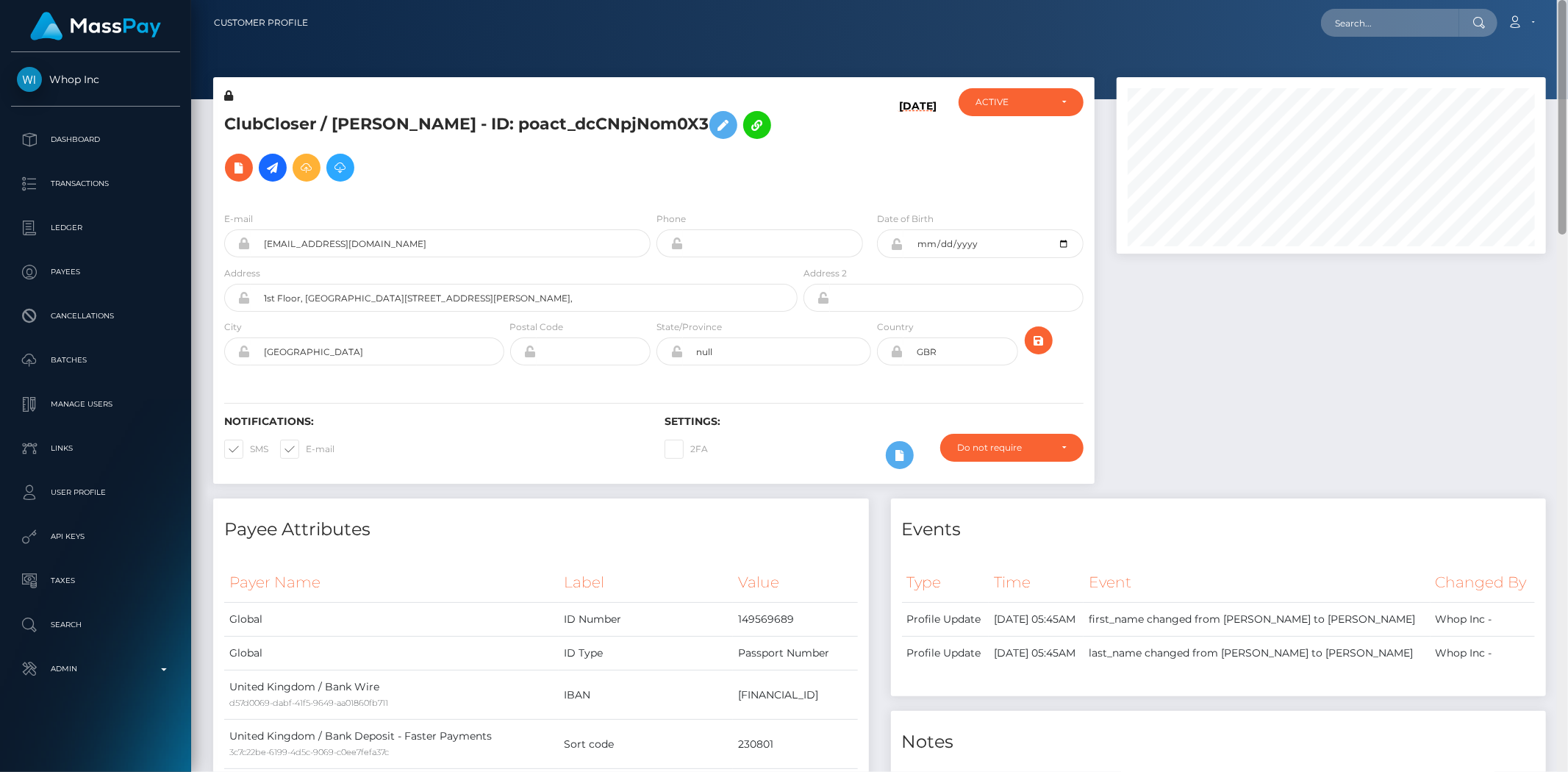
drag, startPoint x: 1561, startPoint y: 535, endPoint x: 1458, endPoint y: 87, distance: 459.7
click at [1567, 81] on div at bounding box center [1562, 386] width 11 height 772
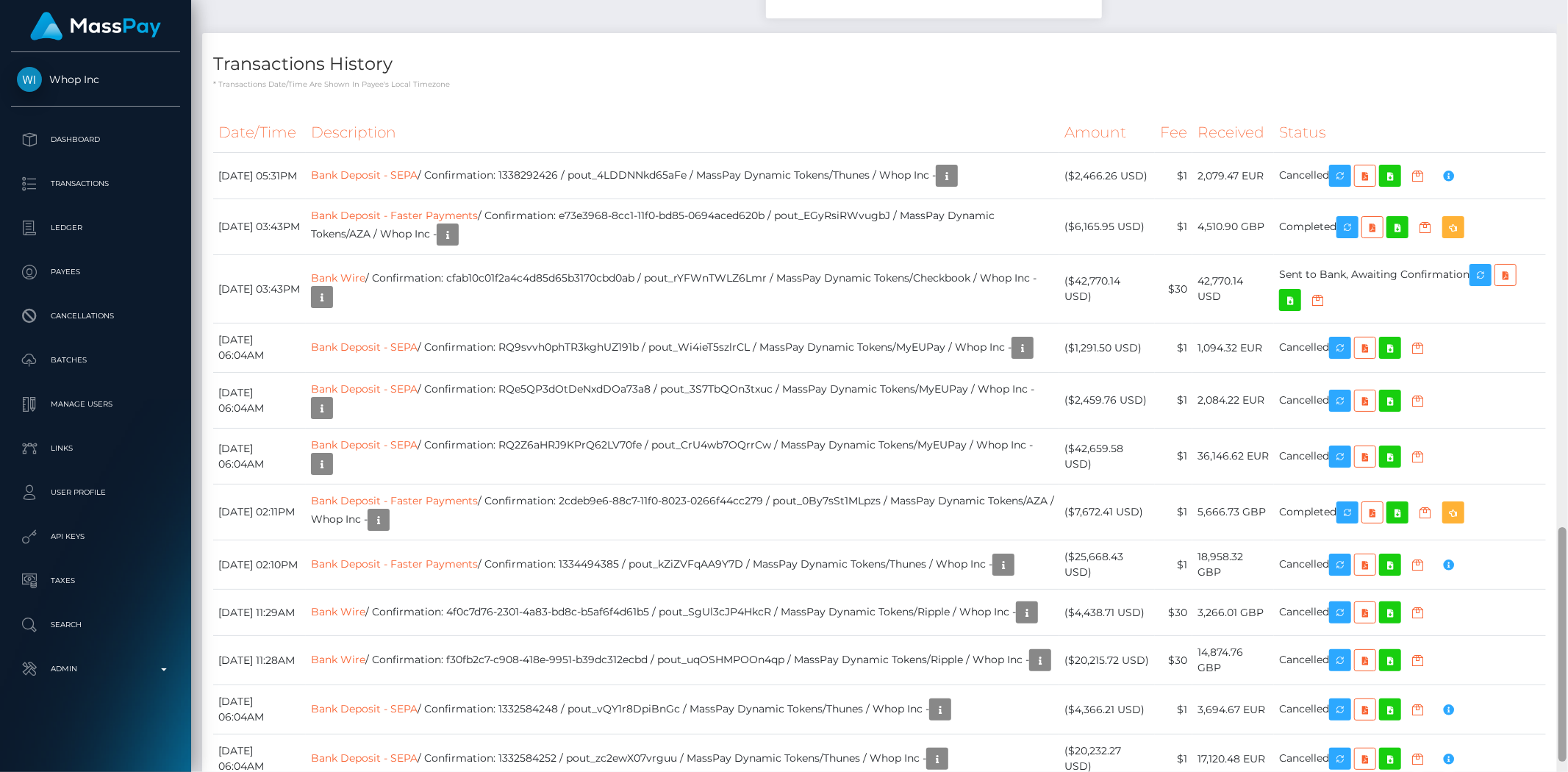
scroll to position [1618, 0]
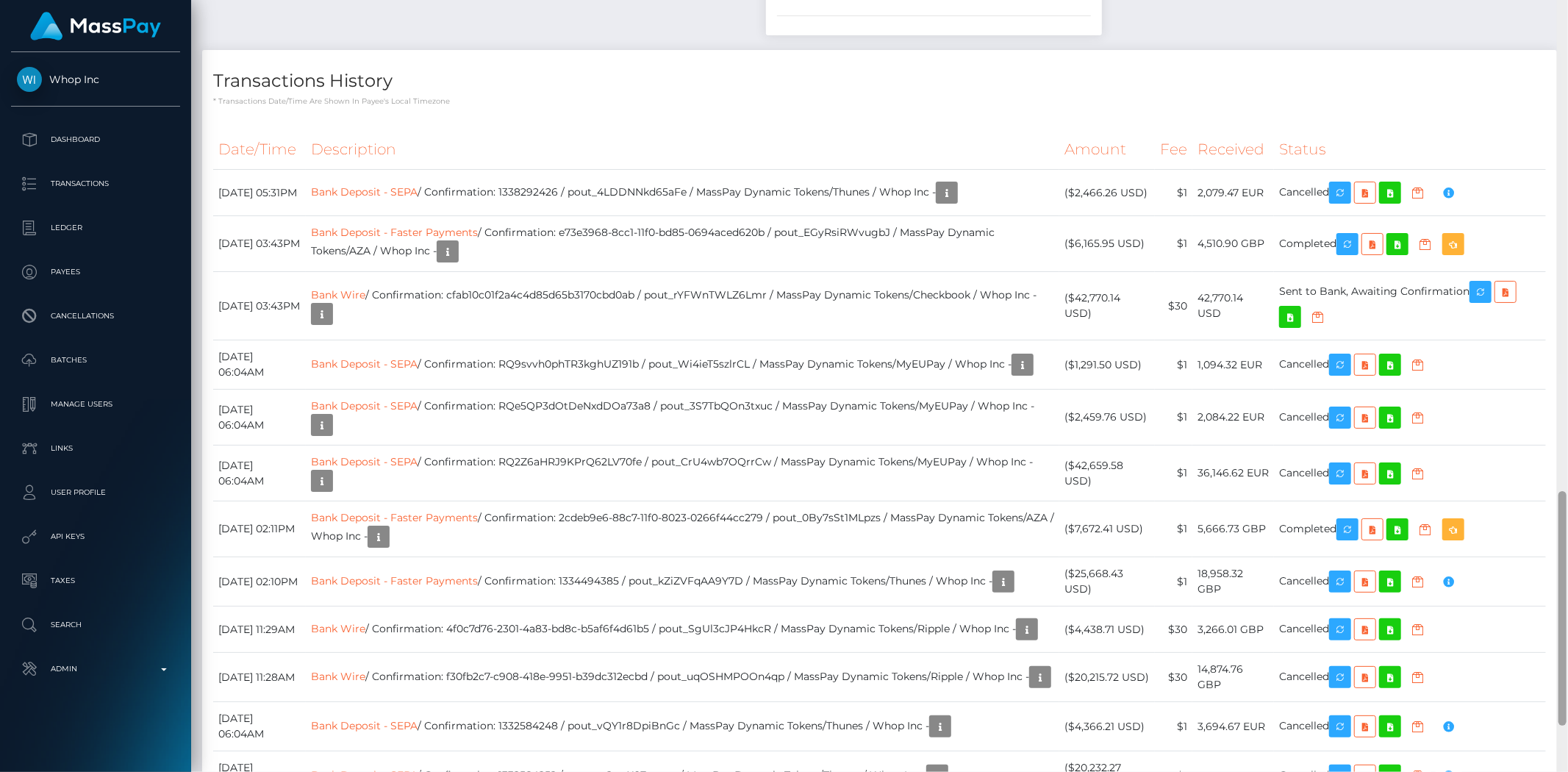
drag, startPoint x: 1563, startPoint y: 175, endPoint x: 1567, endPoint y: 666, distance: 491.0
click at [1567, 666] on div at bounding box center [1562, 386] width 11 height 772
click at [1489, 283] on icon "button" at bounding box center [1480, 292] width 18 height 18
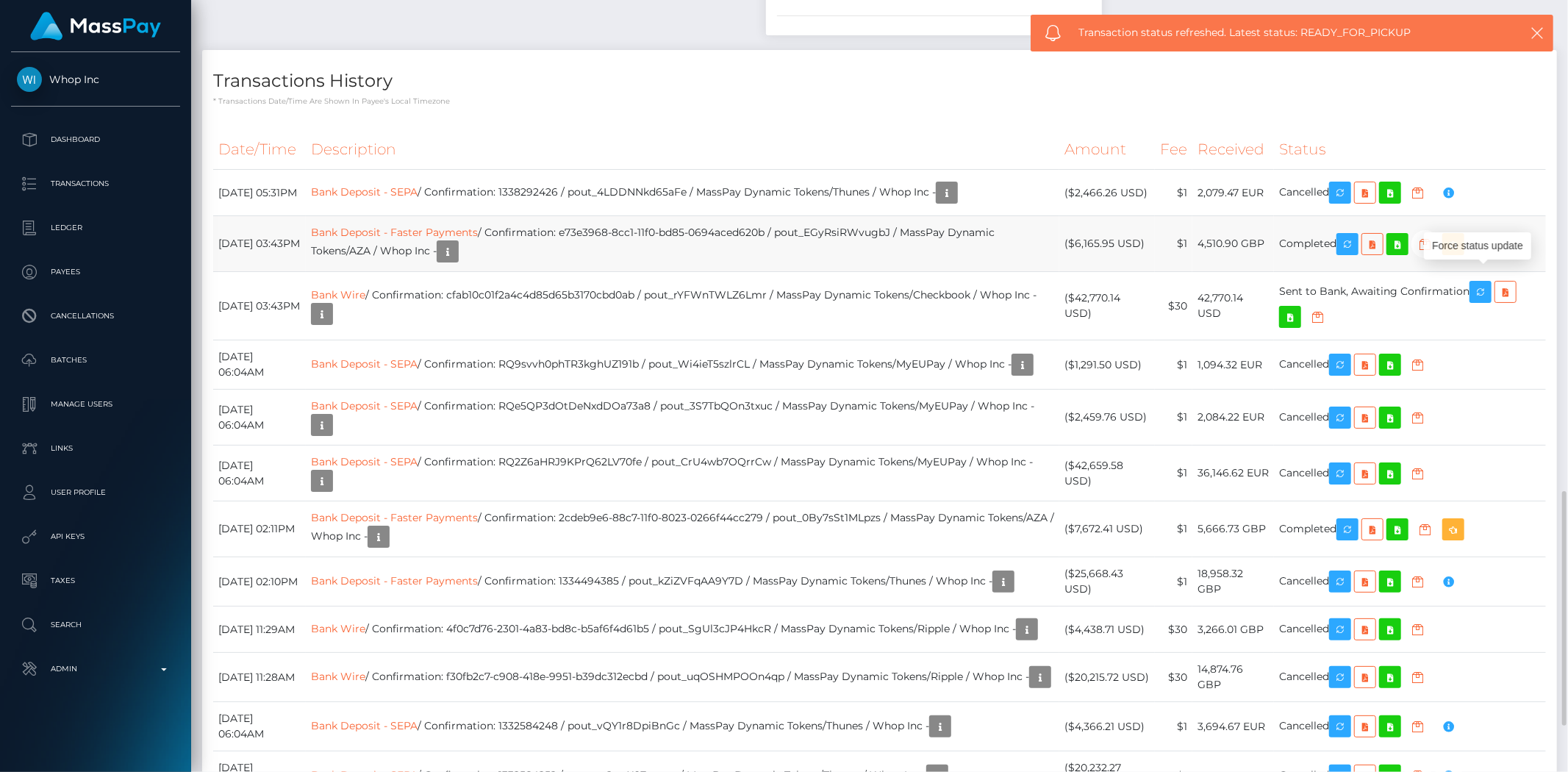
click at [755, 216] on td "Bank Deposit - Faster Payments / Confirmation: e73e3968-8cc1-11f0-bd85-0694aced…" at bounding box center [683, 244] width 754 height 56
click at [769, 216] on td "Bank Deposit - Faster Payments / Confirmation: e73e3968-8cc1-11f0-bd85-0694aced…" at bounding box center [683, 244] width 754 height 56
copy td "Bank Deposit - Faster Payments / Confirmation: e73e3968-8cc1-11f0-bd85-0694aced…"
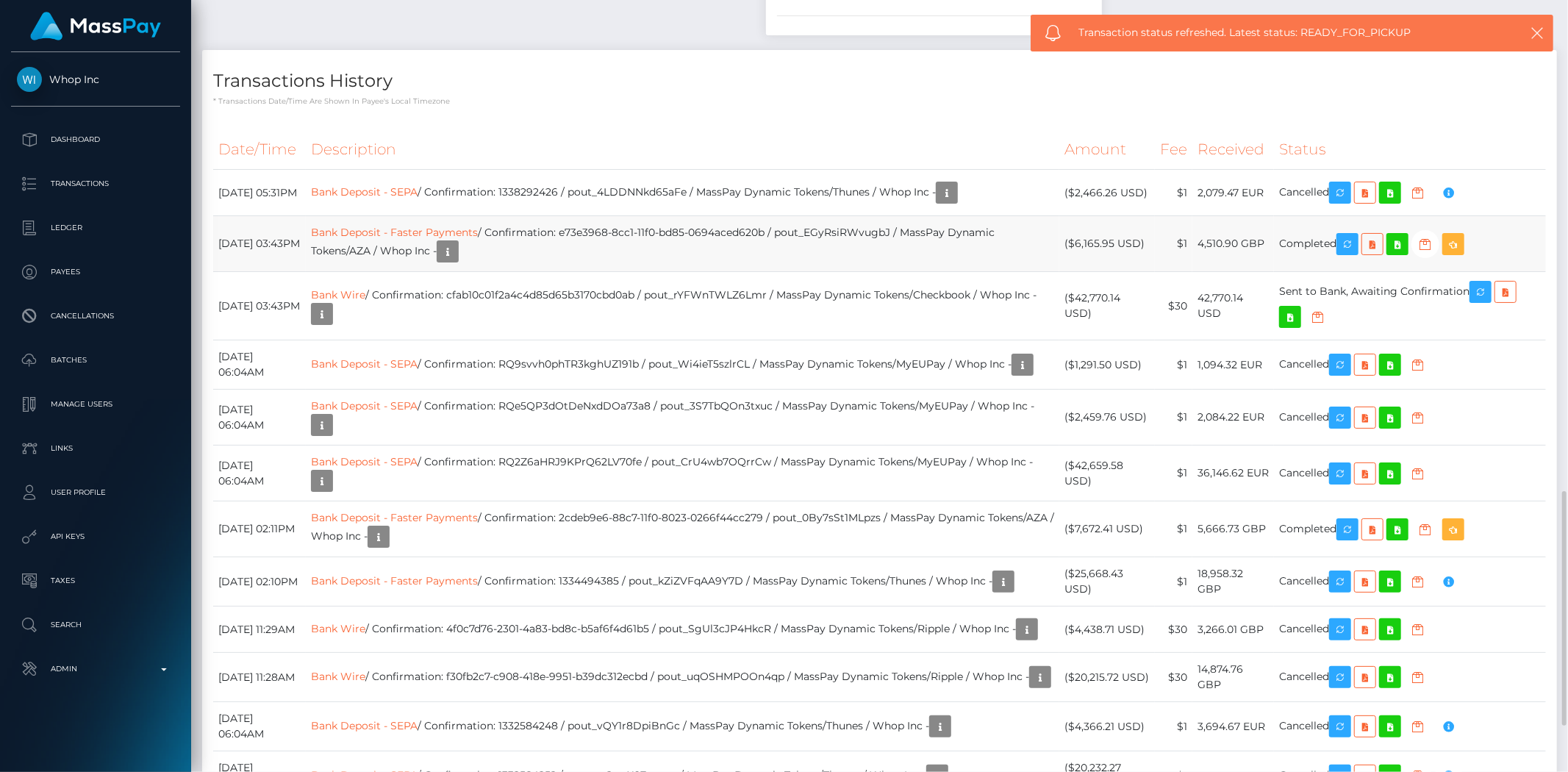
click at [729, 221] on td "Bank Deposit - Faster Payments / Confirmation: e73e3968-8cc1-11f0-bd85-0694aced…" at bounding box center [683, 244] width 754 height 56
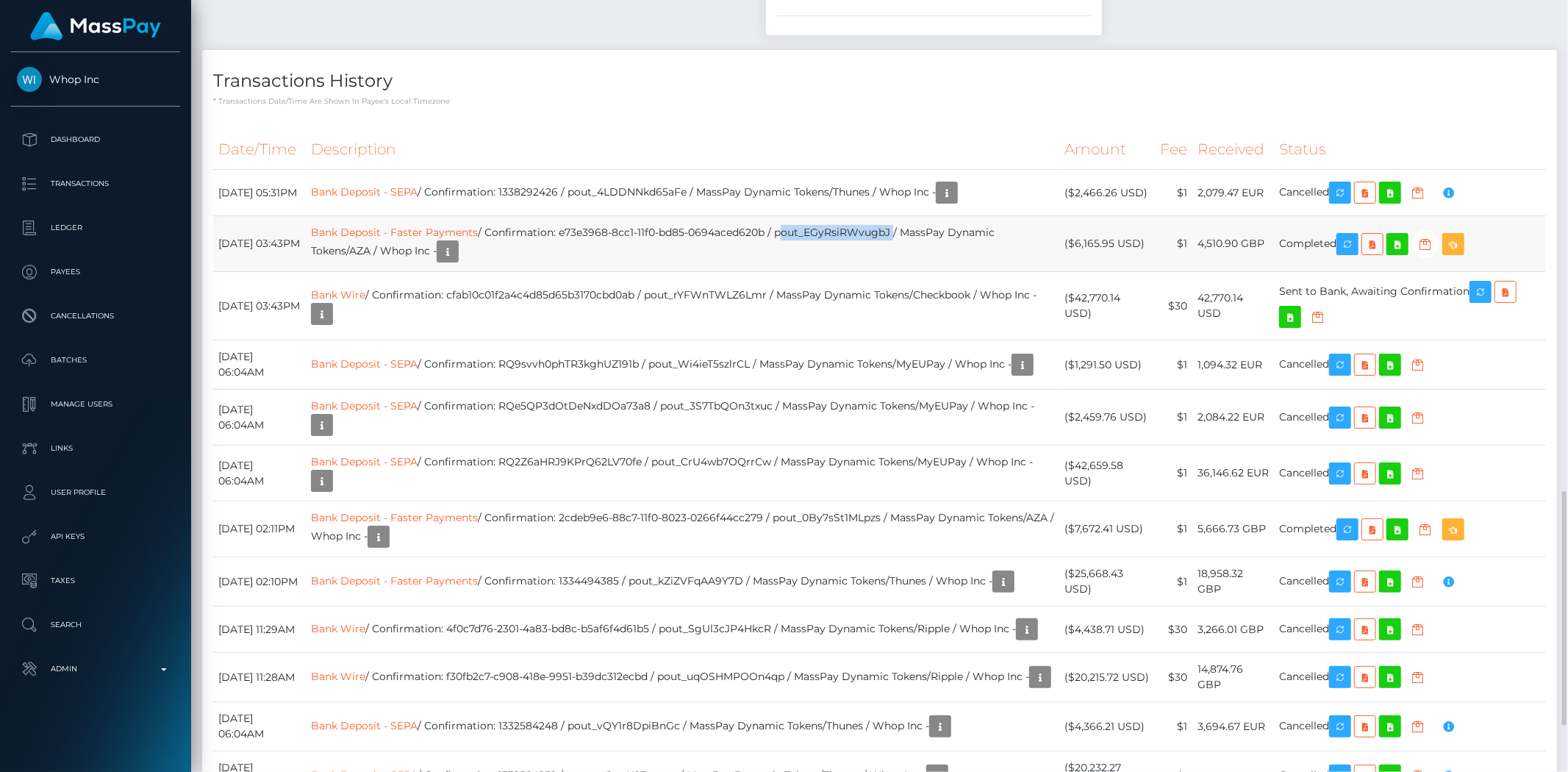
drag, startPoint x: 939, startPoint y: 214, endPoint x: 823, endPoint y: 222, distance: 116.3
click at [823, 222] on td "Bank Deposit - Faster Payments / Confirmation: e73e3968-8cc1-11f0-bd85-0694aced…" at bounding box center [683, 244] width 754 height 56
copy td "pout_EGyRsiRWvugbJ"
drag, startPoint x: 692, startPoint y: 280, endPoint x: 723, endPoint y: 278, distance: 31.1
click at [721, 278] on td "Bank Wire / Confirmation: cfab10c01f2a4c4d85d65b3170cbd0ab / pout_rYFWnTWLZ6Lmr…" at bounding box center [683, 306] width 754 height 69
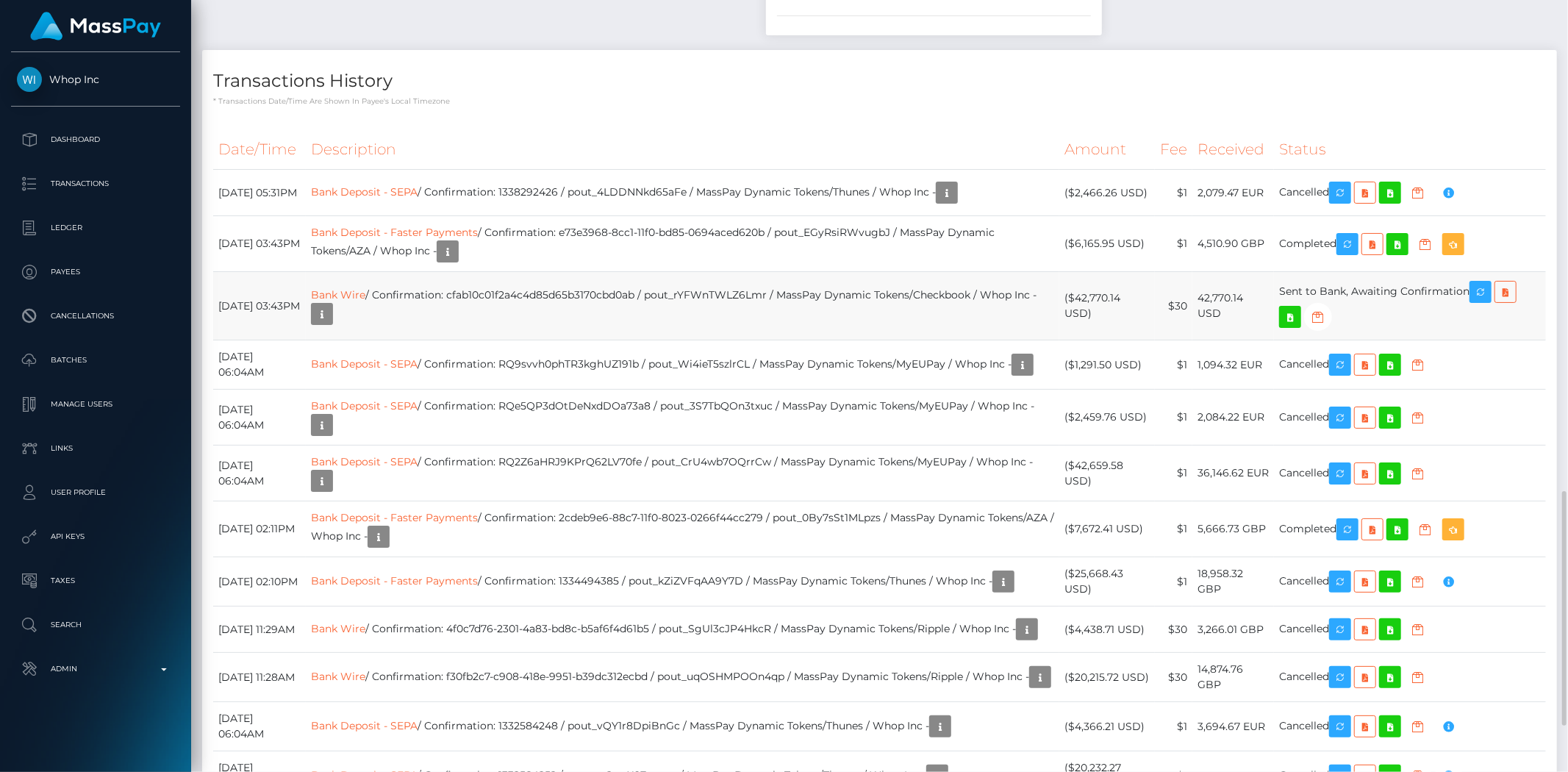
click at [730, 280] on td "Bank Wire / Confirmation: cfab10c01f2a4c4d85d65b3170cbd0ab / pout_rYFWnTWLZ6Lmr…" at bounding box center [683, 306] width 754 height 69
drag, startPoint x: 695, startPoint y: 280, endPoint x: 754, endPoint y: 270, distance: 59.8
click at [754, 272] on td "Bank Wire / Confirmation: cfab10c01f2a4c4d85d65b3170cbd0ab / pout_rYFWnTWLZ6Lmr…" at bounding box center [683, 306] width 754 height 69
click at [762, 272] on td "Bank Wire / Confirmation: cfab10c01f2a4c4d85d65b3170cbd0ab / pout_rYFWnTWLZ6Lmr…" at bounding box center [683, 306] width 754 height 69
drag, startPoint x: 696, startPoint y: 278, endPoint x: 817, endPoint y: 263, distance: 121.9
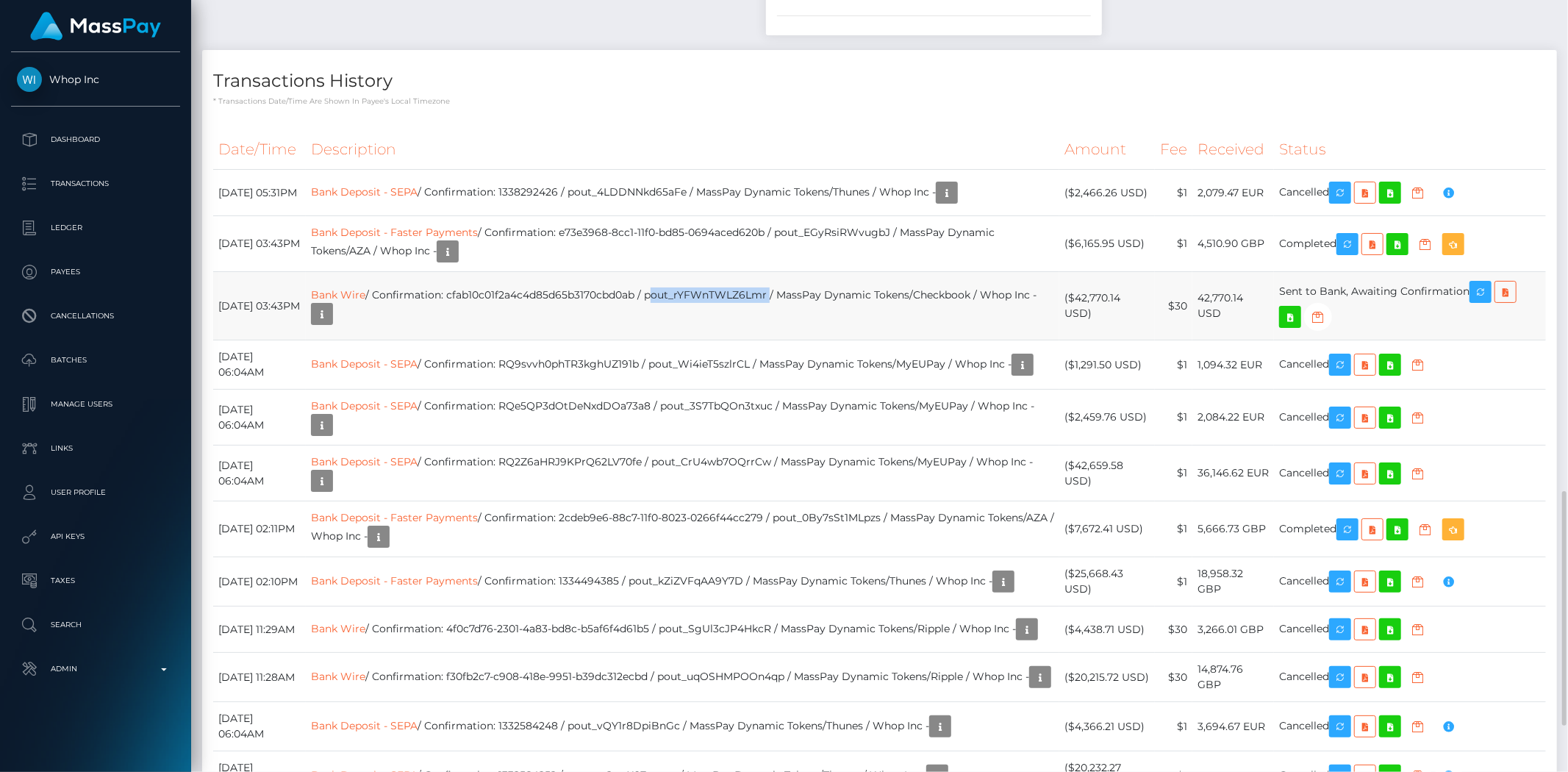
click at [817, 272] on td "Bank Wire / Confirmation: cfab10c01f2a4c4d85d65b3170cbd0ab / pout_rYFWnTWLZ6Lmr…" at bounding box center [683, 306] width 754 height 69
copy td "pout_rYFWnTWLZ6Lmr"
